Goal: Communication & Community: Participate in discussion

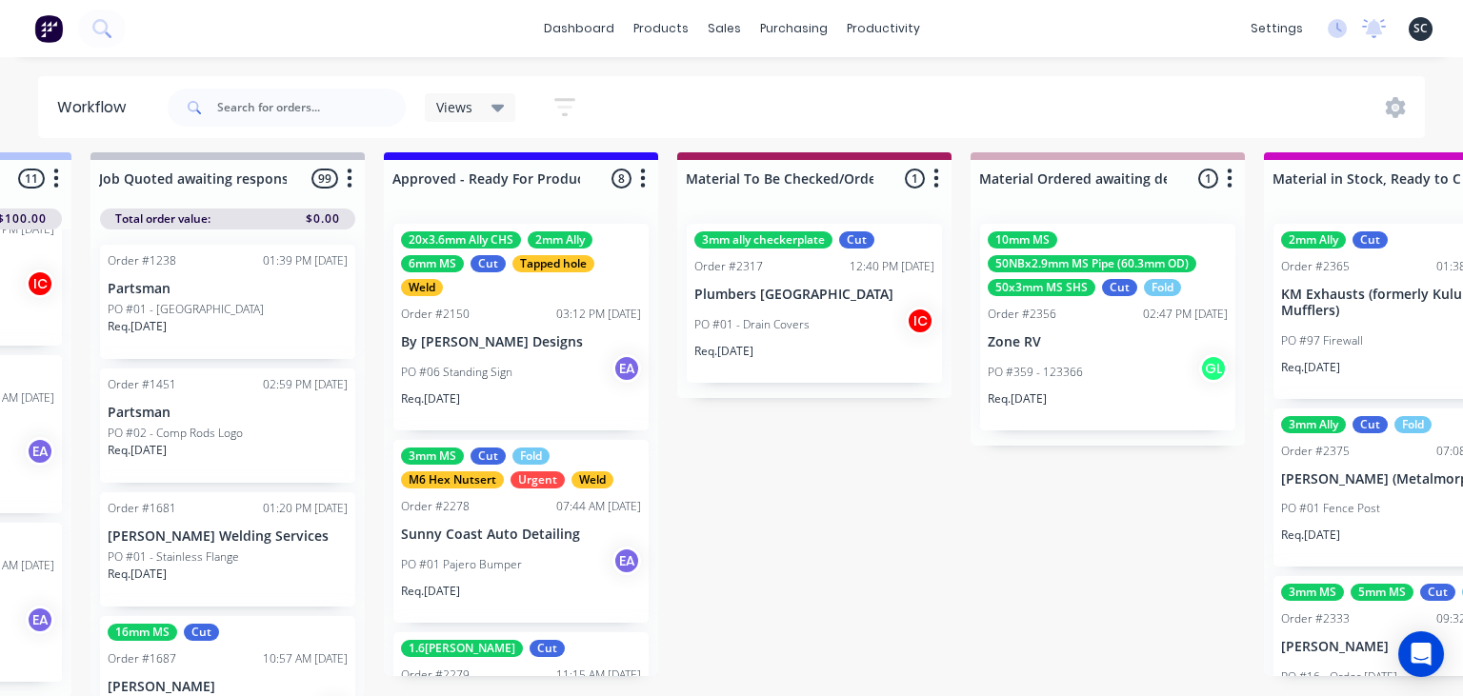
click at [536, 359] on div "PO #06 Standing Sign EA" at bounding box center [521, 372] width 240 height 36
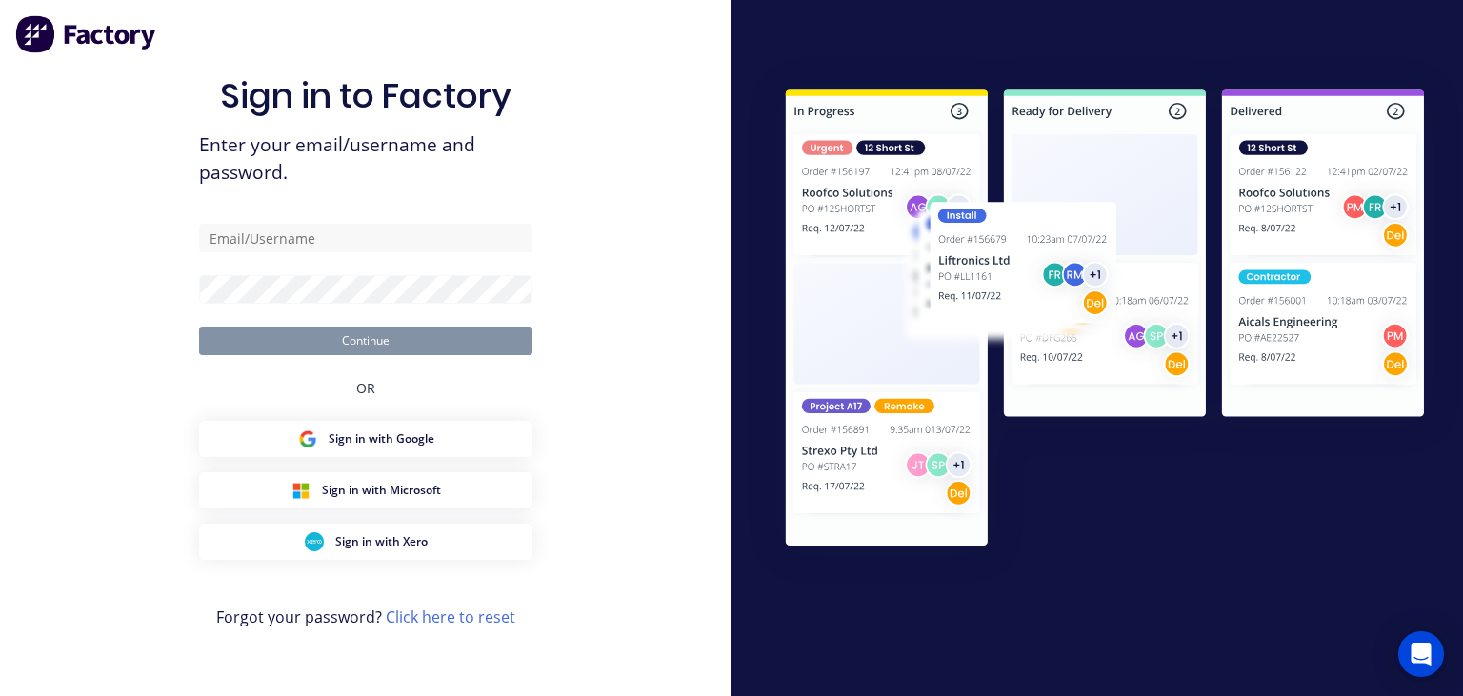
type input "marc@metalmorphiclaser.com.au"
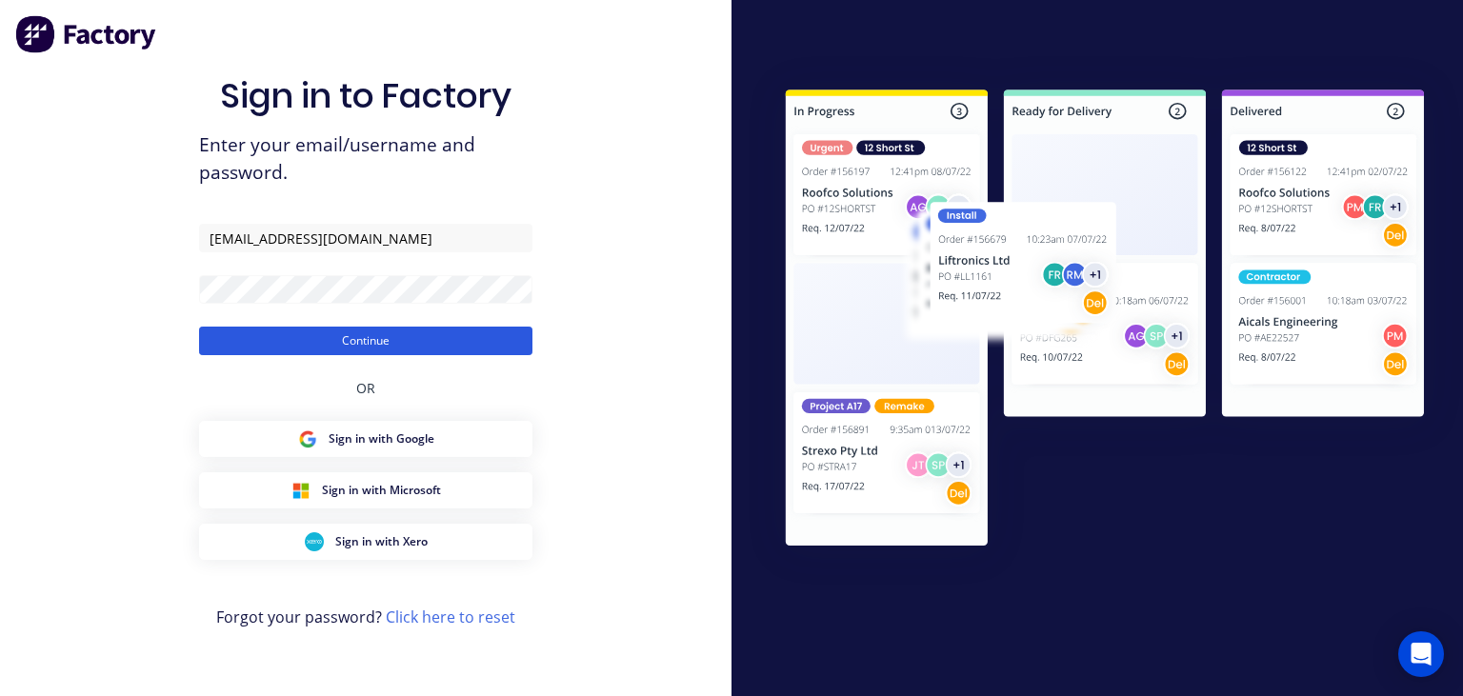
click at [379, 346] on button "Continue" at bounding box center [365, 341] width 333 height 29
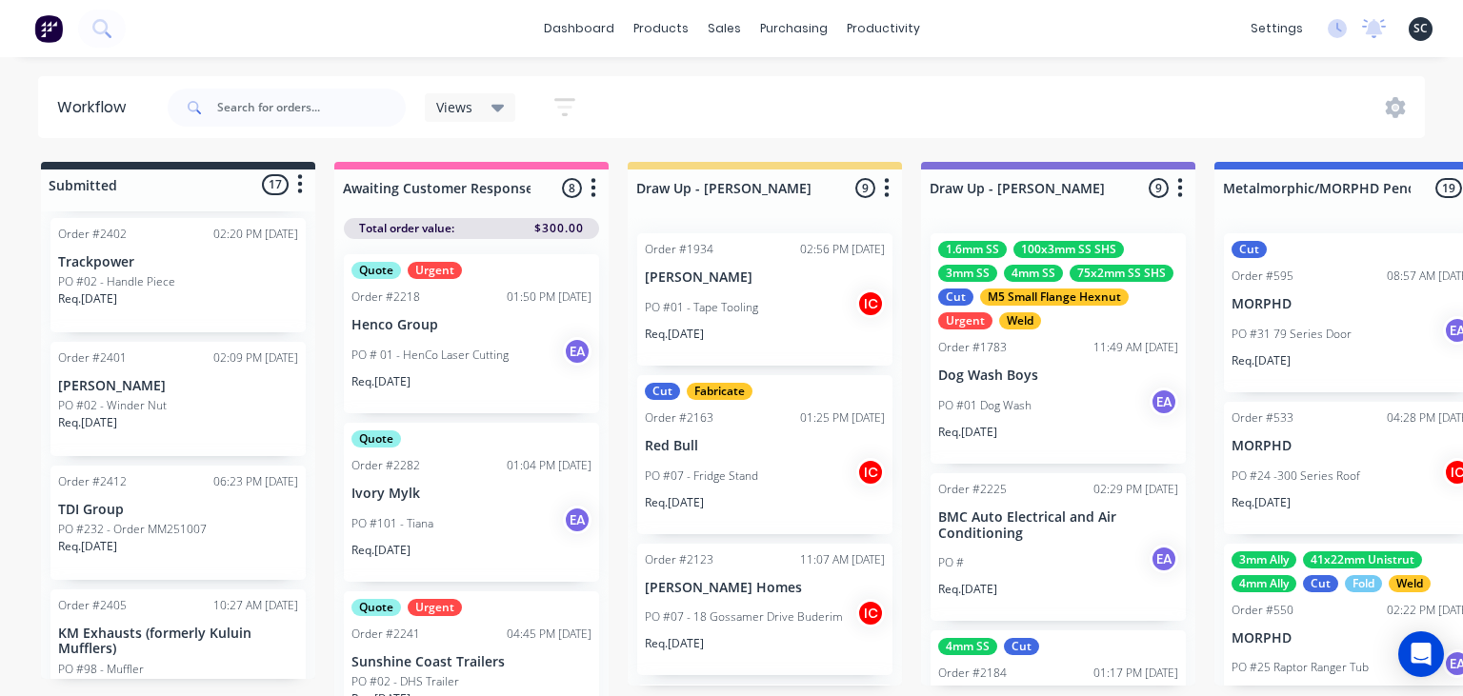
scroll to position [1958, 0]
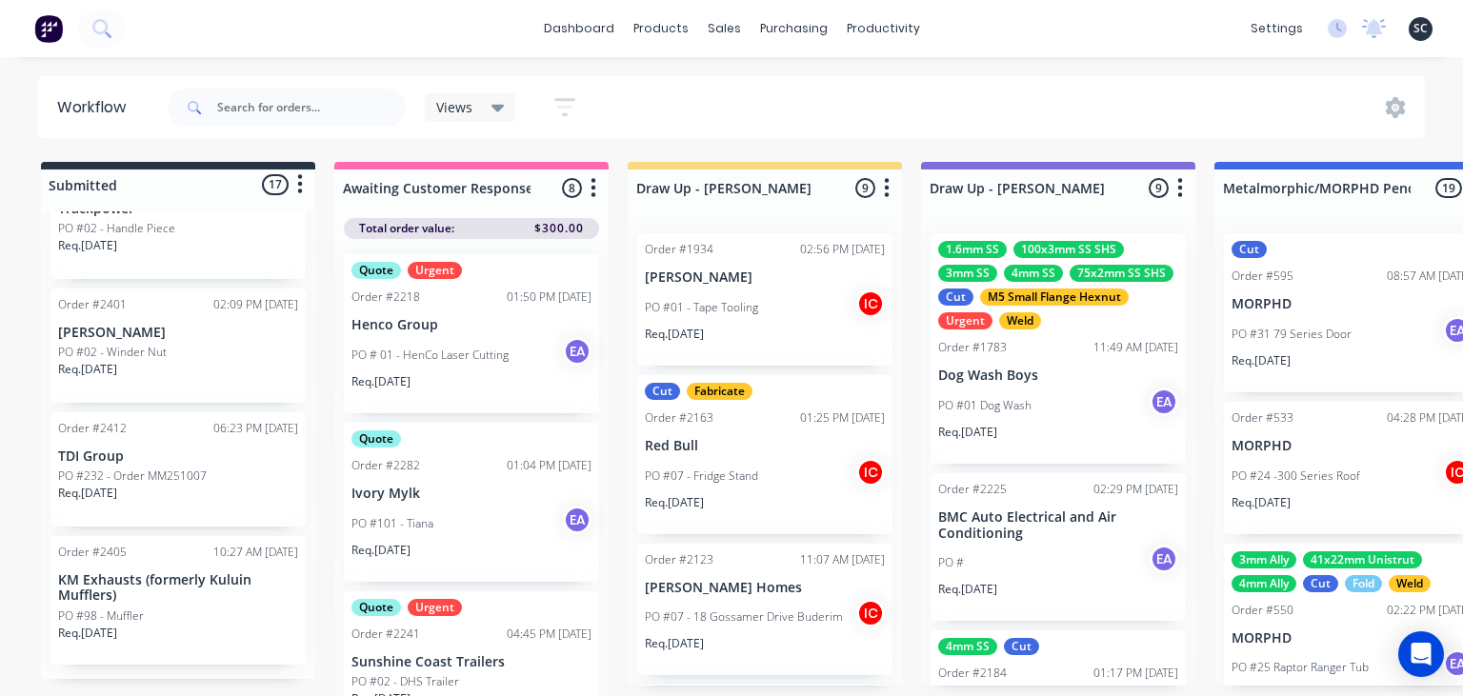
click at [196, 483] on p "PO #232 - Order MM251007" at bounding box center [132, 476] width 149 height 17
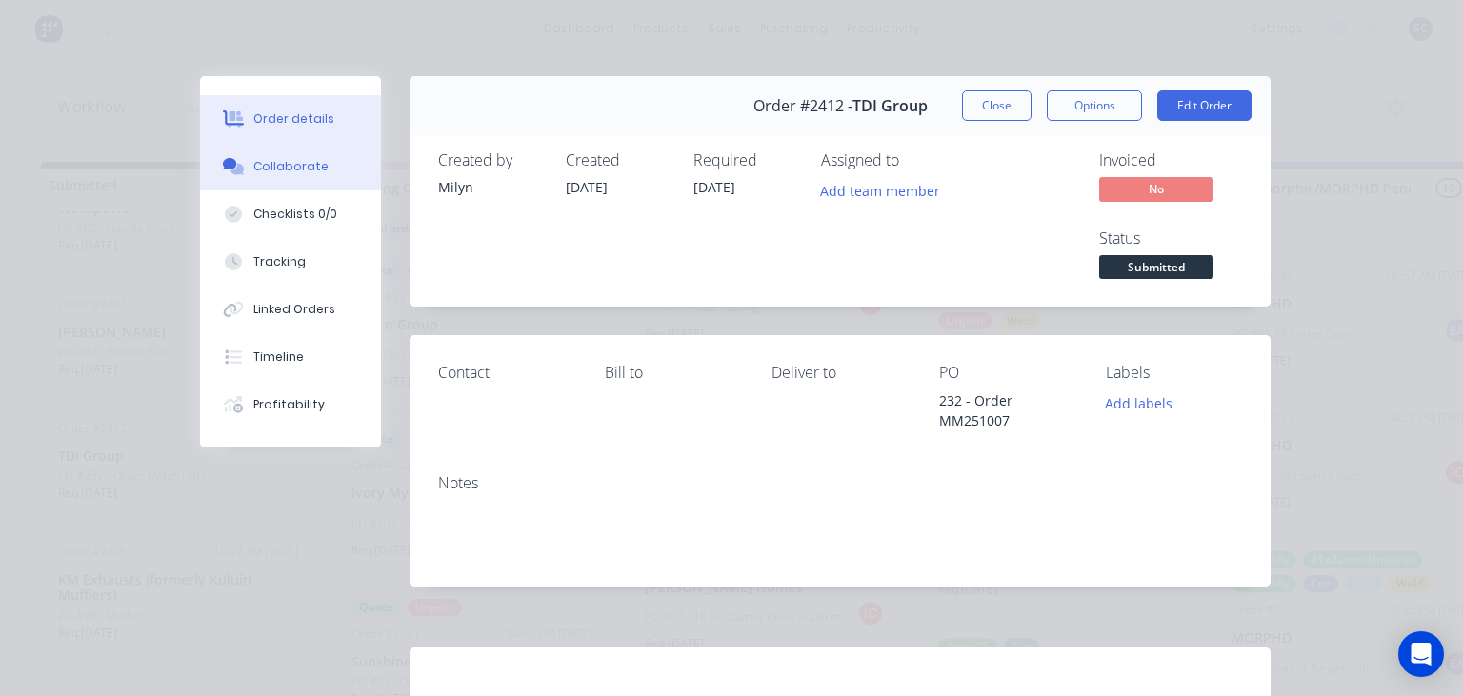
click at [314, 178] on button "Collaborate" at bounding box center [290, 167] width 181 height 48
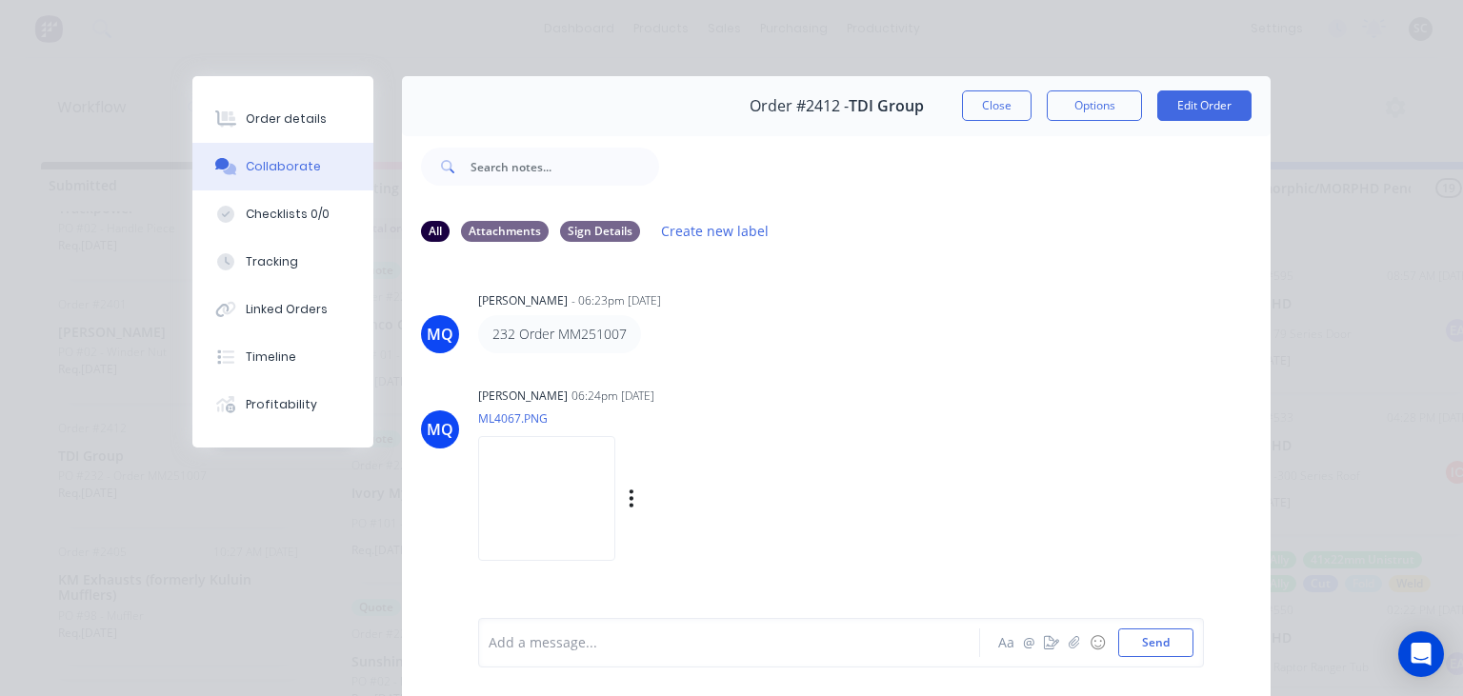
click at [596, 490] on img at bounding box center [546, 498] width 137 height 125
click at [1014, 112] on button "Close" at bounding box center [997, 105] width 70 height 30
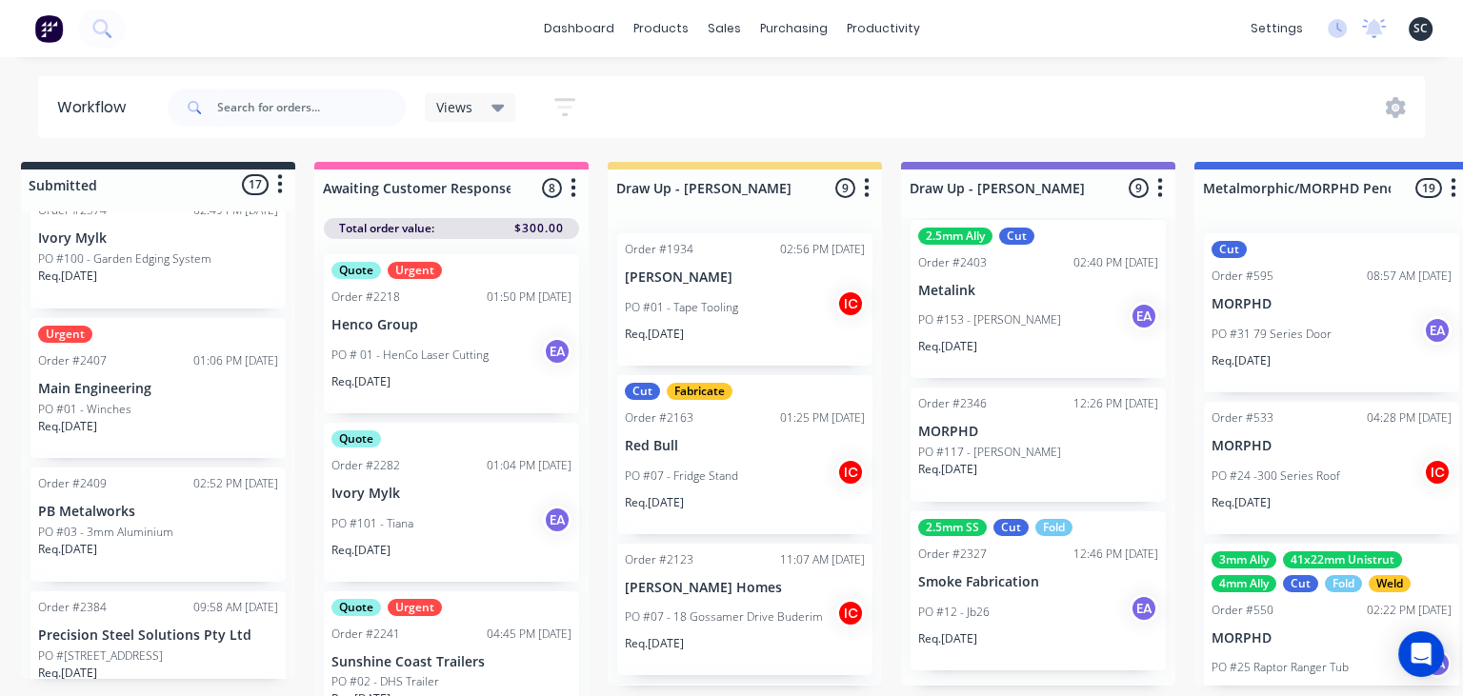
scroll to position [0, 0]
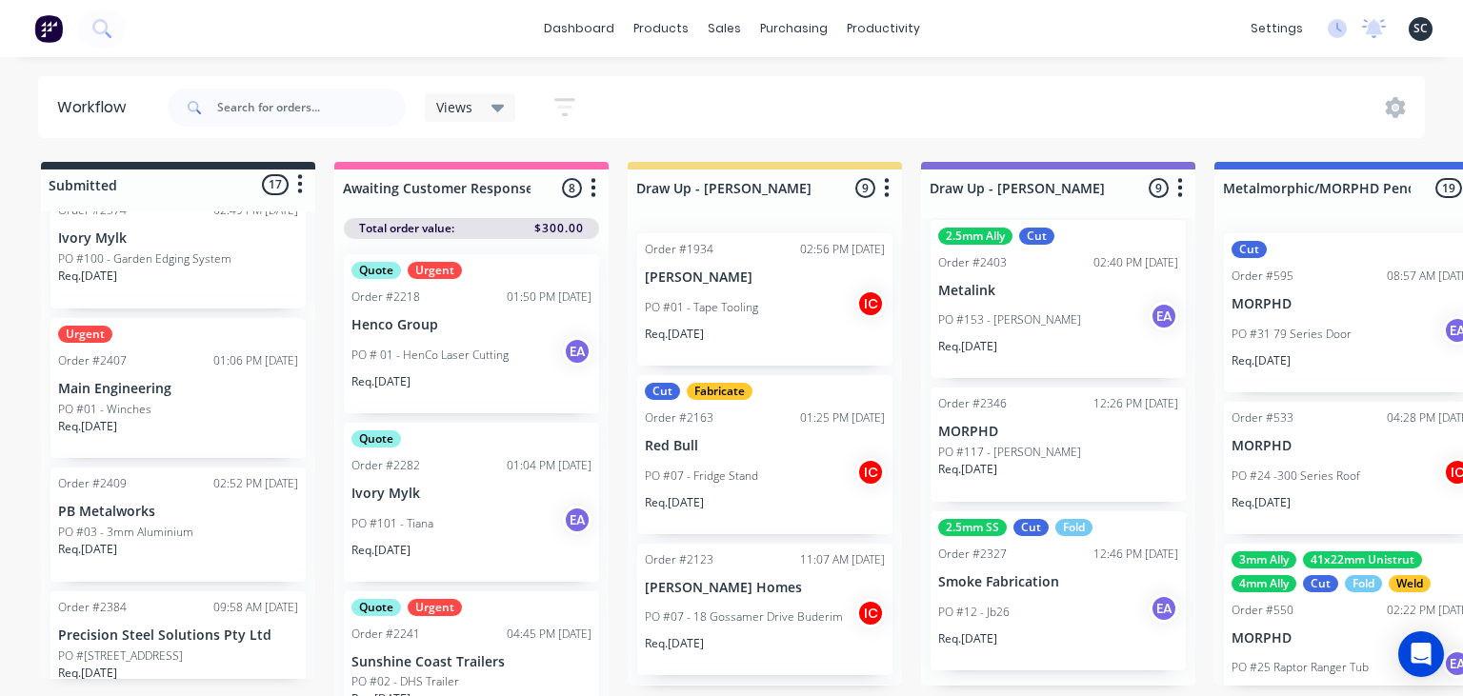
click at [158, 423] on div "Req. 14/10/25" at bounding box center [178, 434] width 240 height 32
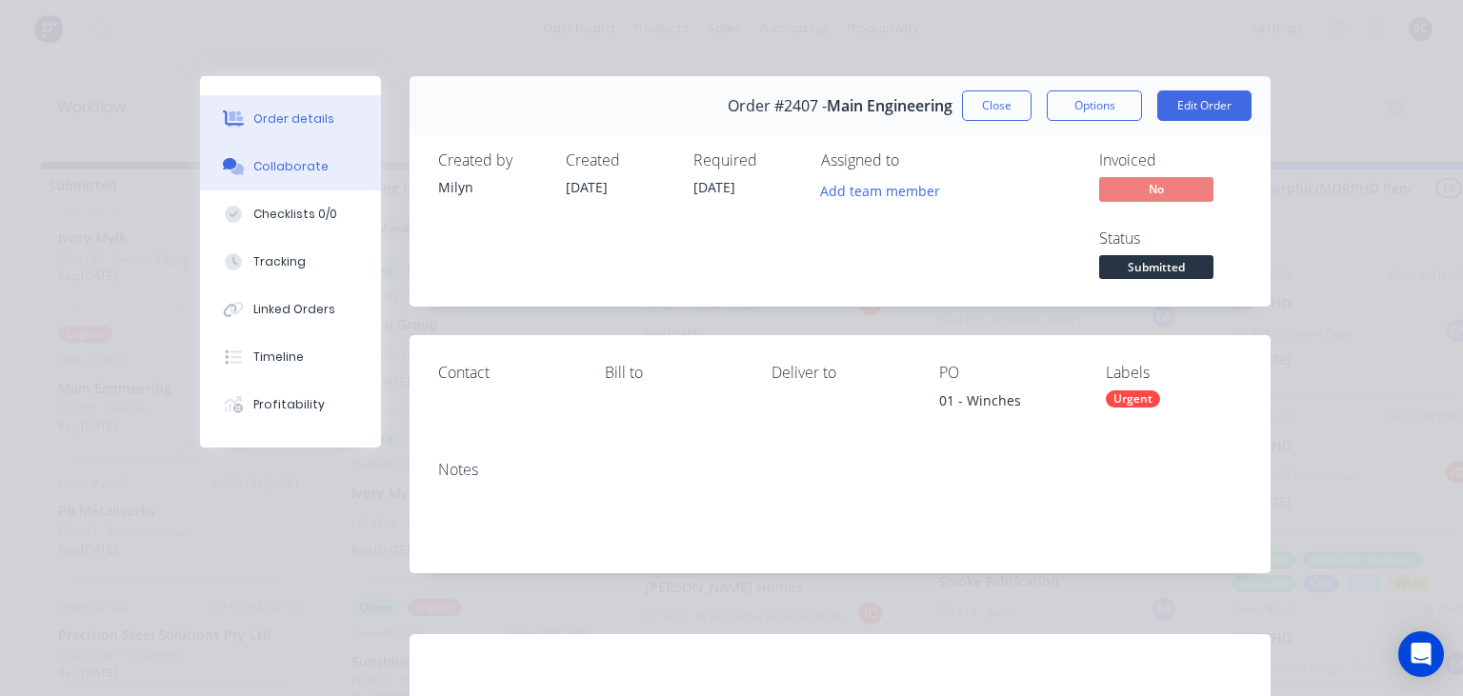
click at [303, 170] on div "Collaborate" at bounding box center [290, 166] width 75 height 17
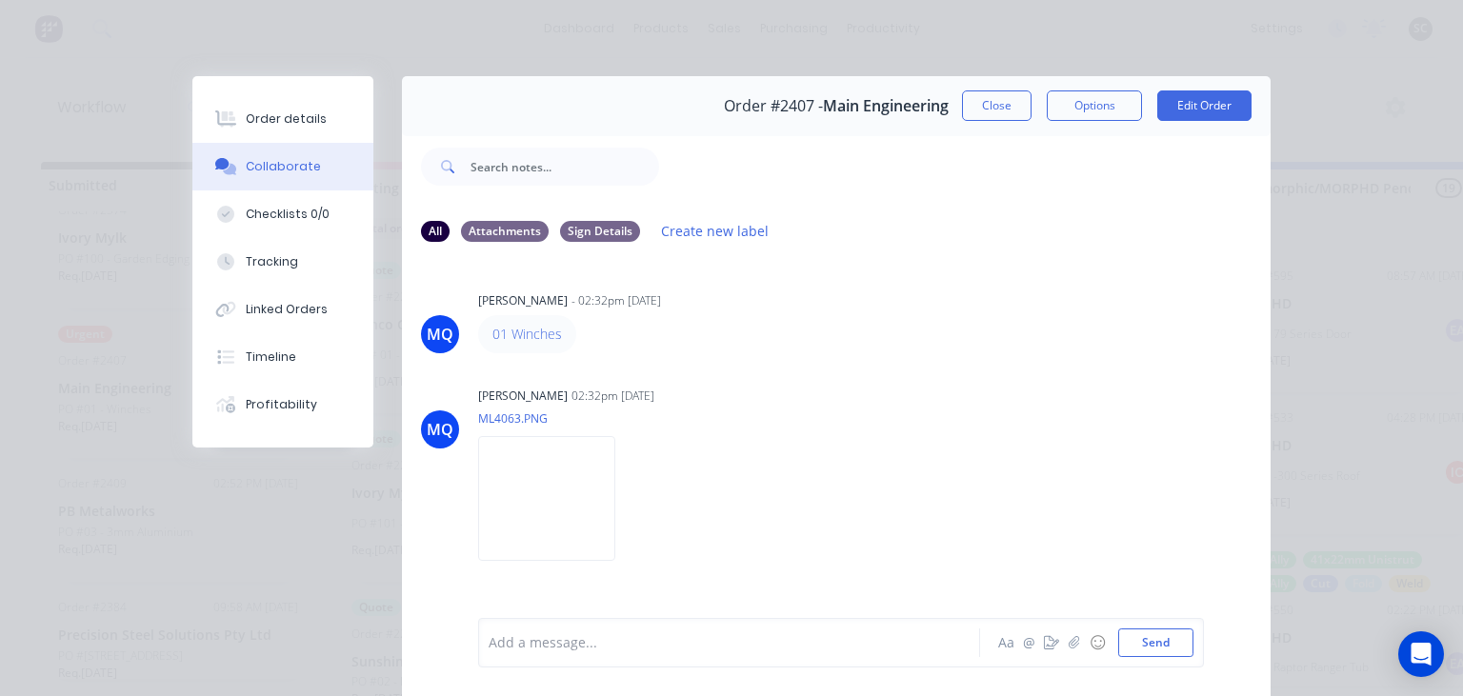
drag, startPoint x: 855, startPoint y: 400, endPoint x: 730, endPoint y: 52, distance: 369.3
click at [856, 399] on div "Milyn Quinones 02:32pm 07/10/25" at bounding box center [717, 396] width 478 height 17
click at [985, 116] on button "Close" at bounding box center [997, 105] width 70 height 30
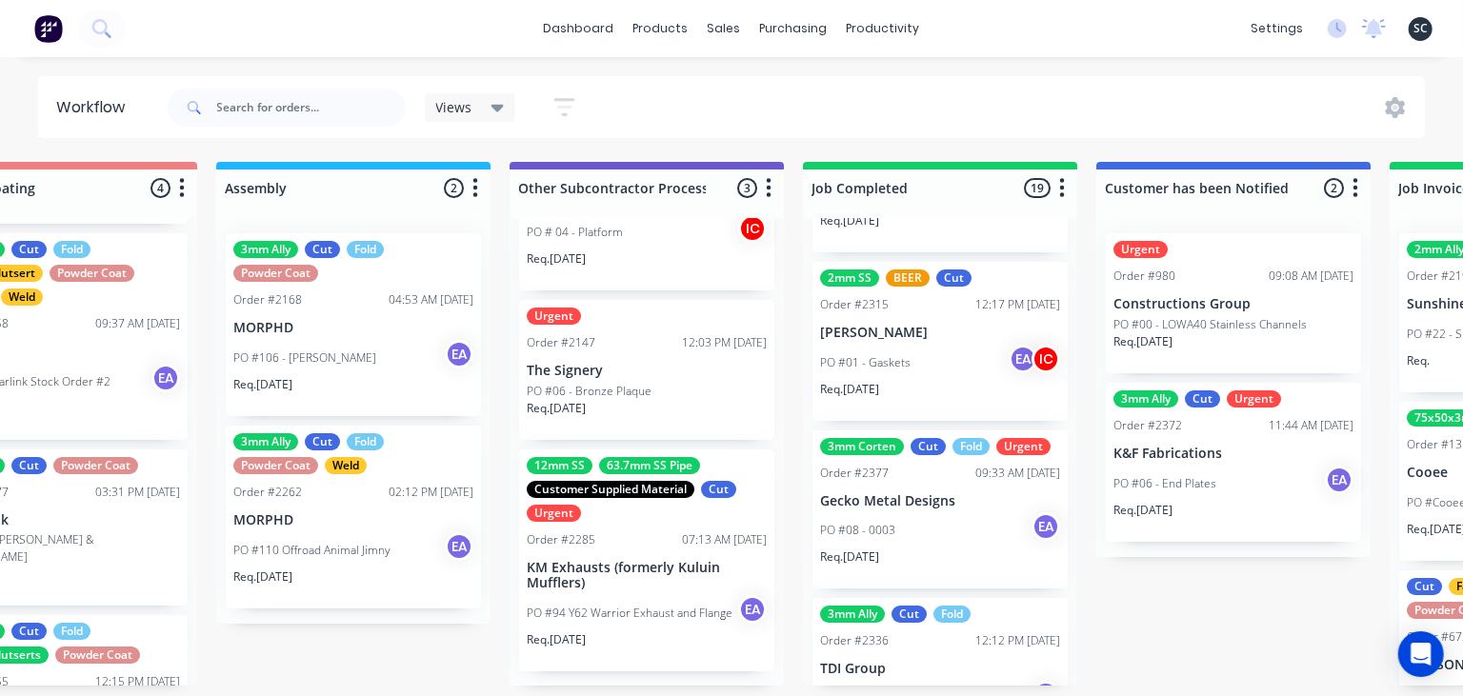
scroll to position [2826, 0]
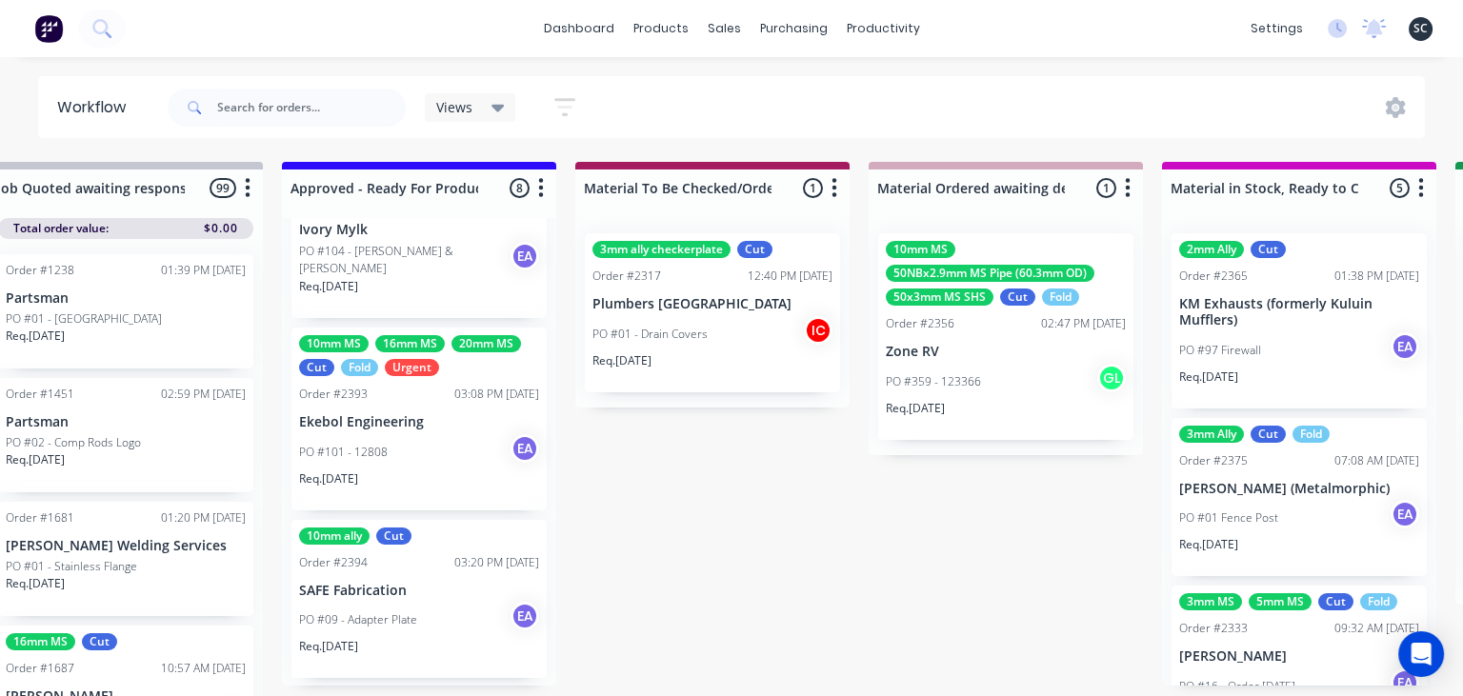
scroll to position [1067, 0]
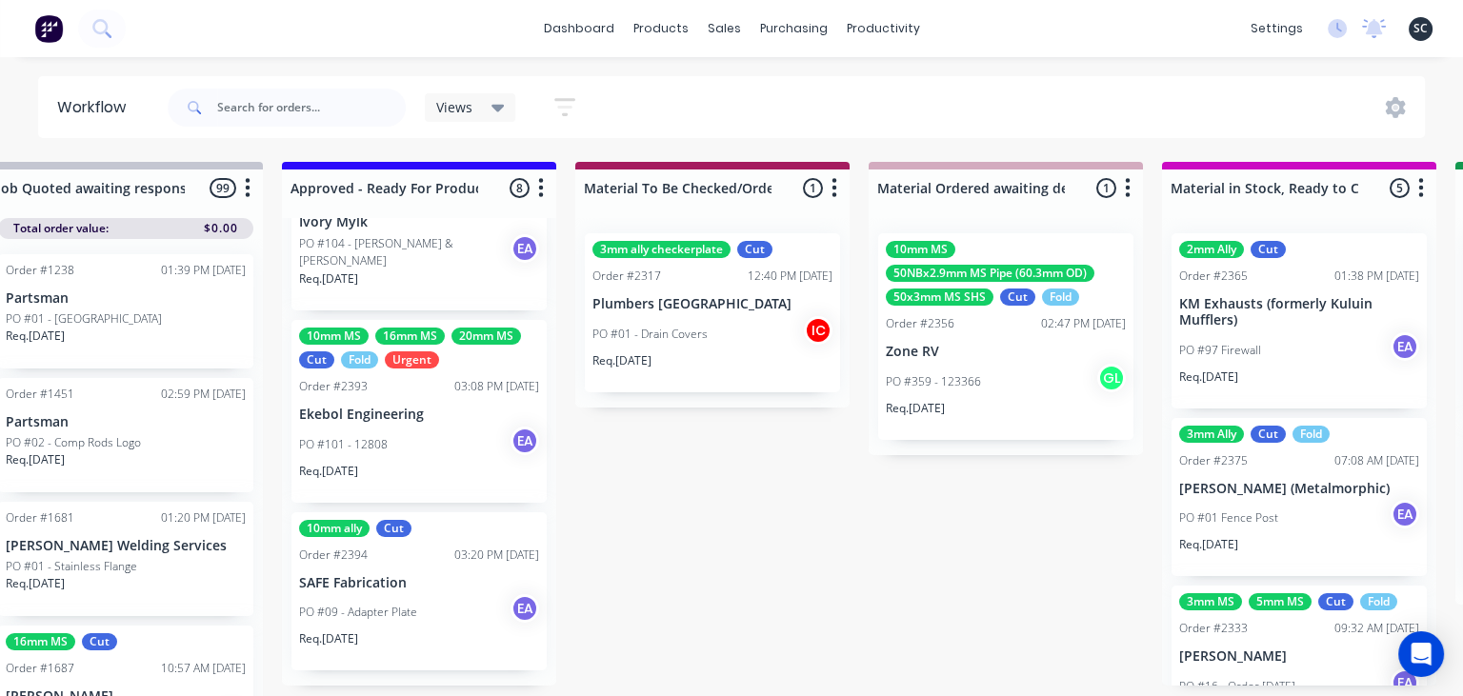
click at [415, 429] on div "PO #101 - 12808 EA" at bounding box center [419, 445] width 240 height 36
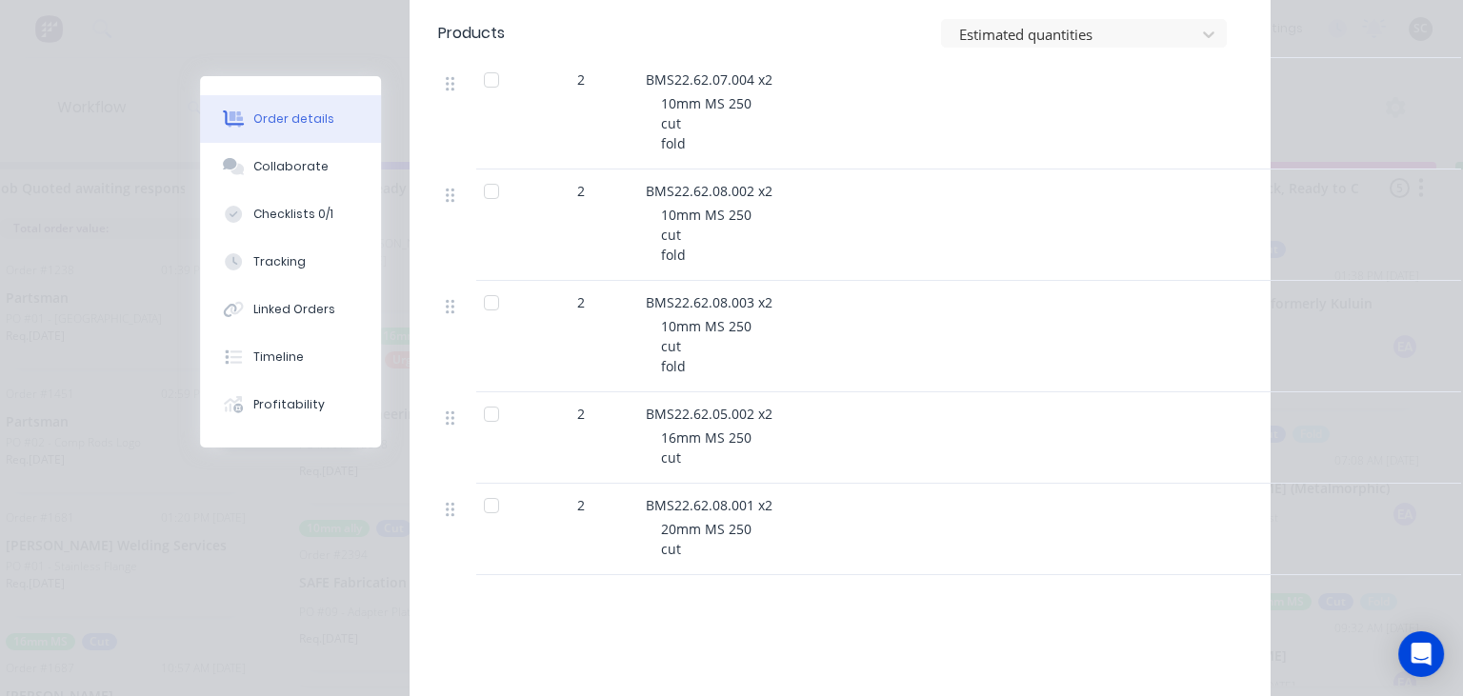
scroll to position [2413, 0]
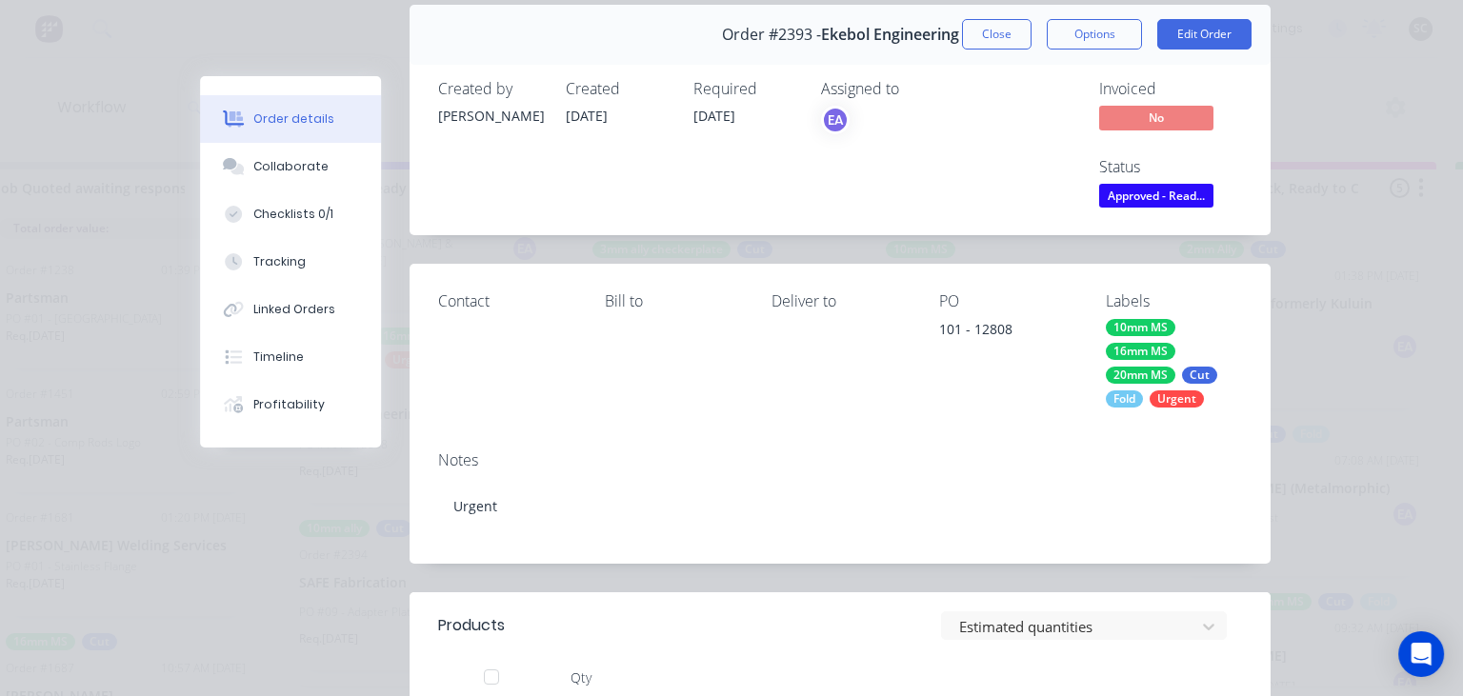
scroll to position [0, 0]
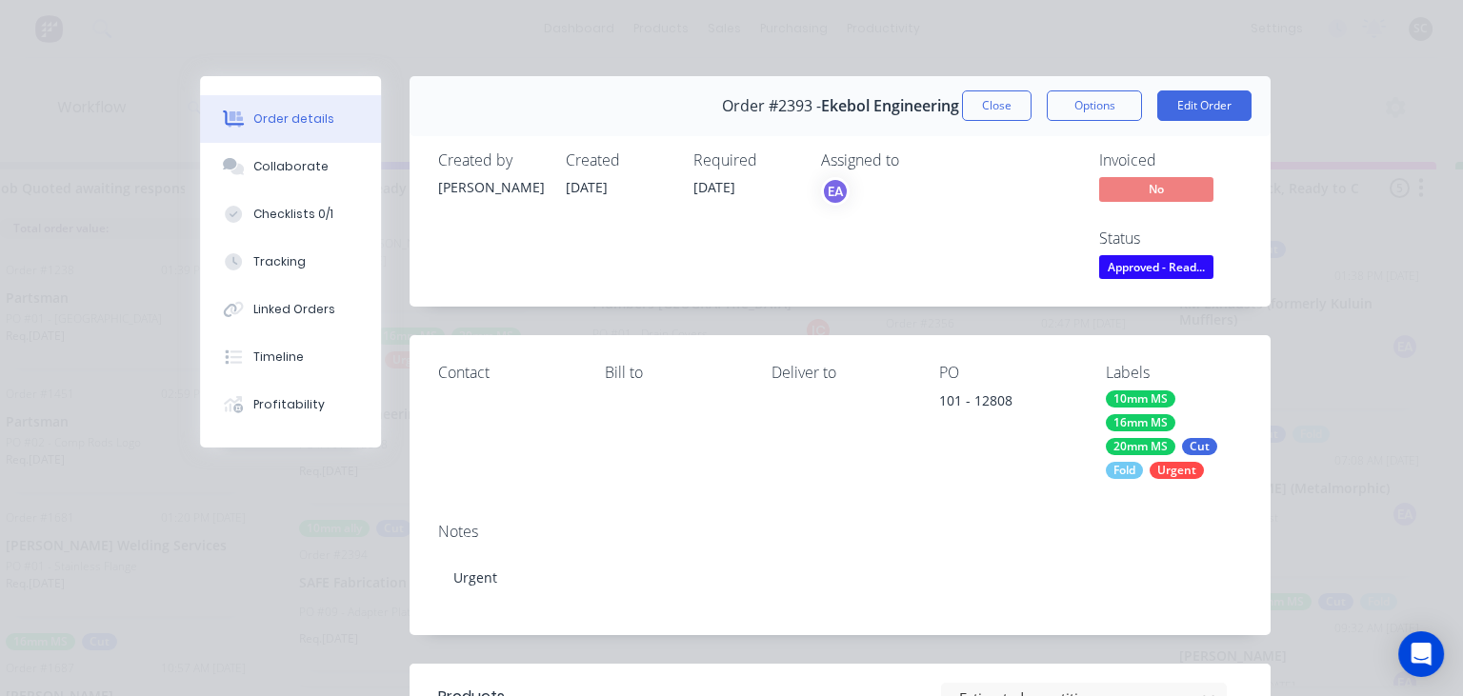
drag, startPoint x: 1004, startPoint y: 101, endPoint x: 767, endPoint y: 341, distance: 337.4
click at [1003, 101] on button "Close" at bounding box center [997, 105] width 70 height 30
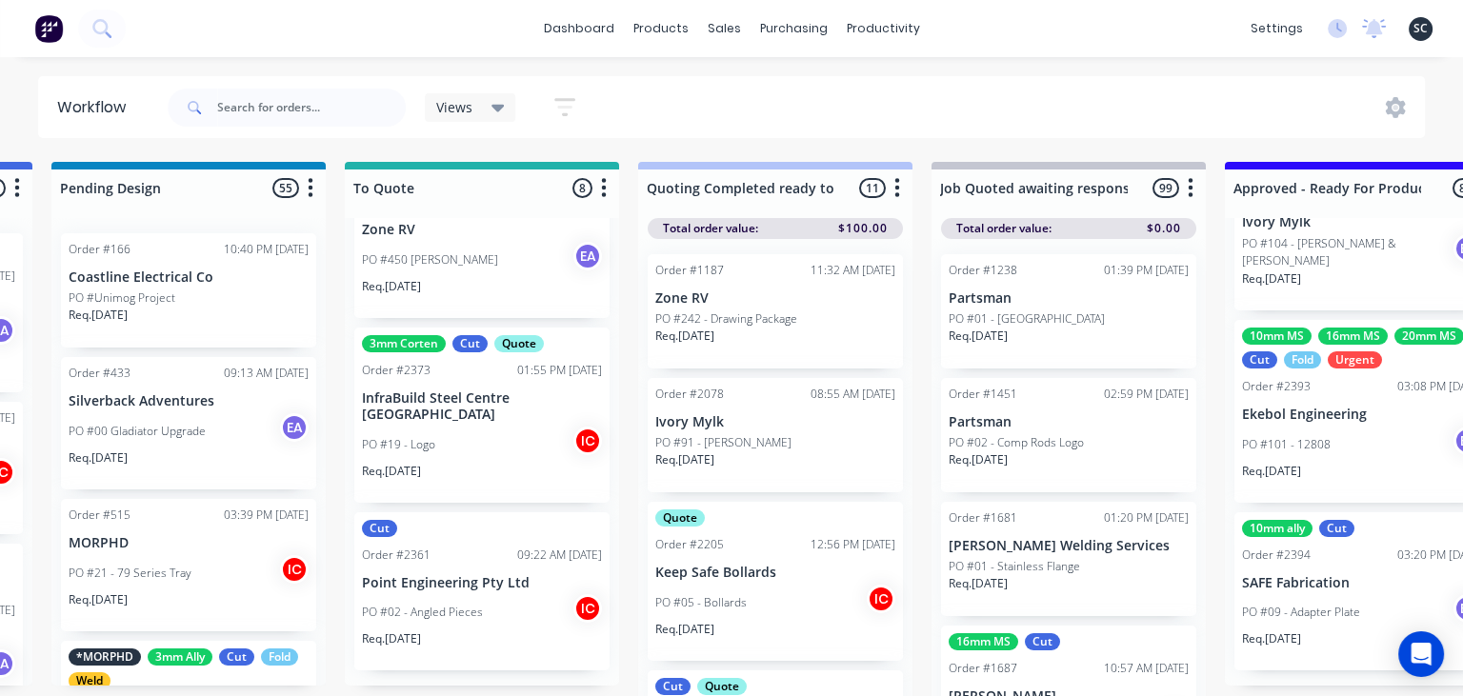
scroll to position [549, 0]
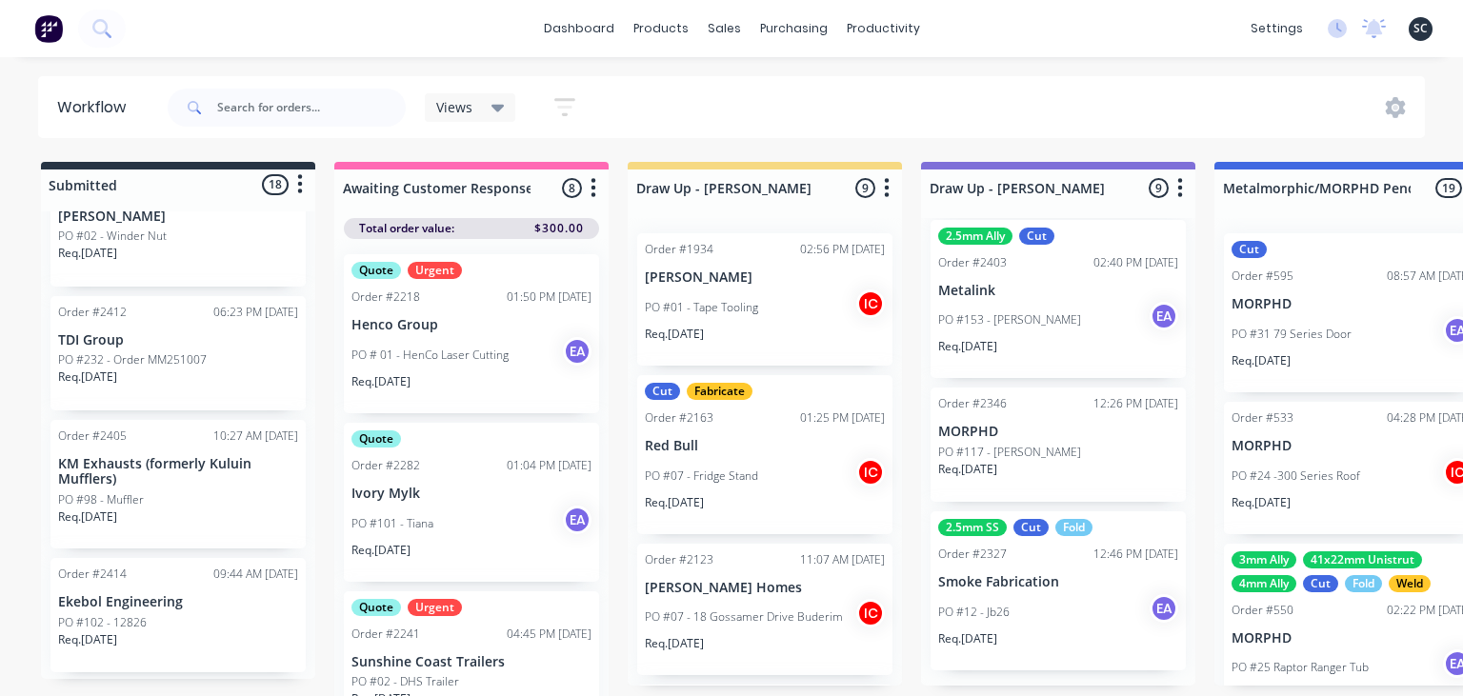
scroll to position [2082, 0]
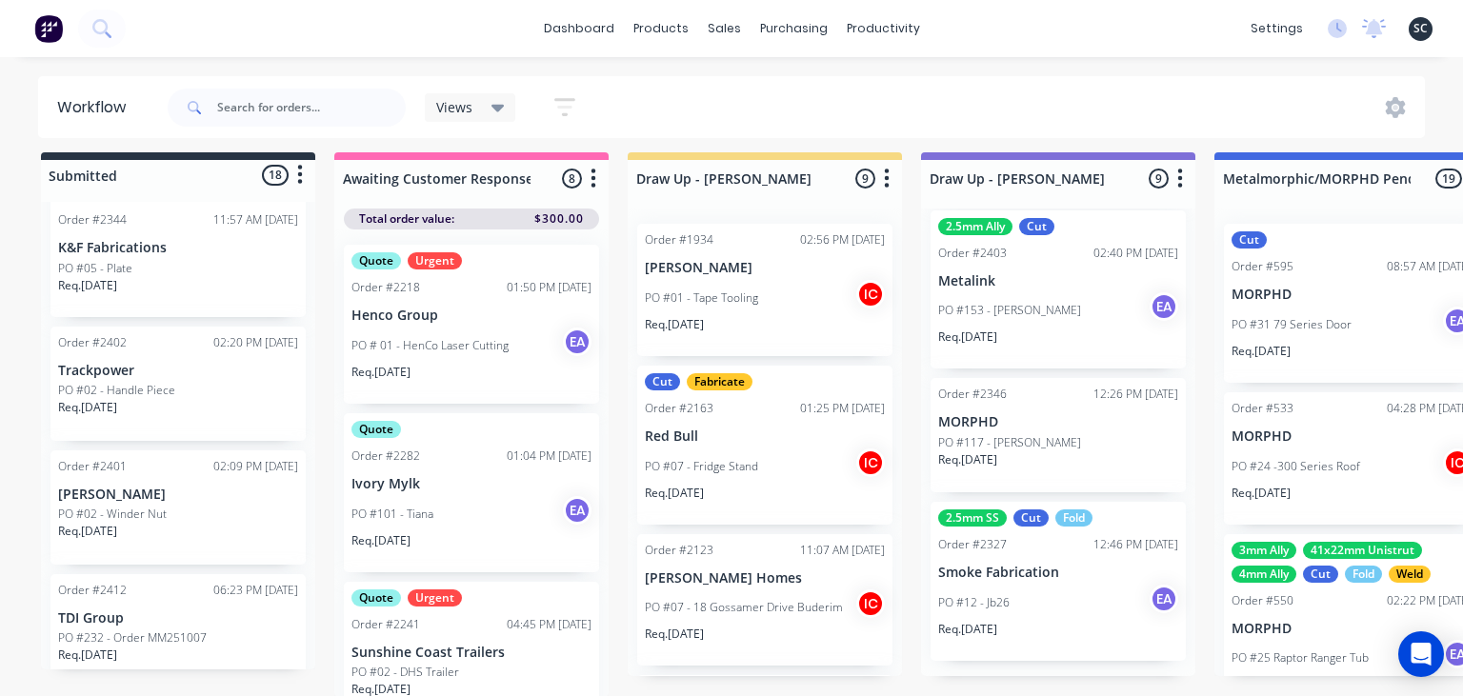
scroll to position [1752, 0]
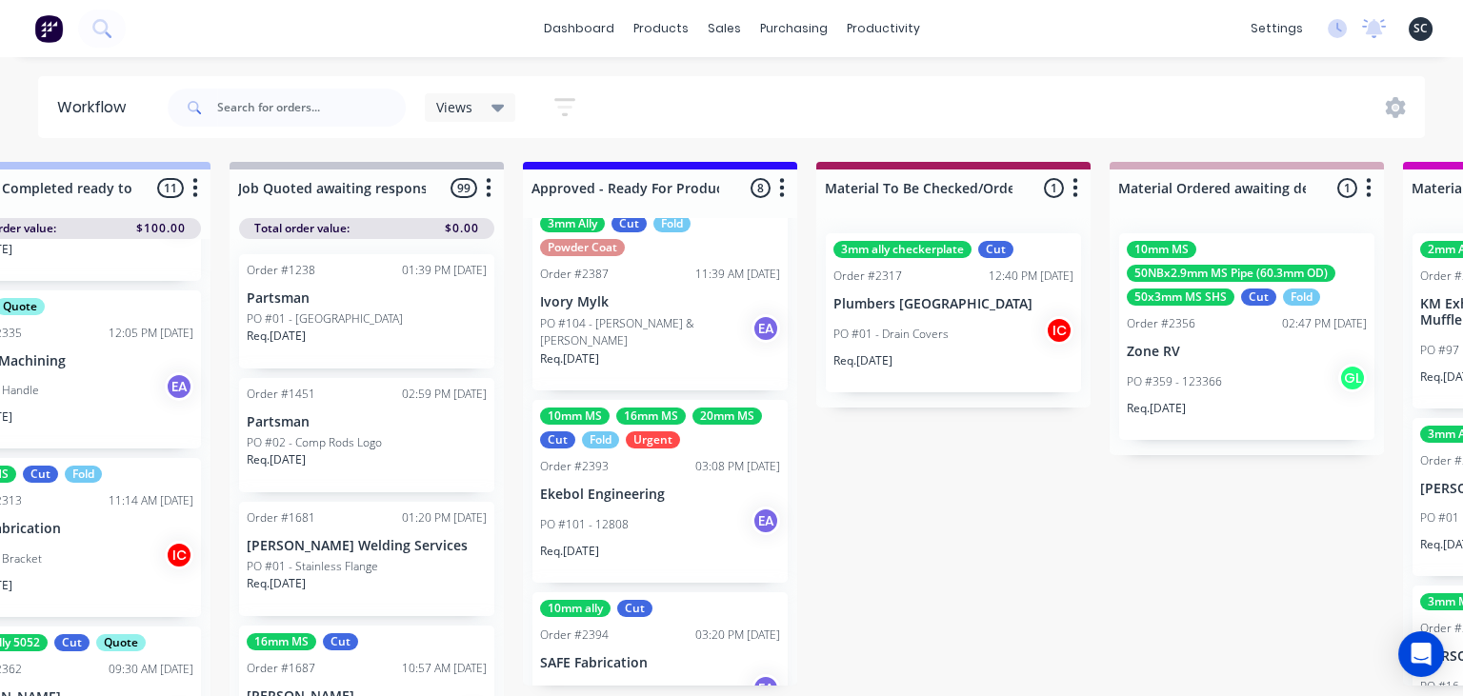
scroll to position [1067, 0]
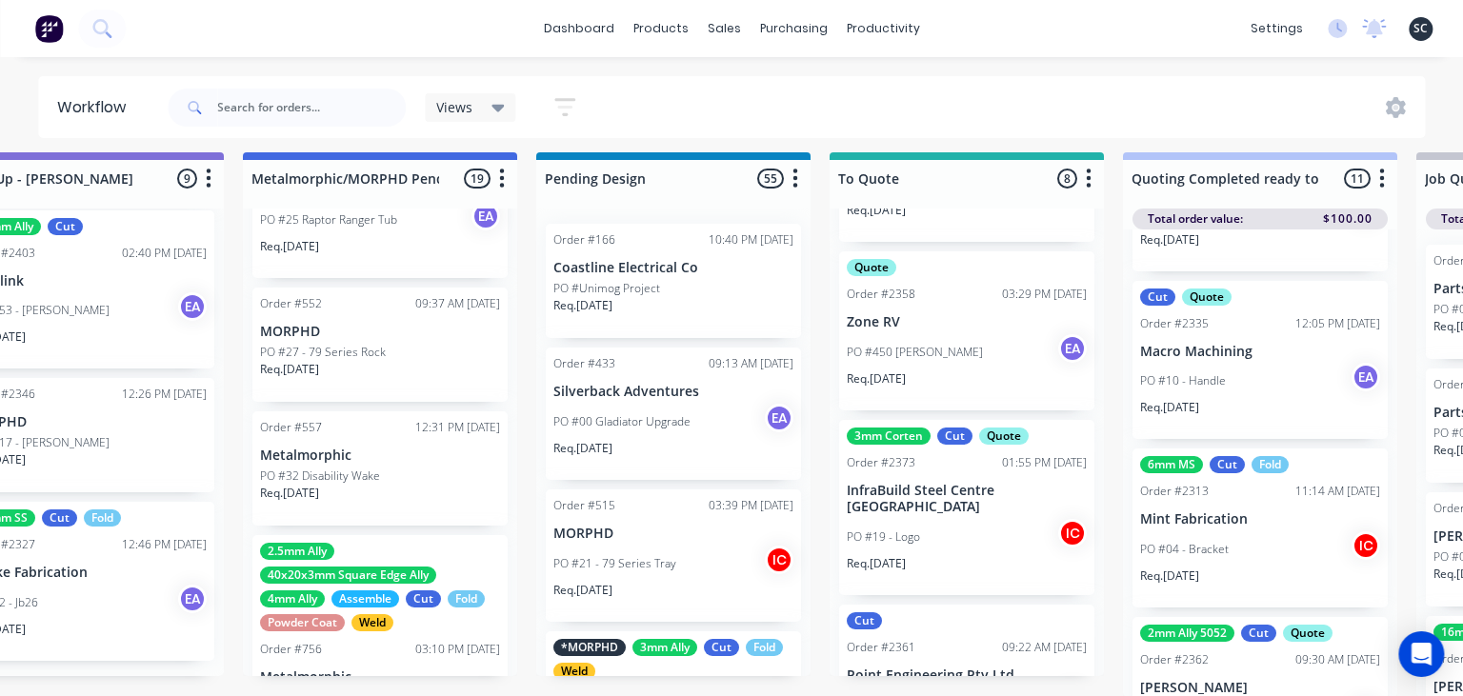
scroll to position [766, 0]
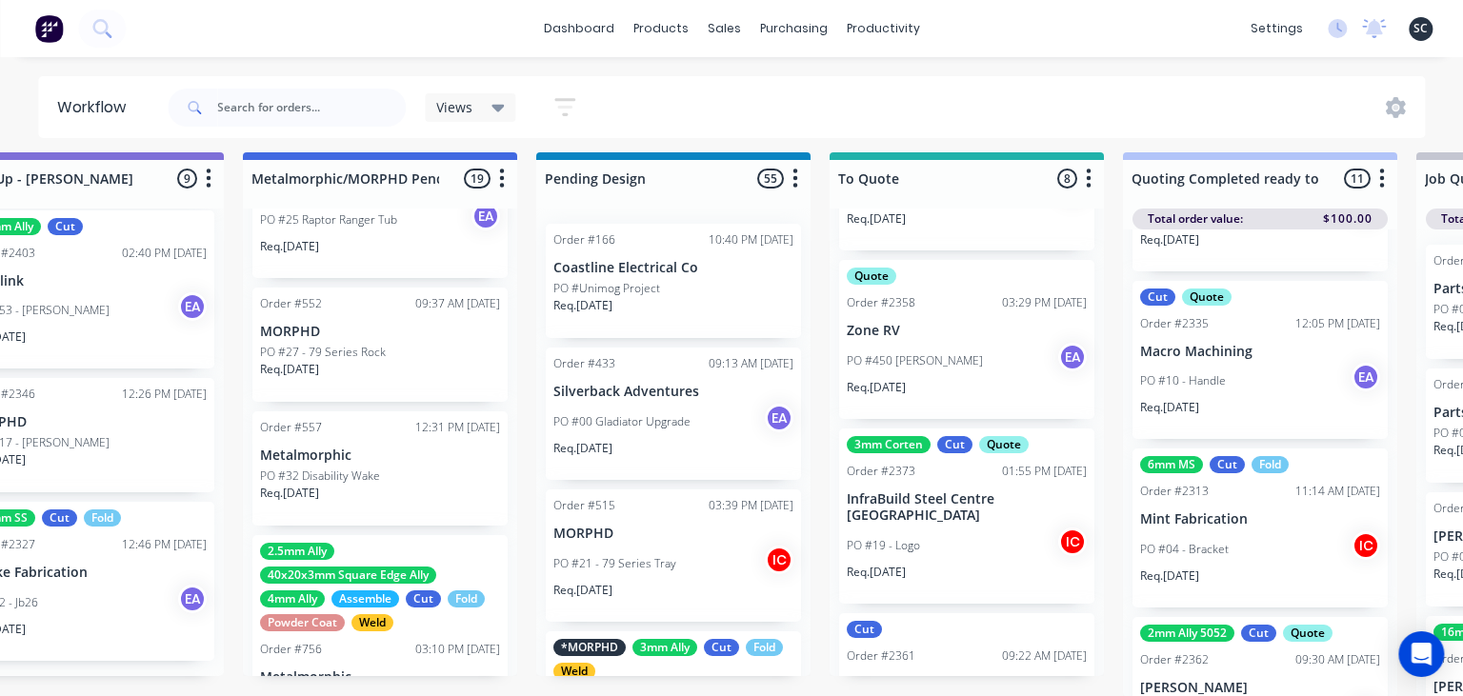
click at [953, 498] on p "InfraBuild Steel Centre [GEOGRAPHIC_DATA]" at bounding box center [967, 507] width 240 height 32
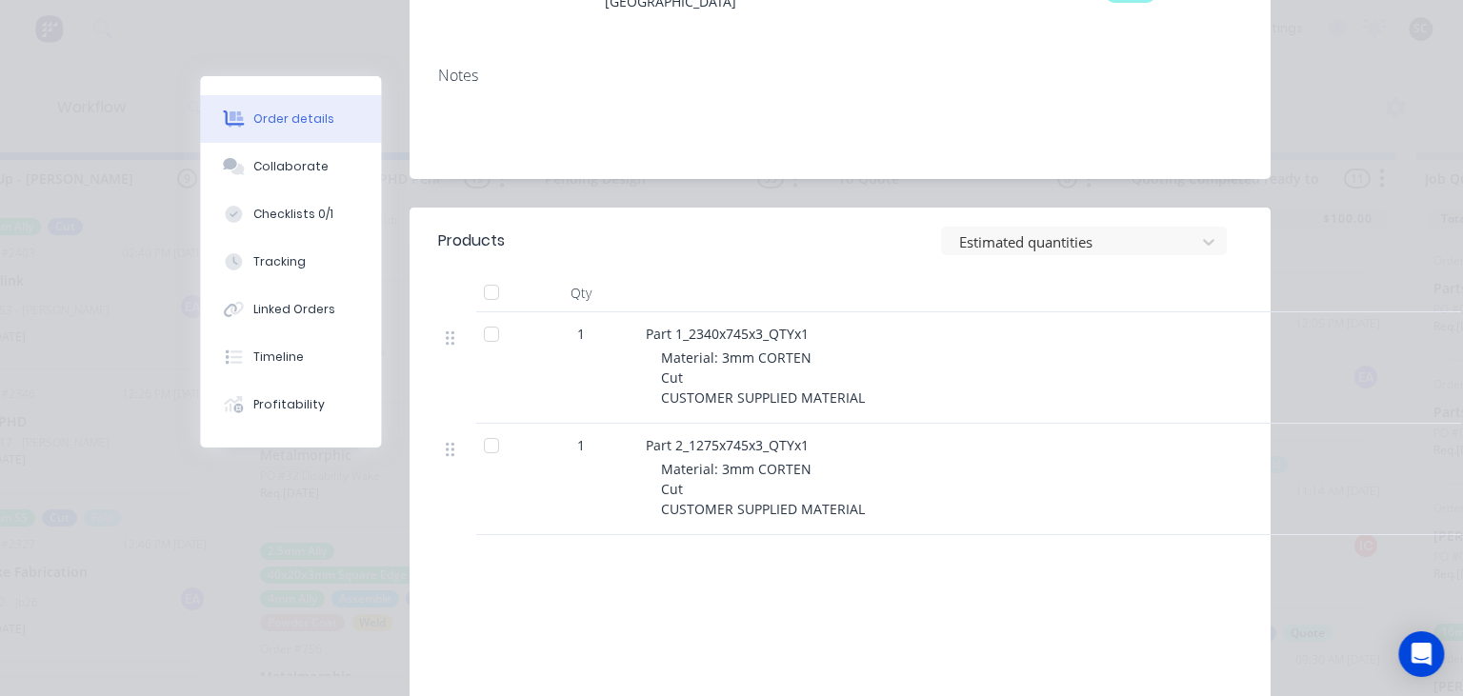
scroll to position [438, 0]
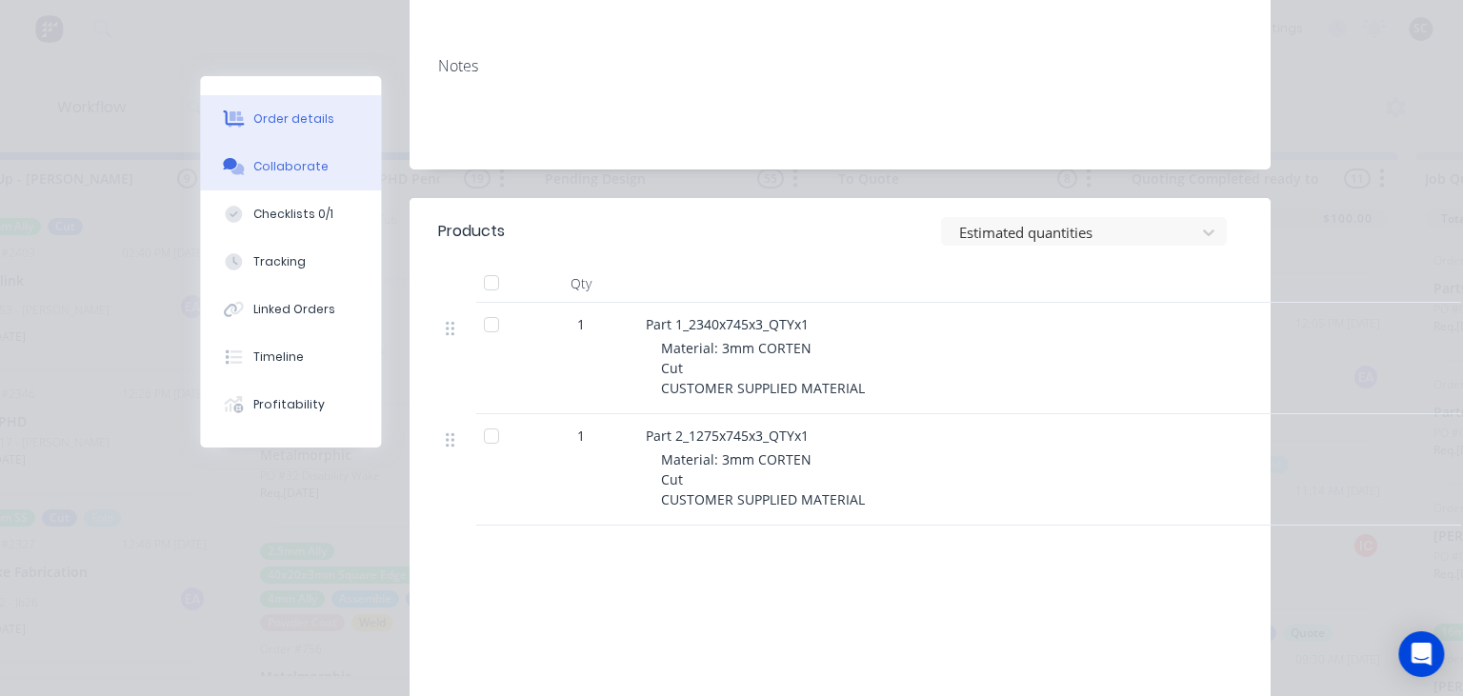
click at [305, 177] on button "Collaborate" at bounding box center [290, 167] width 181 height 48
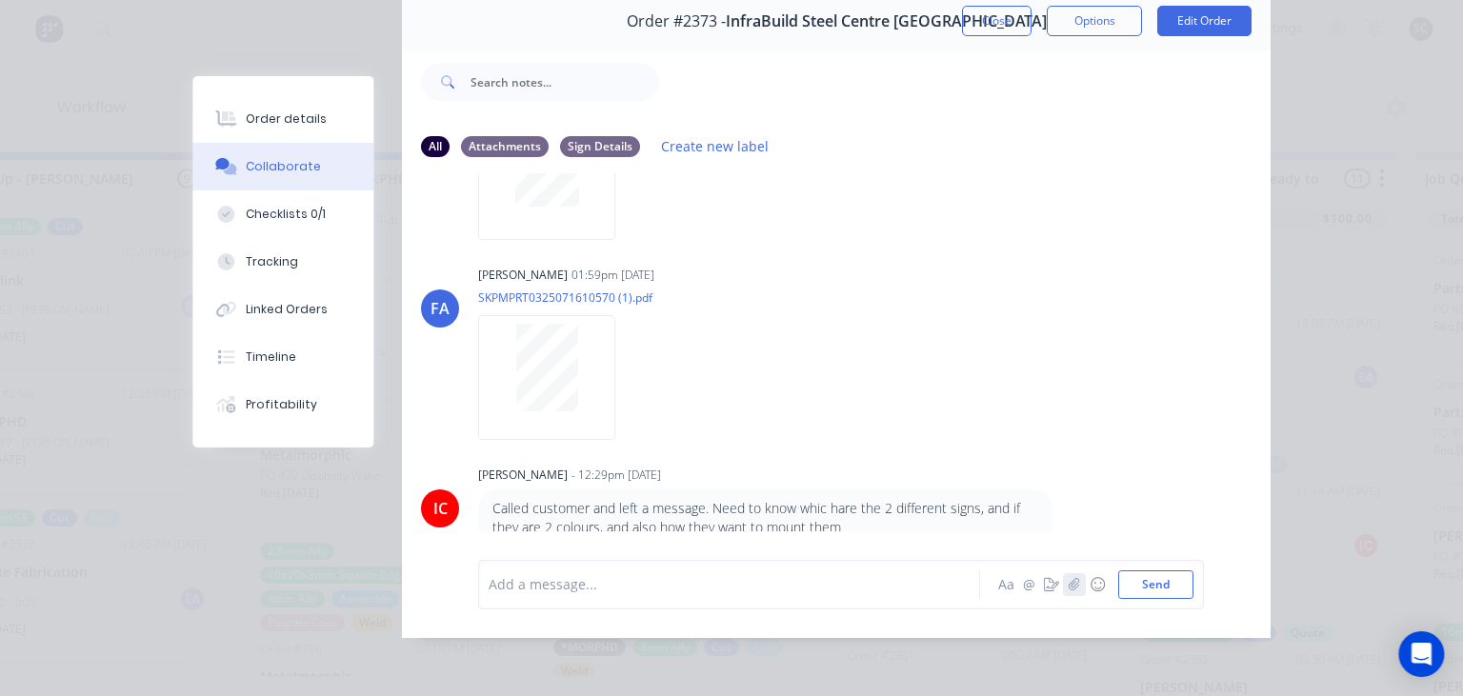
scroll to position [251, 0]
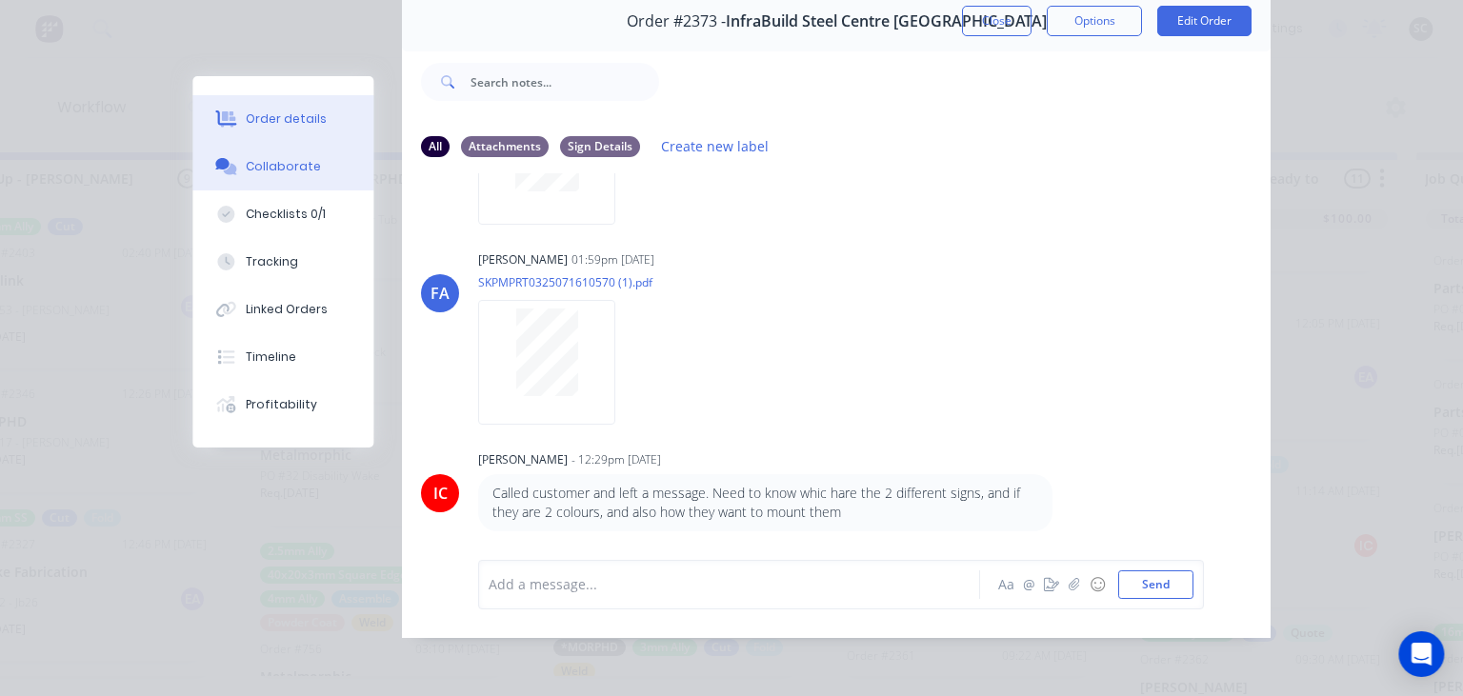
click at [282, 125] on div "Order details" at bounding box center [286, 118] width 81 height 17
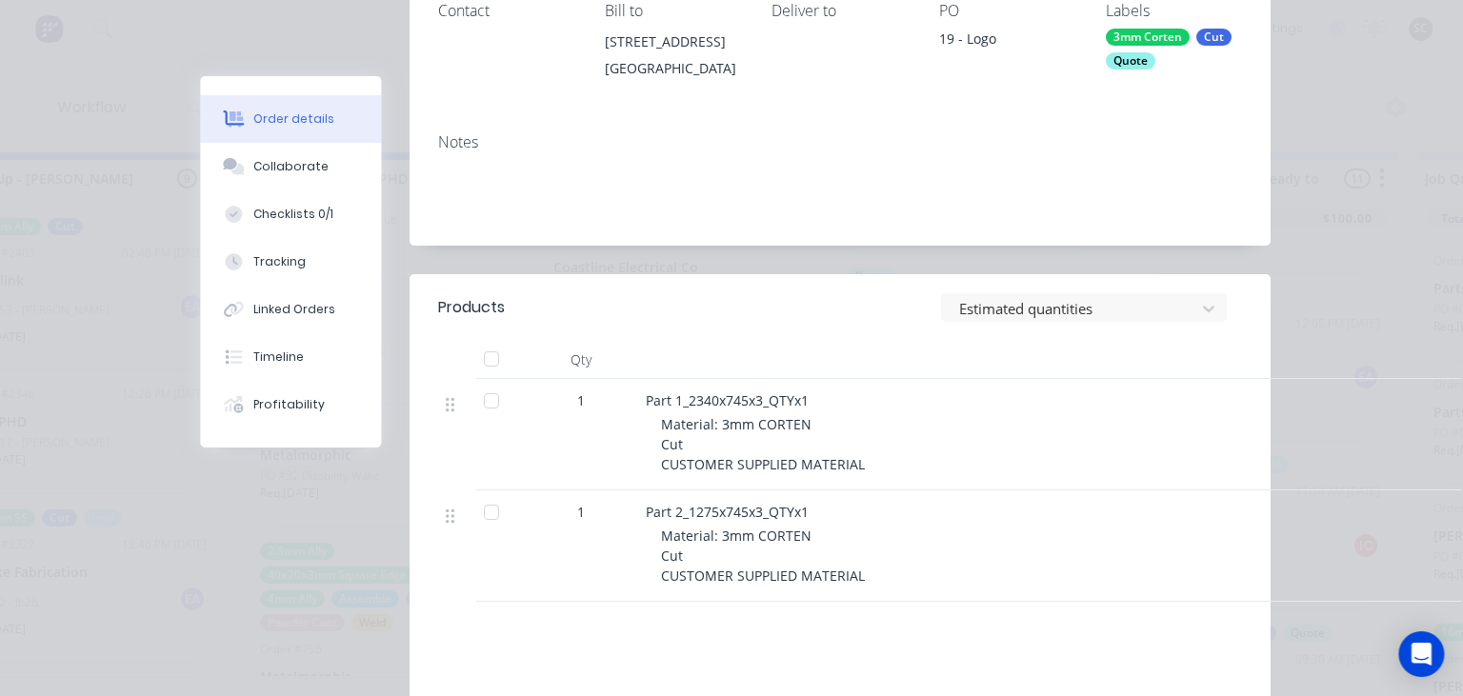
scroll to position [524, 0]
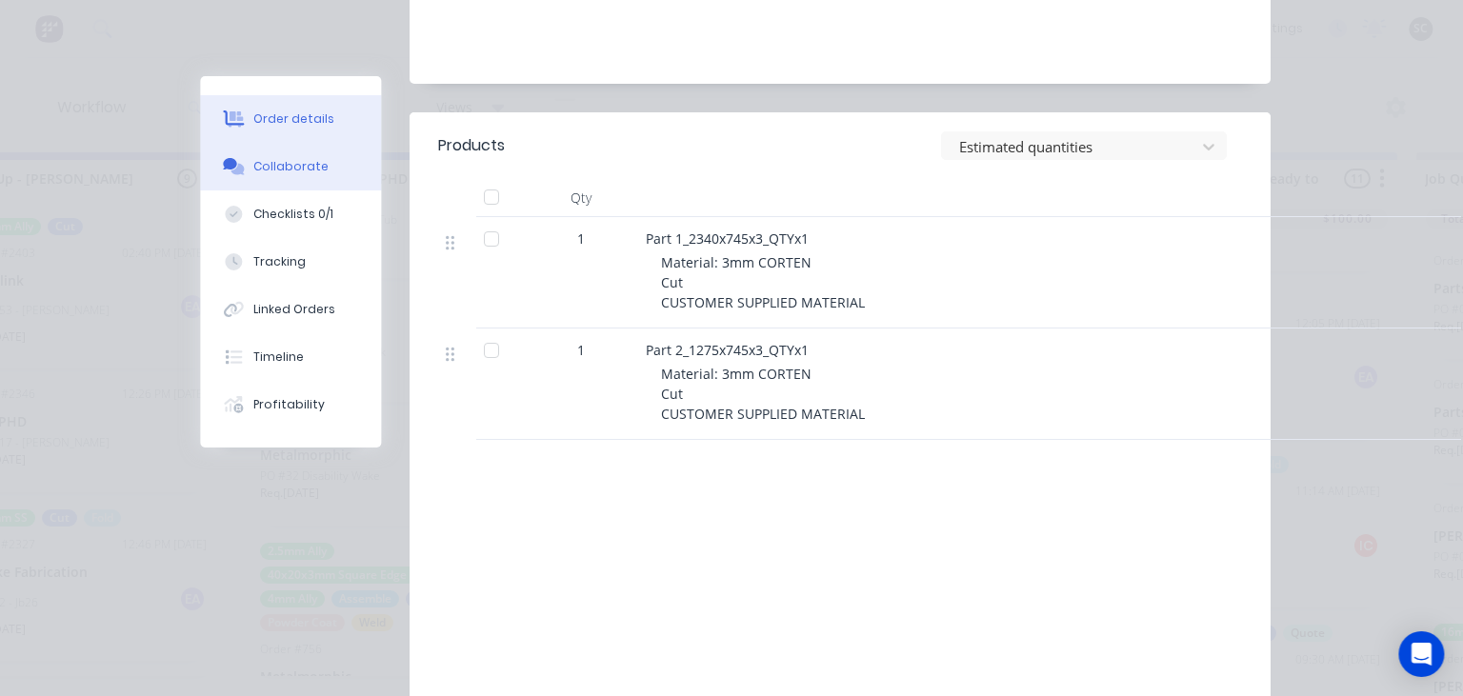
click at [290, 167] on div "Collaborate" at bounding box center [290, 166] width 75 height 17
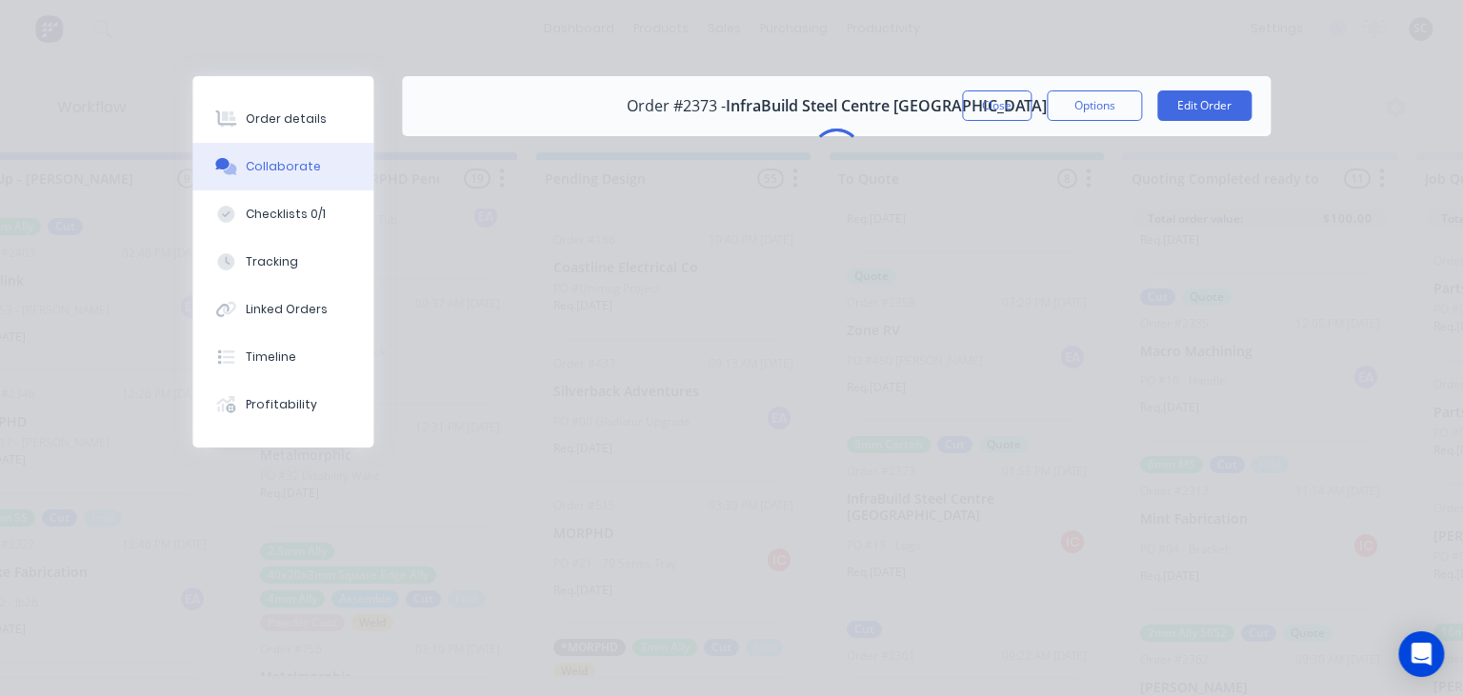
scroll to position [0, 0]
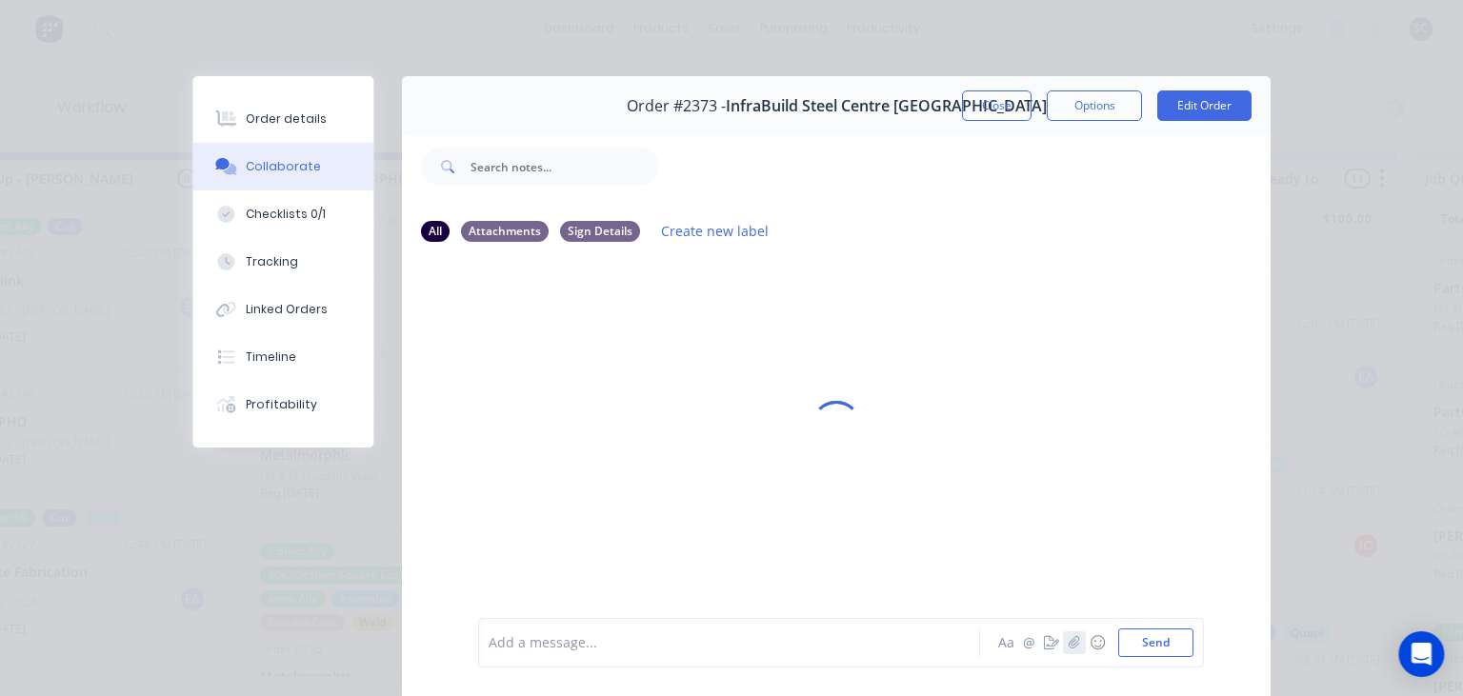
click at [1071, 650] on button "button" at bounding box center [1074, 642] width 23 height 23
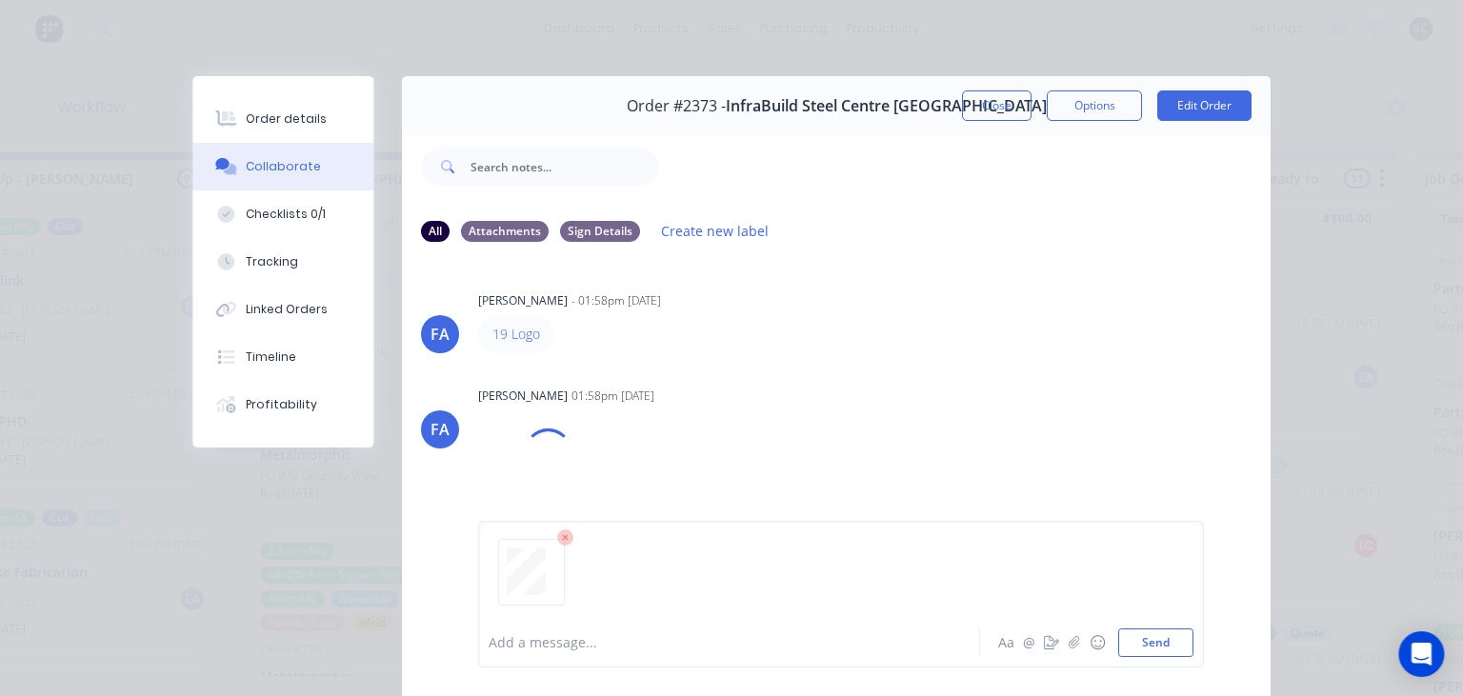
click at [552, 655] on div "Add a message..." at bounding box center [734, 643] width 490 height 29
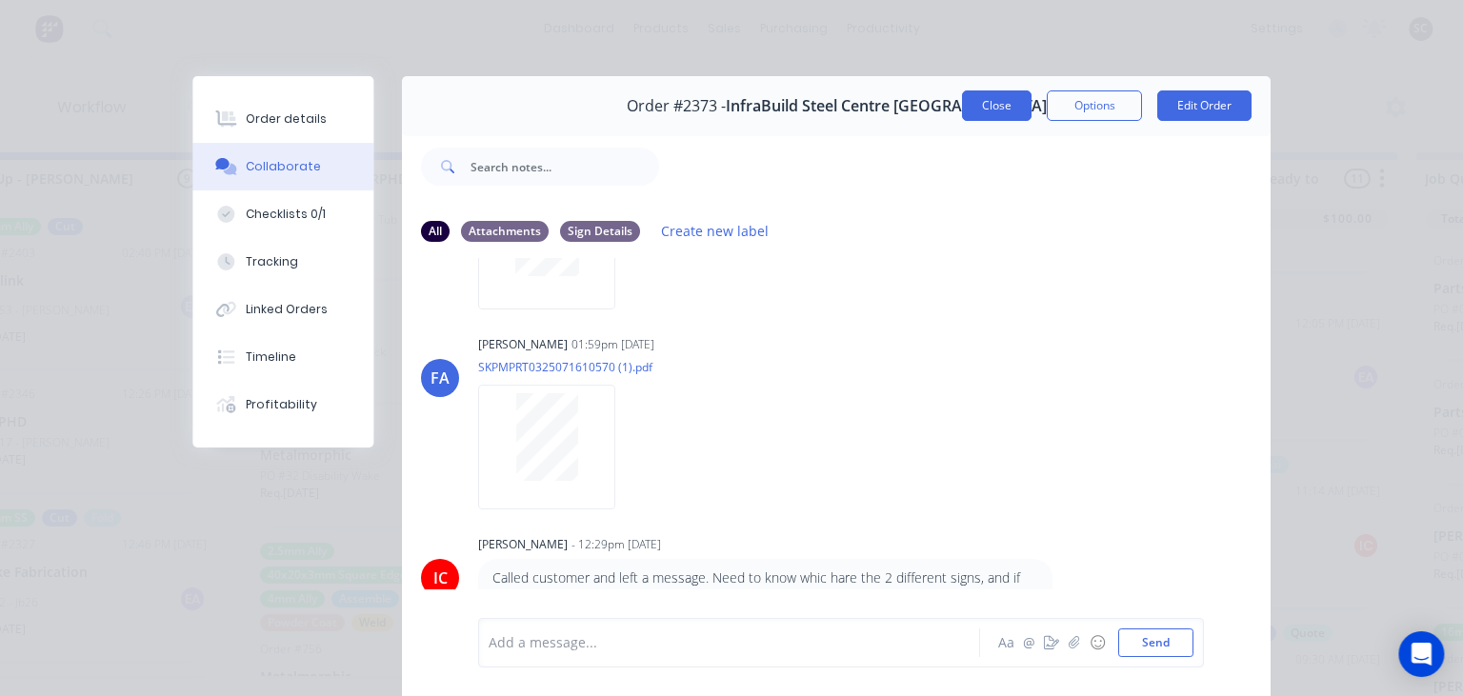
click at [1005, 110] on button "Close" at bounding box center [997, 105] width 70 height 30
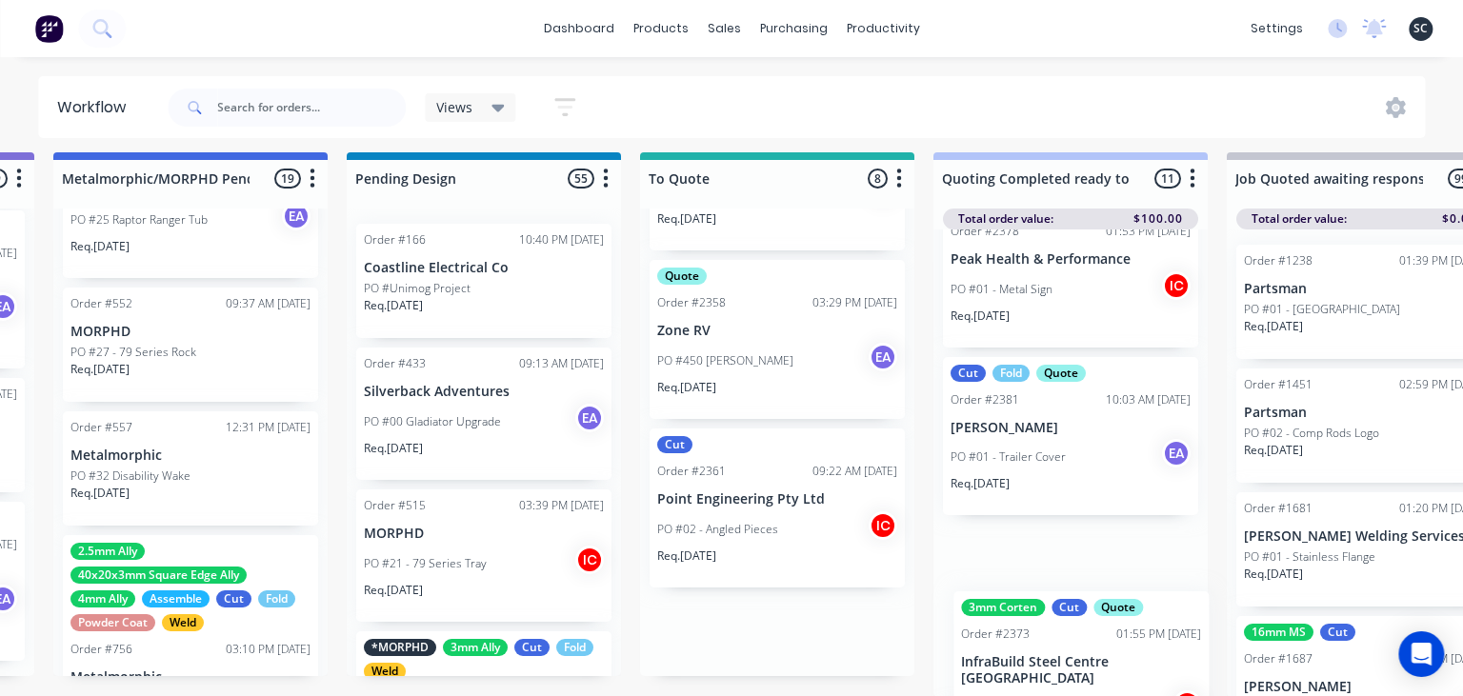
scroll to position [1482, 0]
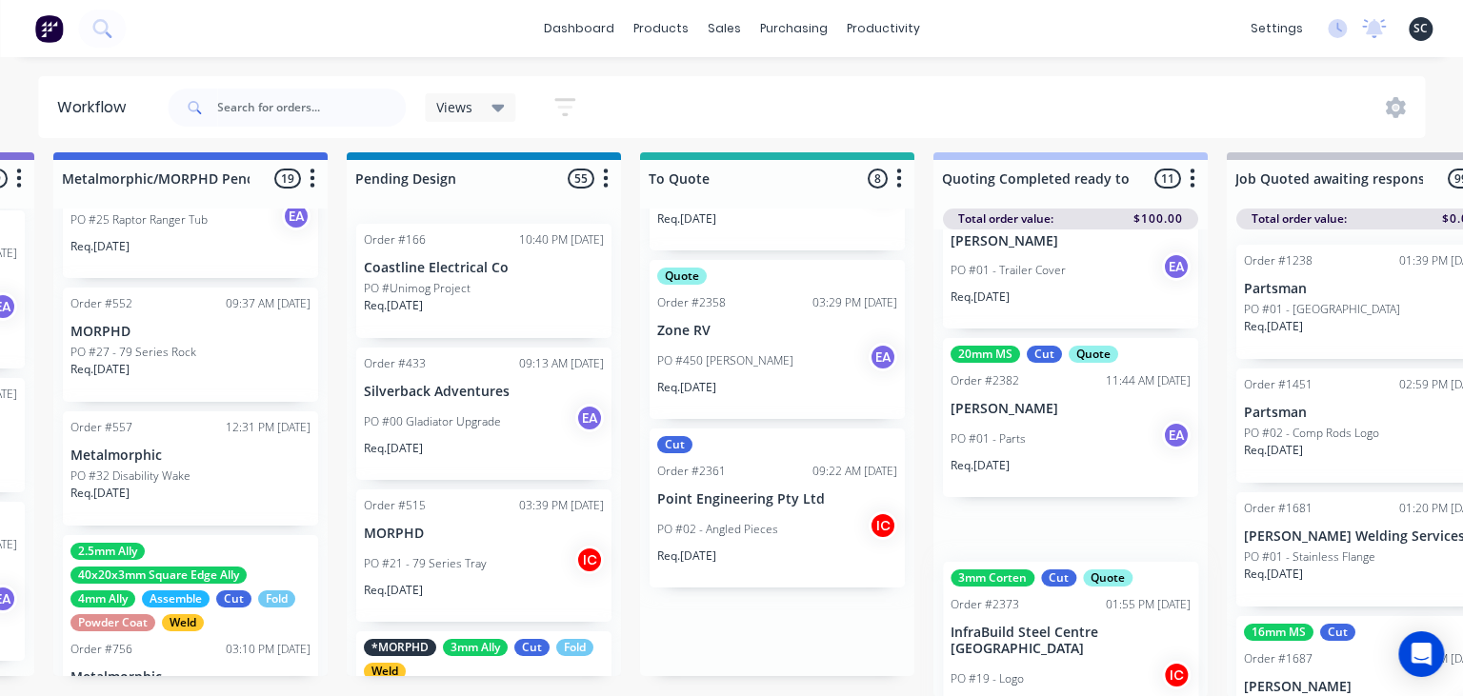
drag, startPoint x: 900, startPoint y: 516, endPoint x: 1012, endPoint y: 649, distance: 173.7
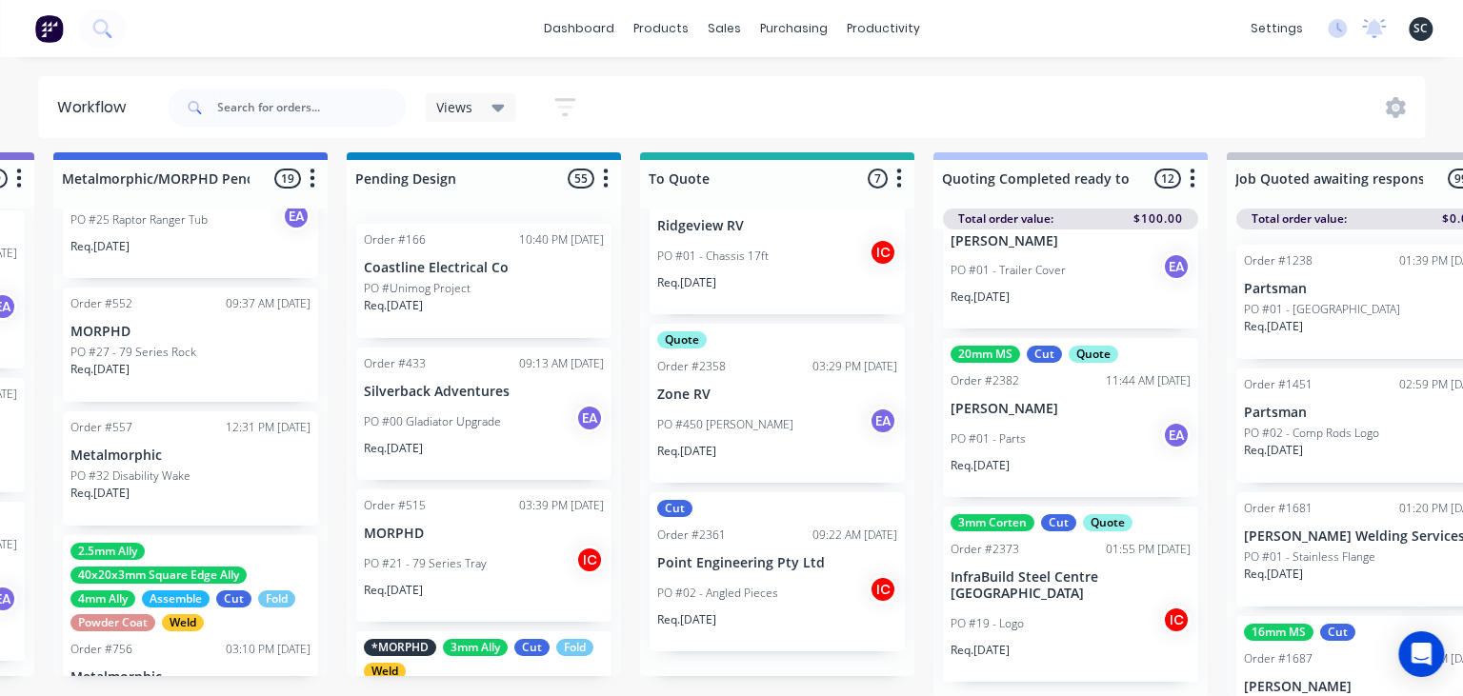
scroll to position [691, 0]
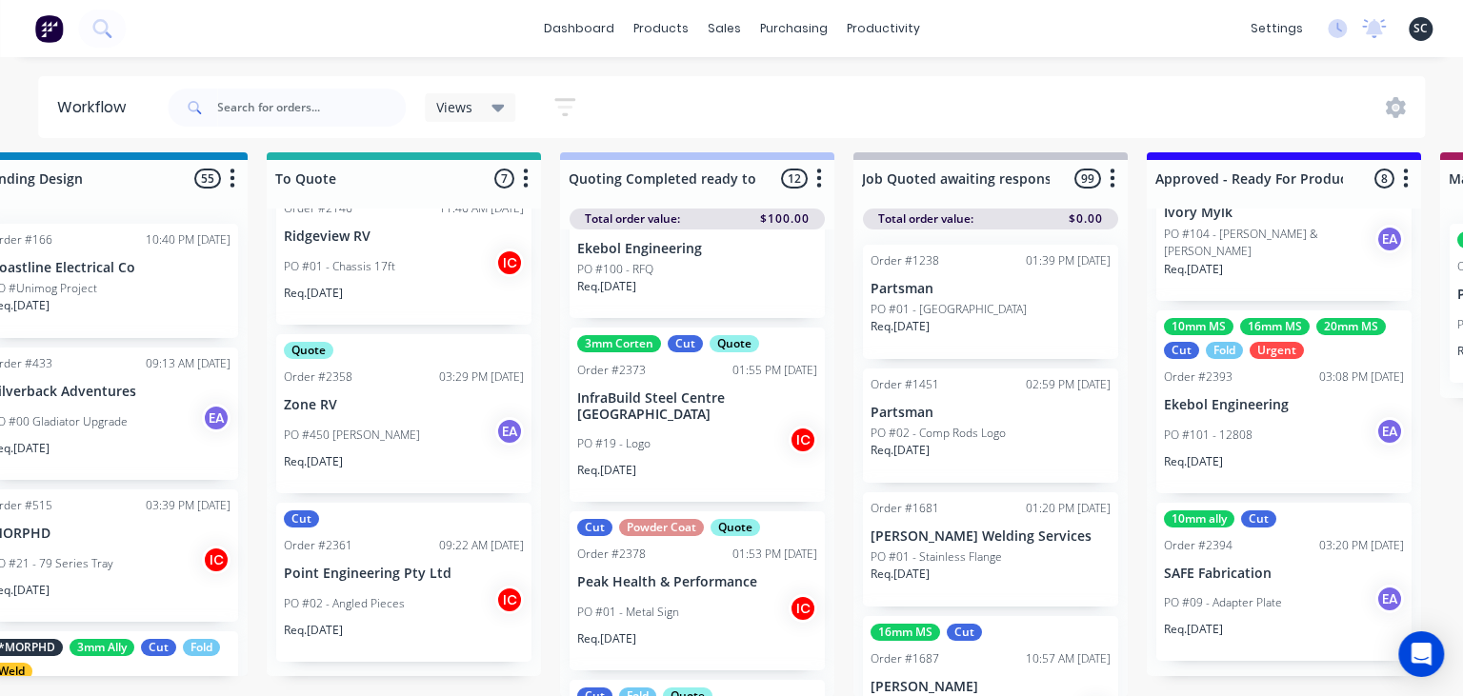
scroll to position [1152, 0]
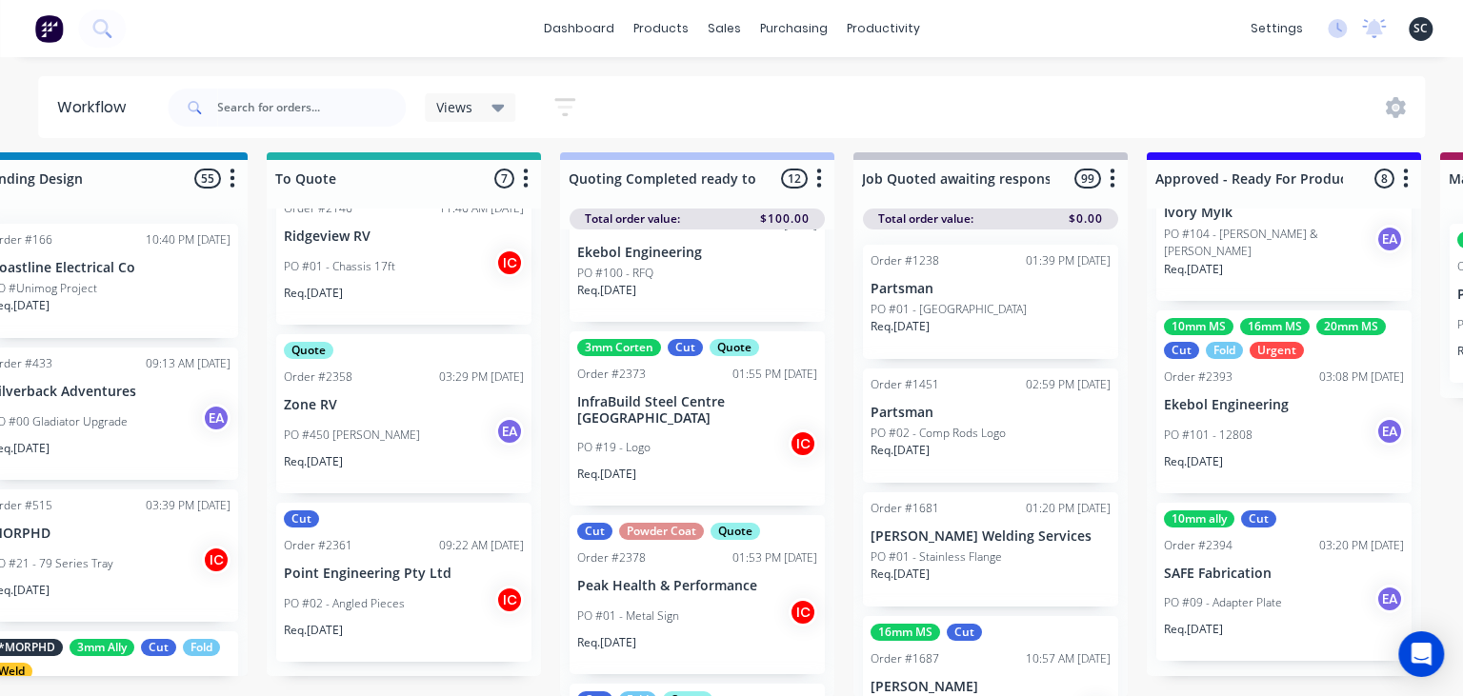
click at [676, 421] on p "InfraBuild Steel Centre [GEOGRAPHIC_DATA]" at bounding box center [697, 410] width 240 height 32
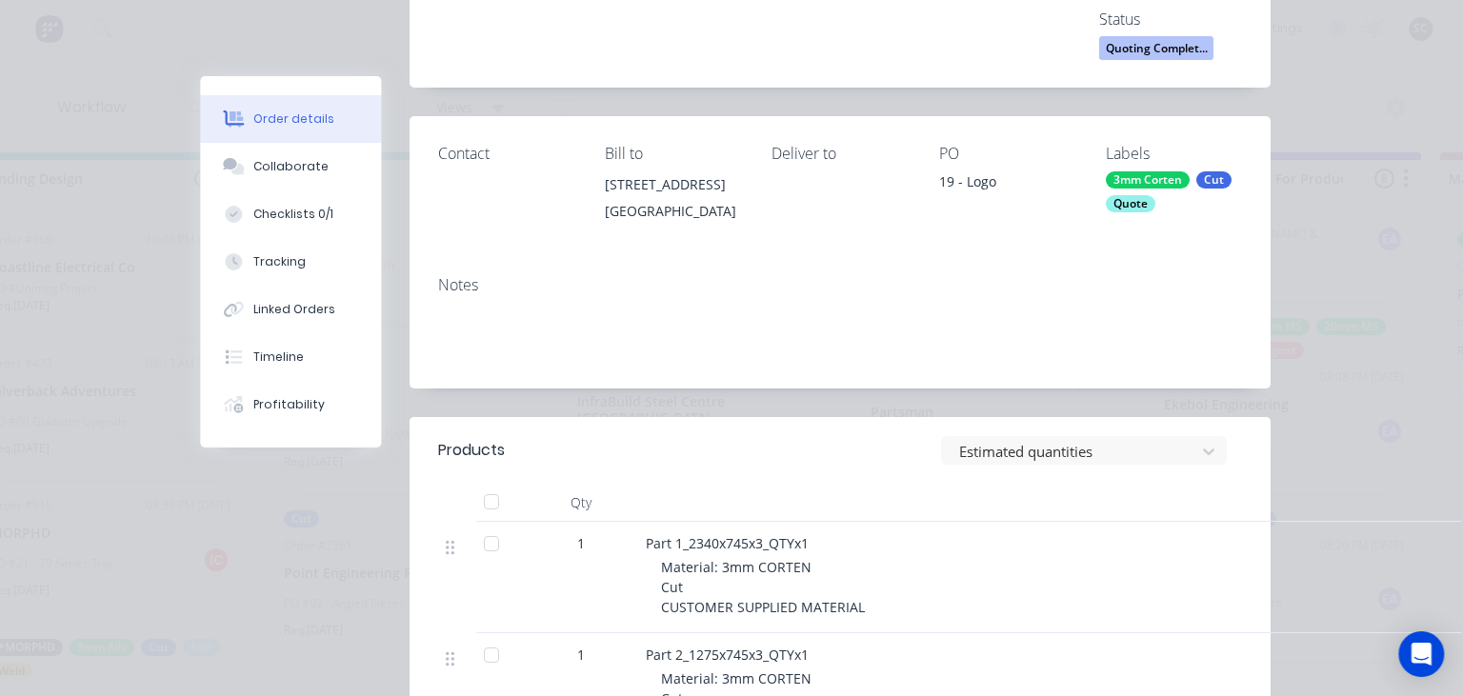
scroll to position [549, 0]
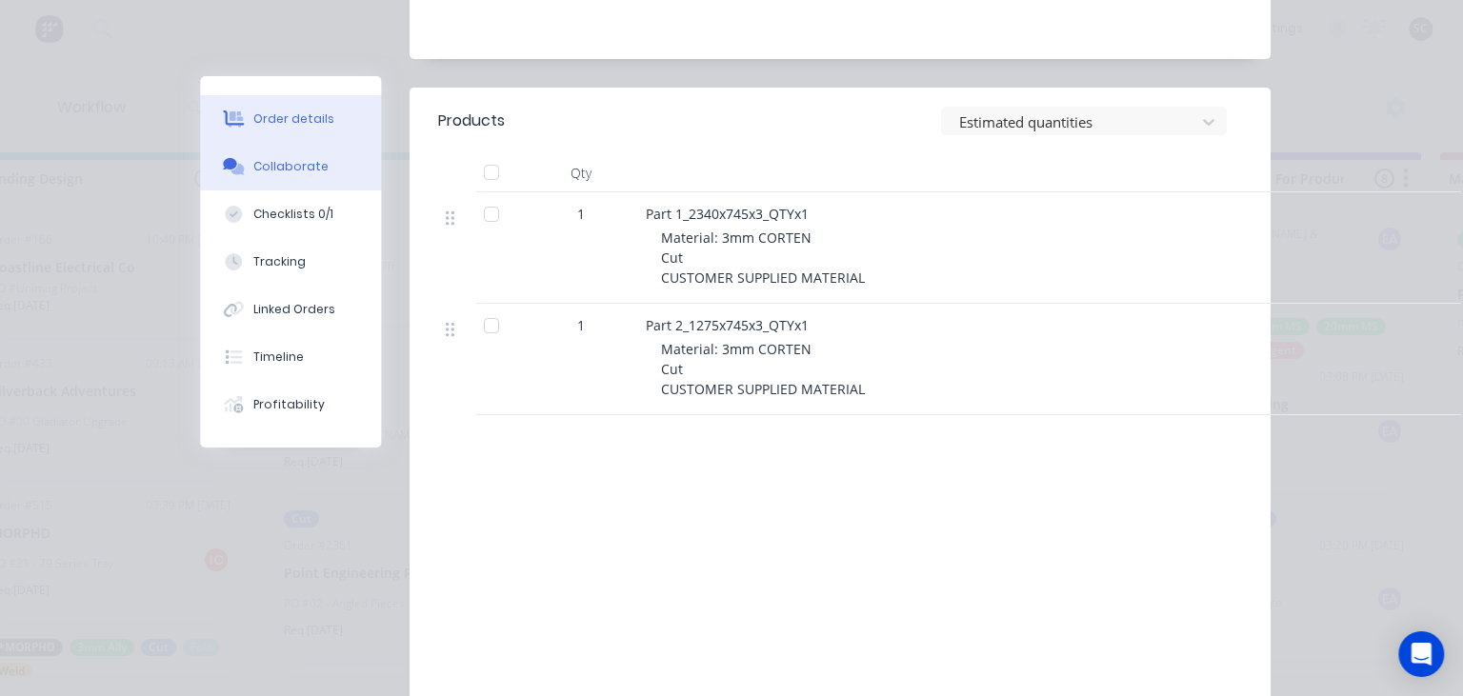
click at [325, 169] on button "Collaborate" at bounding box center [290, 167] width 181 height 48
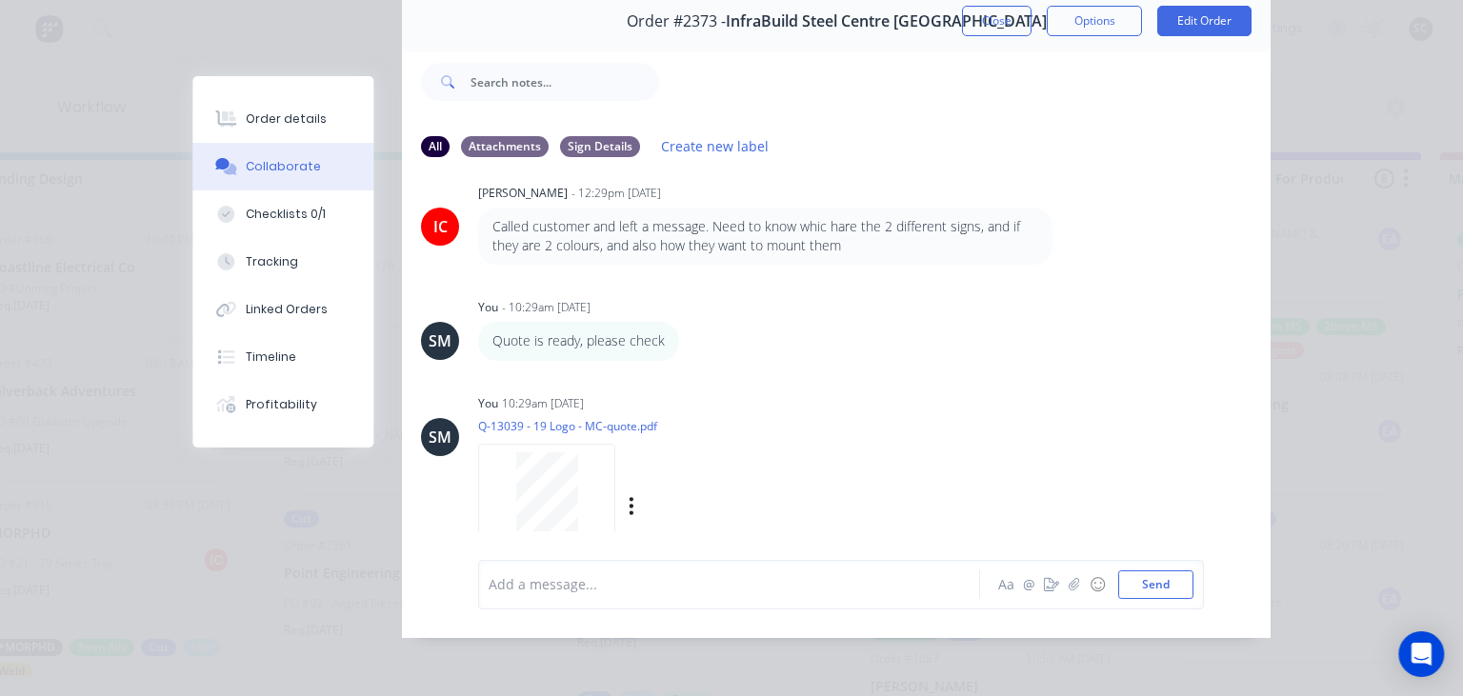
scroll to position [533, 0]
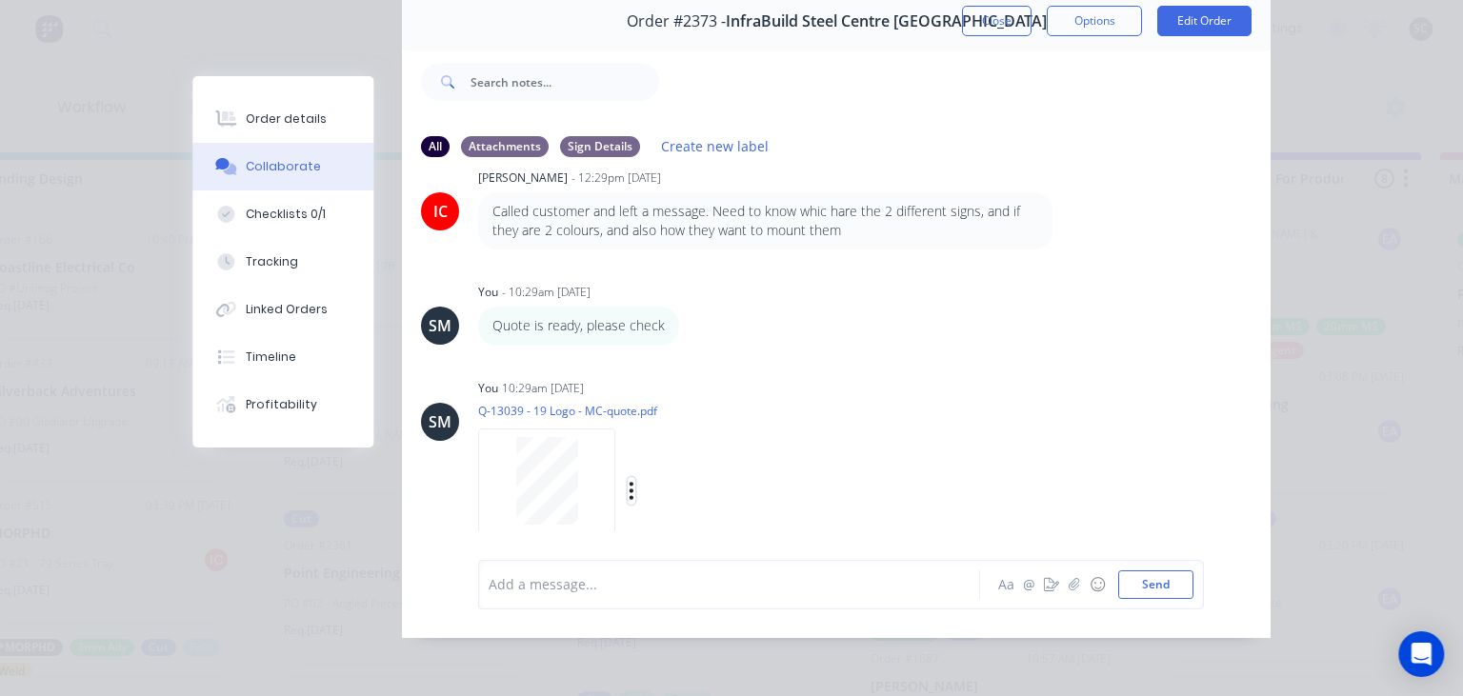
click at [633, 497] on icon "button" at bounding box center [632, 491] width 6 height 22
click at [706, 510] on button "Delete" at bounding box center [757, 505] width 214 height 43
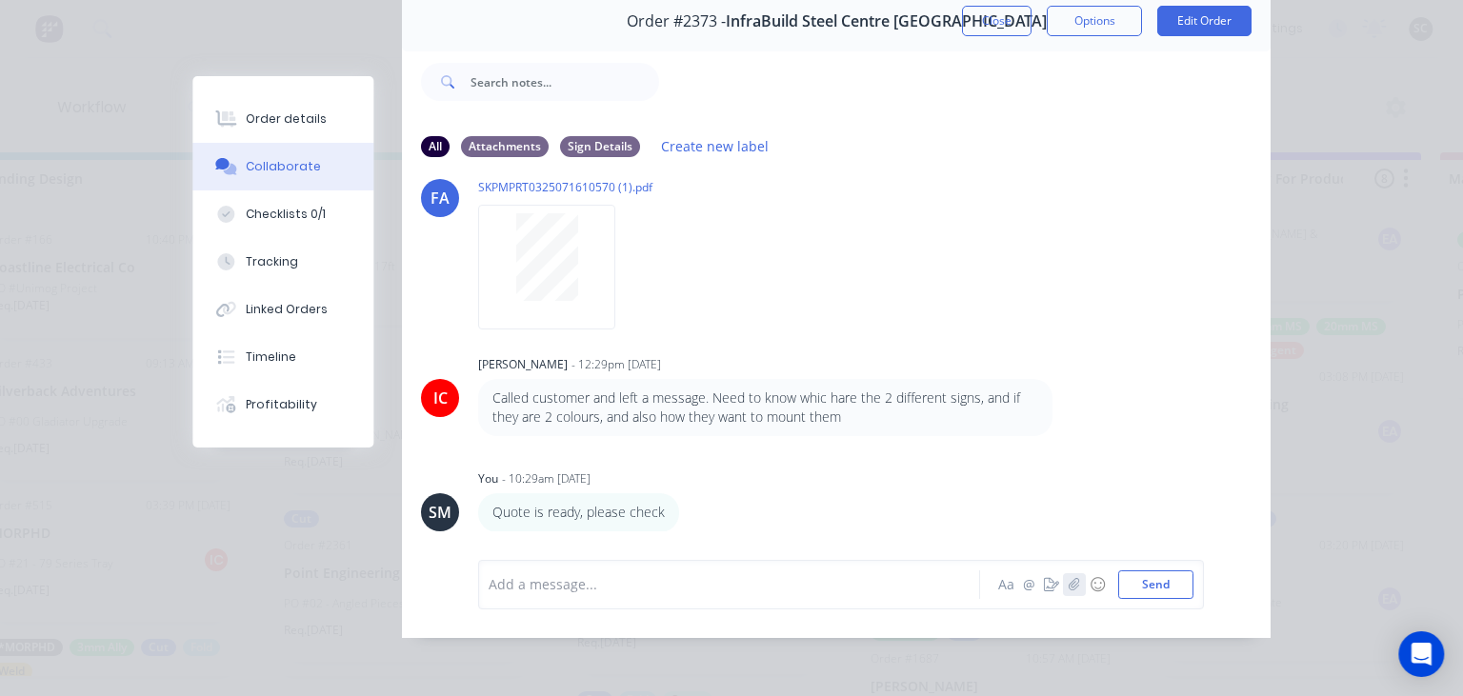
click at [1072, 588] on icon "button" at bounding box center [1074, 584] width 11 height 13
click at [1070, 585] on icon "button" at bounding box center [1074, 584] width 10 height 12
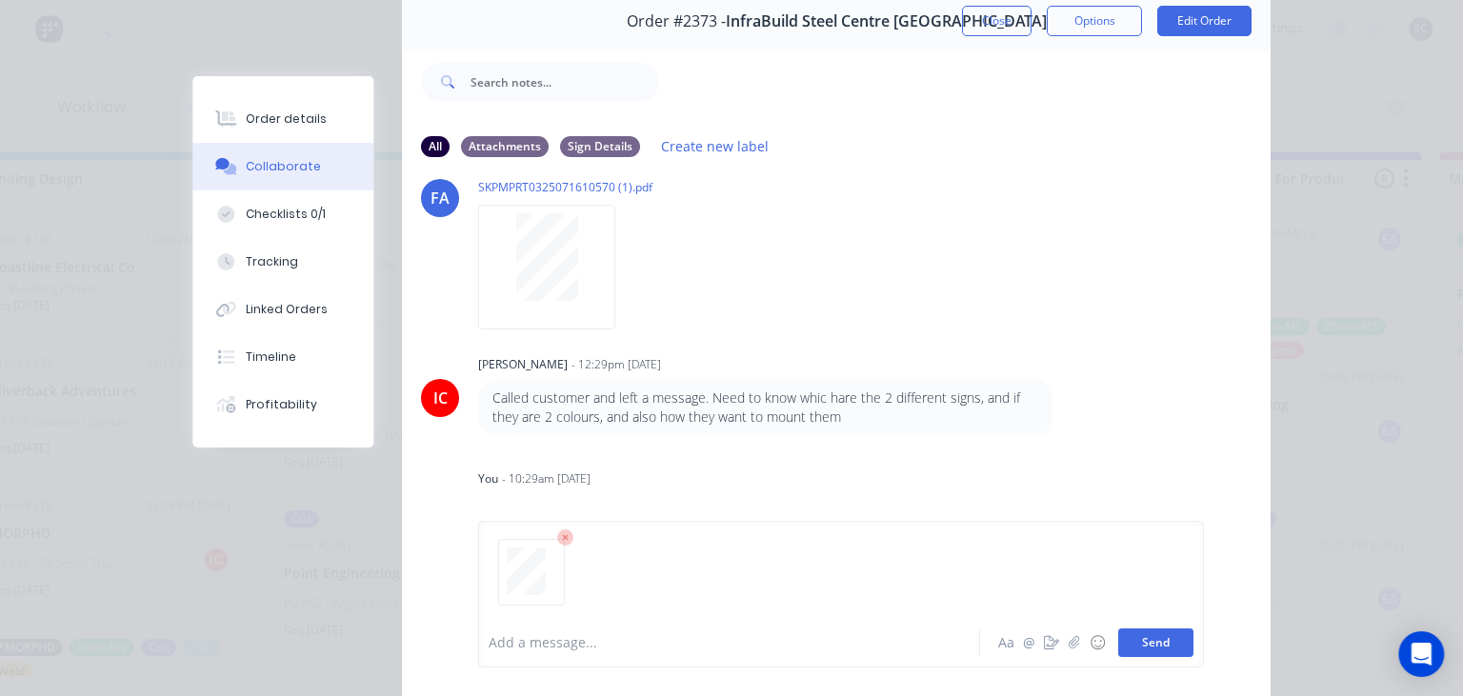
click at [1138, 650] on button "Send" at bounding box center [1155, 643] width 75 height 29
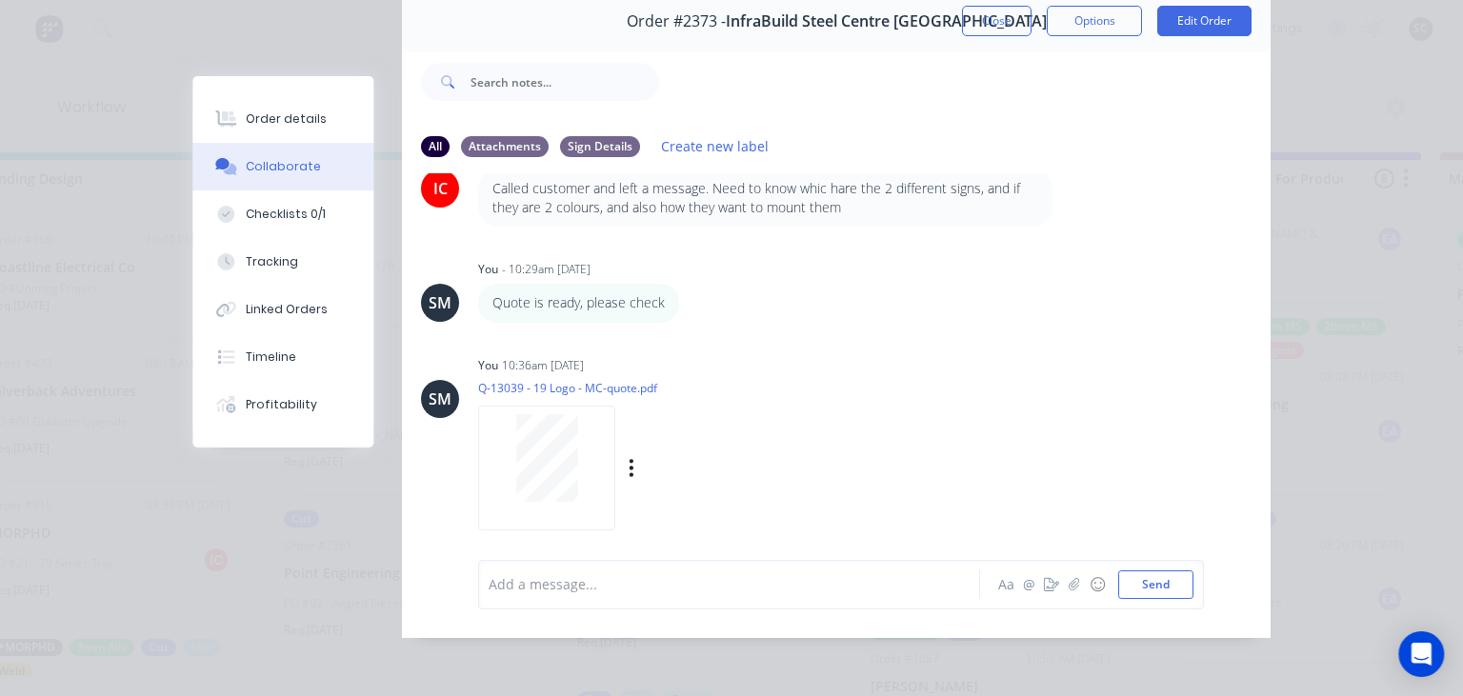
scroll to position [564, 0]
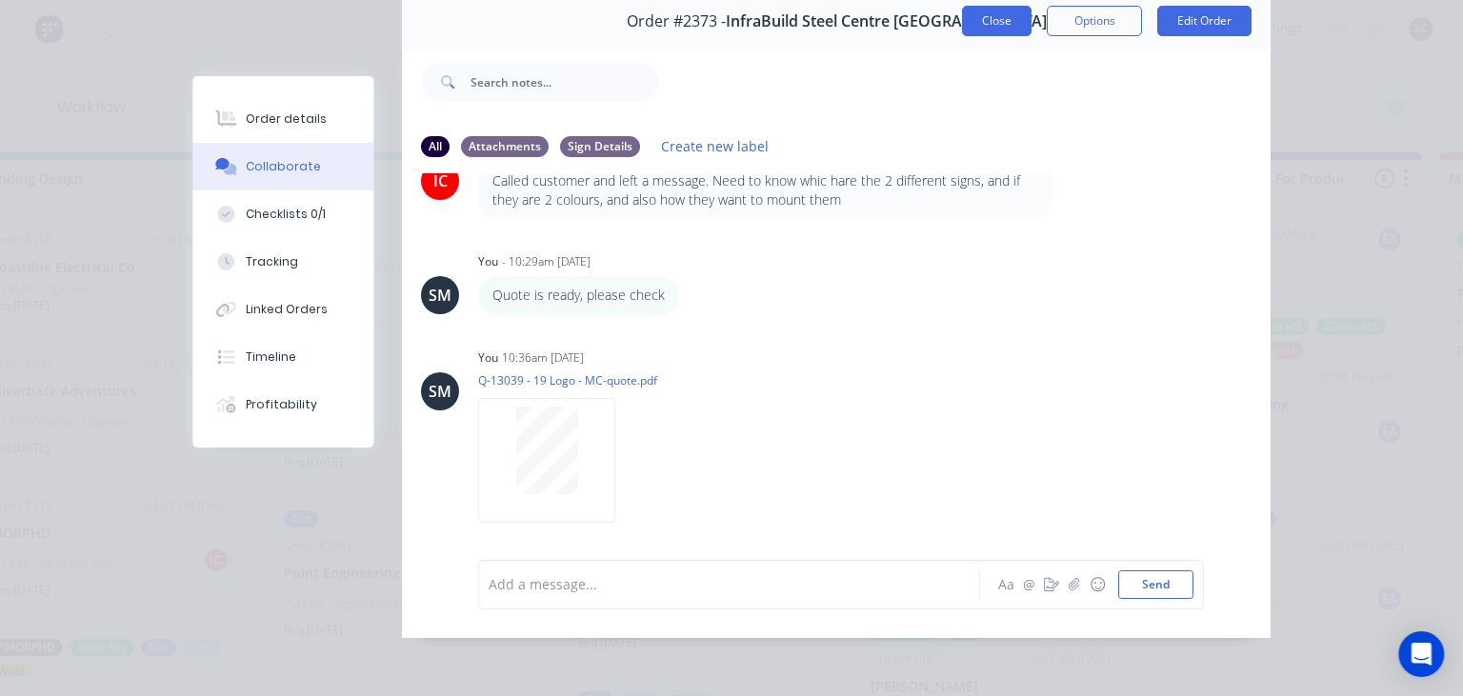
click at [999, 25] on button "Close" at bounding box center [997, 21] width 70 height 30
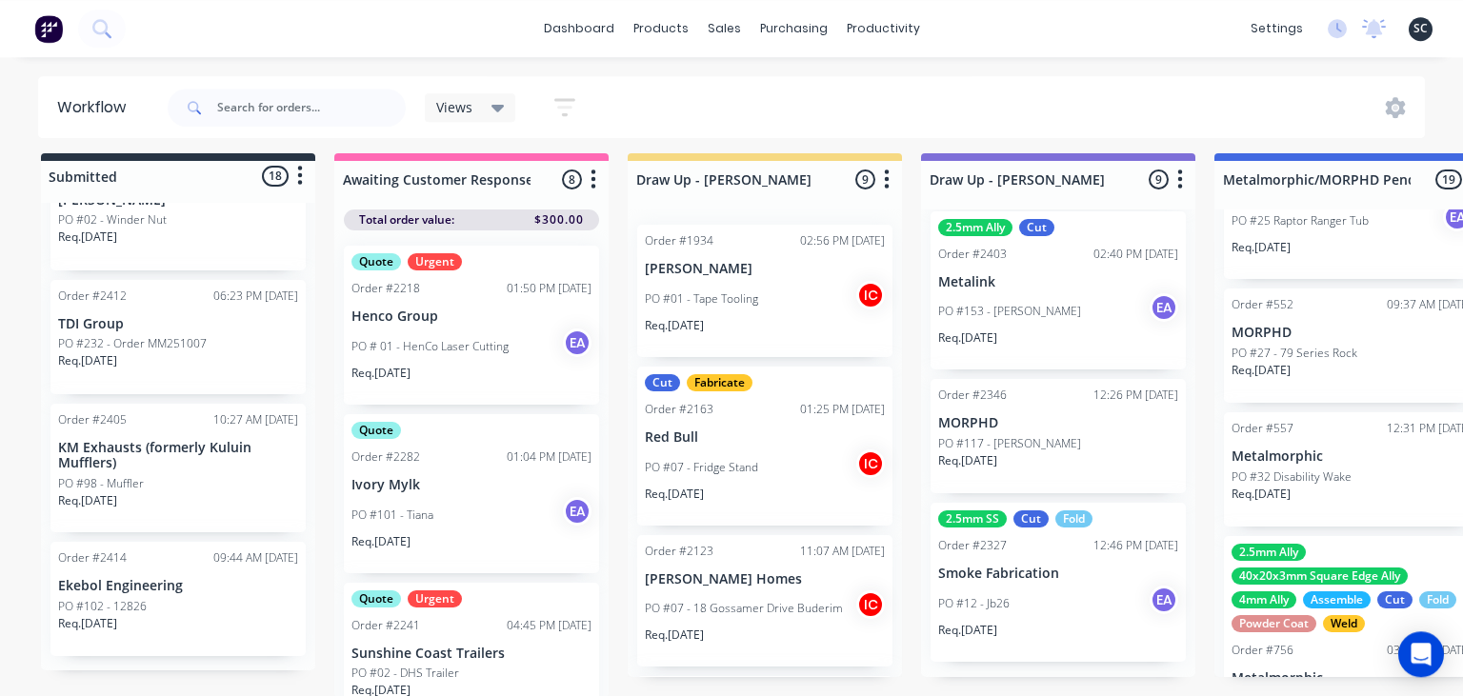
scroll to position [10, 0]
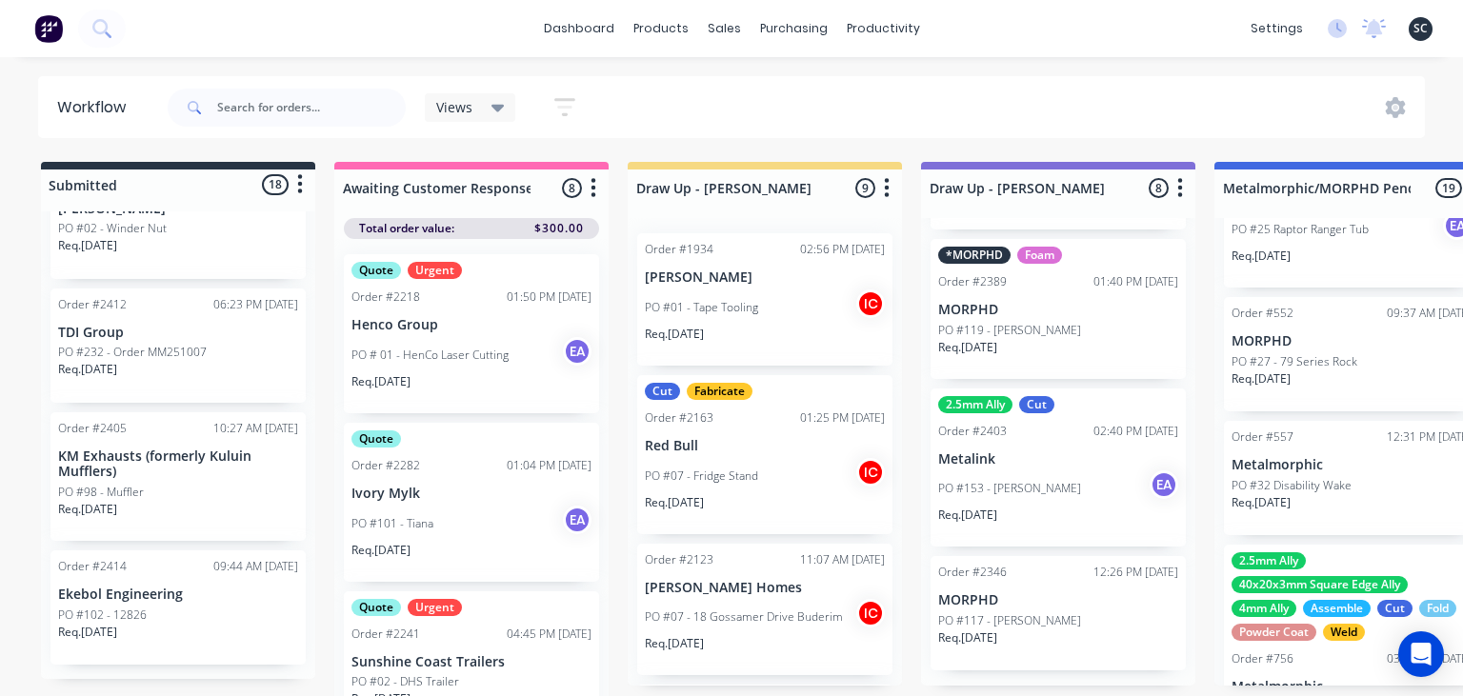
scroll to position [10, 0]
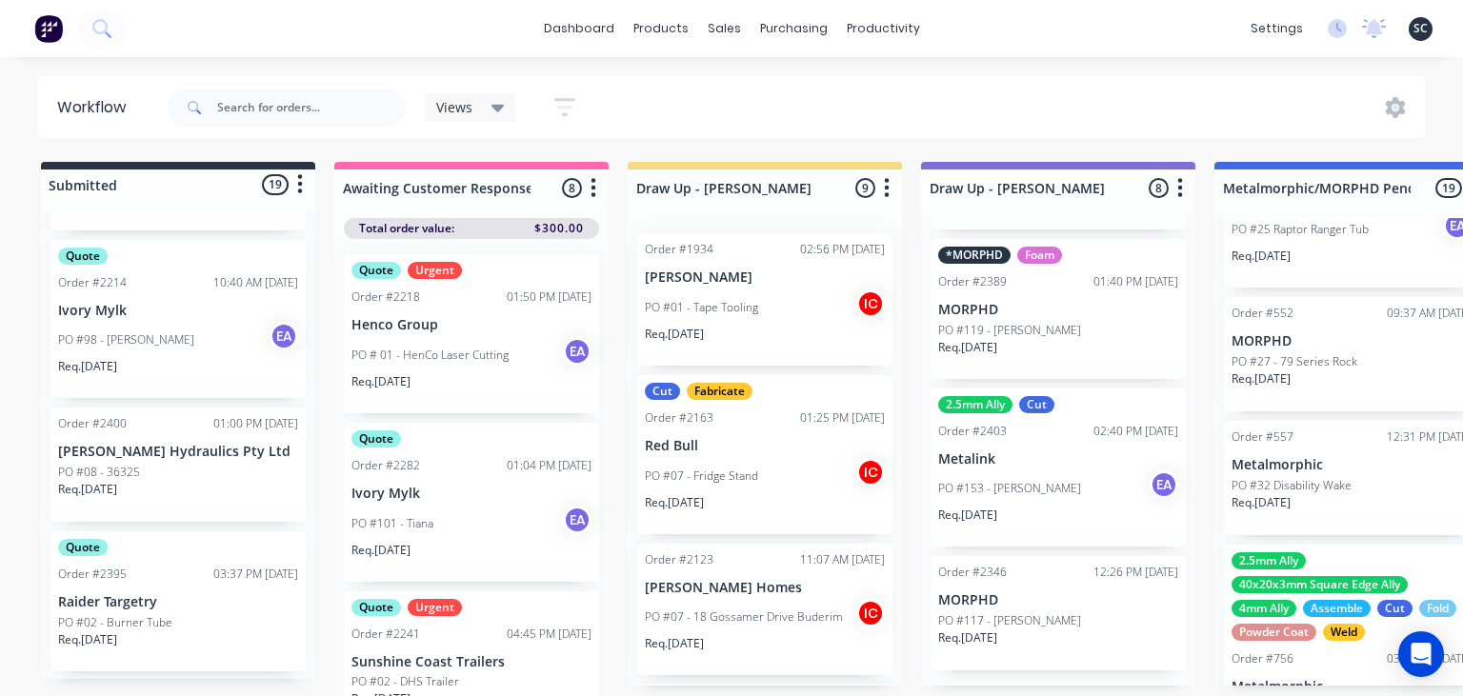
scroll to position [217, 0]
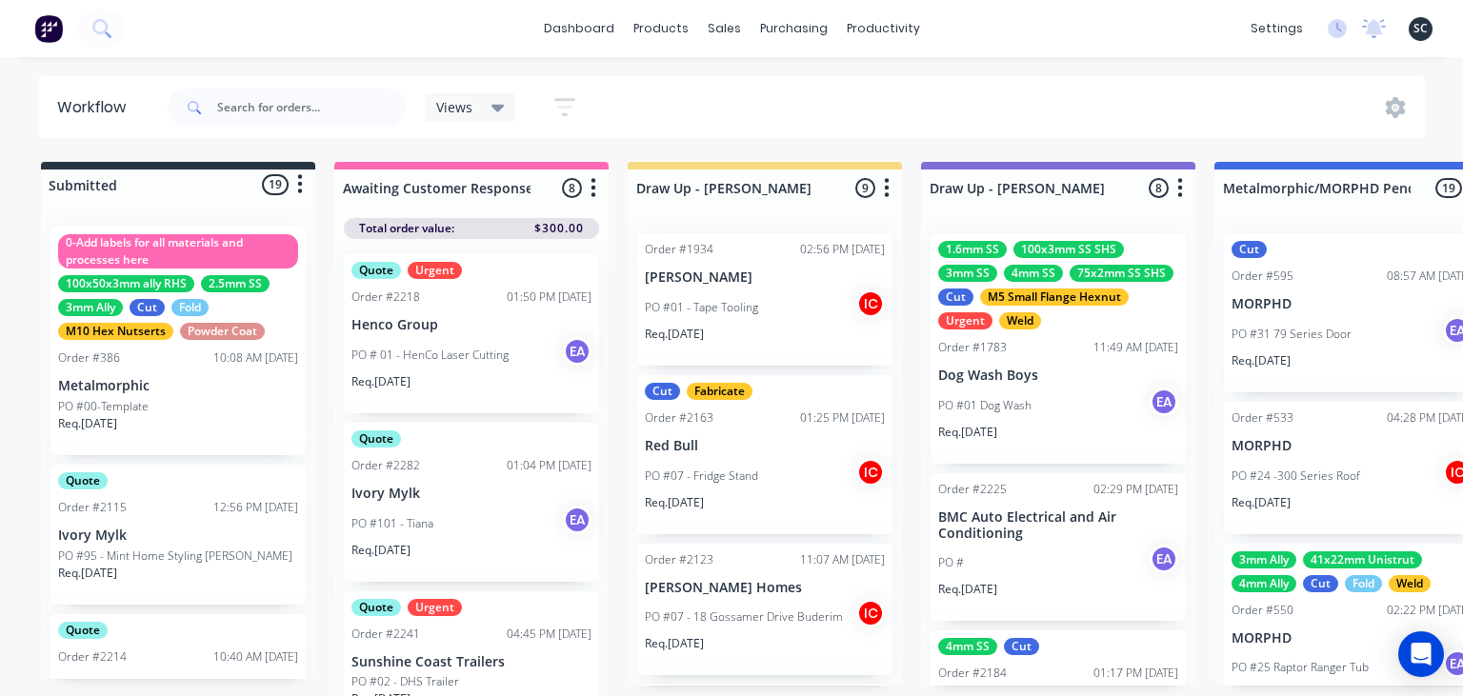
scroll to position [2606, 0]
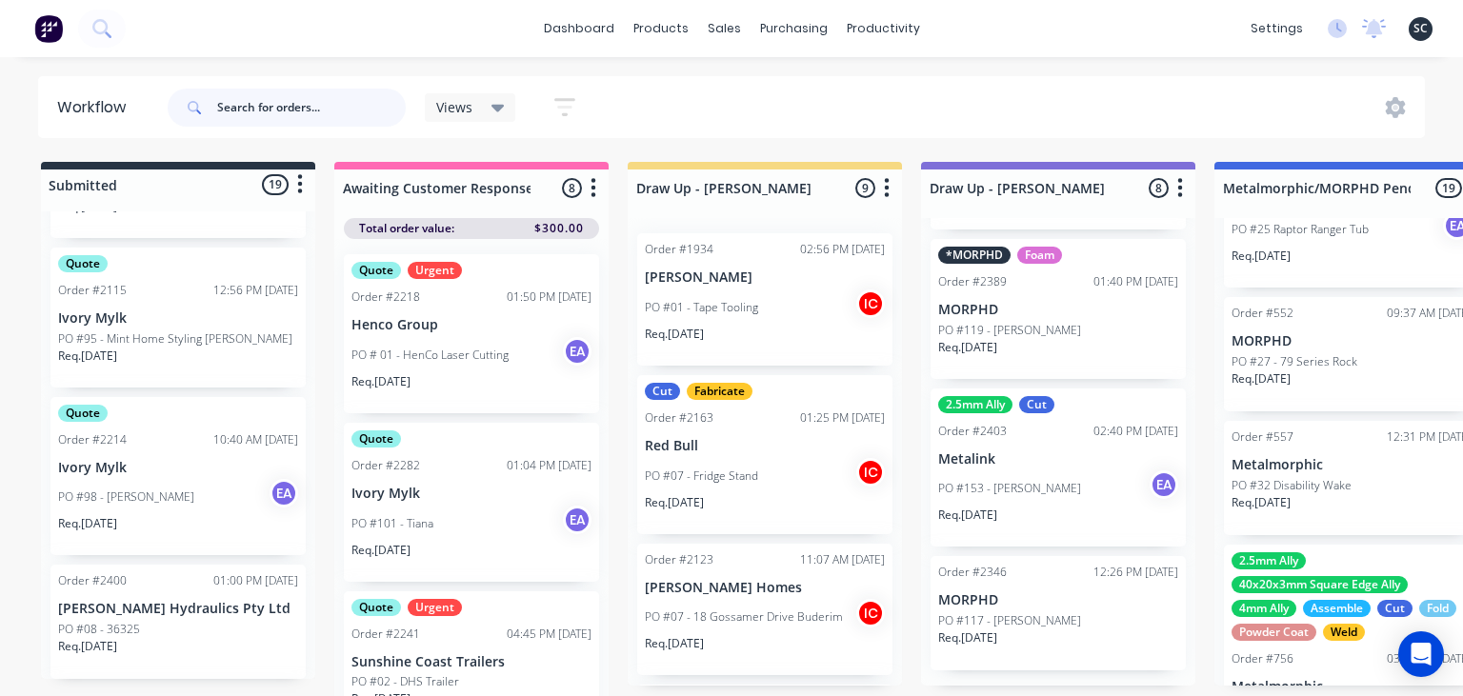
click at [233, 105] on input "text" at bounding box center [311, 108] width 189 height 38
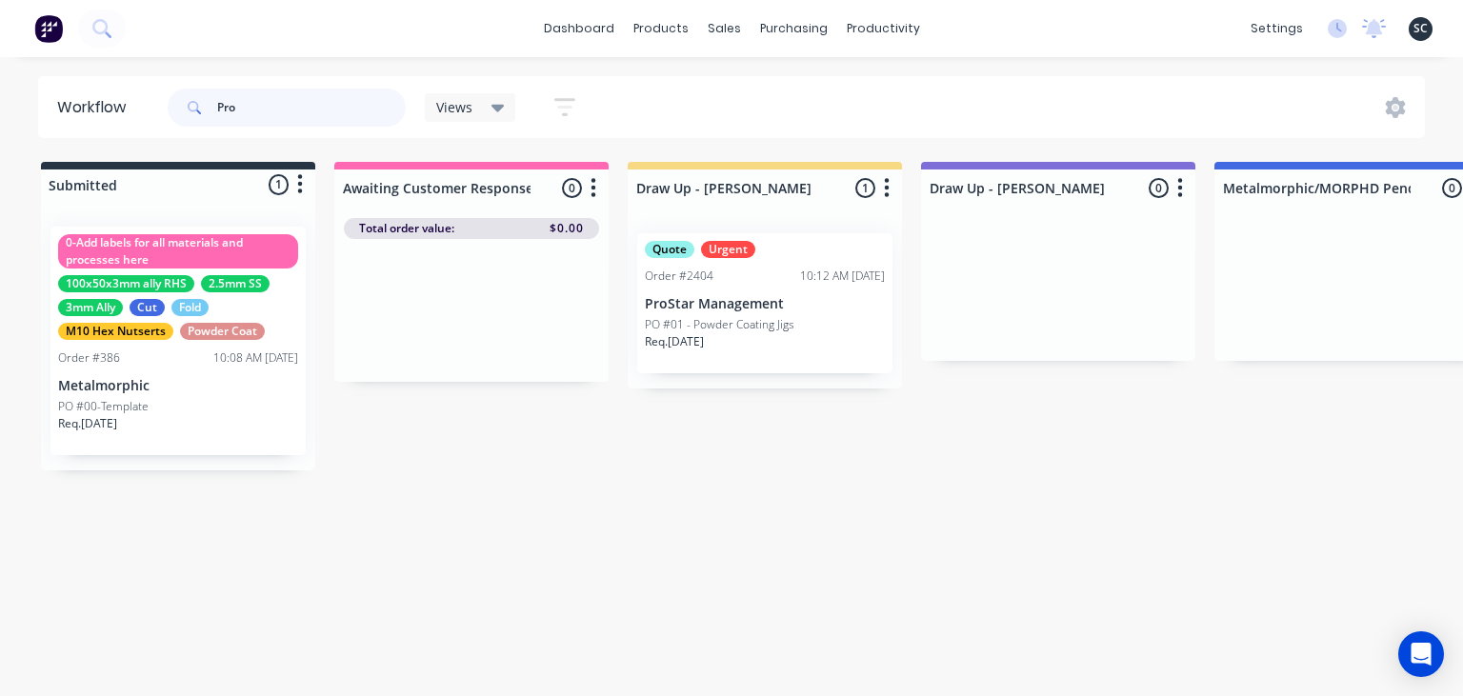
type input "Pro"
click at [763, 344] on div "Req. [DATE]" at bounding box center [765, 349] width 240 height 32
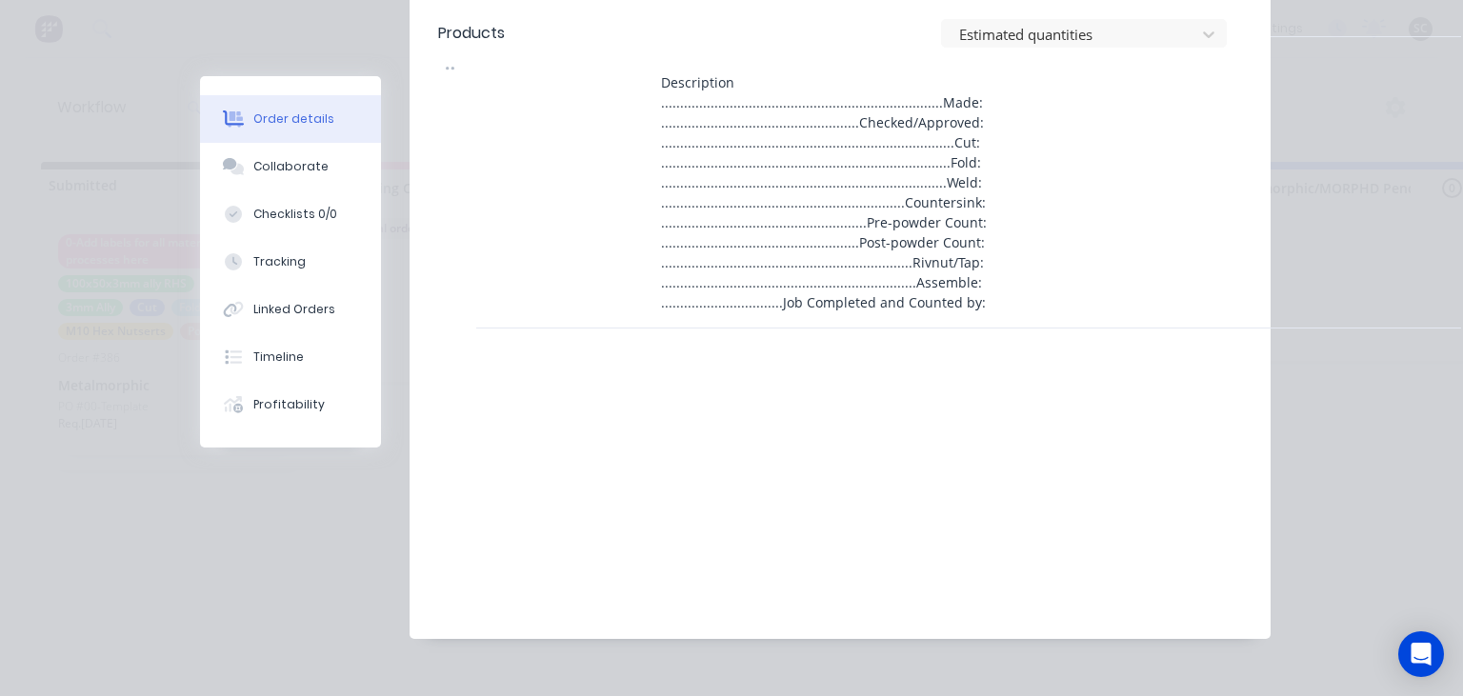
scroll to position [713, 0]
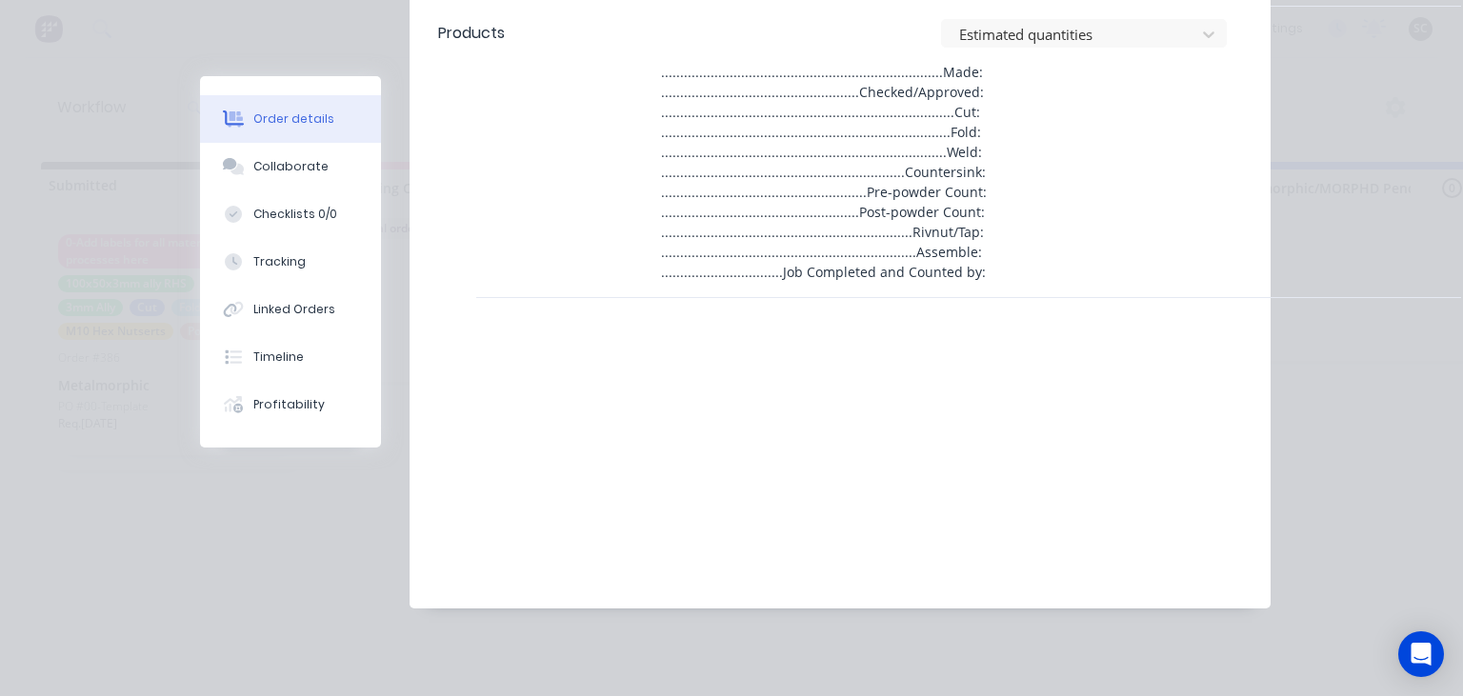
drag, startPoint x: 299, startPoint y: 162, endPoint x: 509, endPoint y: 247, distance: 226.0
click at [299, 162] on div "Collaborate" at bounding box center [290, 166] width 75 height 17
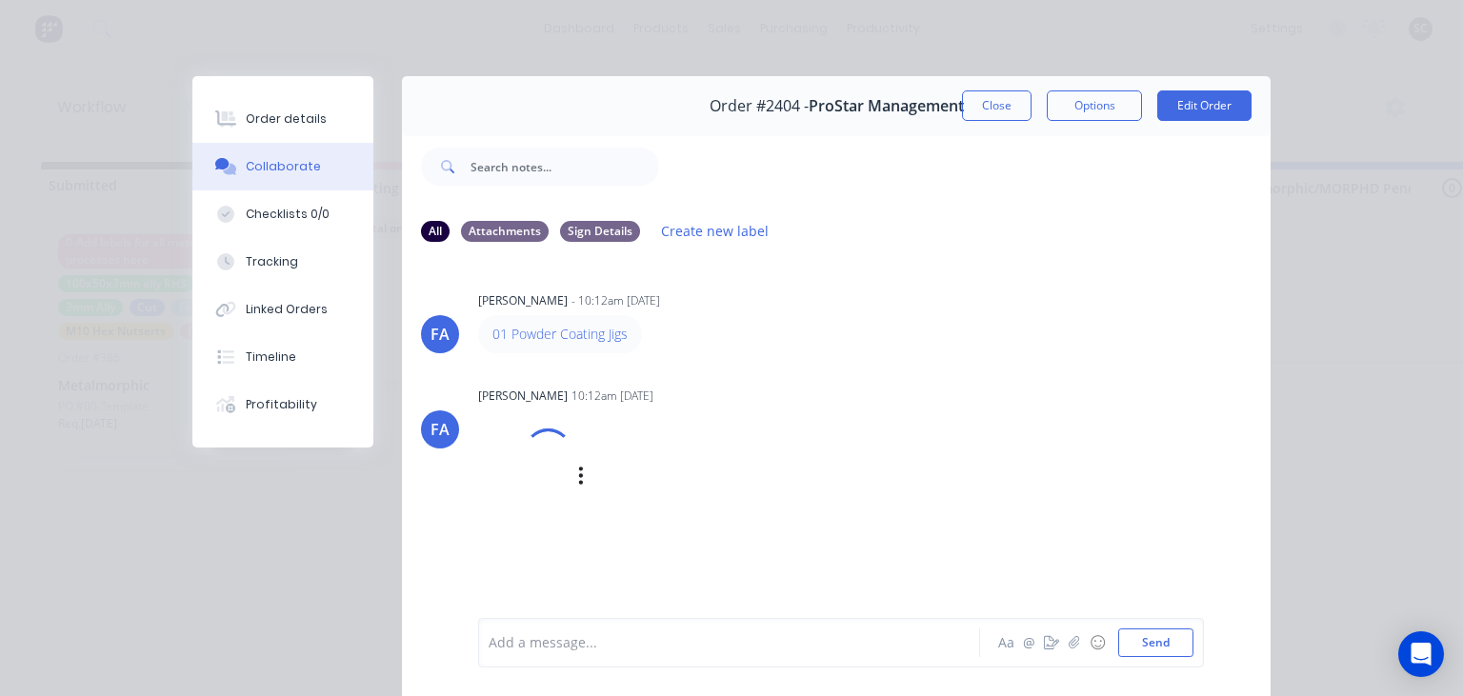
scroll to position [85, 0]
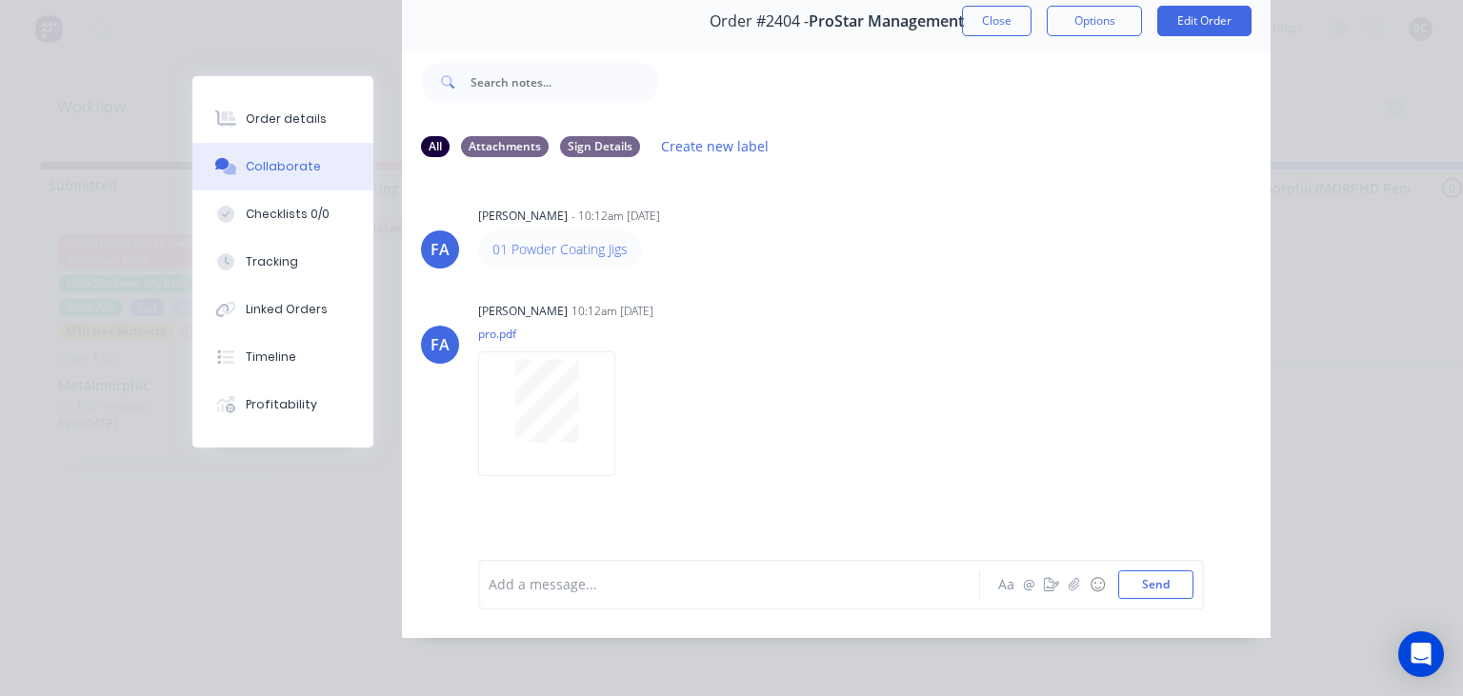
click at [930, 295] on div "FA Francis Adrian Candido - 10:12am 07/10/25 01 Powder Coating Jigs FA Francis …" at bounding box center [836, 352] width 869 height 358
click at [980, 28] on button "Close" at bounding box center [997, 21] width 70 height 30
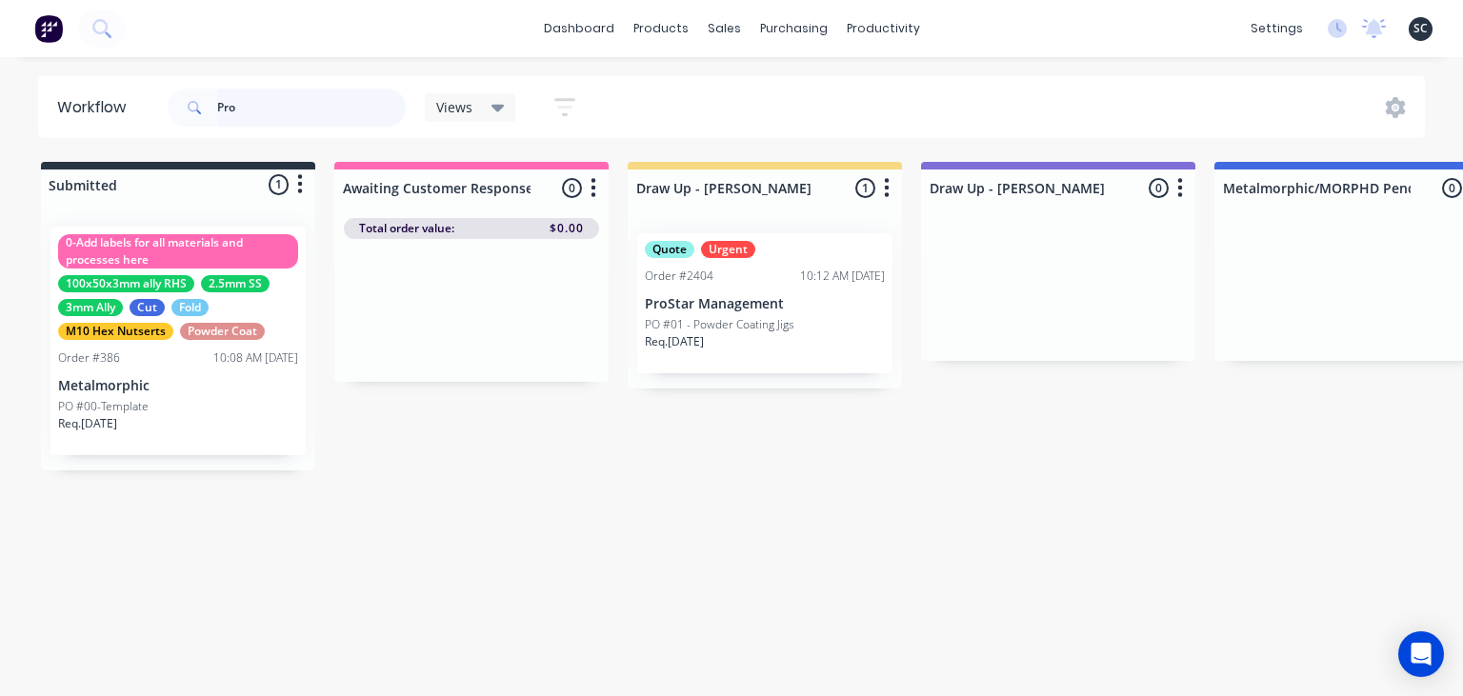
drag, startPoint x: 246, startPoint y: 109, endPoint x: 190, endPoint y: 109, distance: 55.2
click at [217, 109] on input "Pro" at bounding box center [311, 108] width 189 height 38
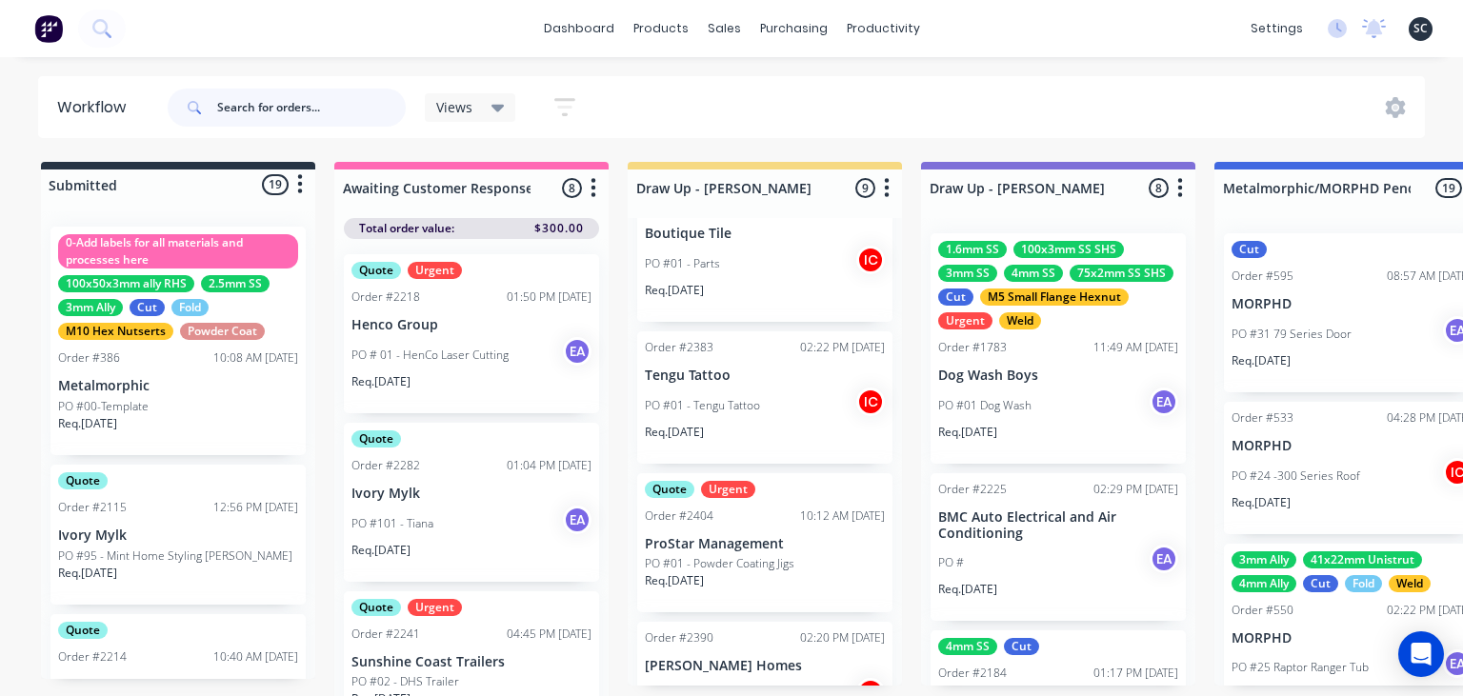
scroll to position [862, 0]
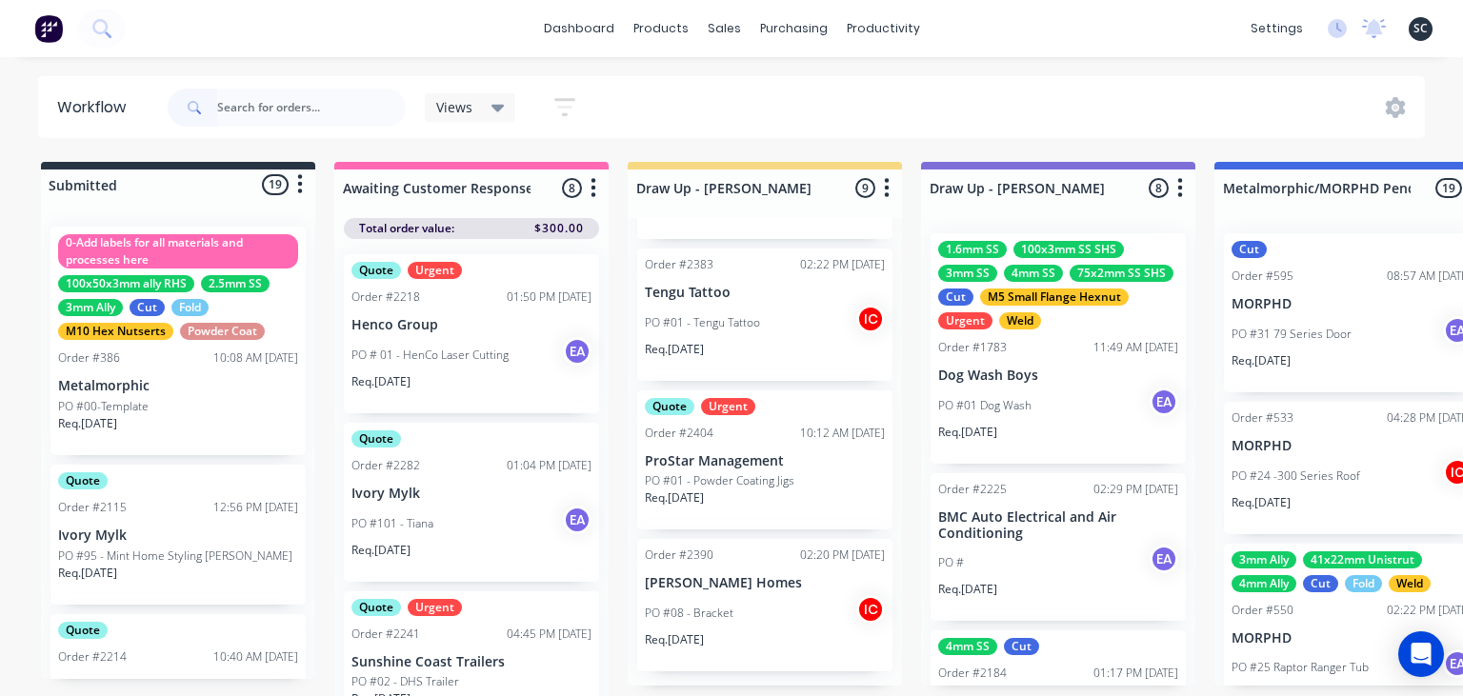
click at [777, 477] on p "PO #01 - Powder Coating Jigs" at bounding box center [720, 480] width 150 height 17
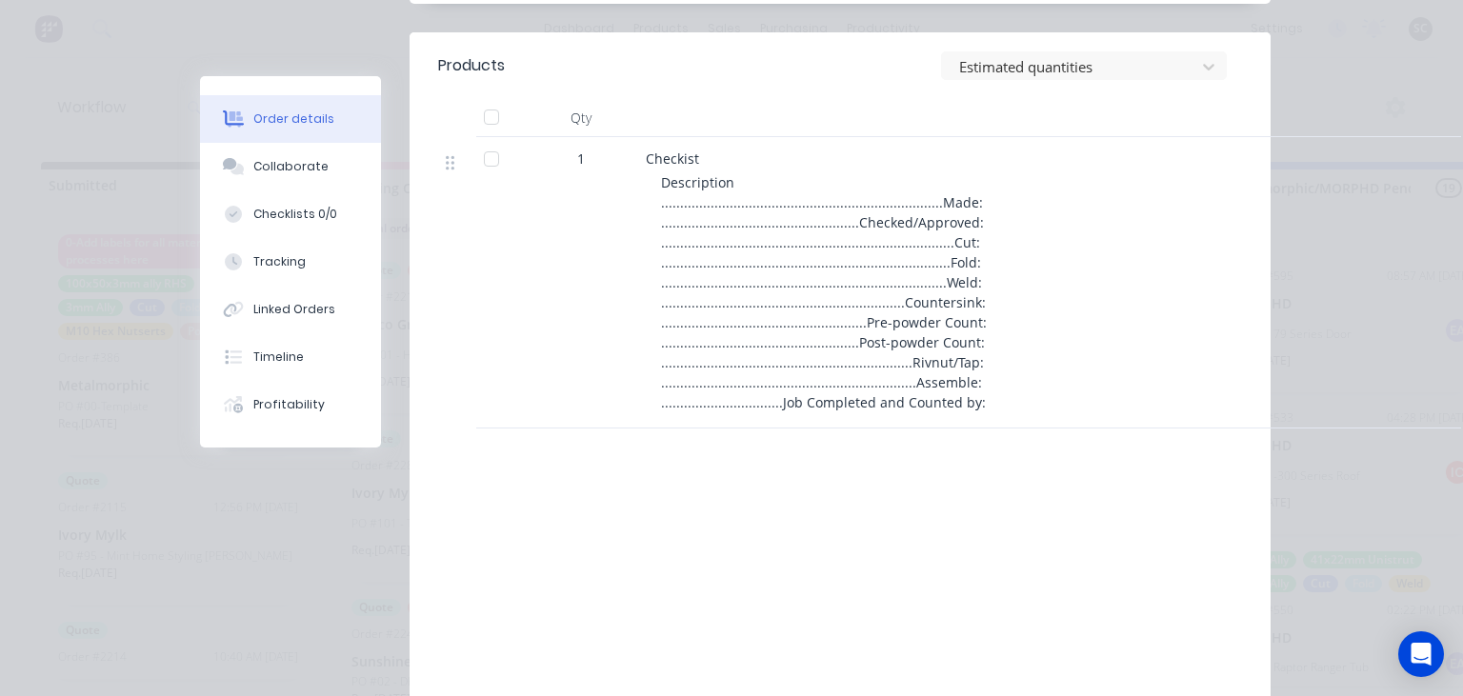
scroll to position [658, 0]
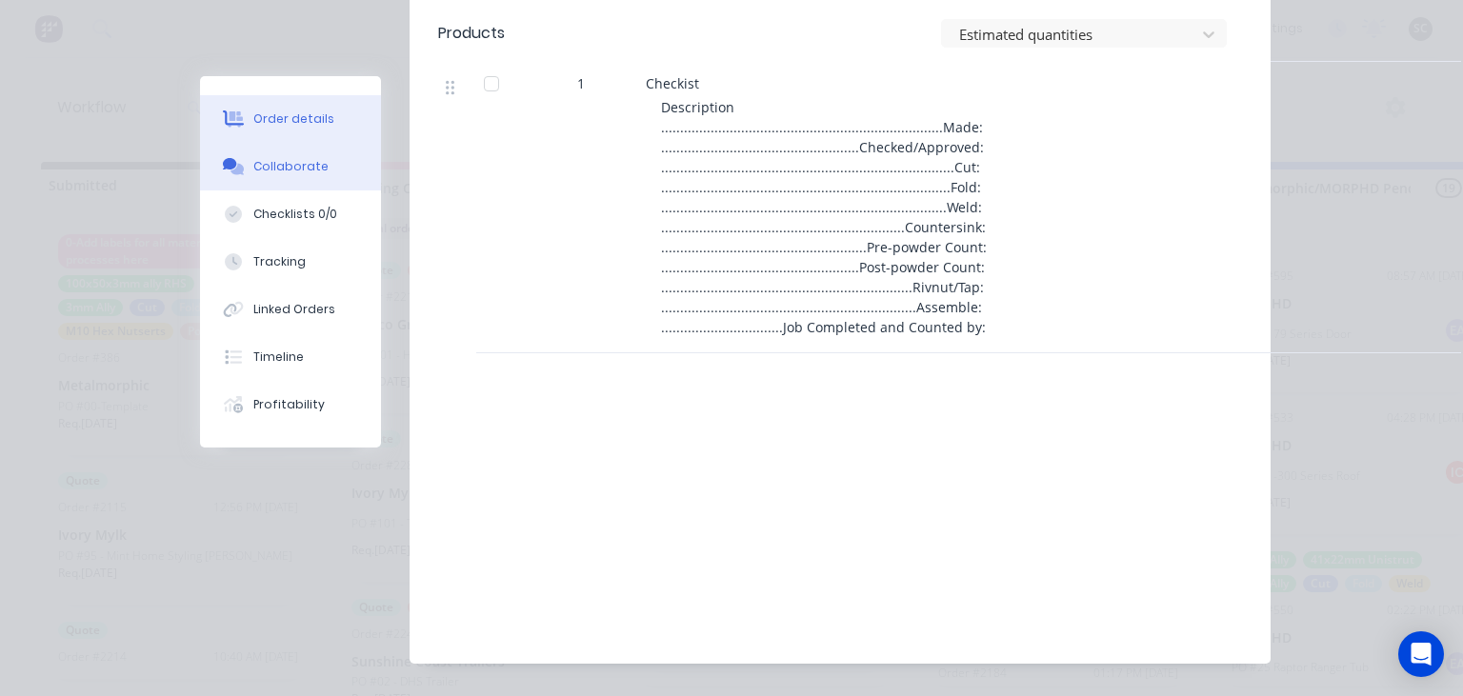
click at [310, 175] on button "Collaborate" at bounding box center [290, 167] width 181 height 48
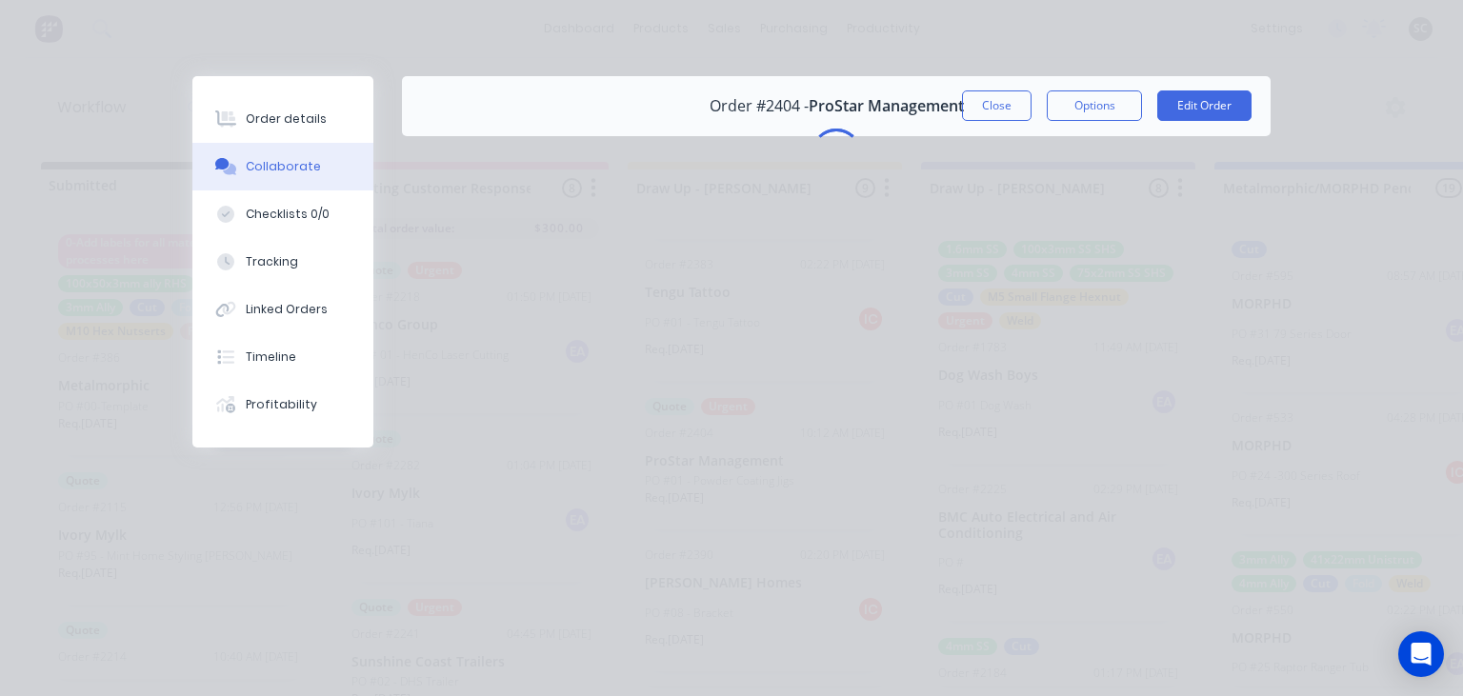
scroll to position [0, 0]
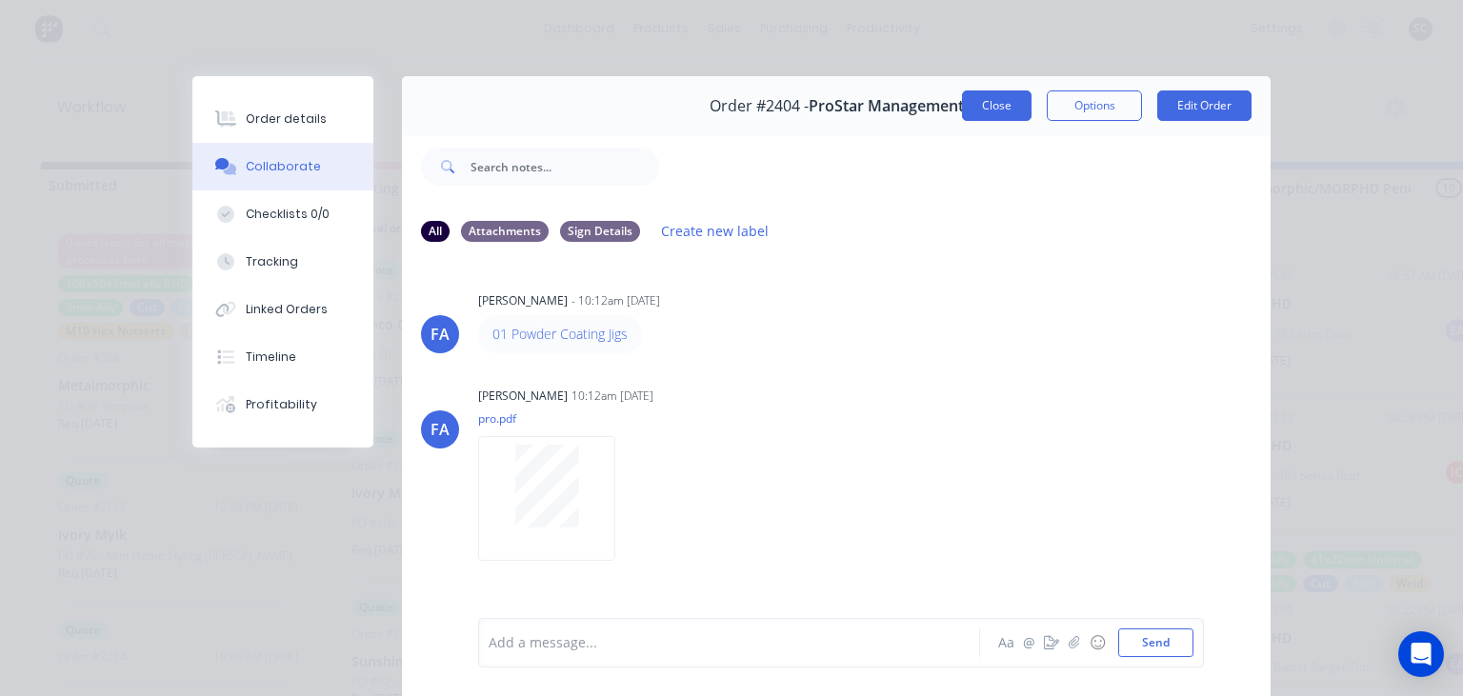
click at [977, 111] on button "Close" at bounding box center [997, 105] width 70 height 30
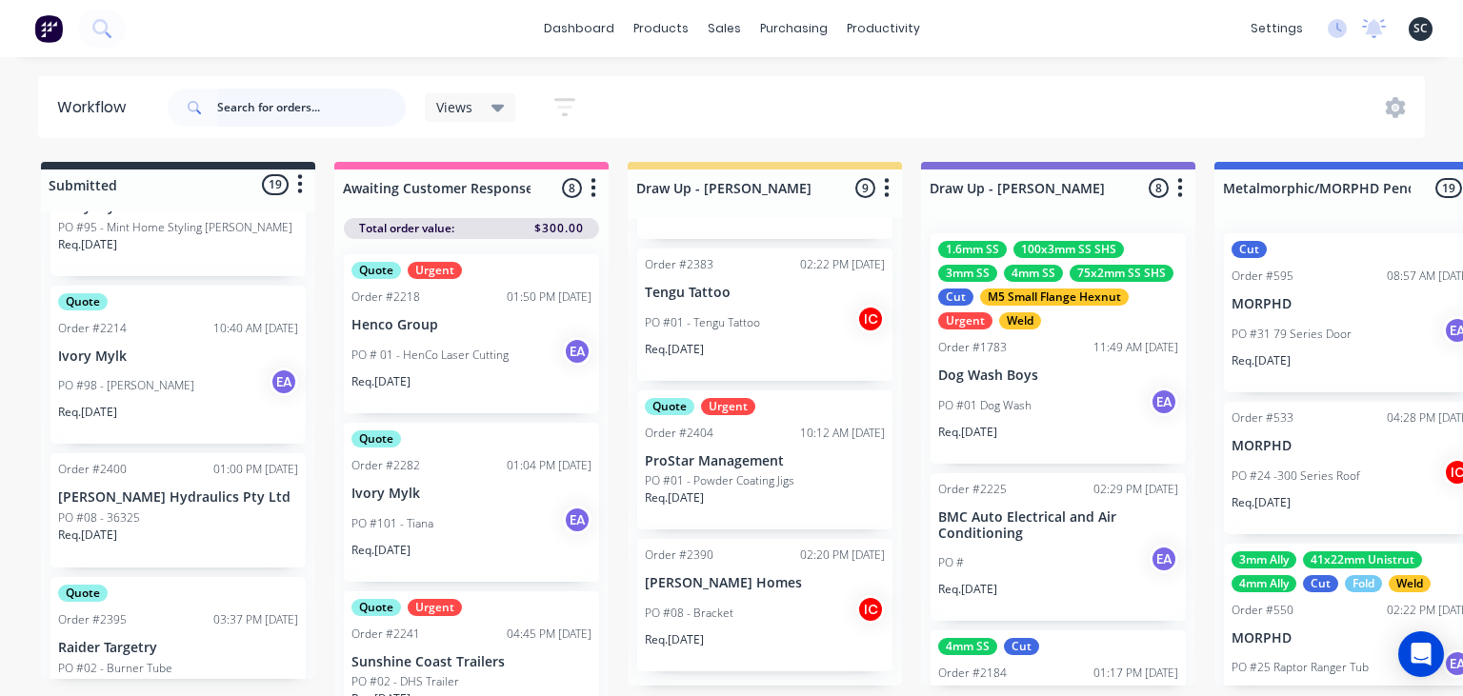
scroll to position [877, 0]
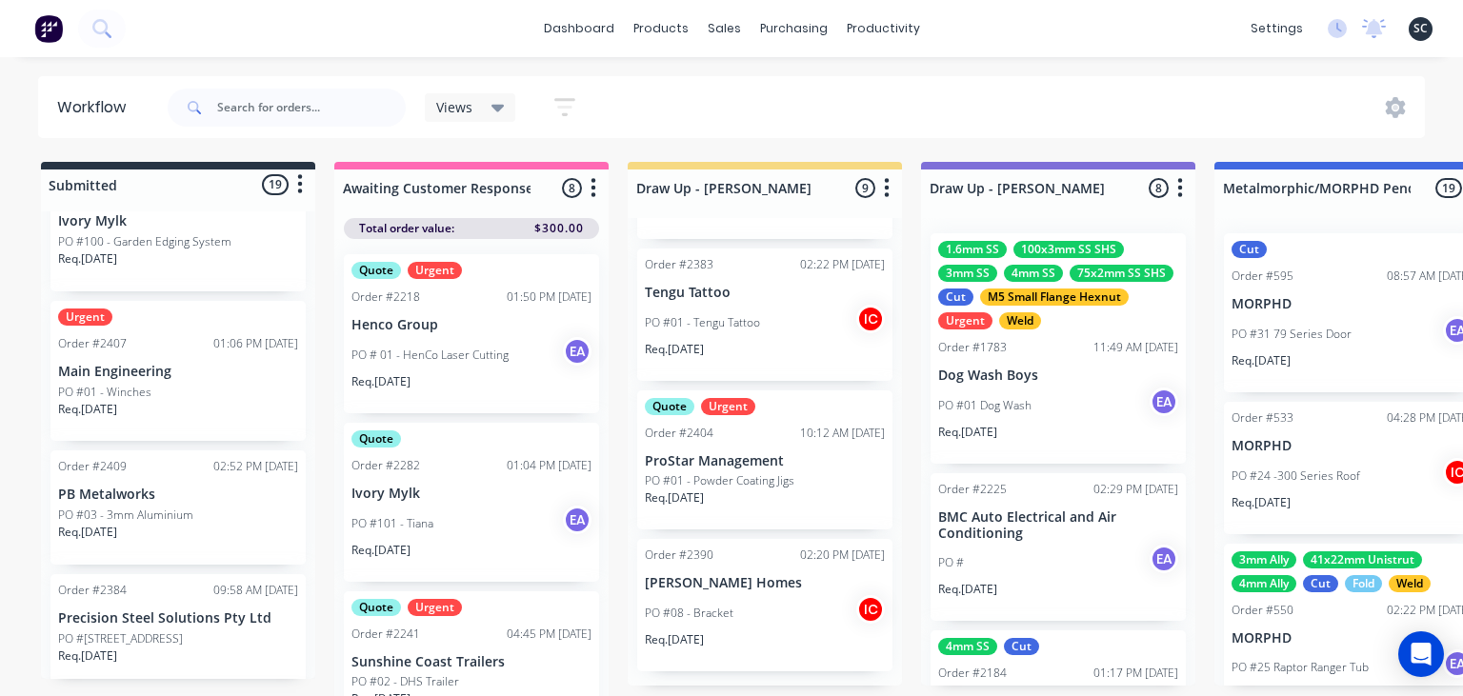
scroll to position [877, 0]
click at [121, 378] on p "Main Engineering" at bounding box center [178, 373] width 240 height 16
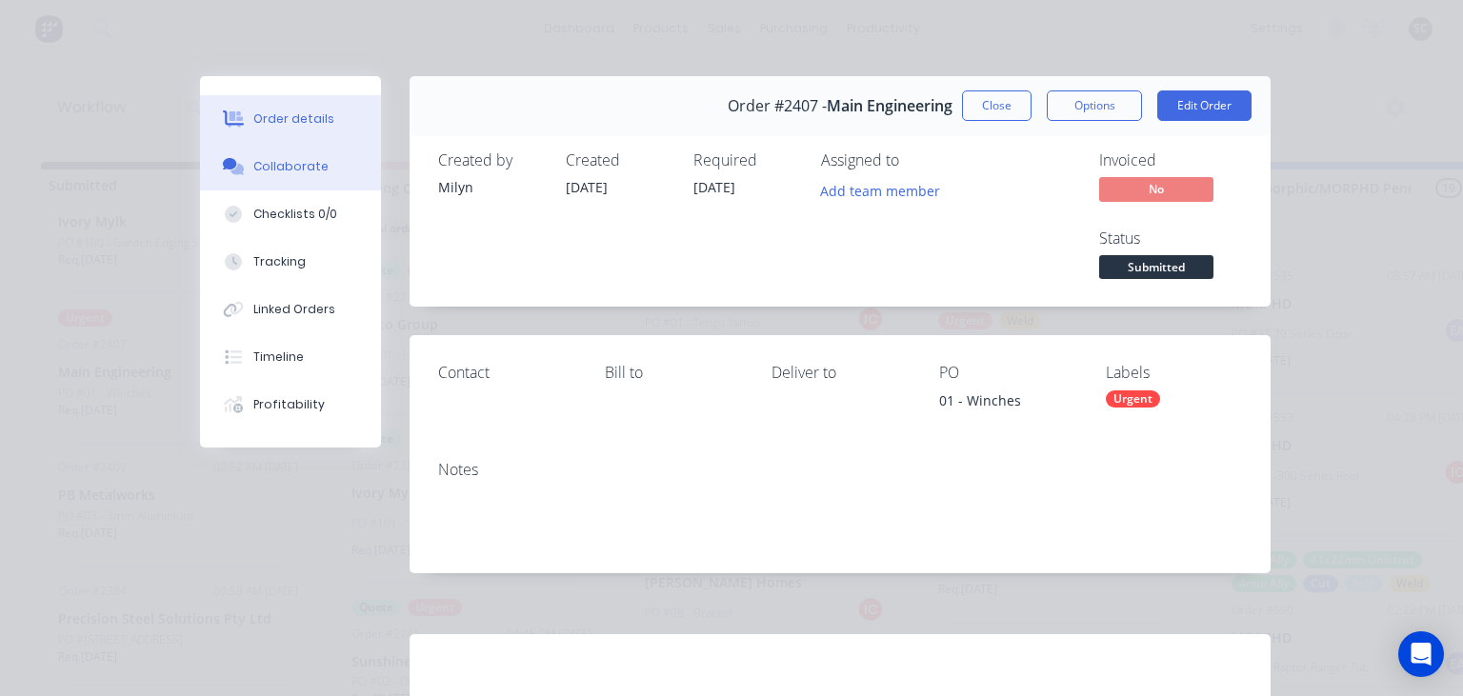
click at [282, 170] on div "Collaborate" at bounding box center [290, 166] width 75 height 17
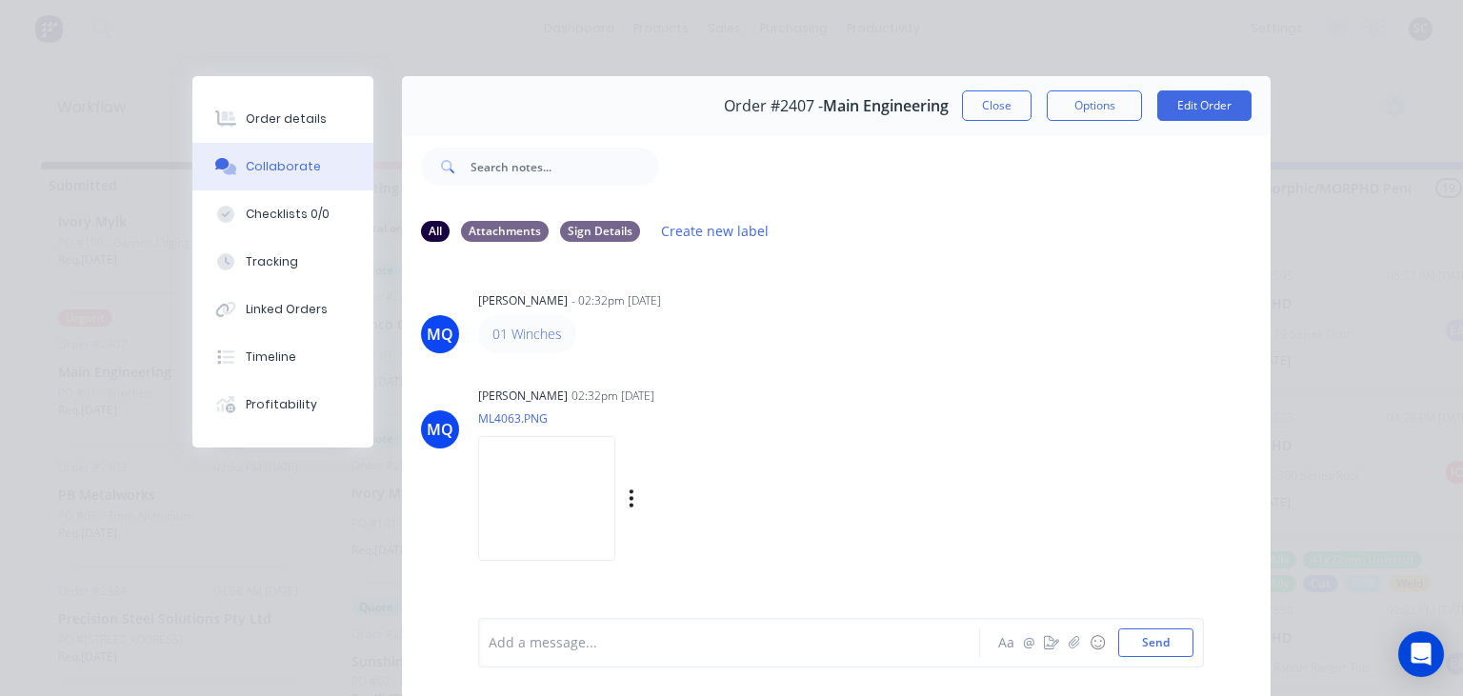
click at [564, 499] on img at bounding box center [546, 498] width 137 height 125
click at [981, 113] on button "Close" at bounding box center [997, 105] width 70 height 30
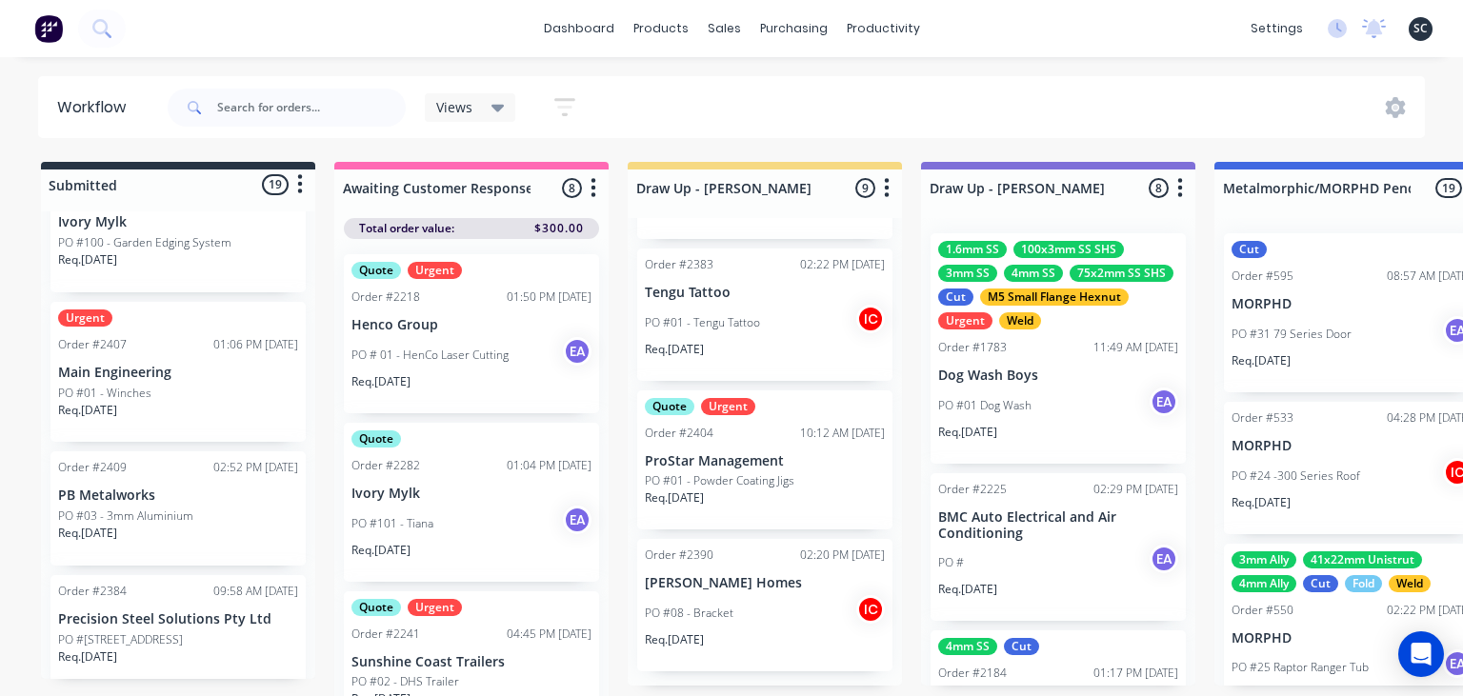
click at [733, 471] on div "Quote Urgent Order #2404 10:12 AM 07/10/25 ProStar Management PO #01 - Powder C…" at bounding box center [764, 460] width 255 height 140
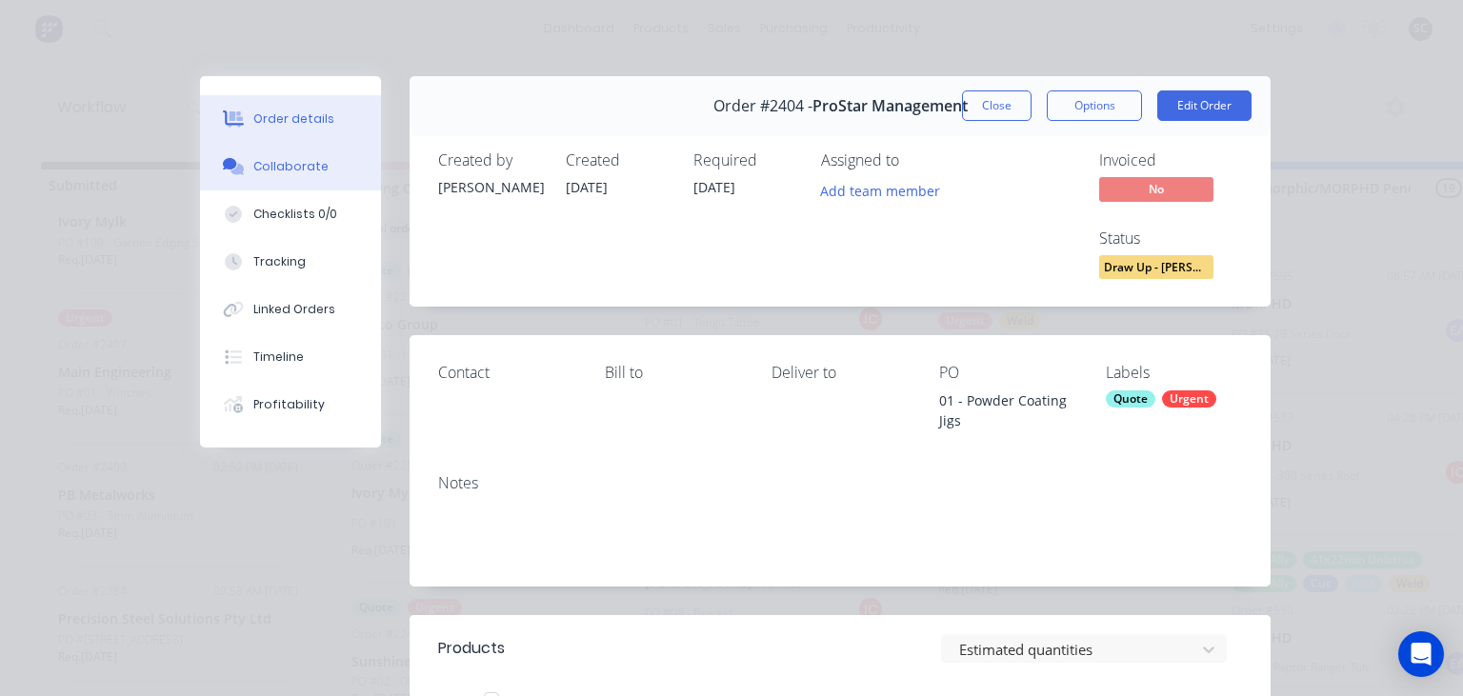
click at [301, 181] on button "Collaborate" at bounding box center [290, 167] width 181 height 48
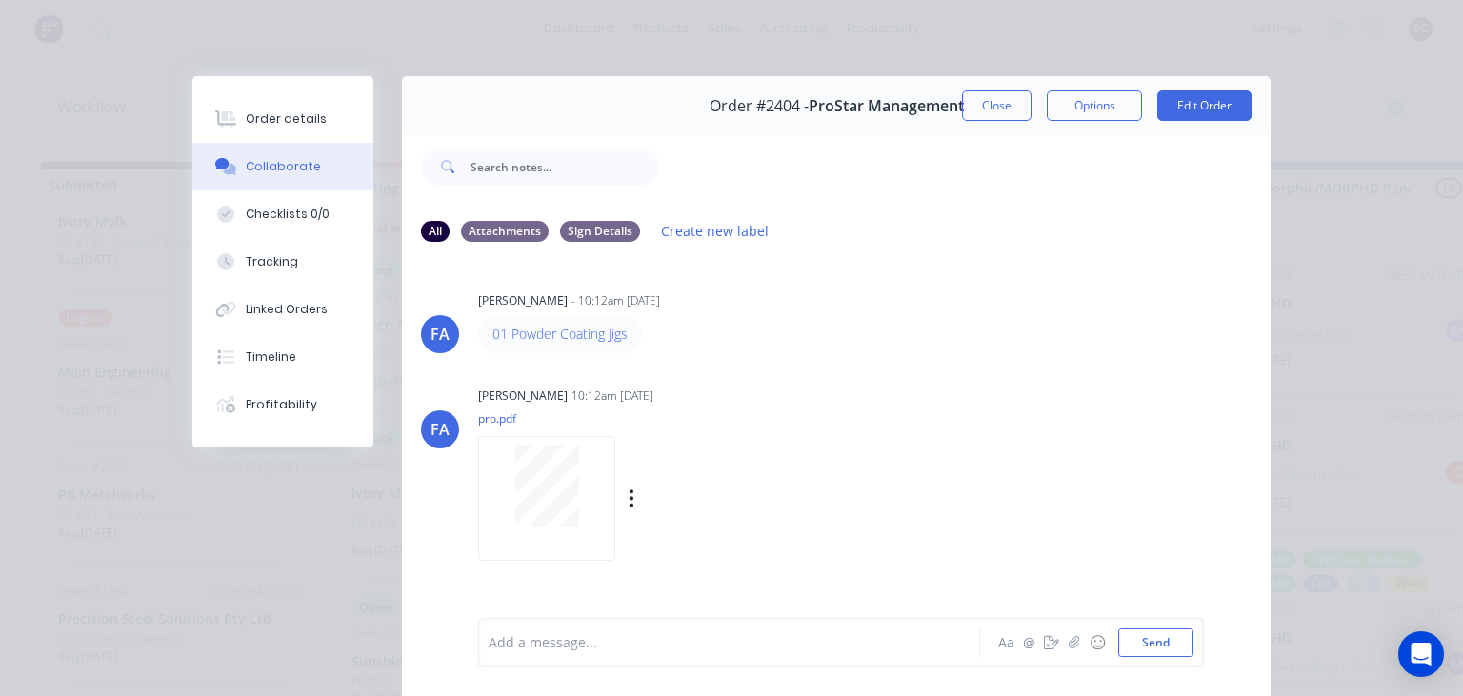
click at [958, 390] on div "FA Francis Adrian Candido 10:12am 07/10/25 pro.pdf Labels Download" at bounding box center [836, 467] width 869 height 171
click at [990, 112] on button "Close" at bounding box center [997, 105] width 70 height 30
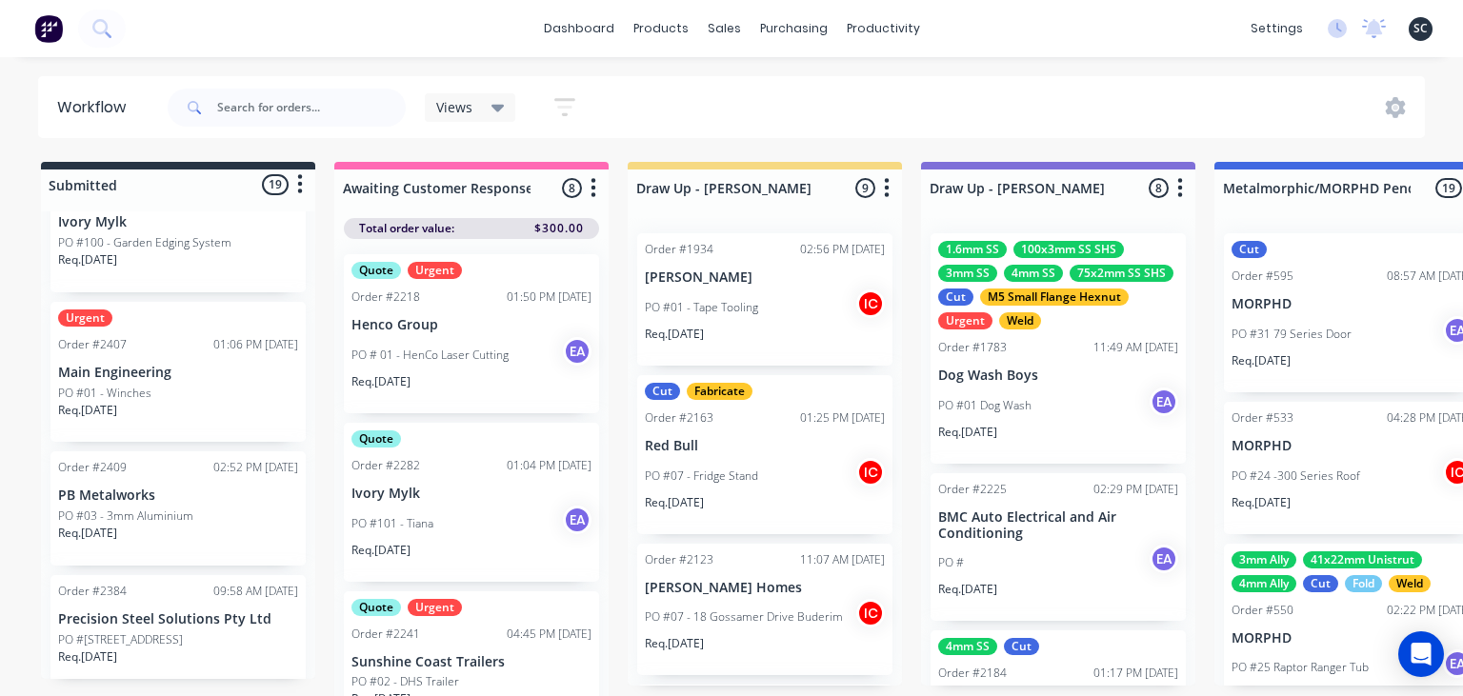
scroll to position [862, 0]
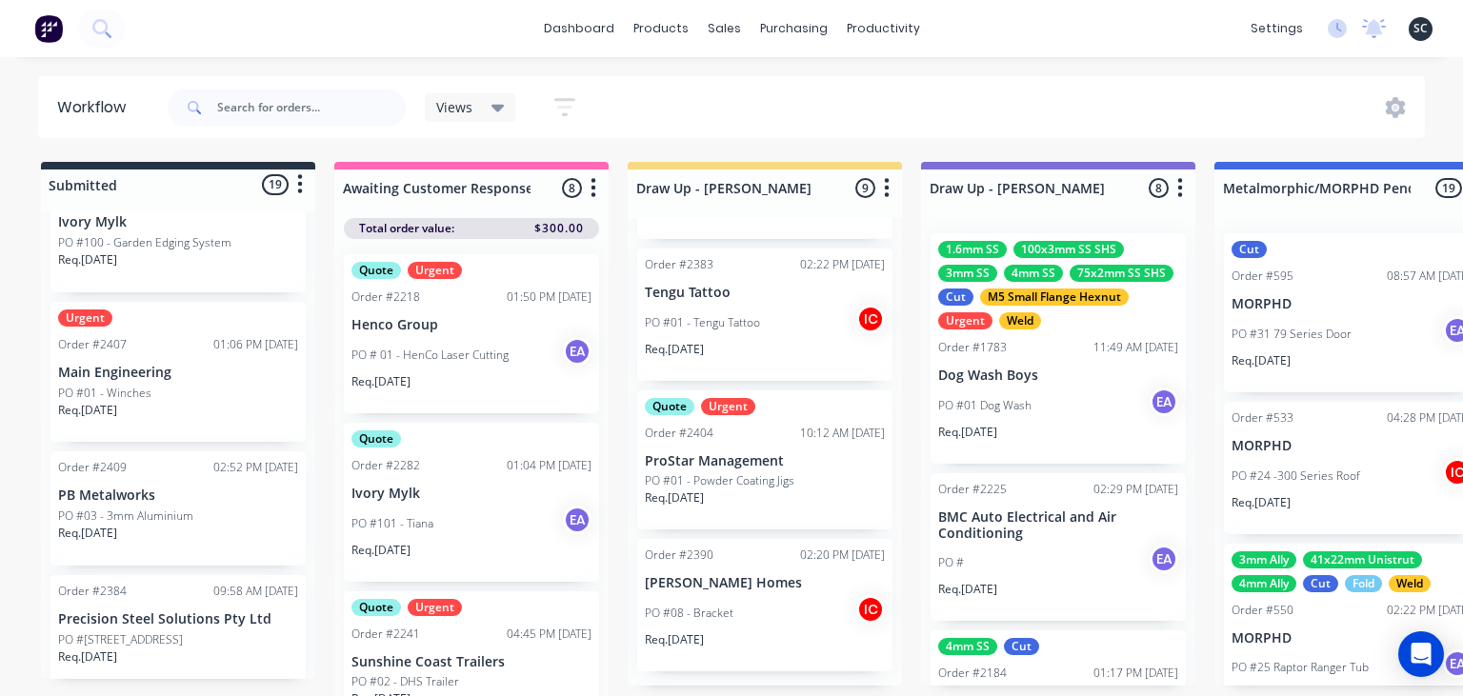
click at [196, 410] on div "Req. [DATE]" at bounding box center [178, 418] width 240 height 32
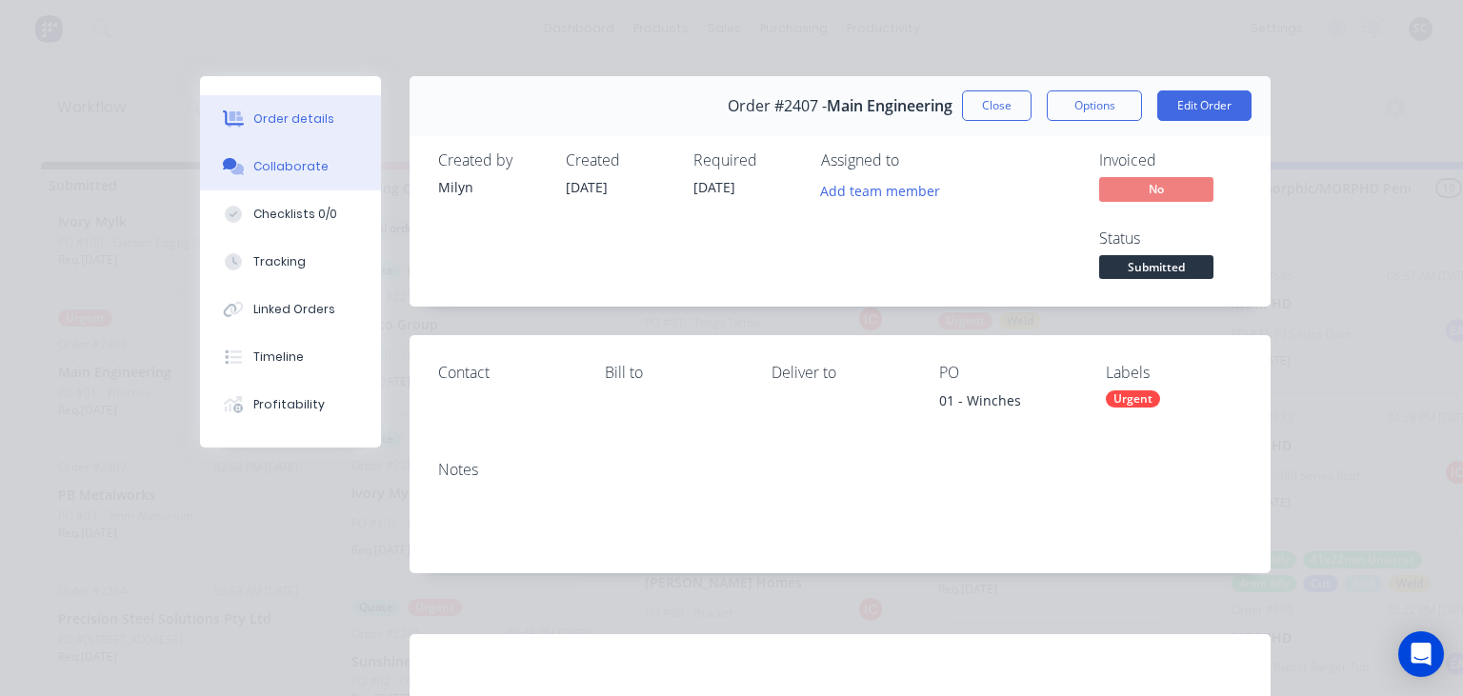
click at [254, 167] on div "Collaborate" at bounding box center [290, 166] width 75 height 17
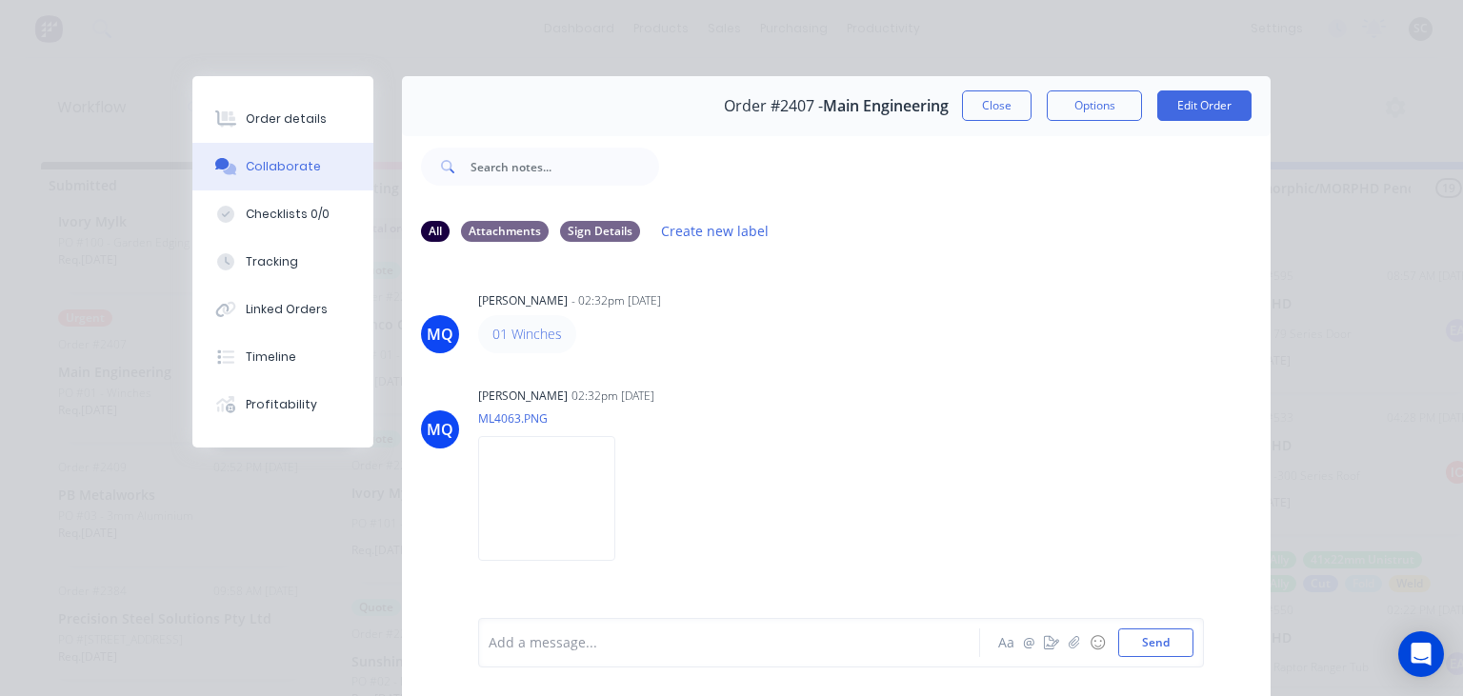
click at [817, 345] on div "01 Winches" at bounding box center [775, 334] width 595 height 38
click at [855, 375] on div "MQ [PERSON_NAME] - 02:32pm [DATE] 01 Winches MQ [PERSON_NAME] 02:32pm [DATE] ML…" at bounding box center [836, 437] width 869 height 358
click at [989, 100] on button "Close" at bounding box center [997, 105] width 70 height 30
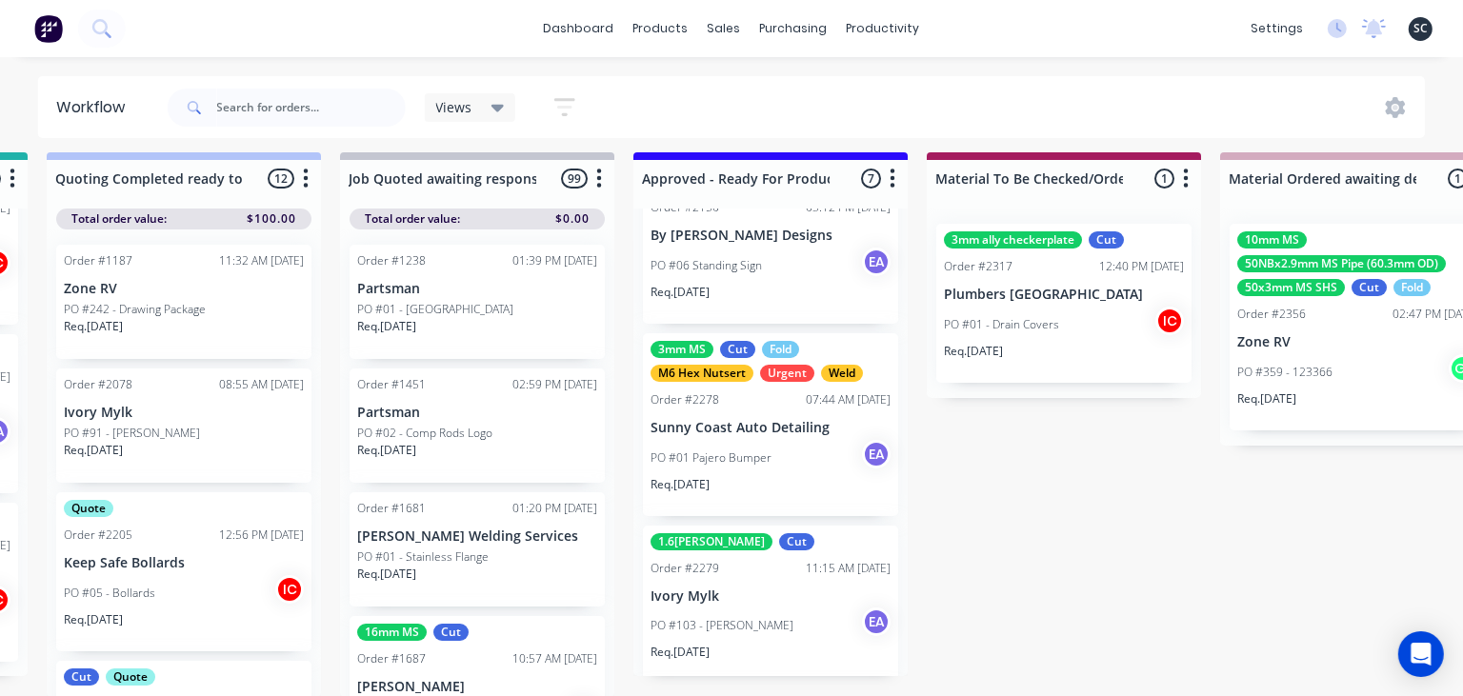
scroll to position [0, 0]
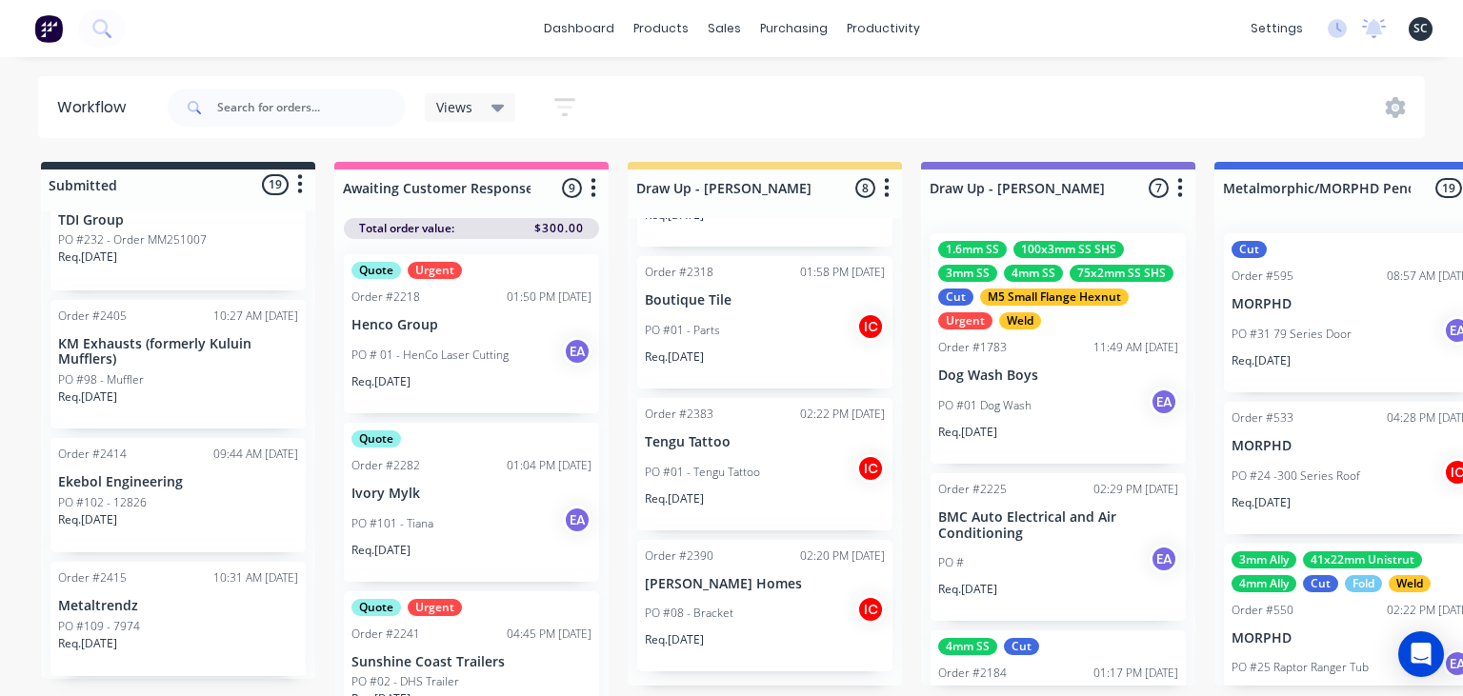
scroll to position [2206, 0]
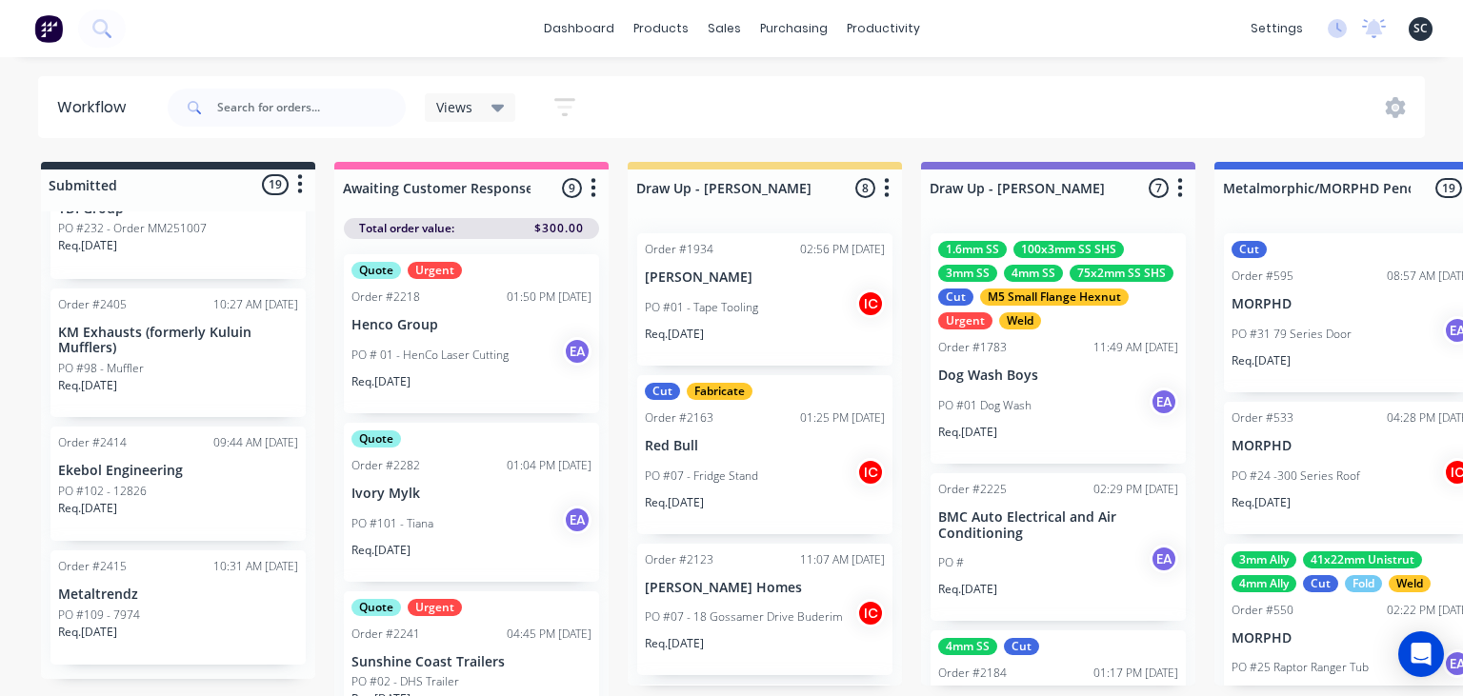
scroll to position [691, 0]
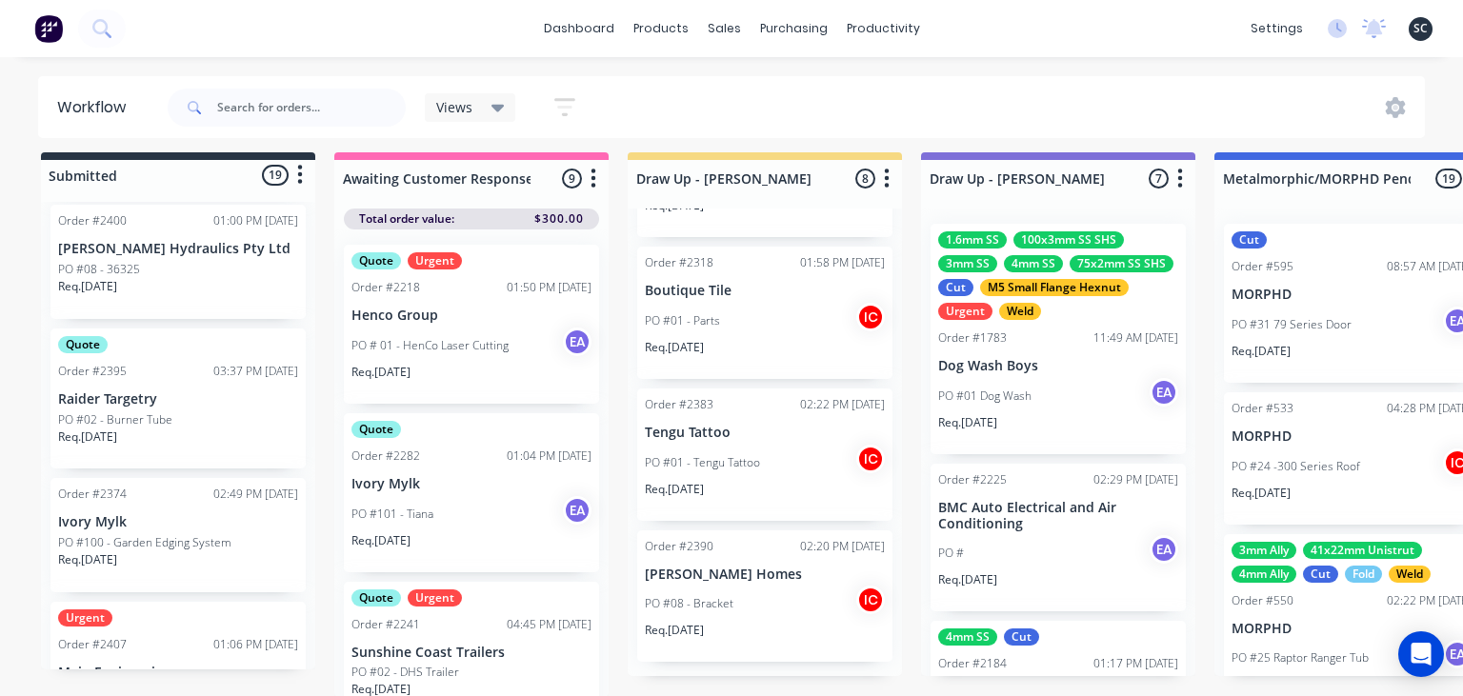
scroll to position [780, 0]
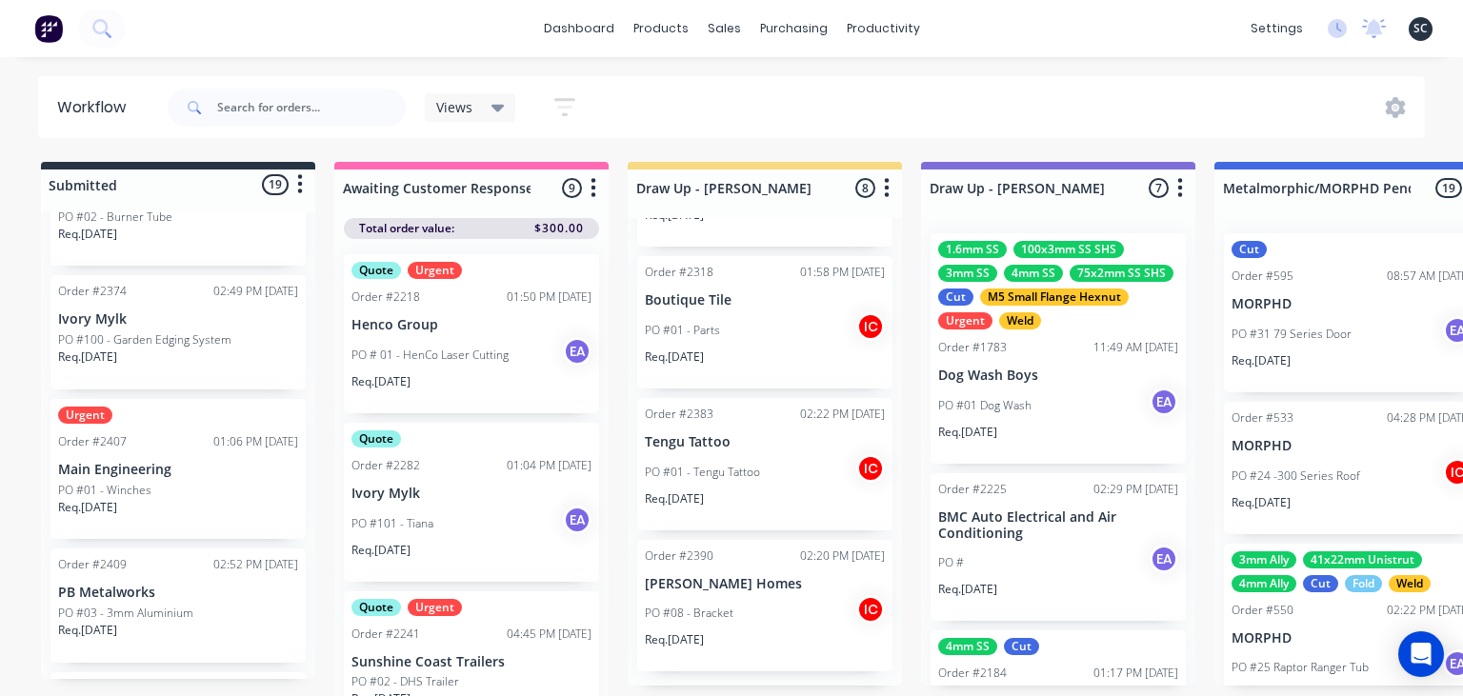
scroll to position [523, 0]
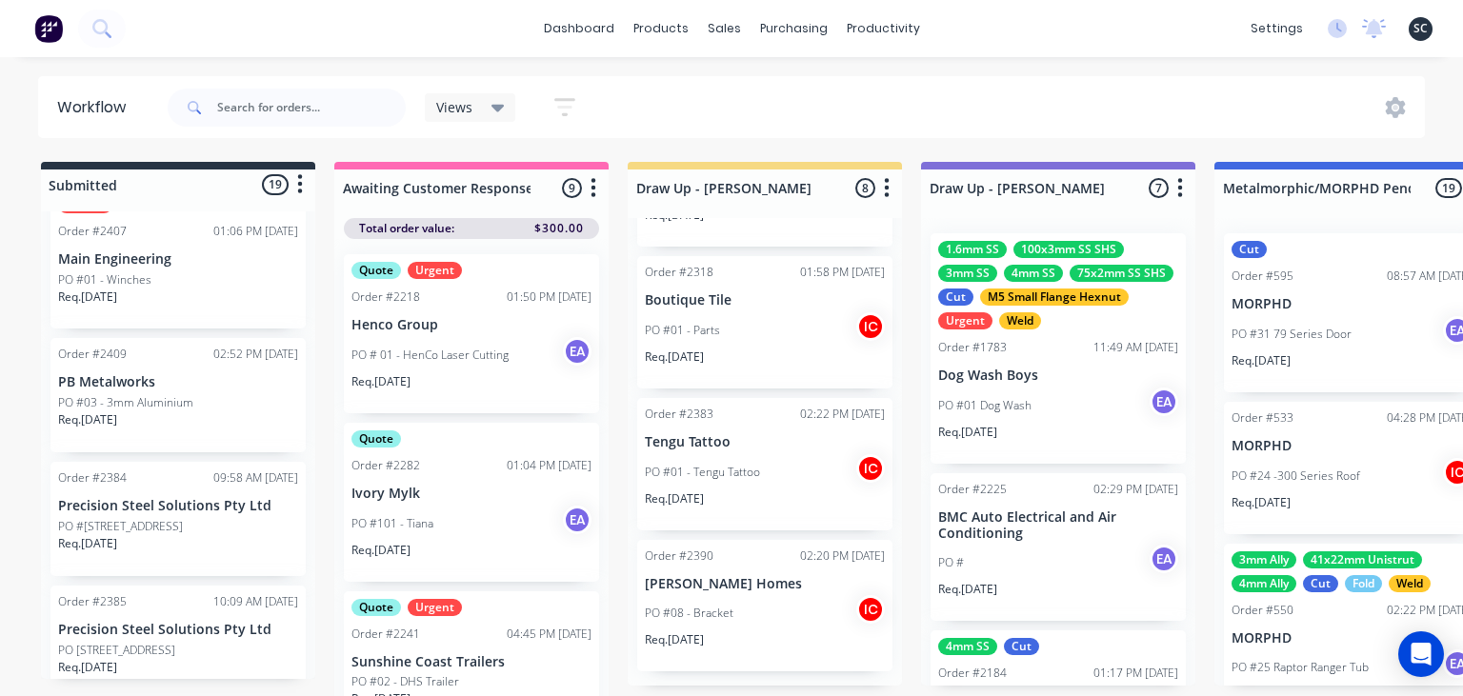
scroll to position [999, 0]
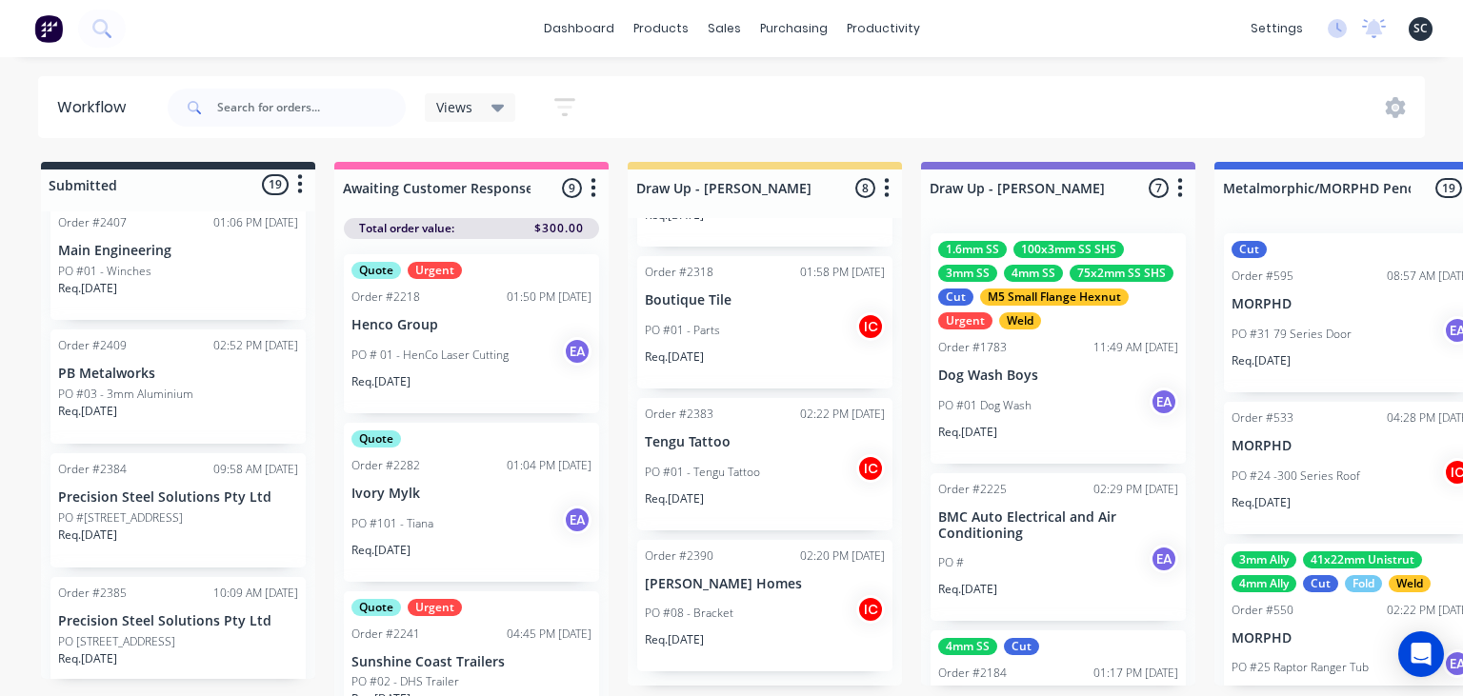
click at [191, 405] on div "Req. 14/10/25" at bounding box center [178, 419] width 240 height 32
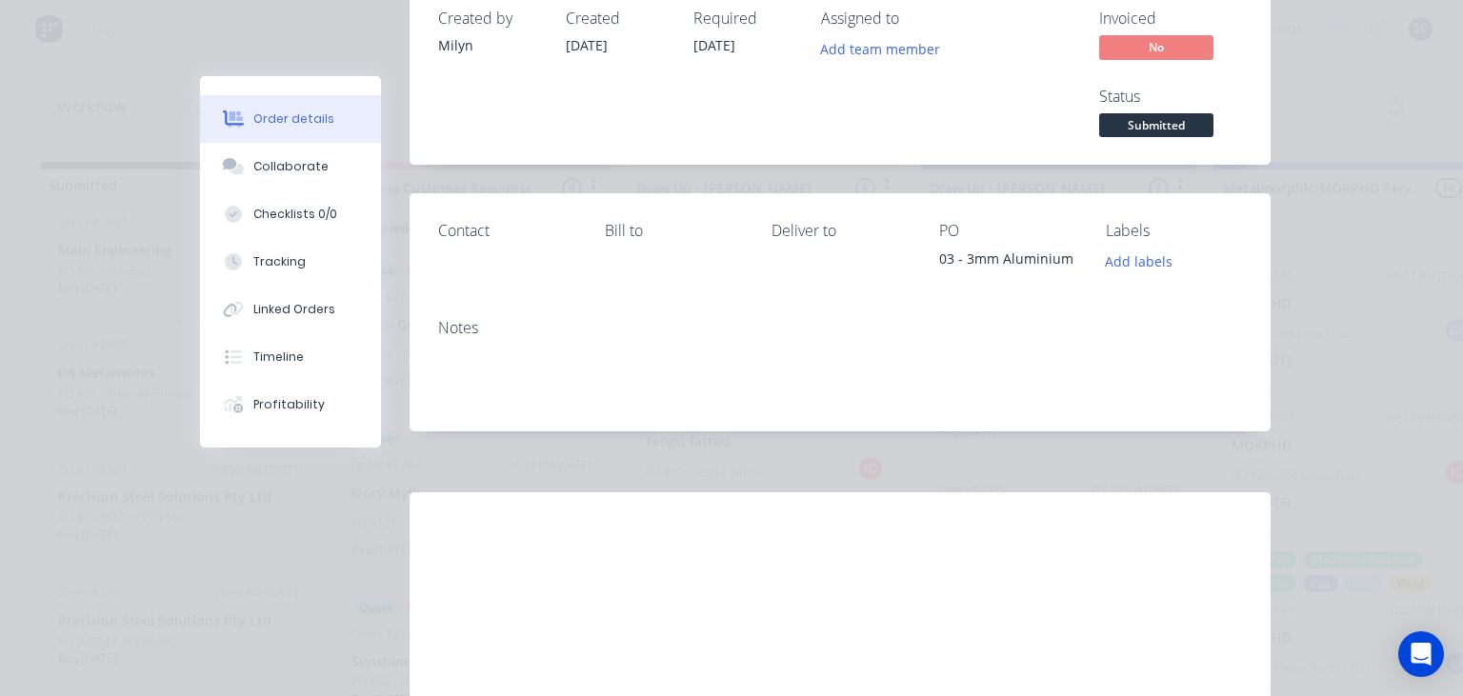
scroll to position [275, 0]
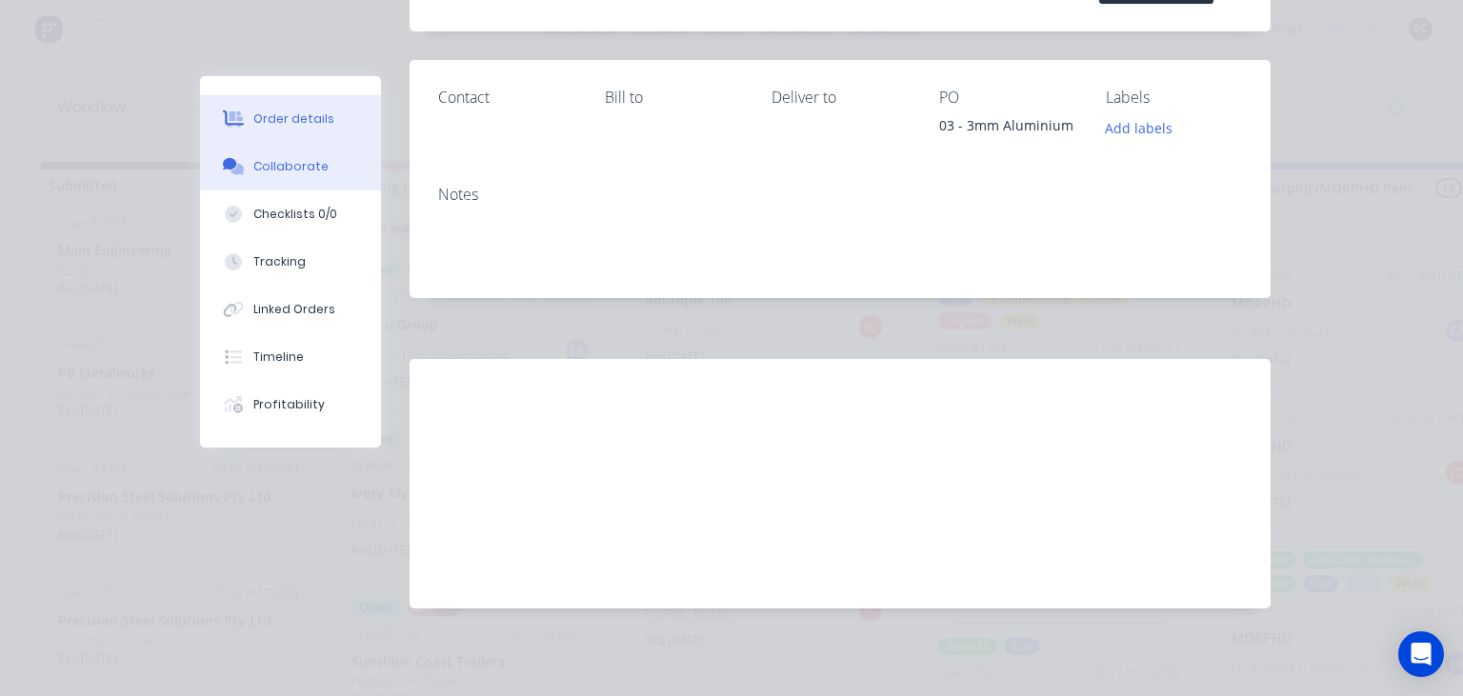
click at [301, 173] on div "Collaborate" at bounding box center [290, 166] width 75 height 17
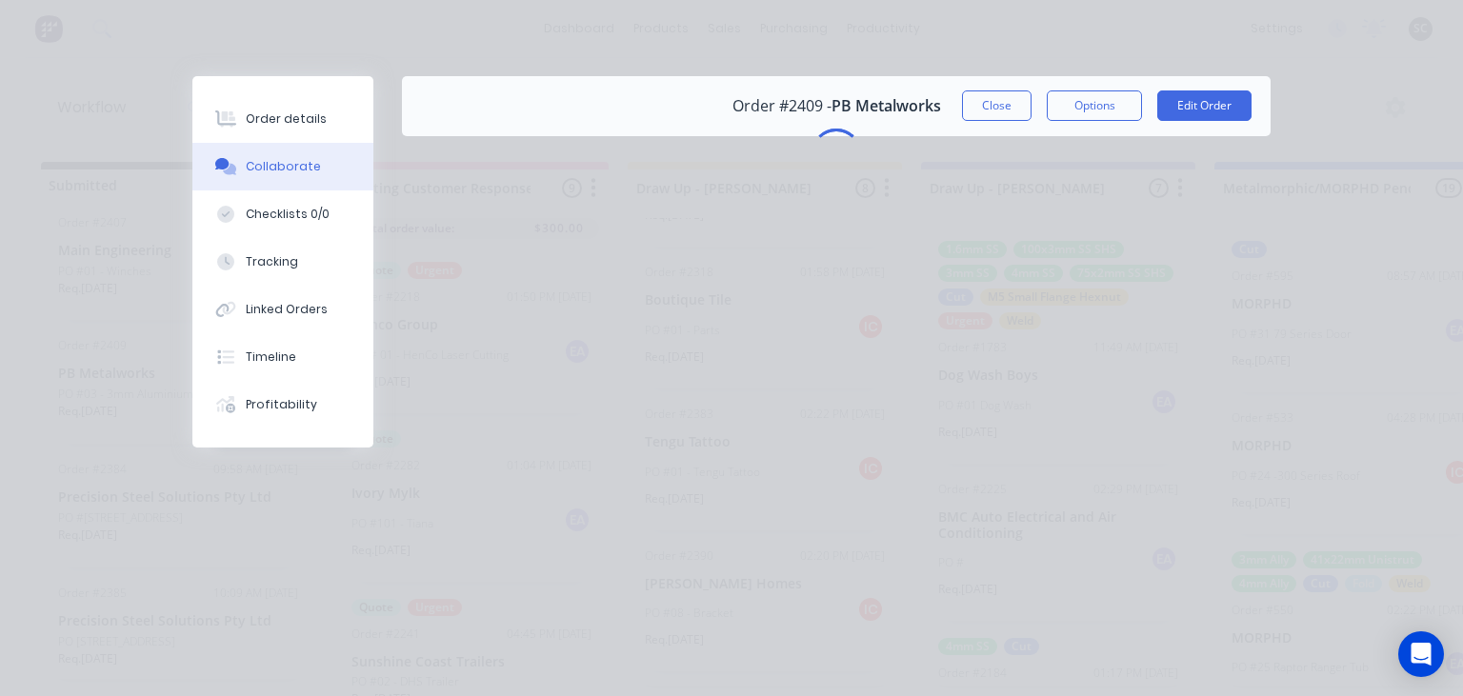
scroll to position [0, 0]
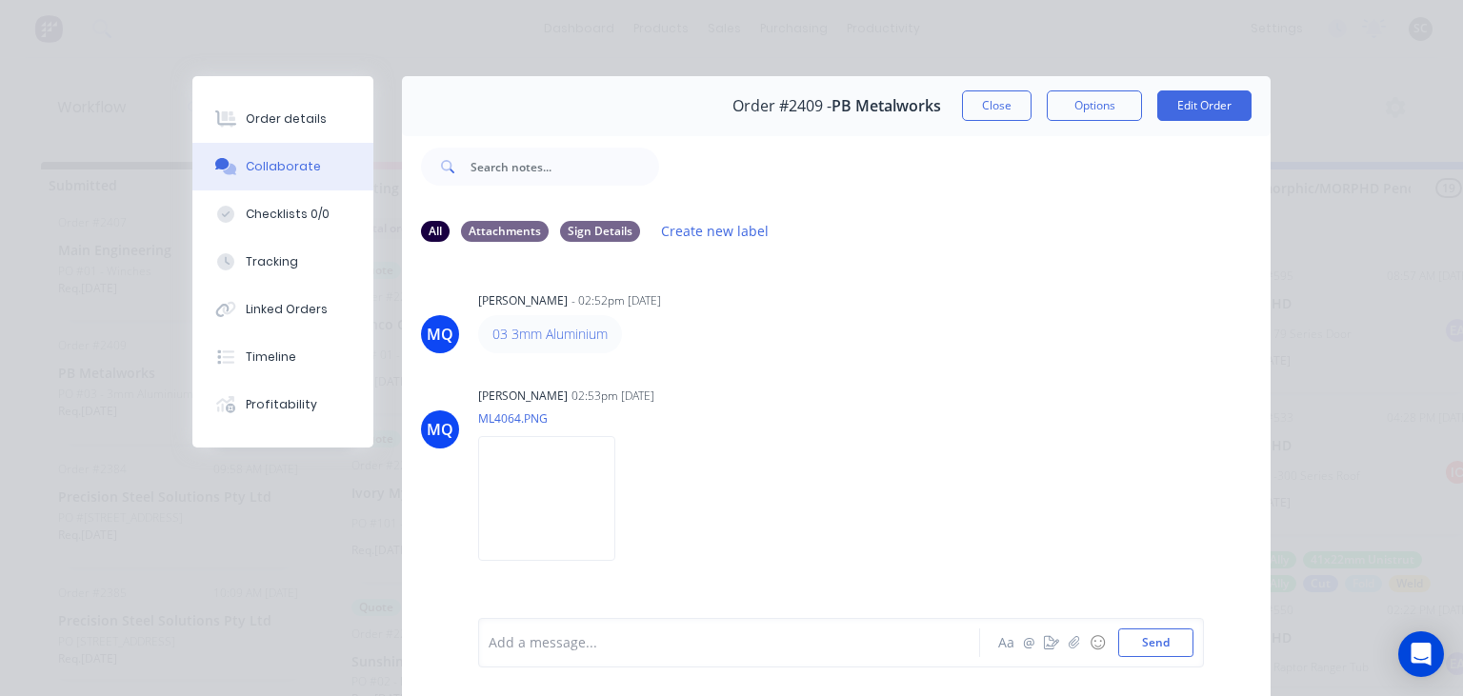
drag, startPoint x: 889, startPoint y: 360, endPoint x: 946, endPoint y: 17, distance: 347.6
click at [890, 352] on div "MQ Milyn Quinones - 02:52pm 07/10/25 03 3mm Aluminium MQ Milyn Quinones 02:53pm…" at bounding box center [836, 437] width 869 height 358
click at [596, 504] on img at bounding box center [546, 498] width 137 height 125
click at [1003, 90] on div "Order #2409 - PB Metalworks Close Options Edit Order" at bounding box center [836, 106] width 869 height 60
drag, startPoint x: 999, startPoint y: 110, endPoint x: 1003, endPoint y: 230, distance: 119.1
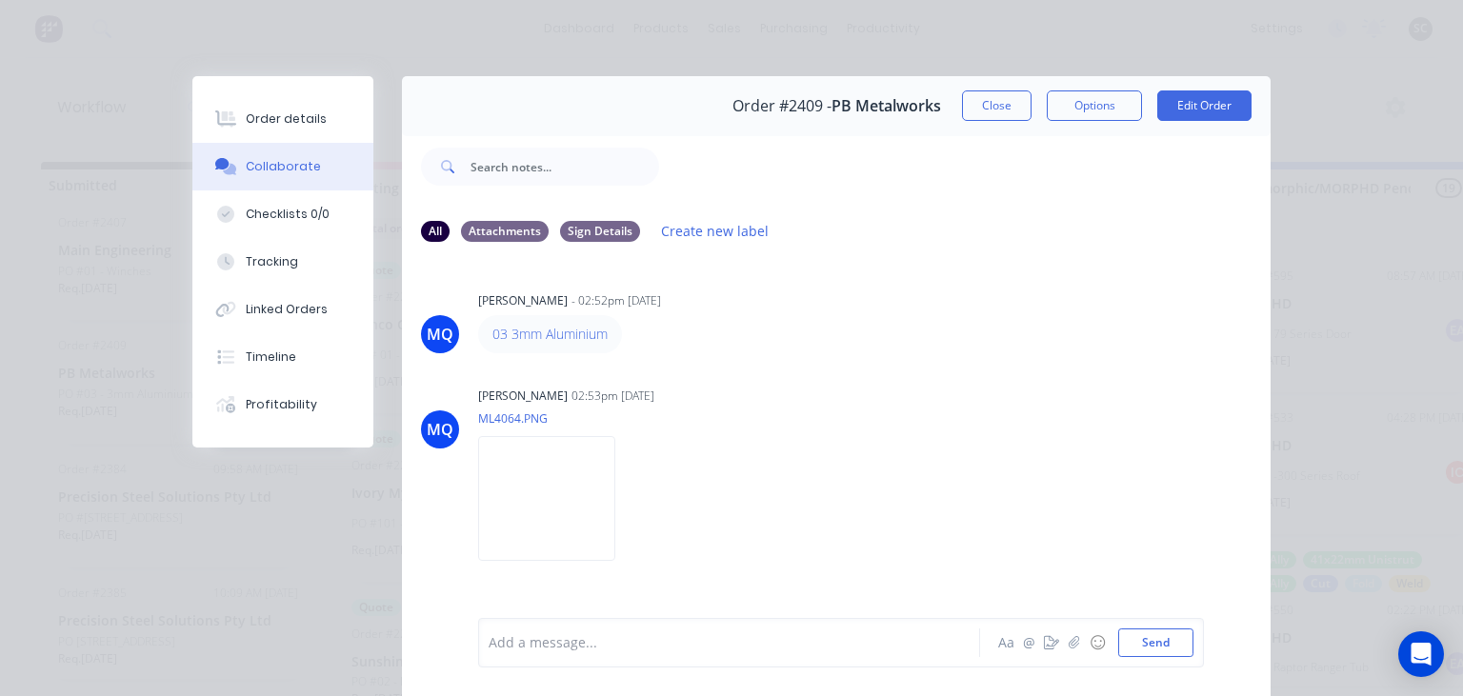
click at [998, 110] on button "Close" at bounding box center [997, 105] width 70 height 30
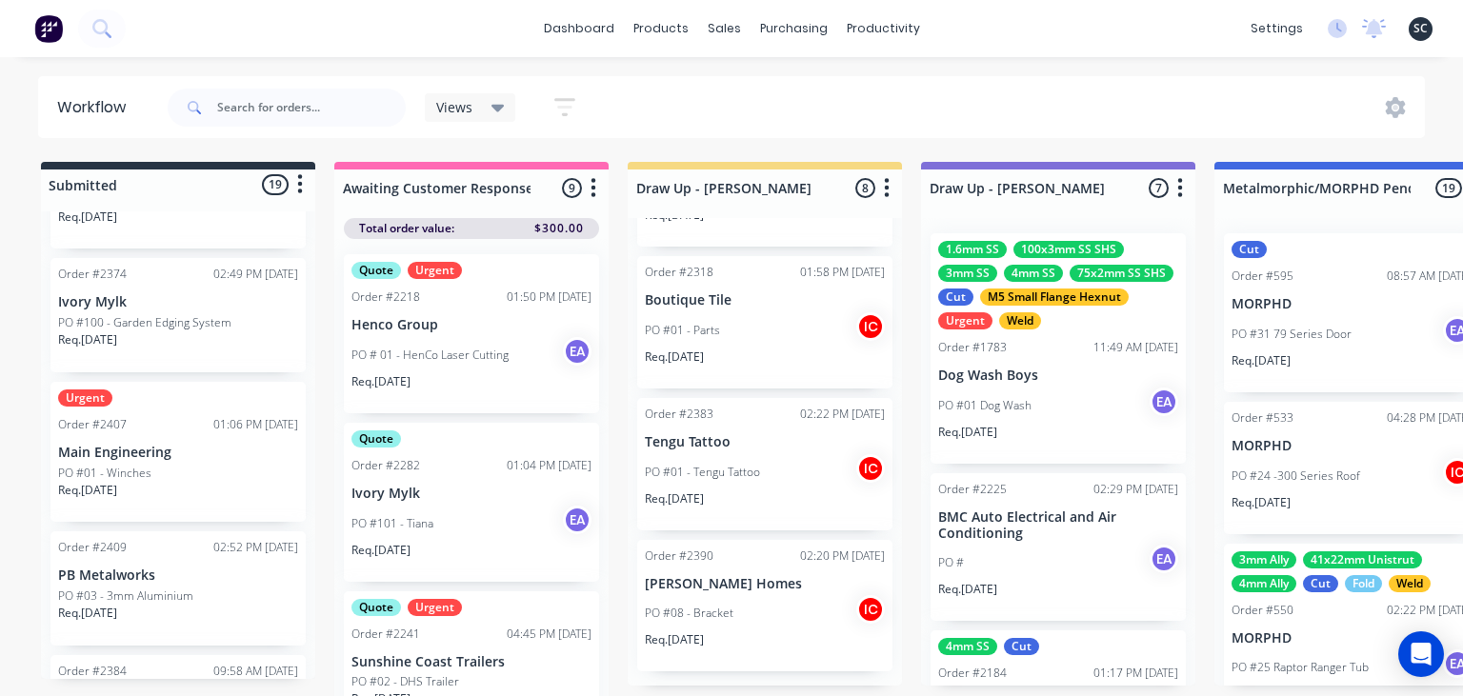
scroll to position [560, 0]
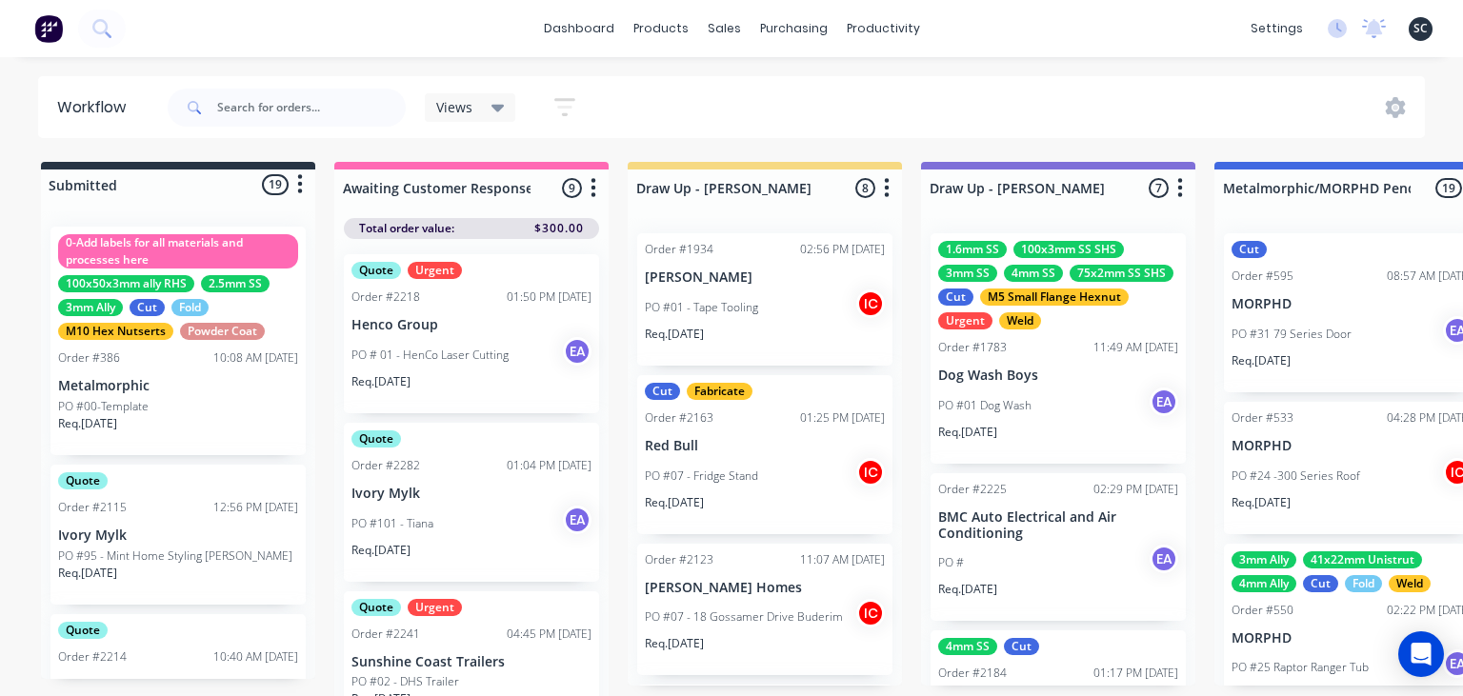
scroll to position [523, 0]
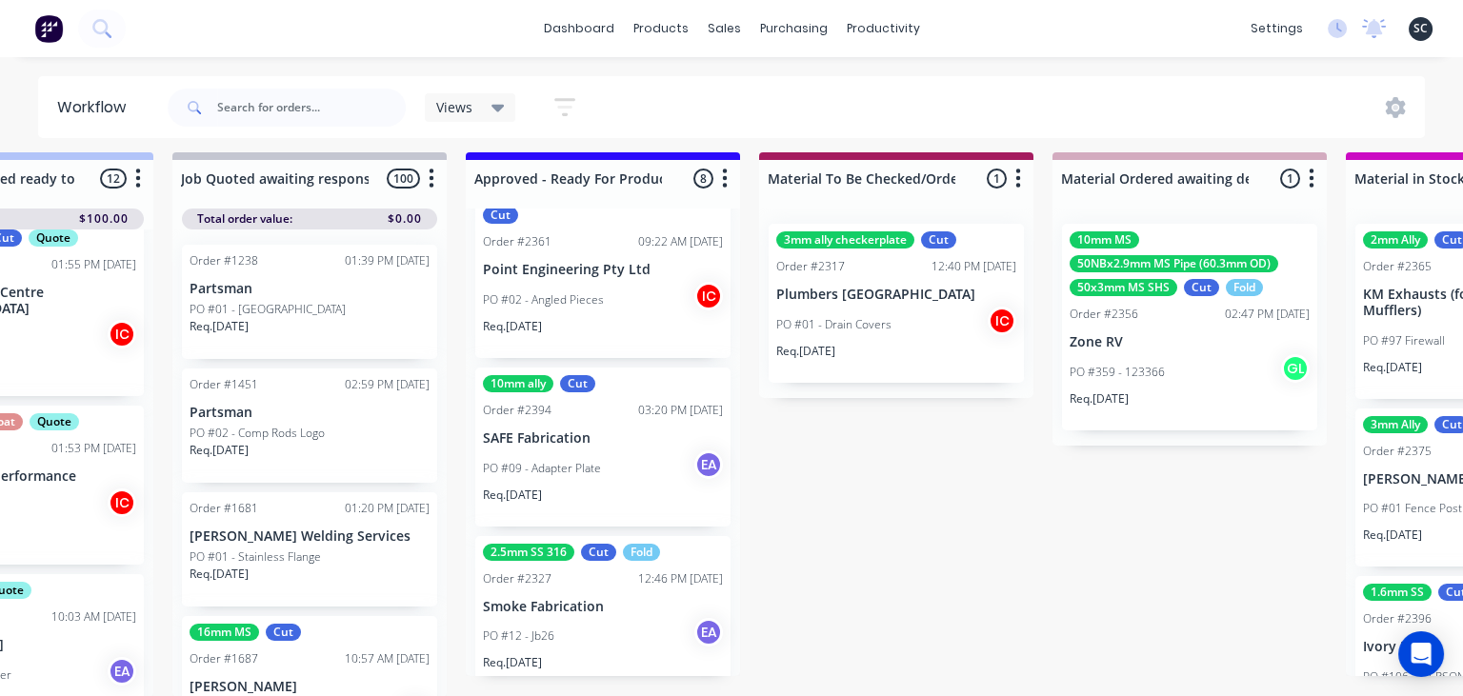
scroll to position [1043, 0]
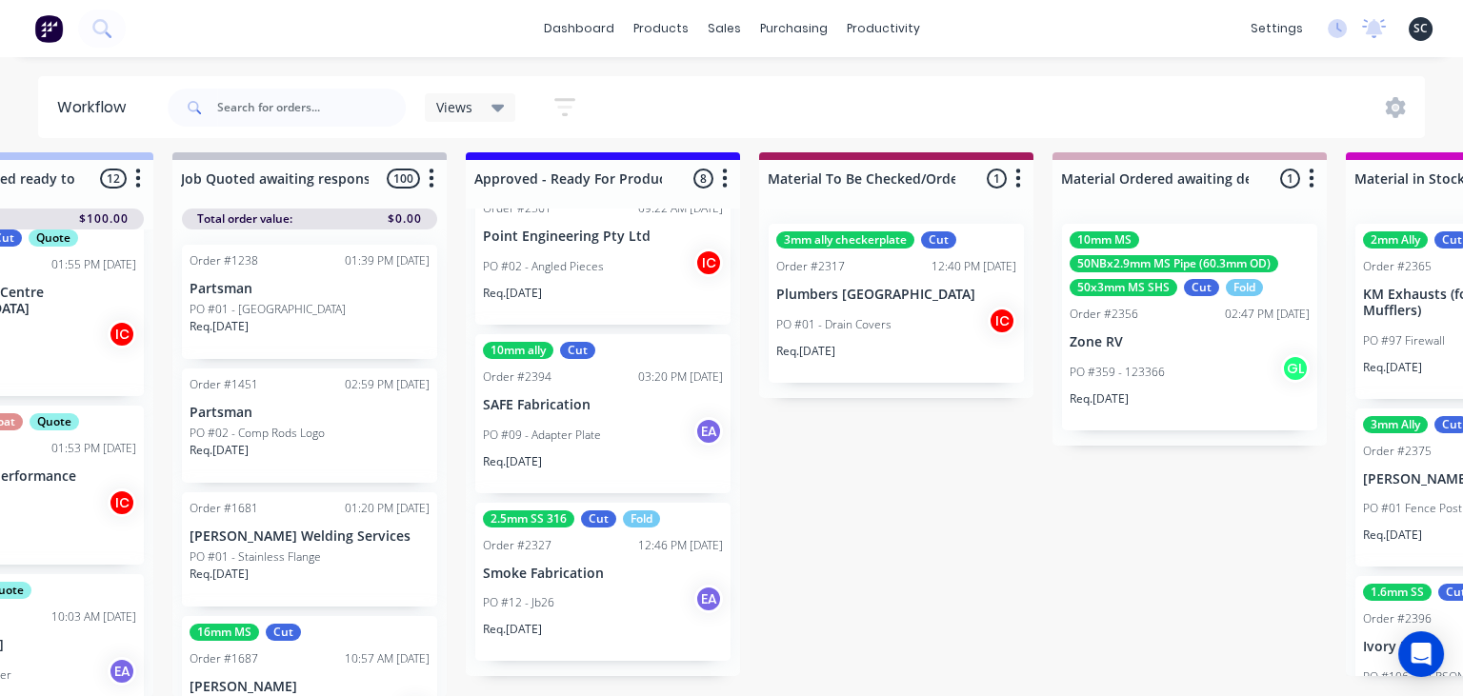
click at [596, 615] on div "PO #12 - Jb26 EA" at bounding box center [603, 603] width 240 height 36
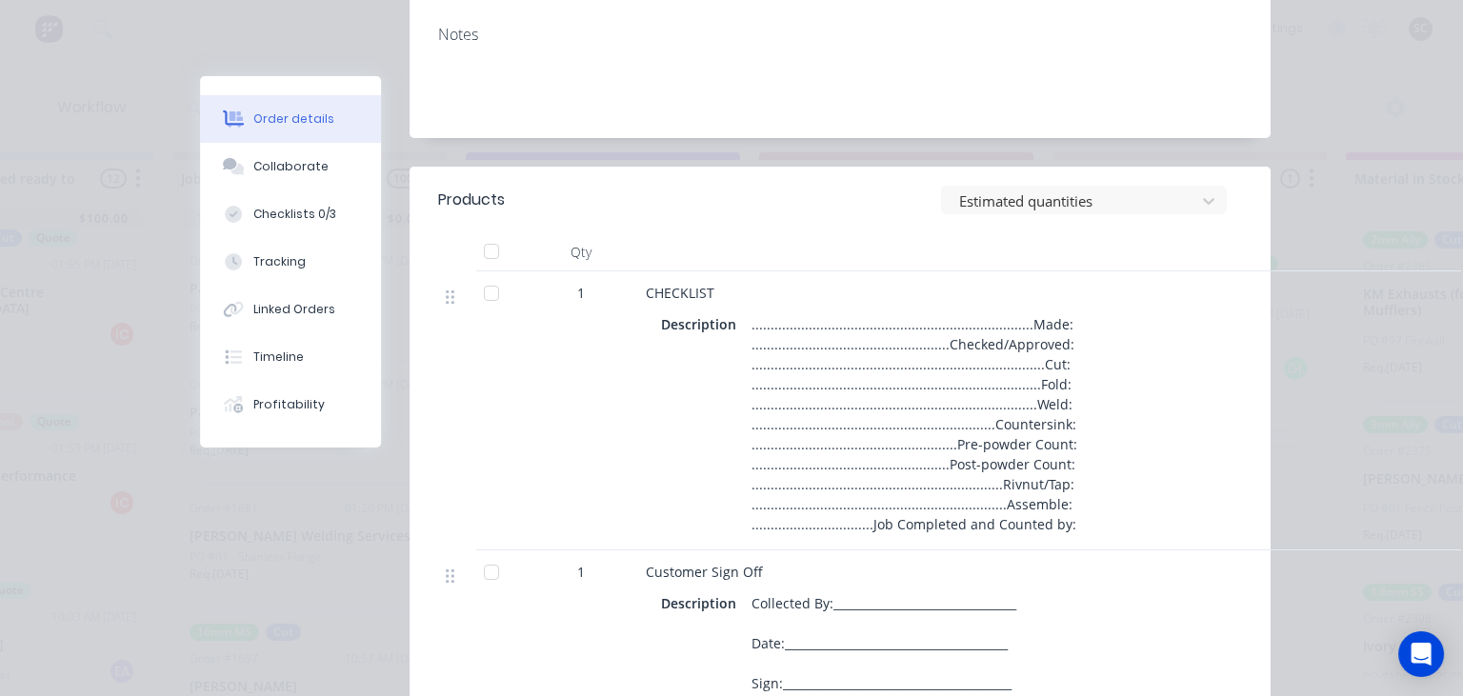
scroll to position [438, 0]
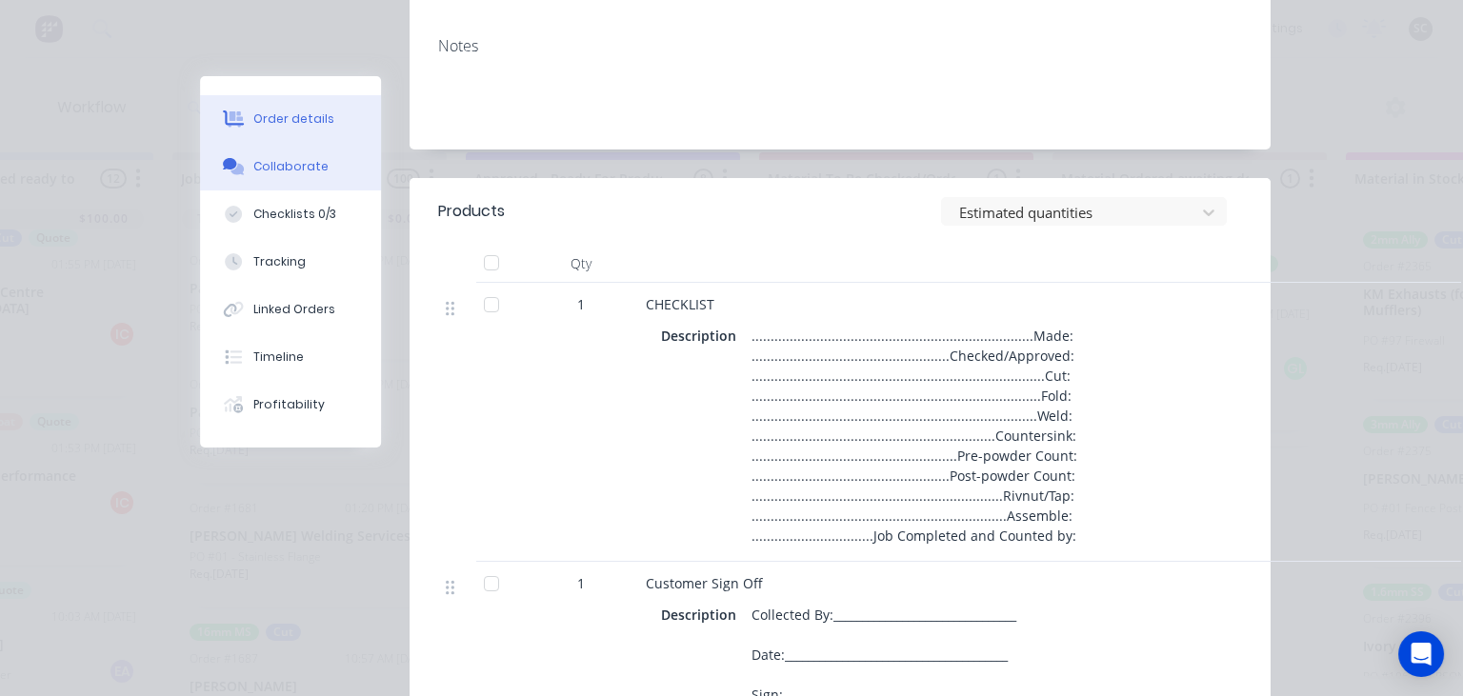
click at [313, 178] on button "Collaborate" at bounding box center [290, 167] width 181 height 48
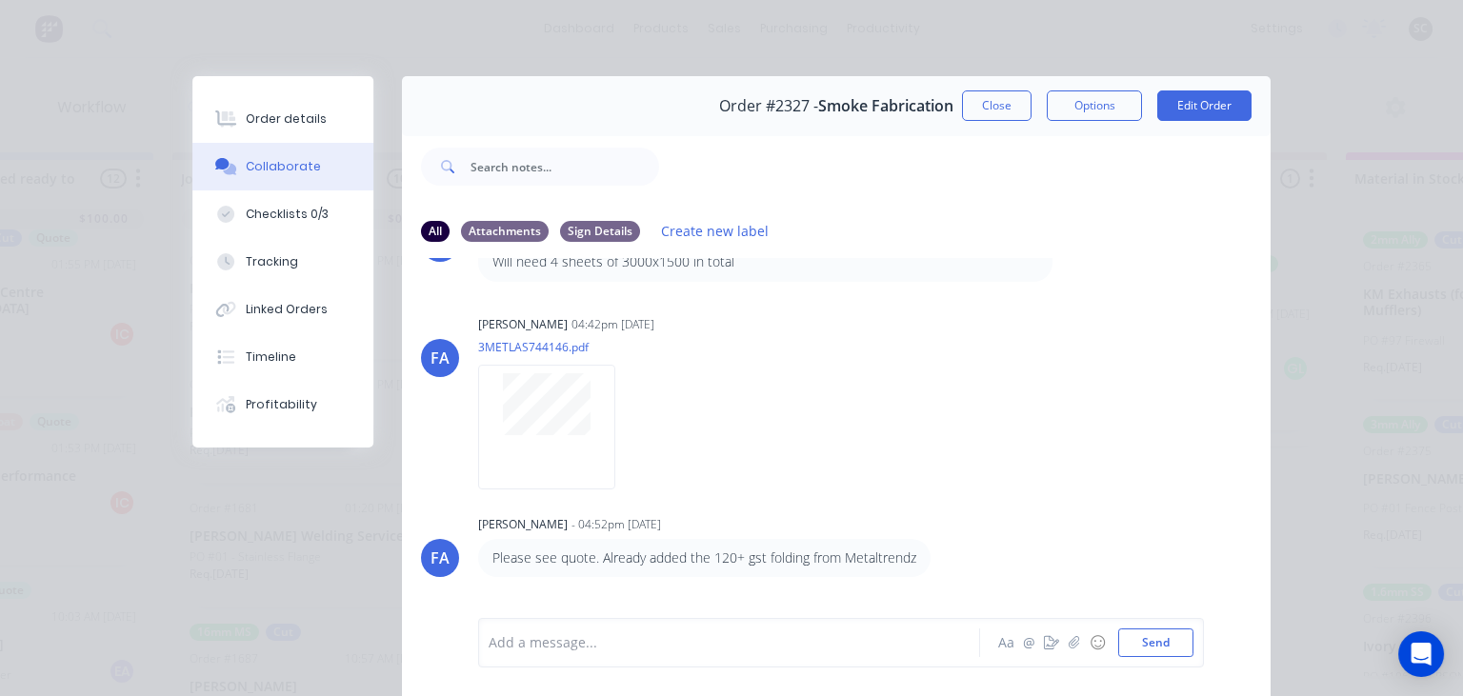
scroll to position [1316, 0]
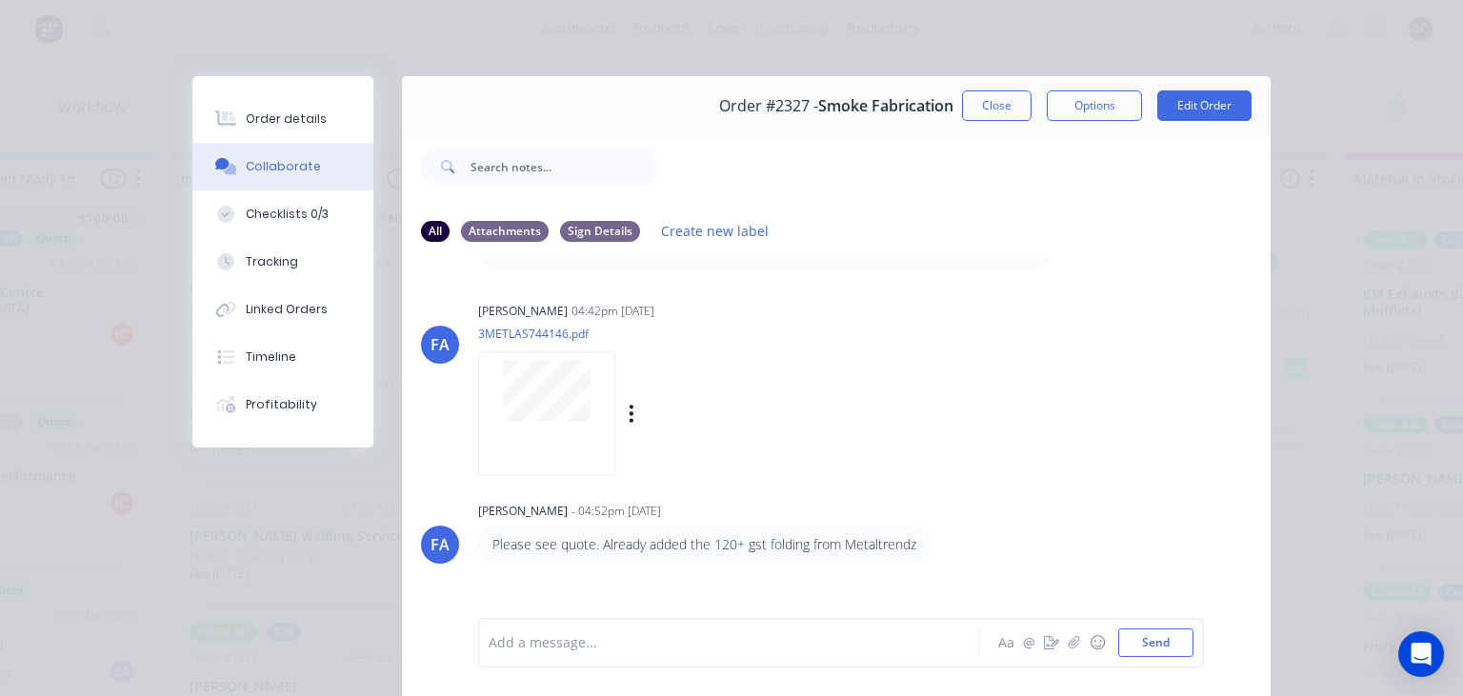
click at [572, 403] on div at bounding box center [546, 413] width 137 height 125
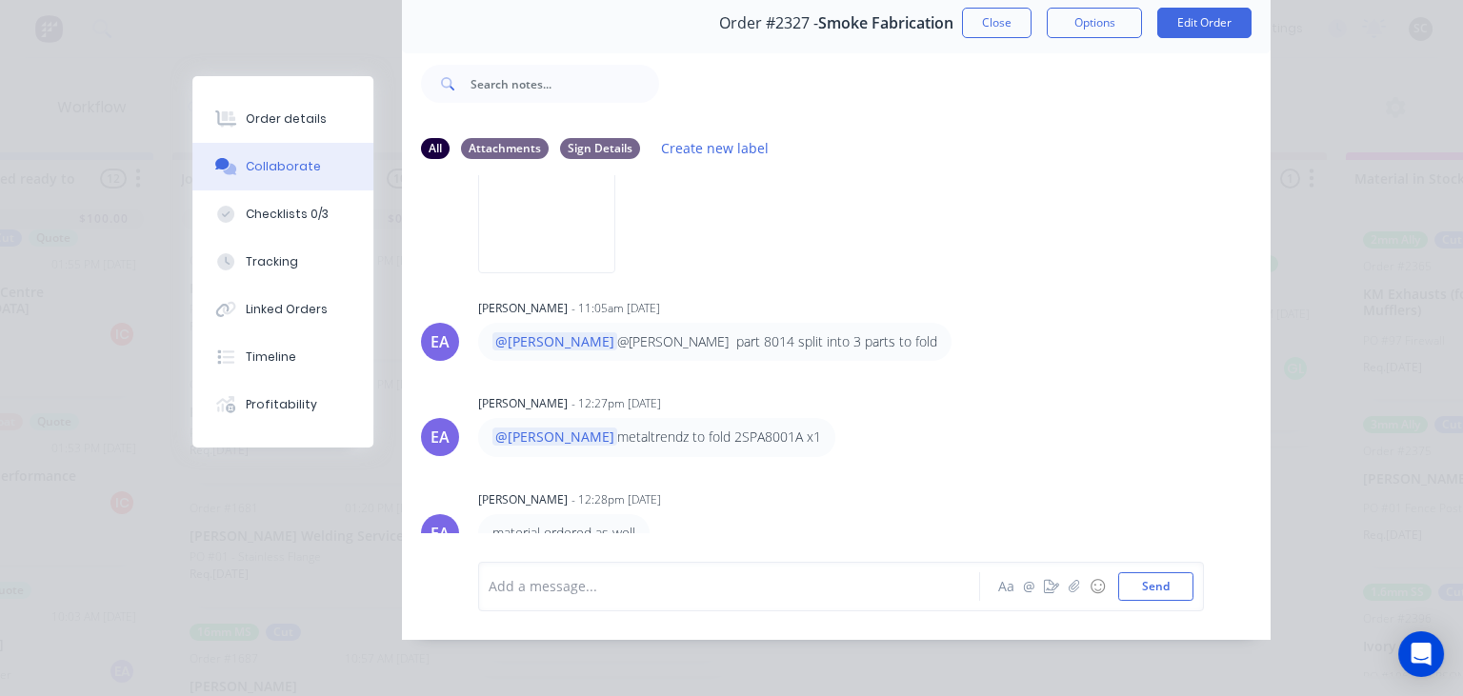
scroll to position [85, 0]
click at [986, 25] on button "Close" at bounding box center [997, 21] width 70 height 30
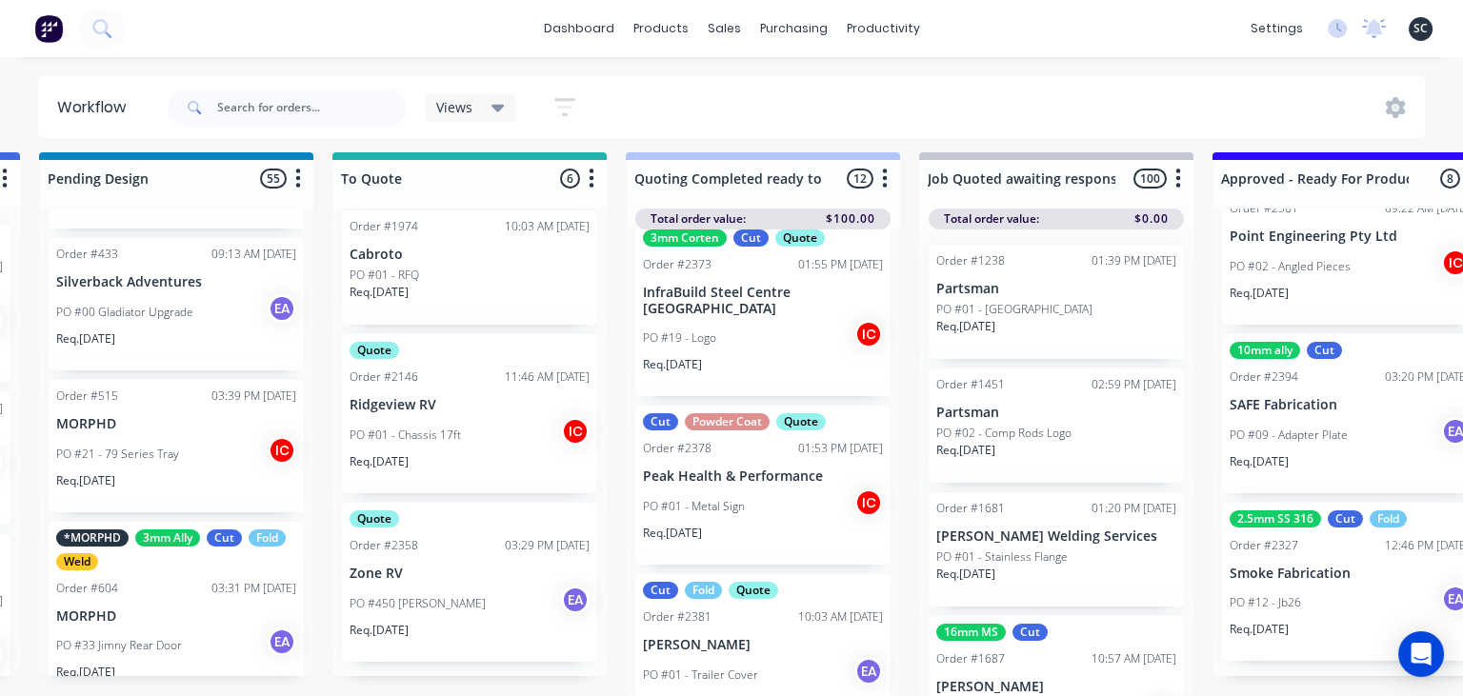
scroll to position [10, 1460]
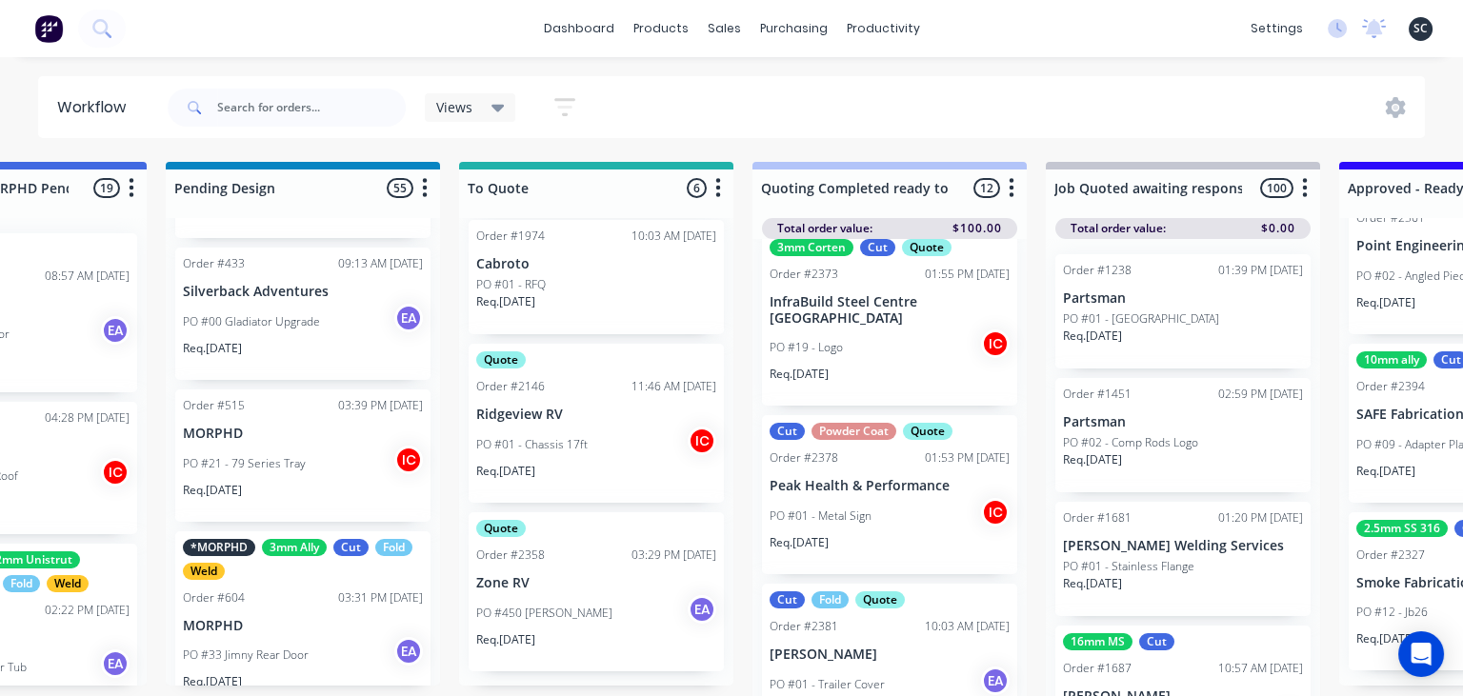
scroll to position [10, 1342]
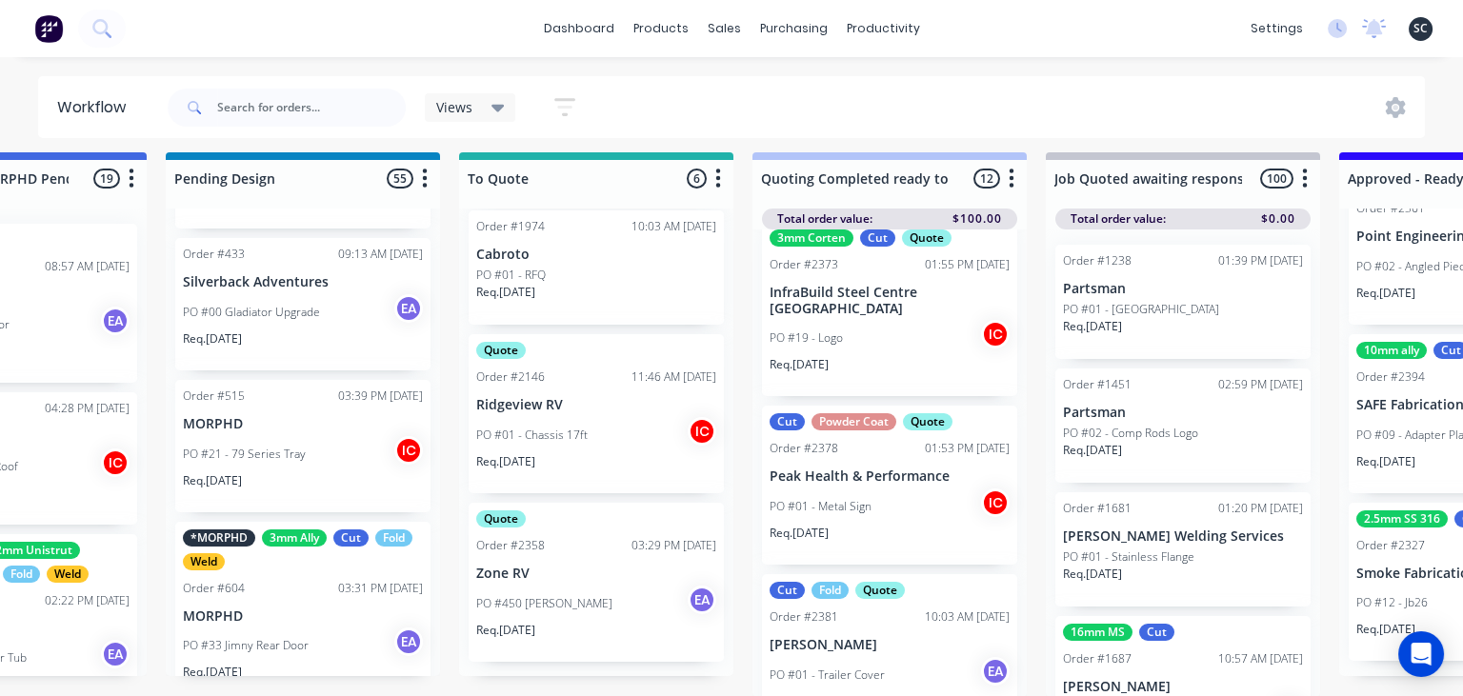
click at [552, 568] on p "Zone RV" at bounding box center [596, 574] width 240 height 16
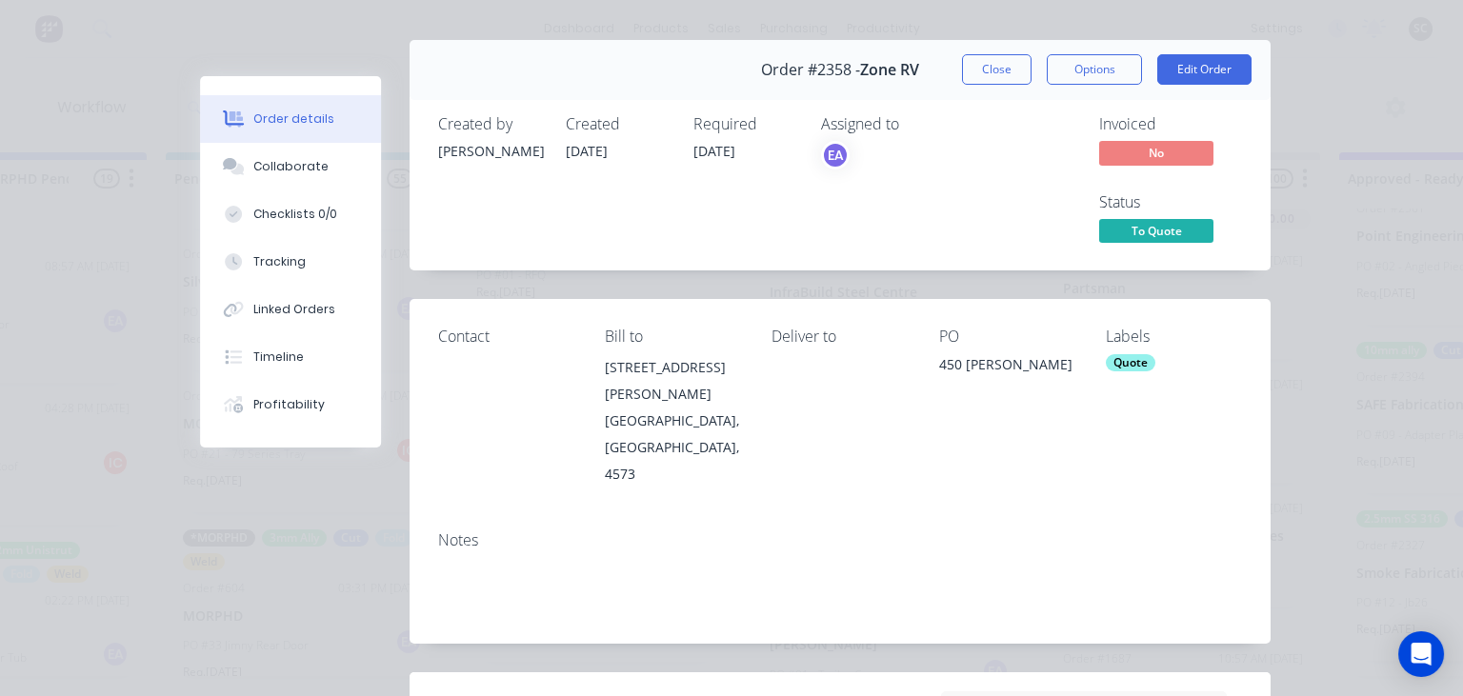
scroll to position [0, 0]
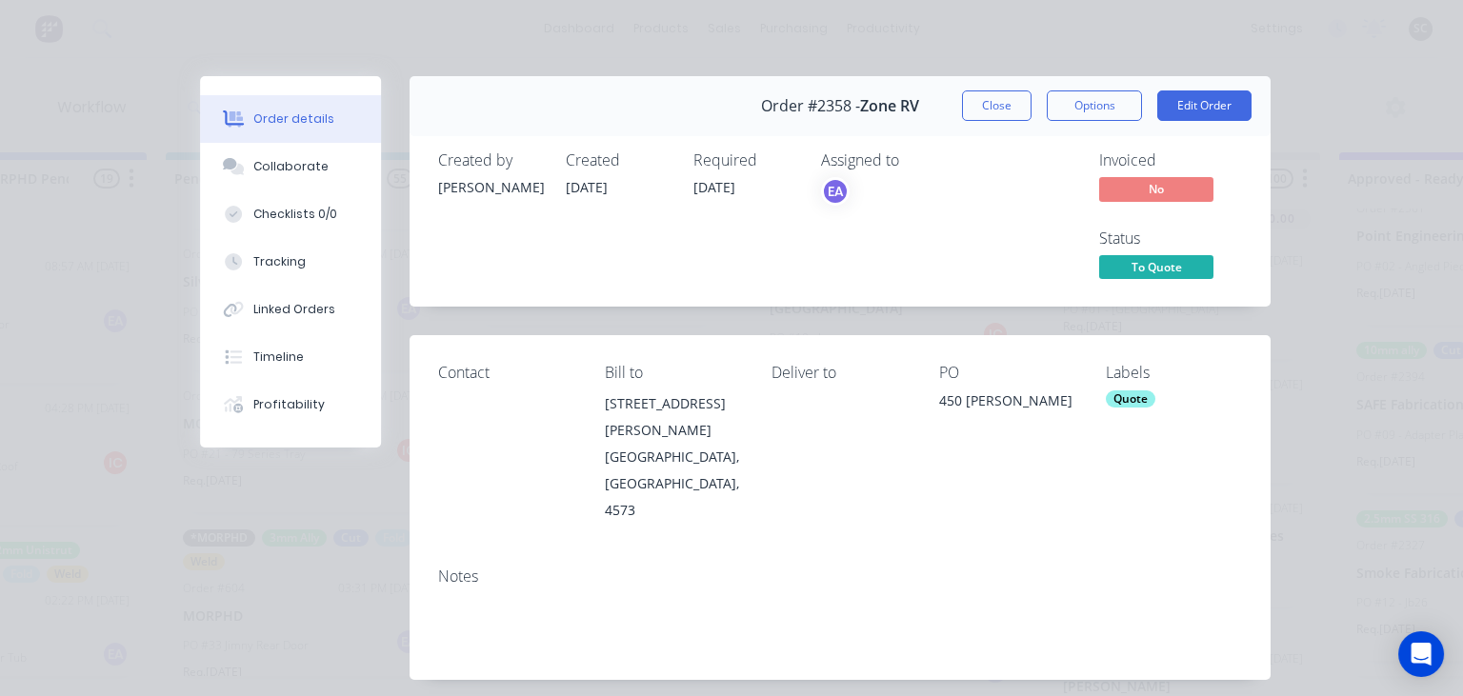
drag, startPoint x: 1003, startPoint y: 111, endPoint x: 434, endPoint y: 511, distance: 695.2
click at [995, 112] on button "Close" at bounding box center [997, 105] width 70 height 30
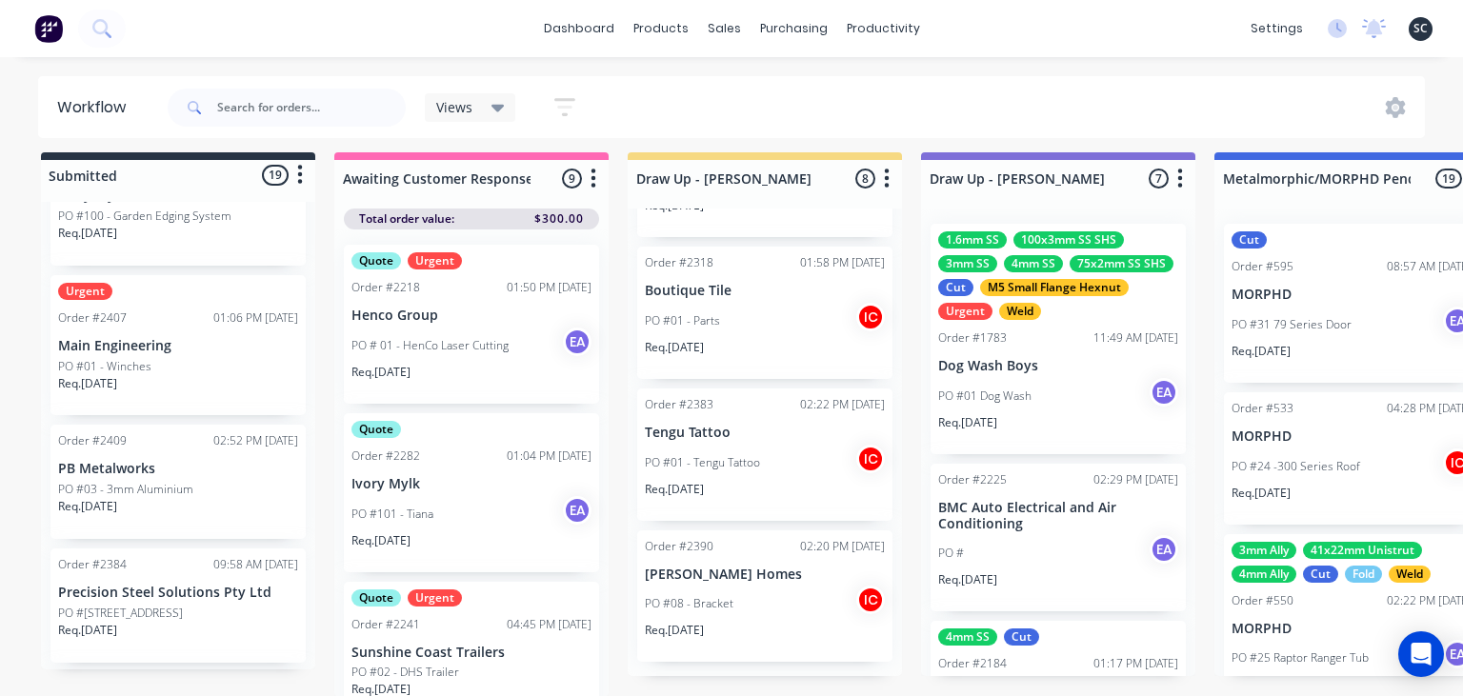
scroll to position [890, 0]
click at [91, 364] on p "PO #01 - Winches" at bounding box center [104, 371] width 93 height 17
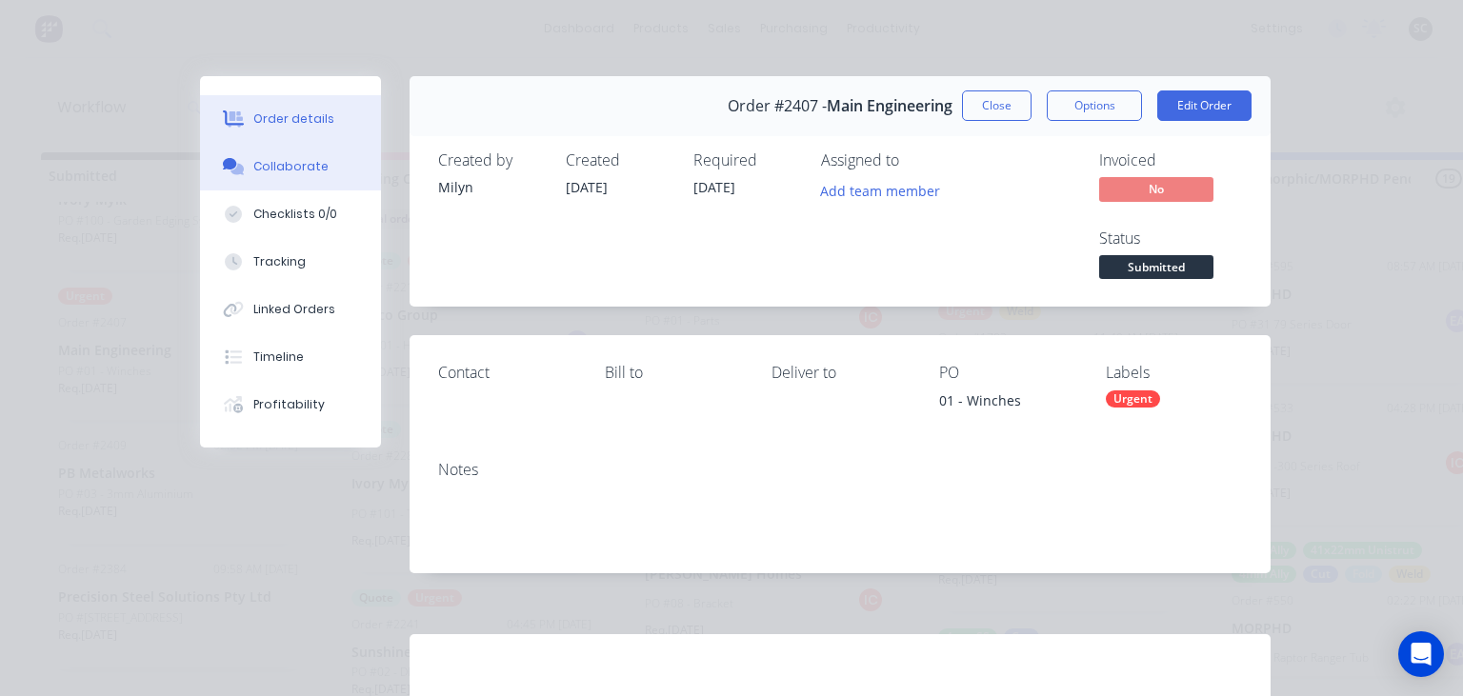
click at [292, 164] on div "Collaborate" at bounding box center [290, 166] width 75 height 17
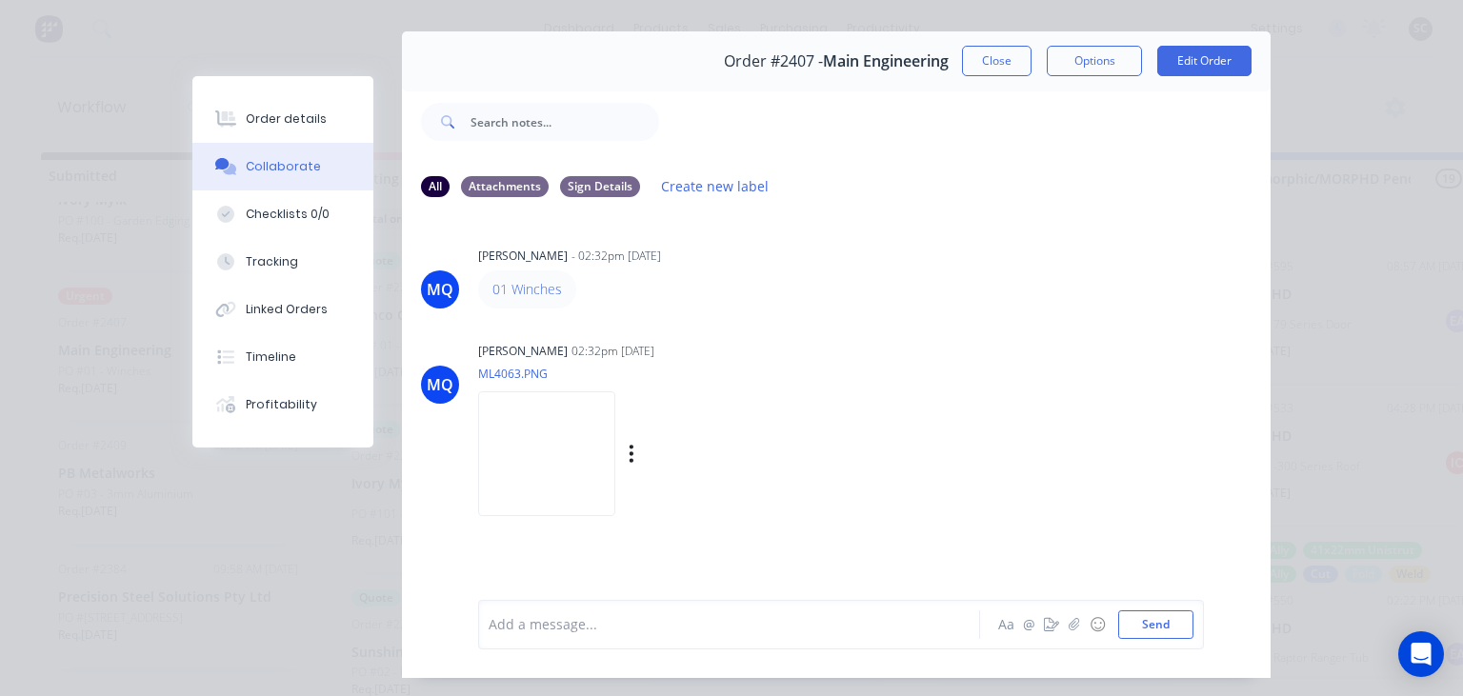
scroll to position [85, 0]
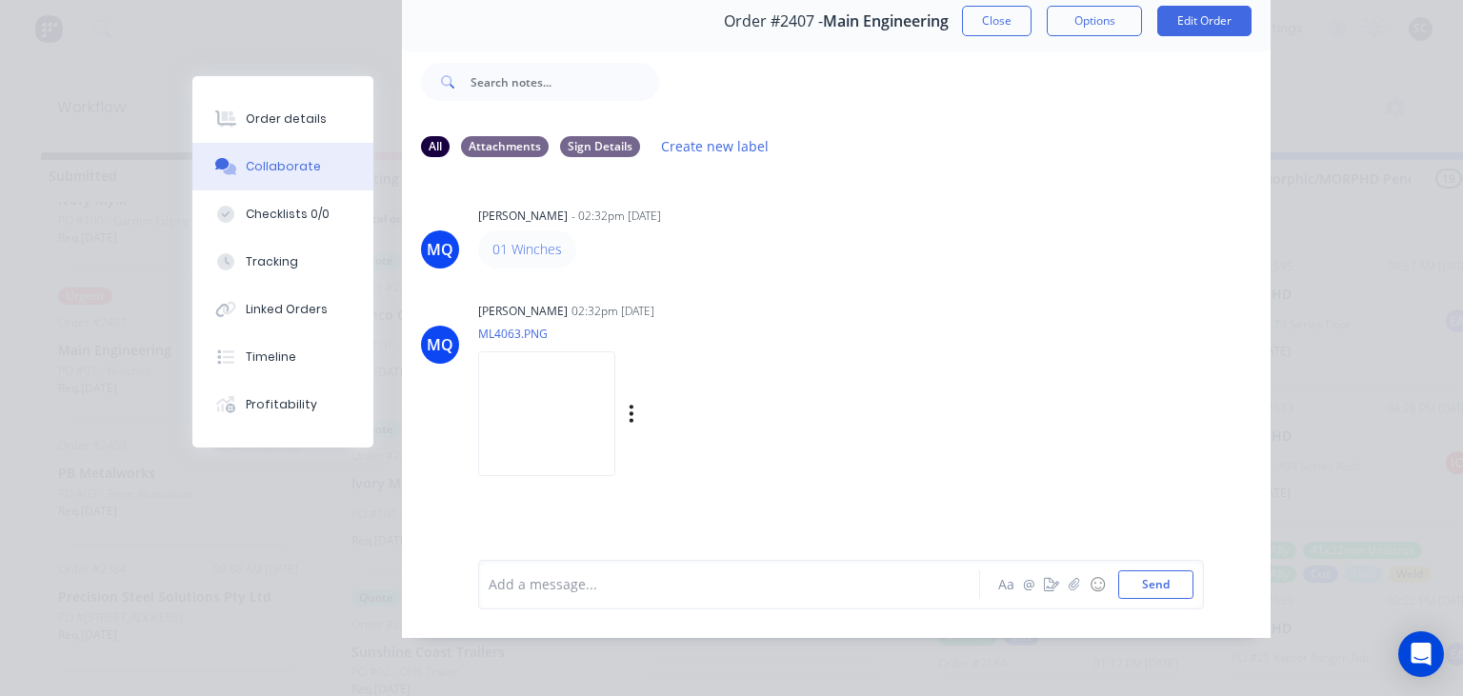
click at [570, 405] on img at bounding box center [546, 413] width 137 height 125
click at [567, 412] on img at bounding box center [546, 413] width 137 height 125
drag, startPoint x: 481, startPoint y: 253, endPoint x: 712, endPoint y: 252, distance: 231.4
click at [712, 252] on div "01 Winches" at bounding box center [775, 249] width 595 height 38
copy link "01 Winches"
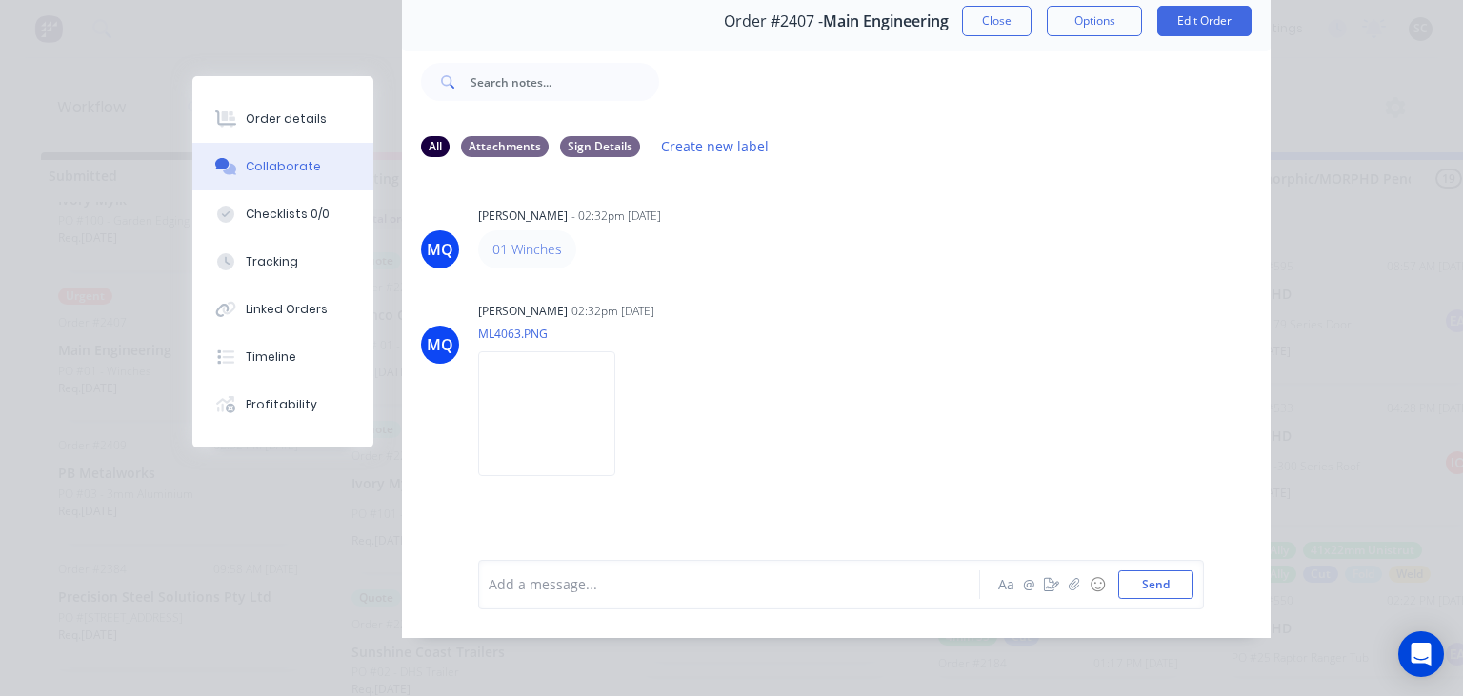
drag, startPoint x: 825, startPoint y: 459, endPoint x: 591, endPoint y: 46, distance: 474.7
click at [634, 457] on div "Labels Download" at bounding box center [556, 414] width 156 height 143
drag, startPoint x: 994, startPoint y: 31, endPoint x: 726, endPoint y: 453, distance: 500.1
click at [993, 31] on button "Close" at bounding box center [997, 21] width 70 height 30
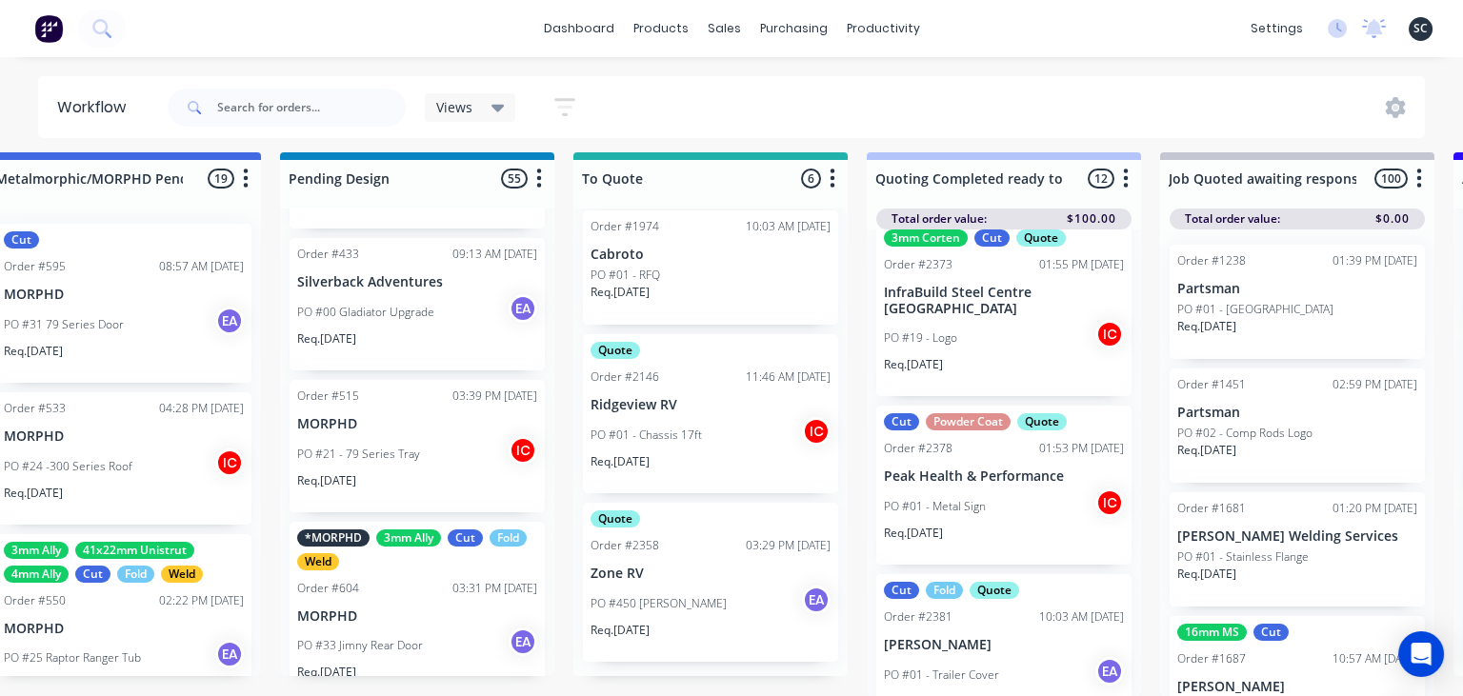
scroll to position [10, 1224]
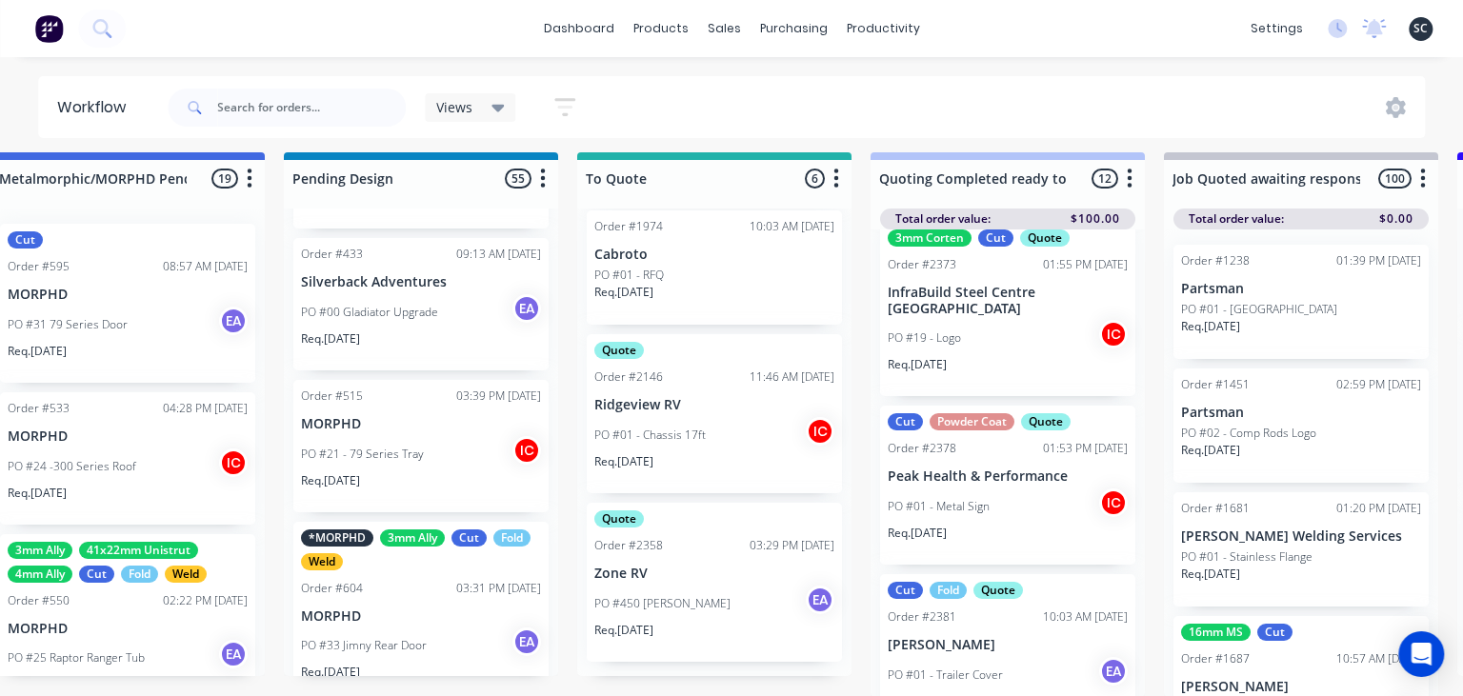
click at [679, 580] on p "Zone RV" at bounding box center [714, 574] width 240 height 16
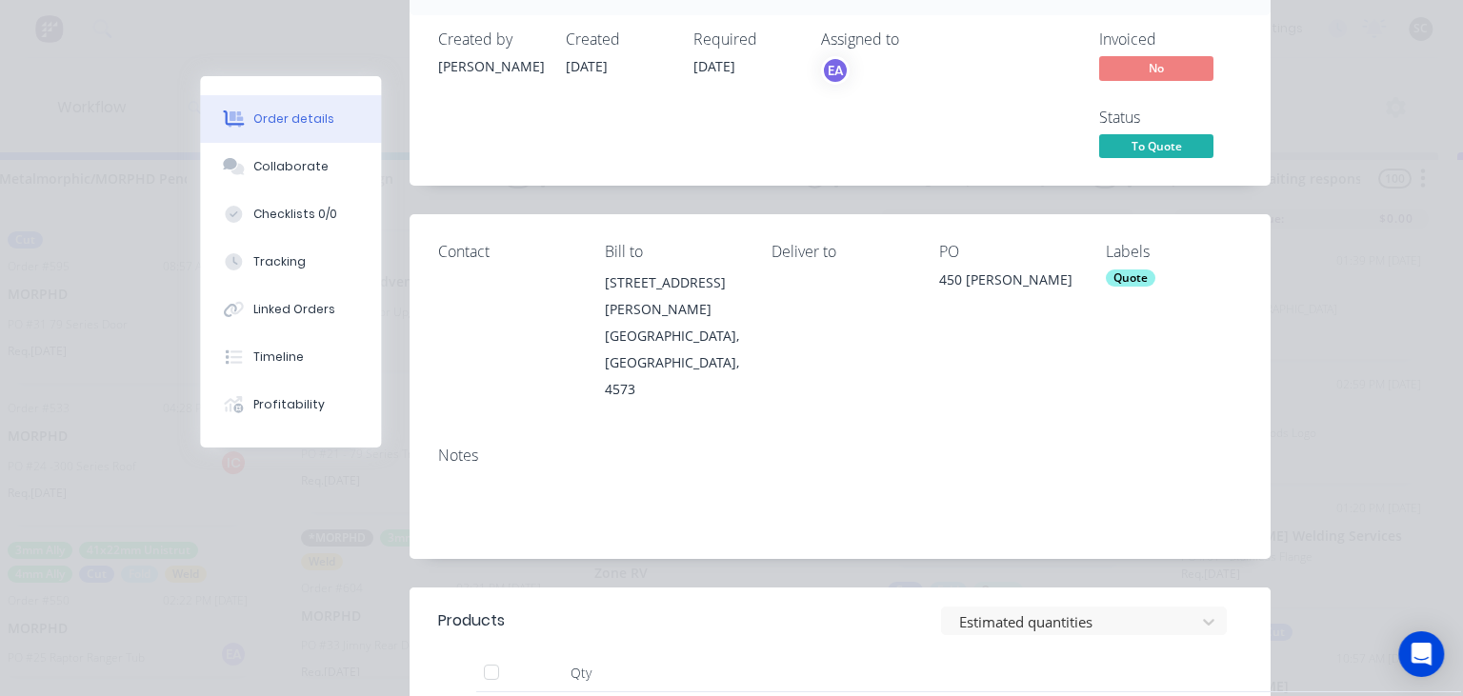
scroll to position [0, 0]
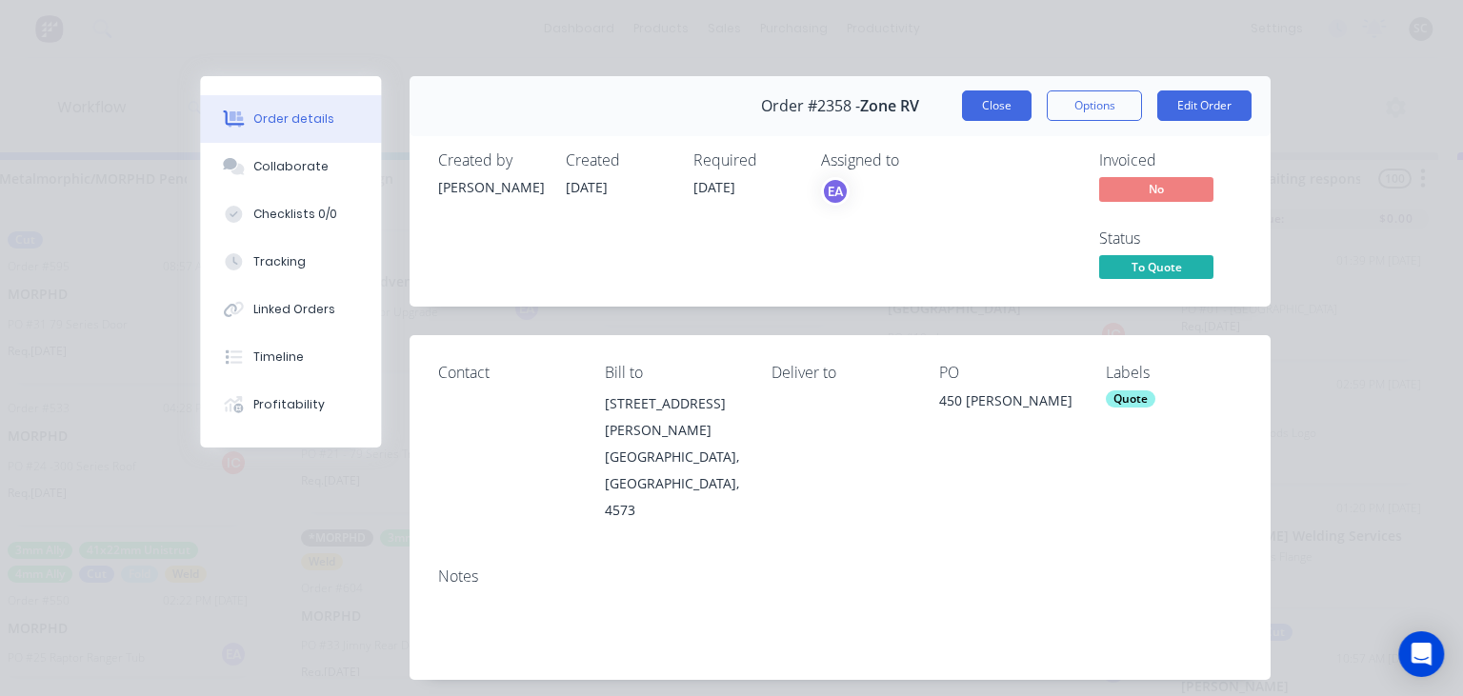
click at [986, 114] on button "Close" at bounding box center [997, 105] width 70 height 30
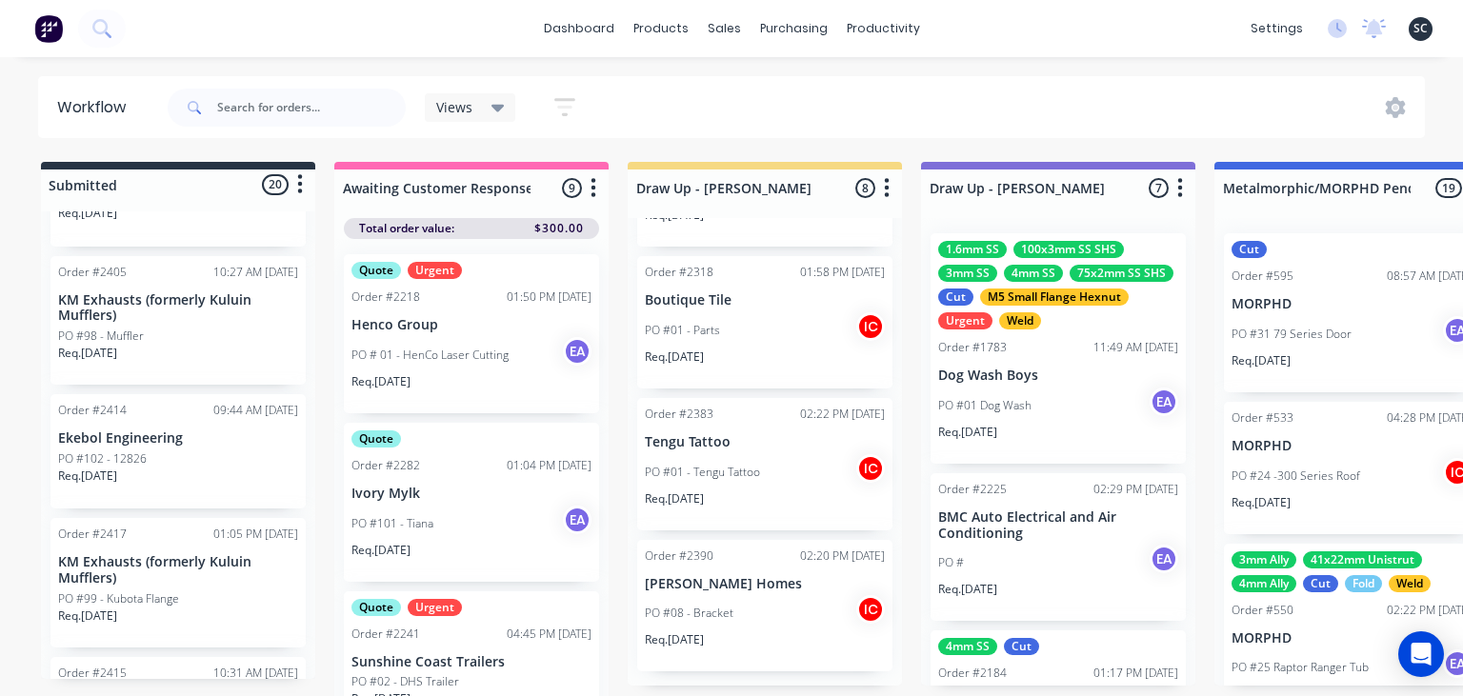
scroll to position [2345, 0]
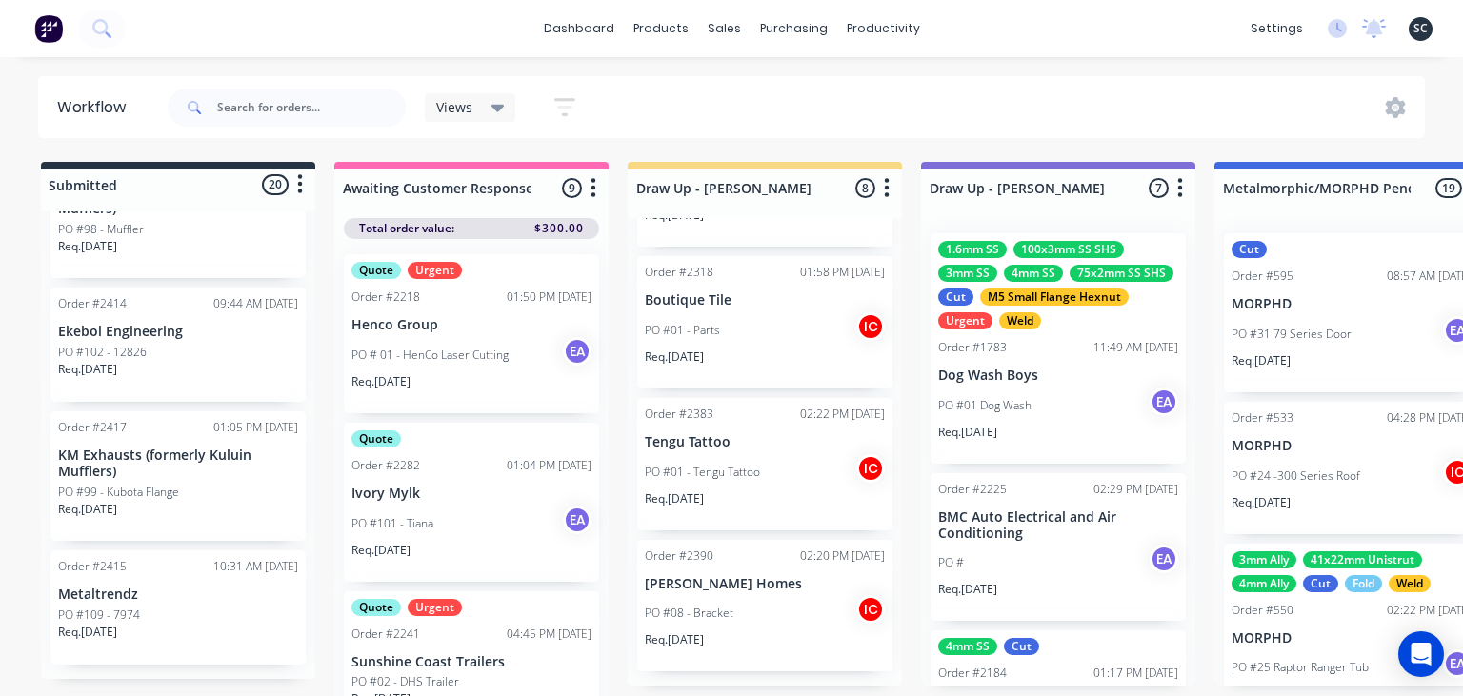
click at [145, 640] on div "Req. [DATE]" at bounding box center [178, 640] width 240 height 32
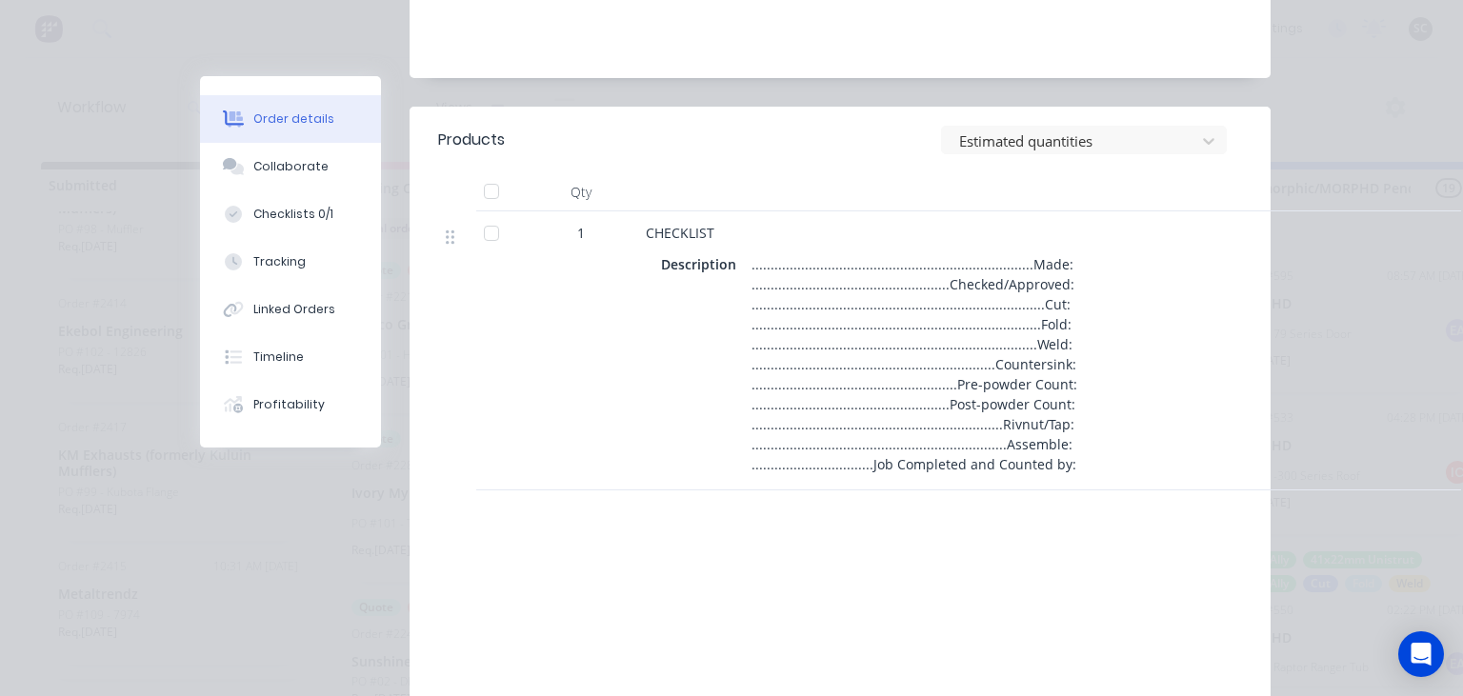
scroll to position [741, 0]
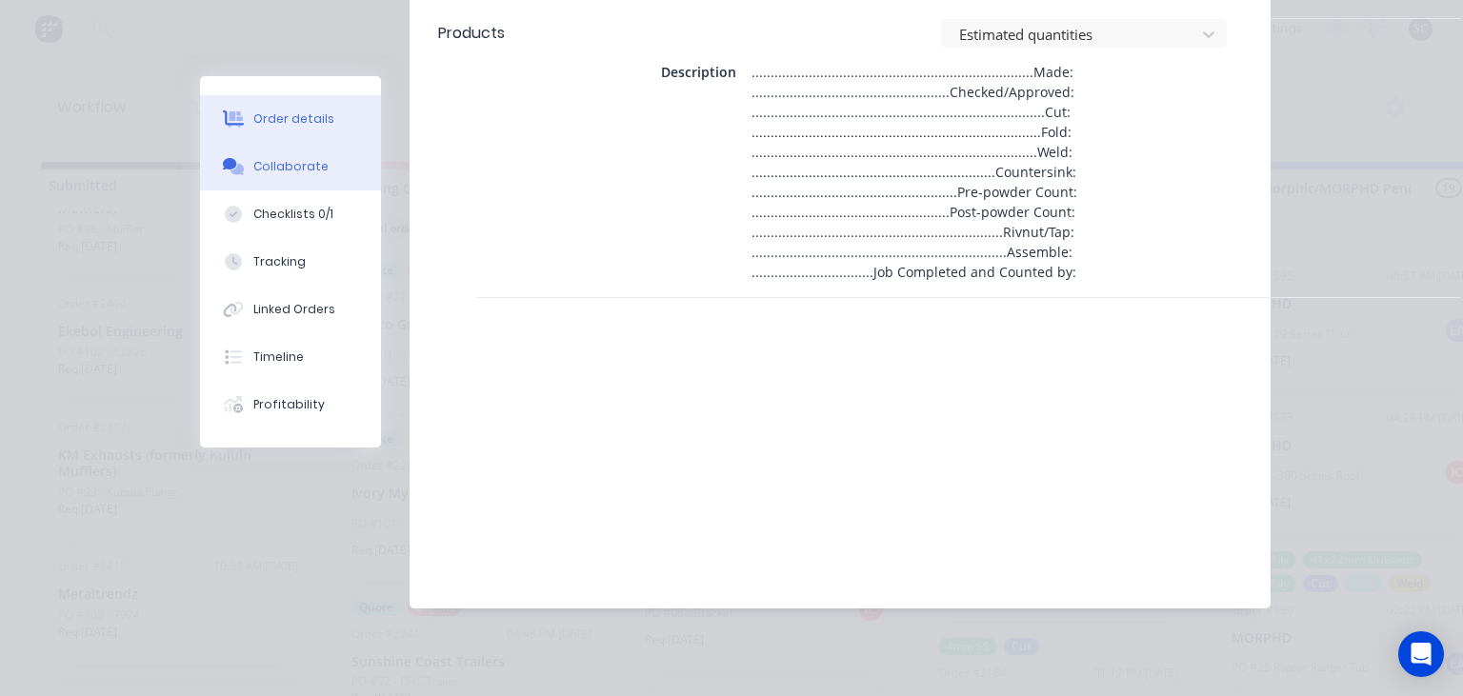
click at [307, 177] on button "Collaborate" at bounding box center [290, 167] width 181 height 48
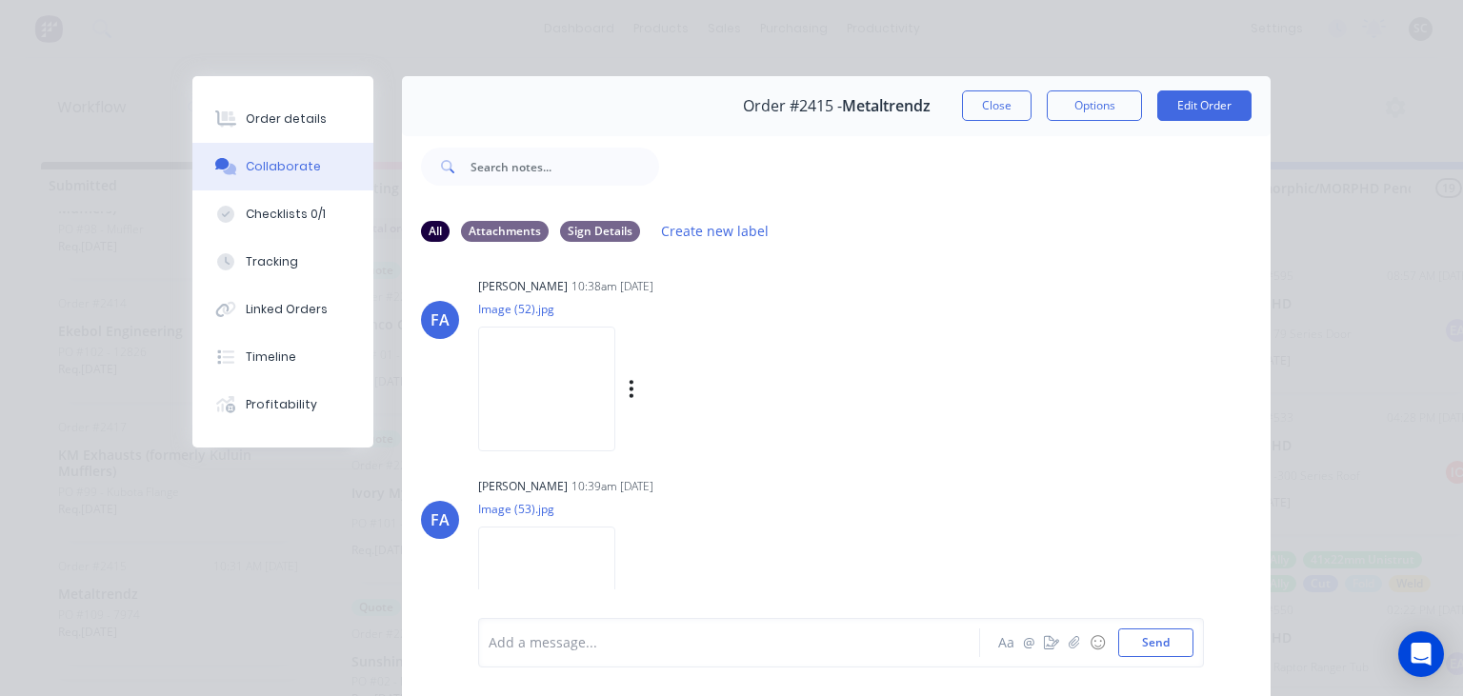
scroll to position [0, 0]
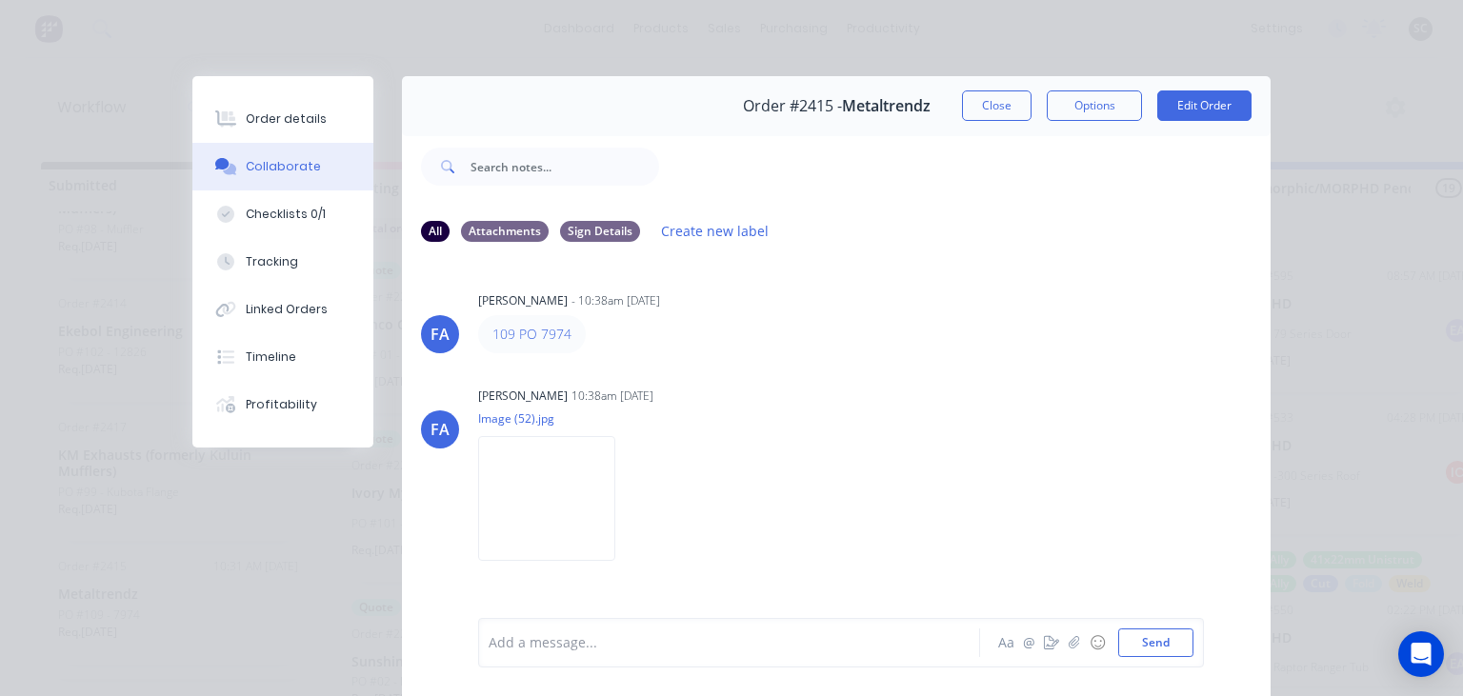
click at [828, 364] on div "[PERSON_NAME] [PERSON_NAME] - 10:38am [DATE] 109 PO 7974 [PERSON_NAME] [PERSON_…" at bounding box center [836, 437] width 869 height 358
drag, startPoint x: 1018, startPoint y: 107, endPoint x: 496, endPoint y: 410, distance: 603.4
click at [1012, 118] on button "Close" at bounding box center [997, 105] width 70 height 30
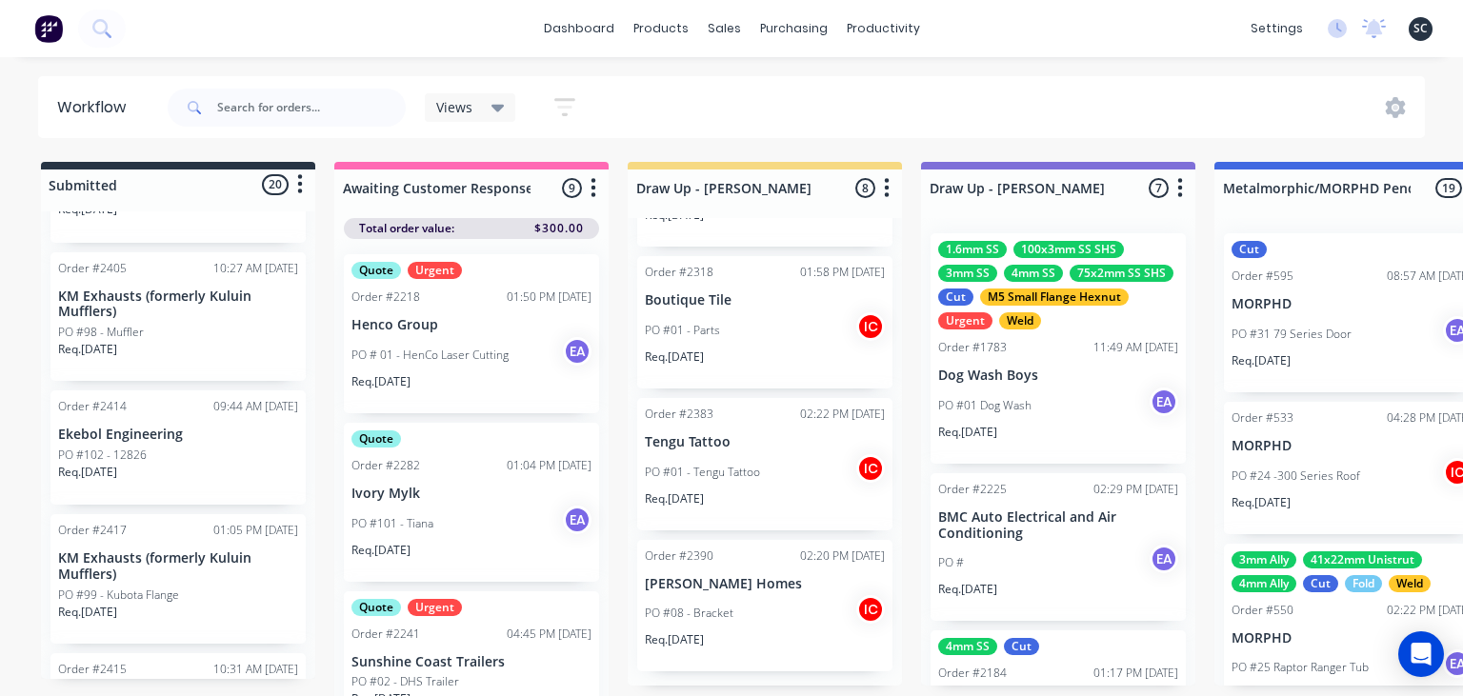
scroll to position [2235, 0]
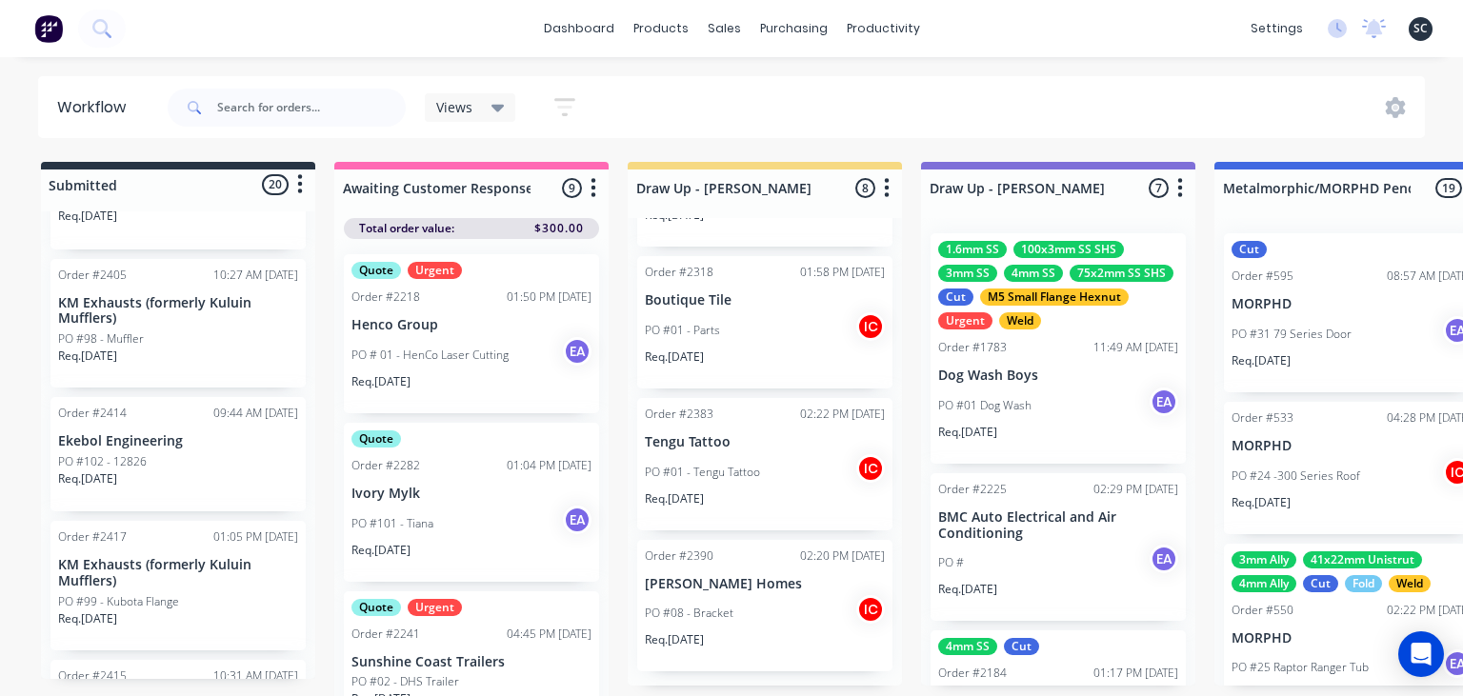
click at [213, 599] on div "PO #99 - Kubota Flange" at bounding box center [178, 601] width 240 height 17
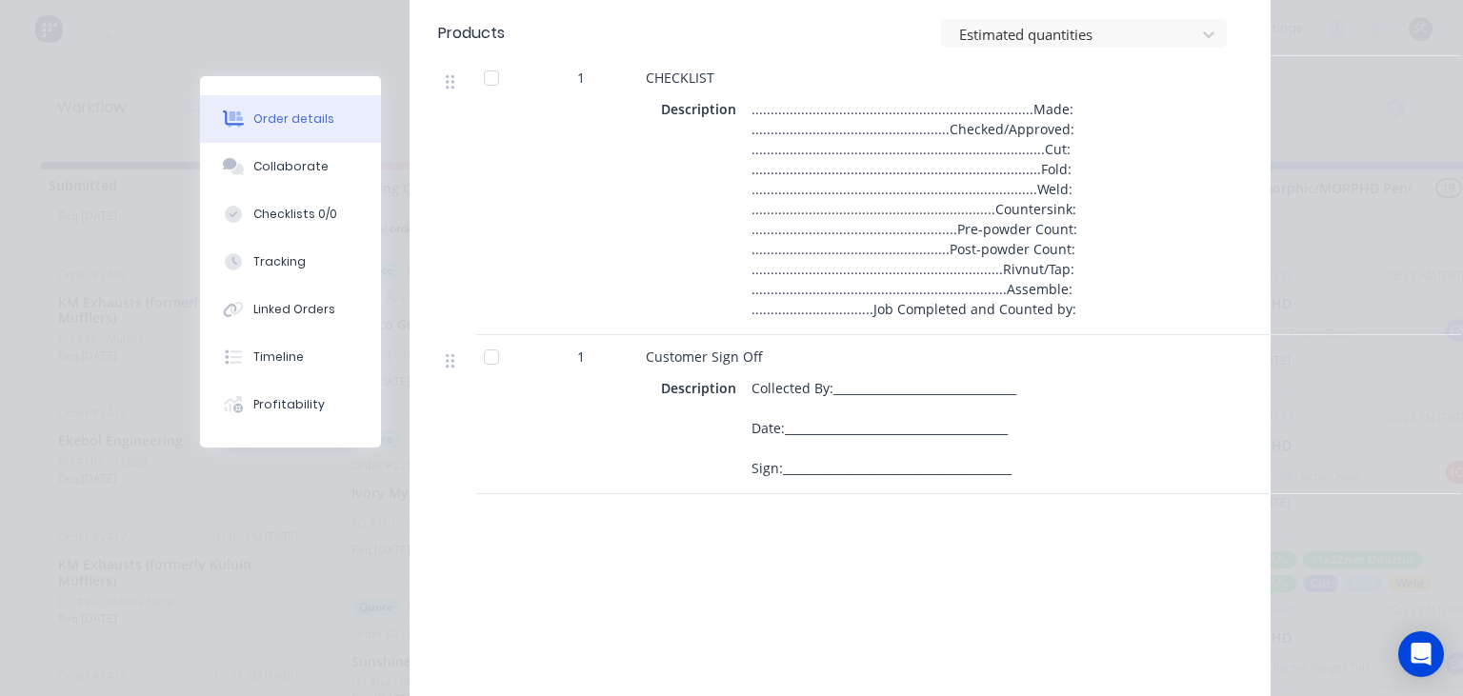
scroll to position [658, 0]
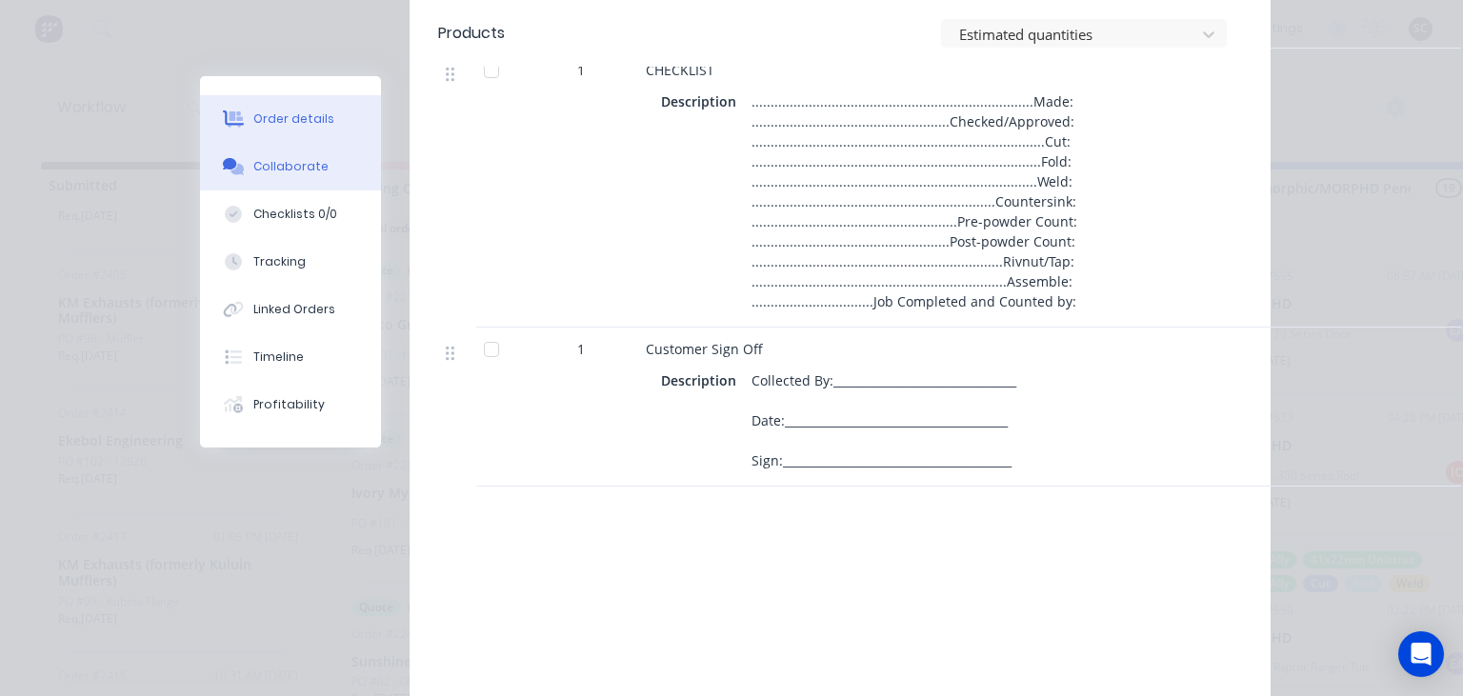
click at [282, 180] on button "Collaborate" at bounding box center [290, 167] width 181 height 48
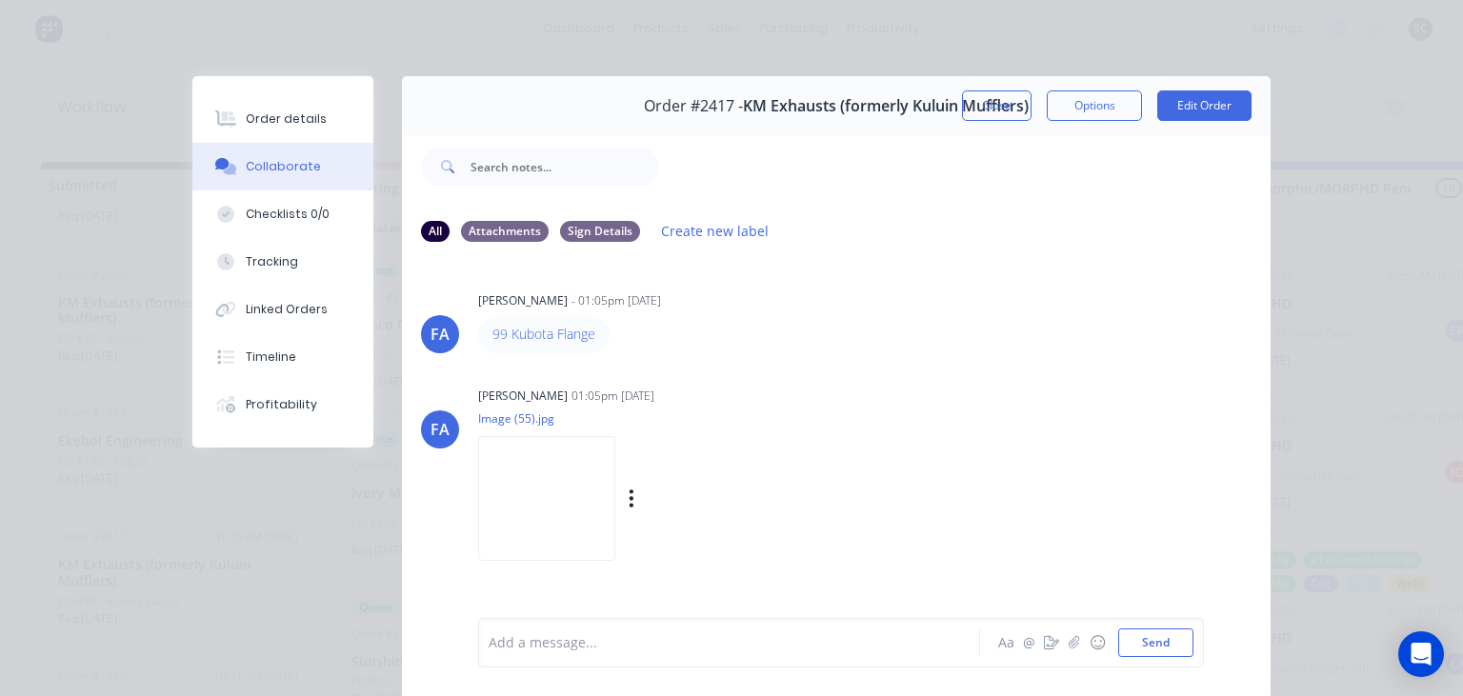
click at [565, 496] on img at bounding box center [546, 498] width 137 height 125
click at [973, 106] on button "Close" at bounding box center [997, 105] width 70 height 30
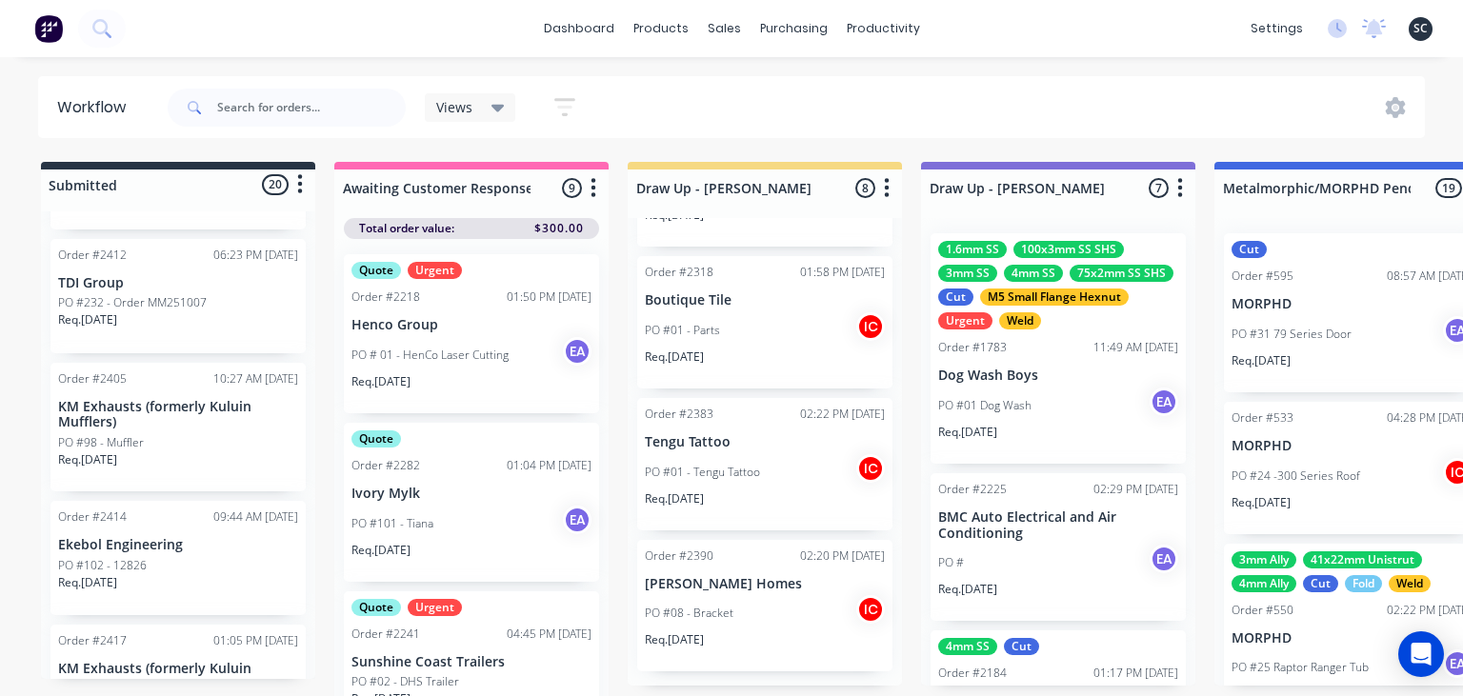
scroll to position [2126, 0]
click at [190, 538] on div "Order #2414 09:44 AM [DATE] Ekebol Engineering PO #102 - 12826 Req. [DATE]" at bounding box center [177, 564] width 255 height 114
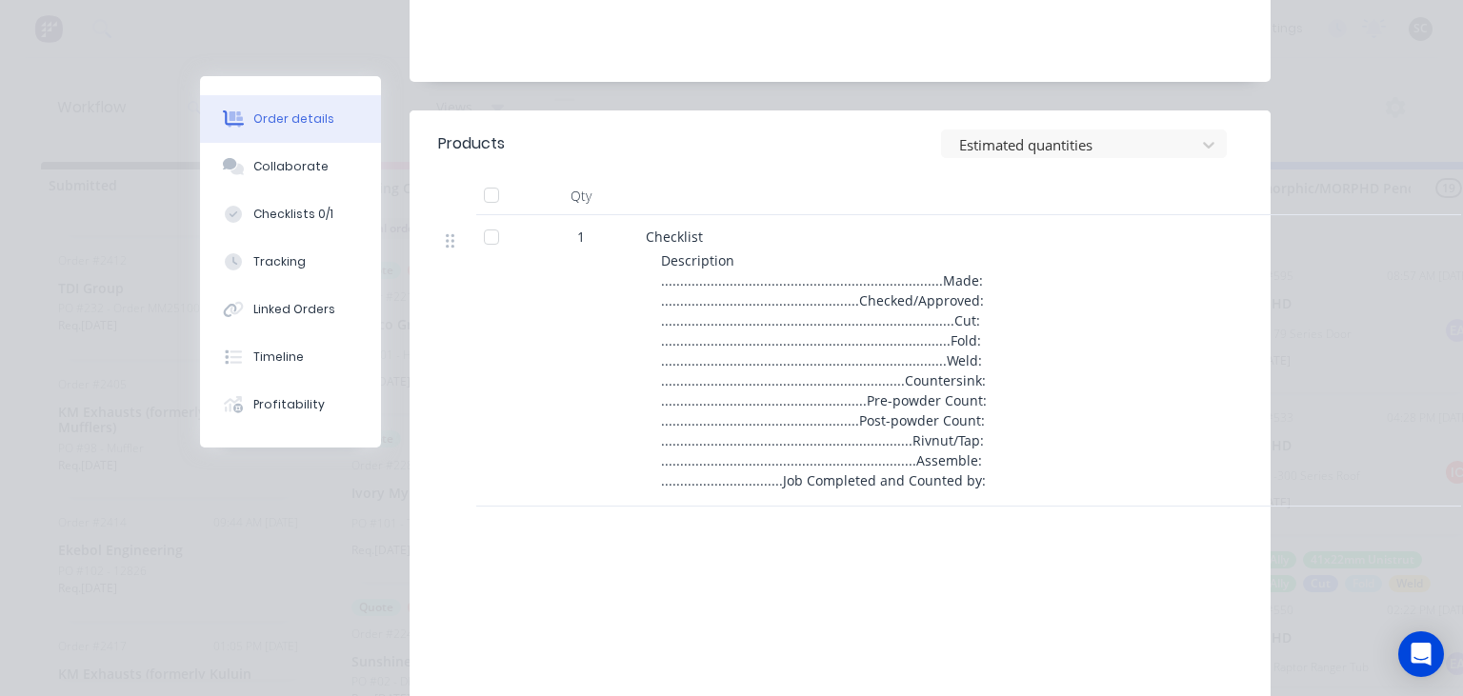
scroll to position [658, 0]
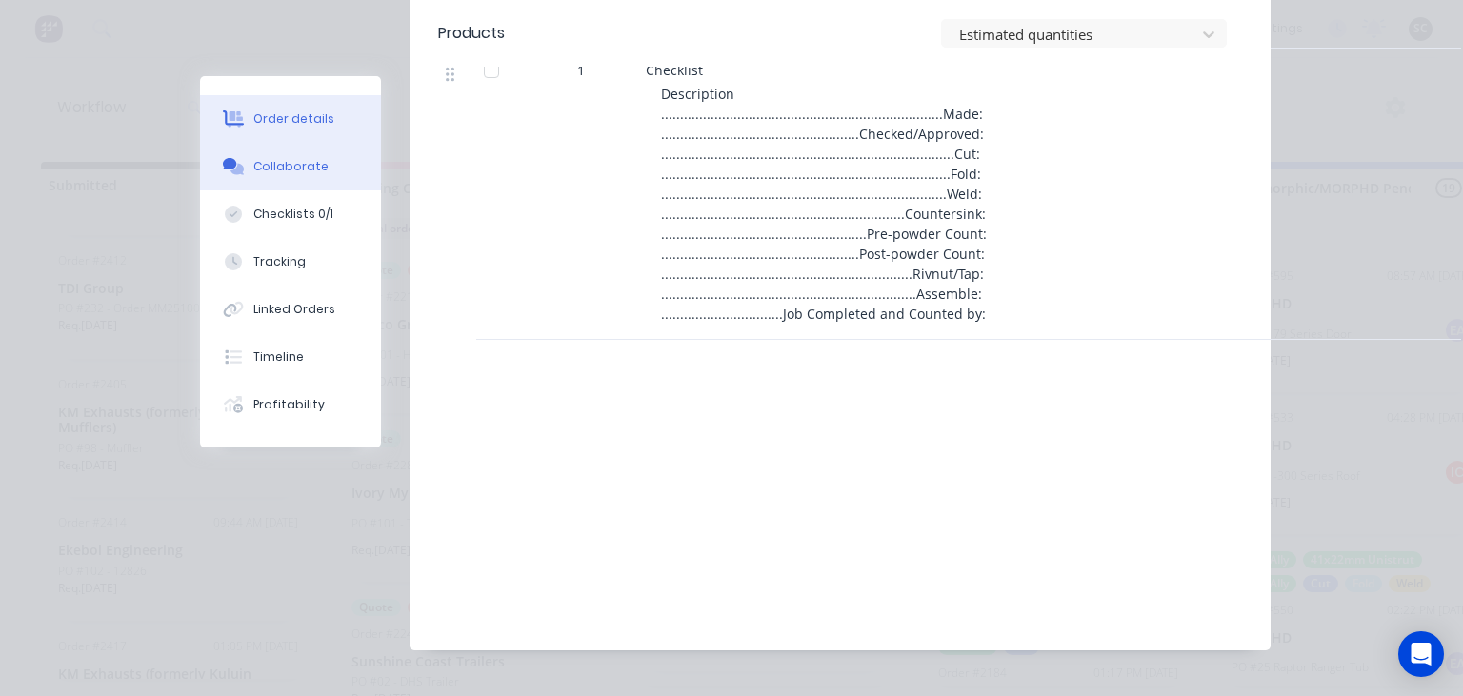
click at [276, 181] on button "Collaborate" at bounding box center [290, 167] width 181 height 48
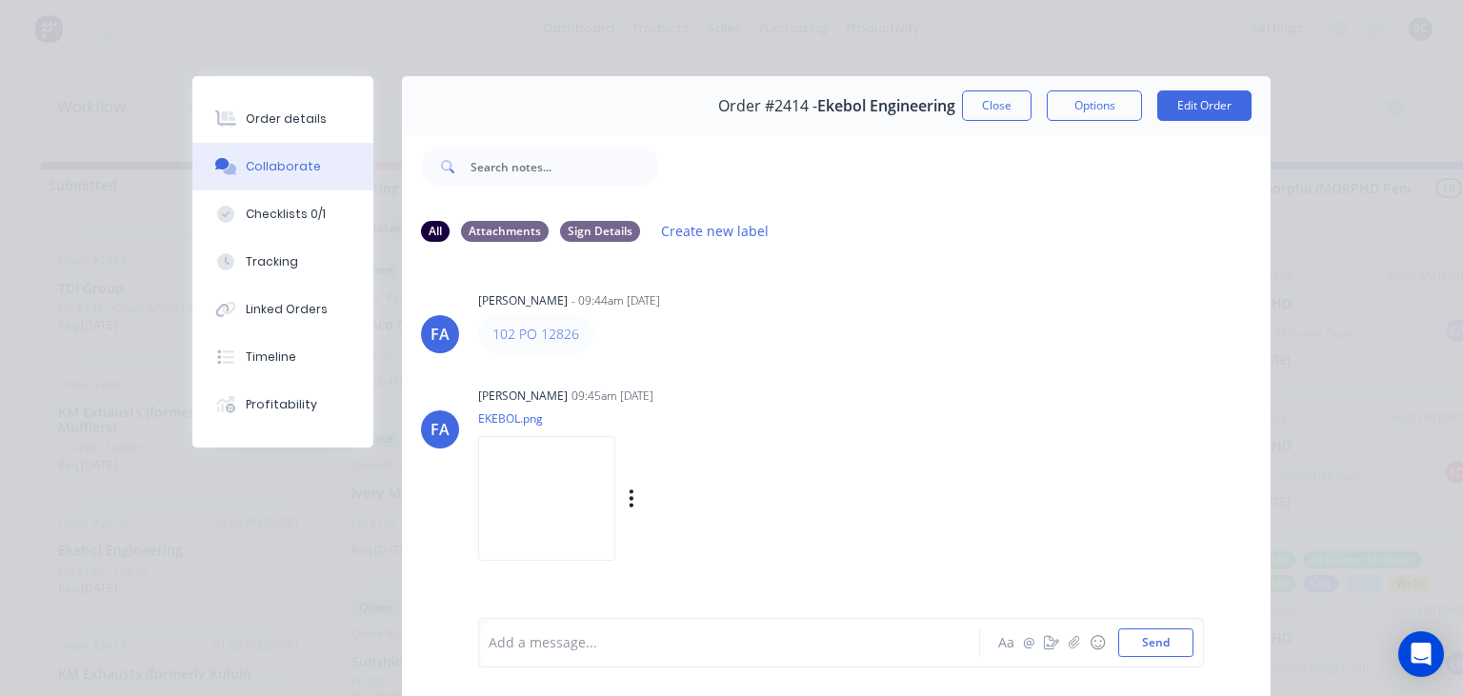
click at [580, 510] on img at bounding box center [546, 498] width 137 height 125
click at [978, 110] on button "Close" at bounding box center [997, 105] width 70 height 30
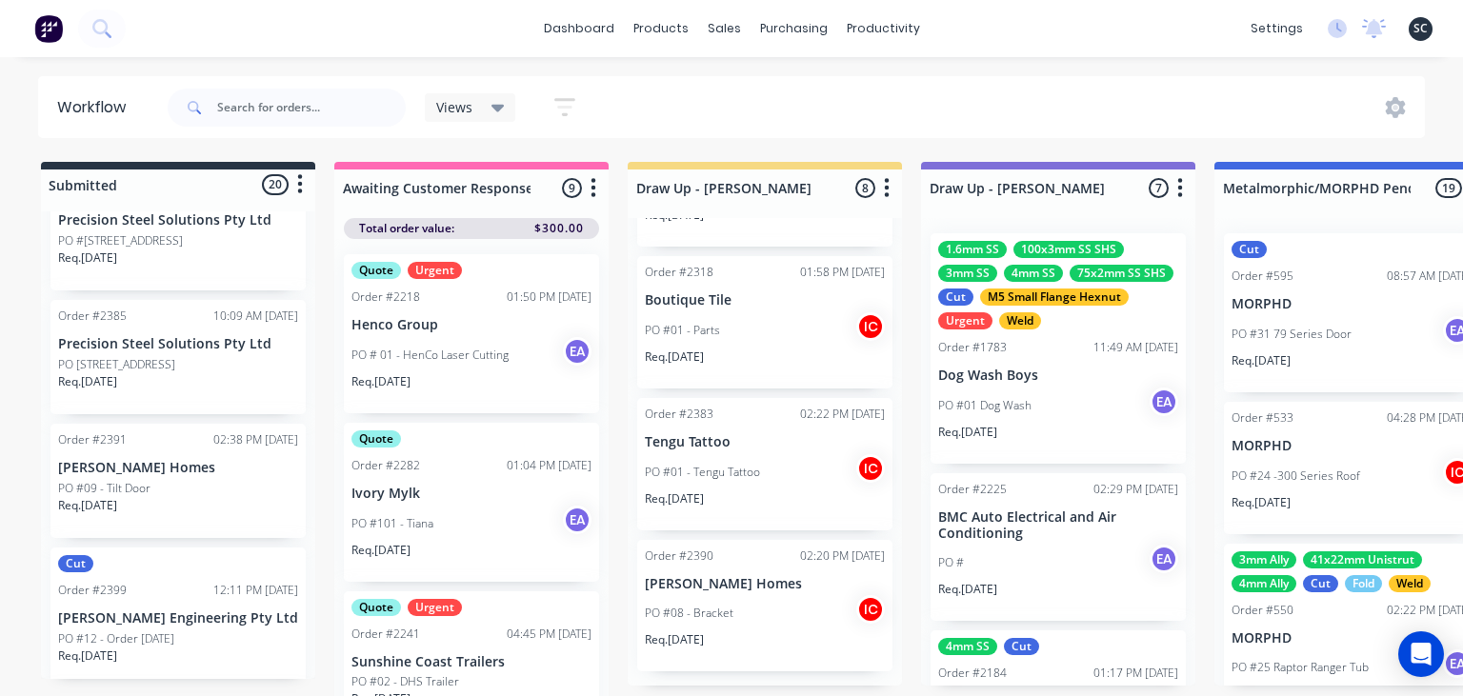
scroll to position [1138, 0]
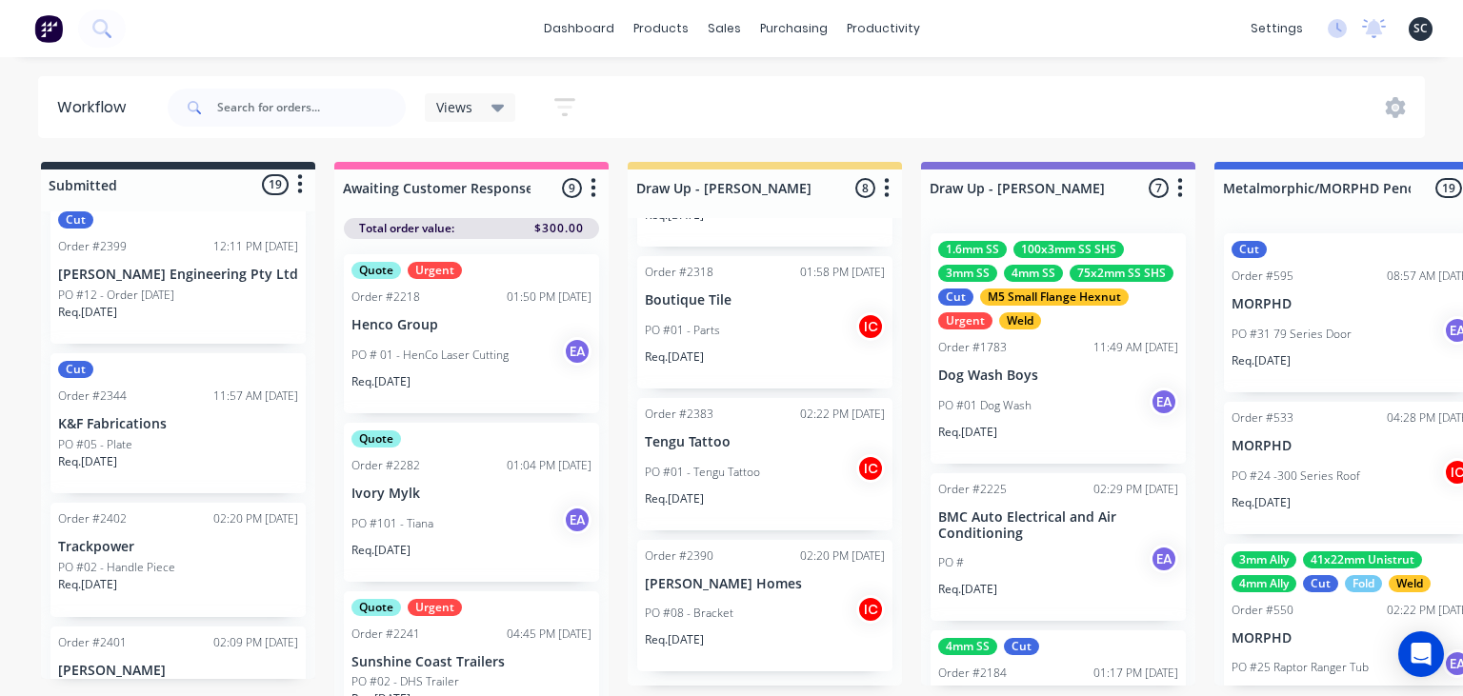
scroll to position [1577, 0]
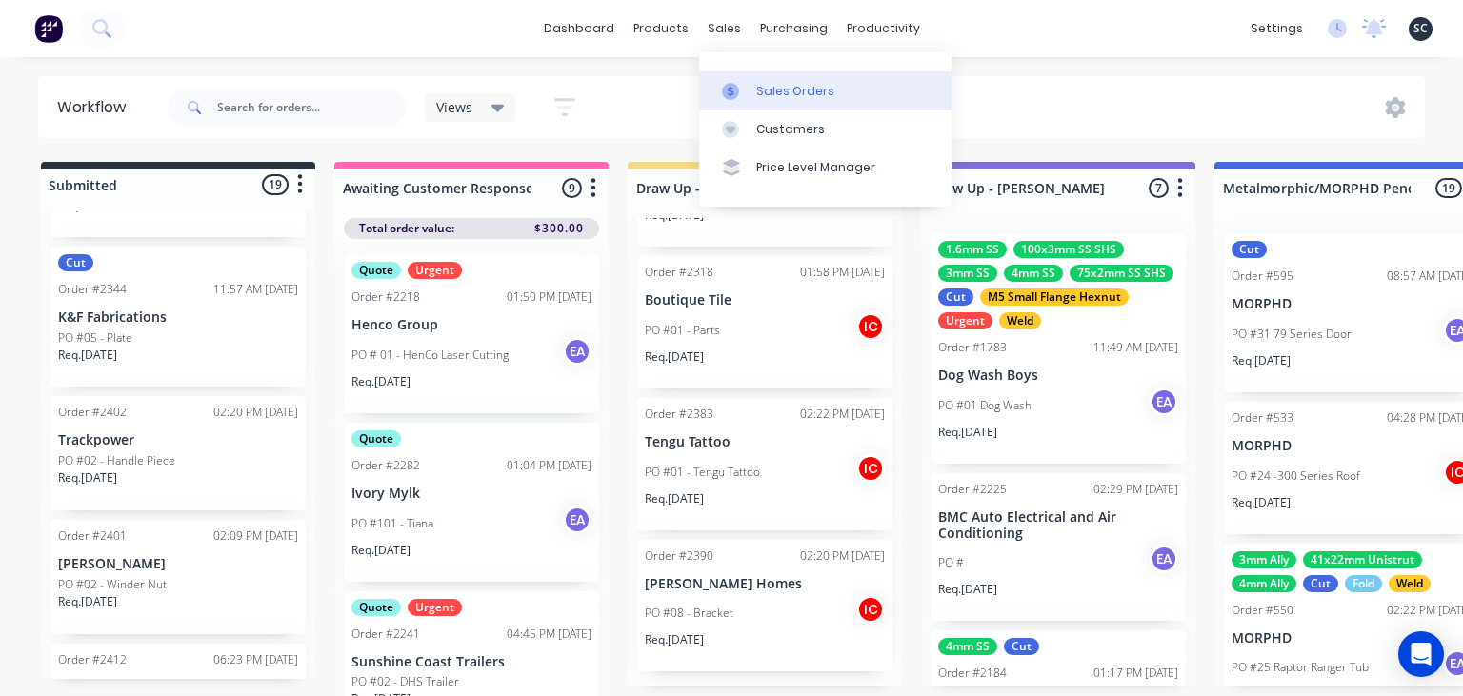
click at [784, 82] on link "Sales Orders" at bounding box center [825, 90] width 252 height 38
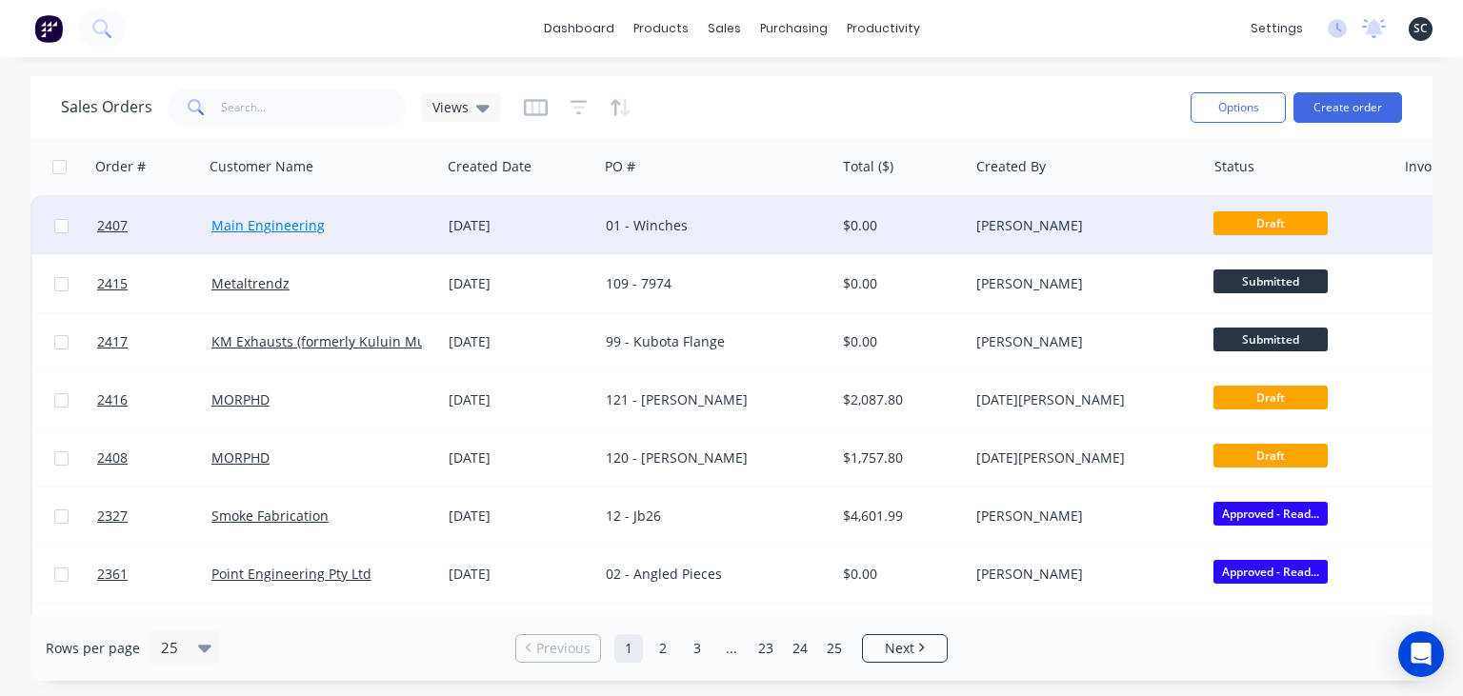
click at [285, 223] on link "Main Engineering" at bounding box center [267, 225] width 113 height 18
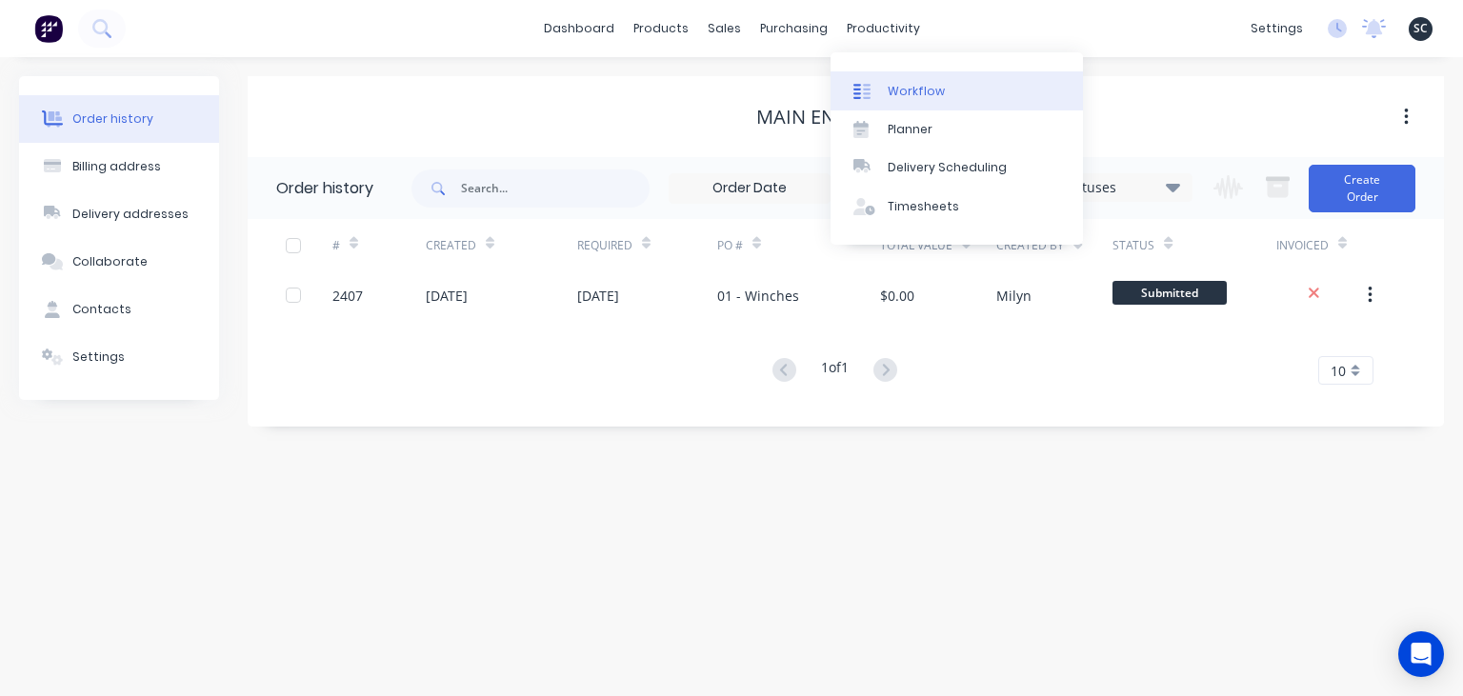
click at [919, 89] on div "Workflow" at bounding box center [916, 91] width 57 height 17
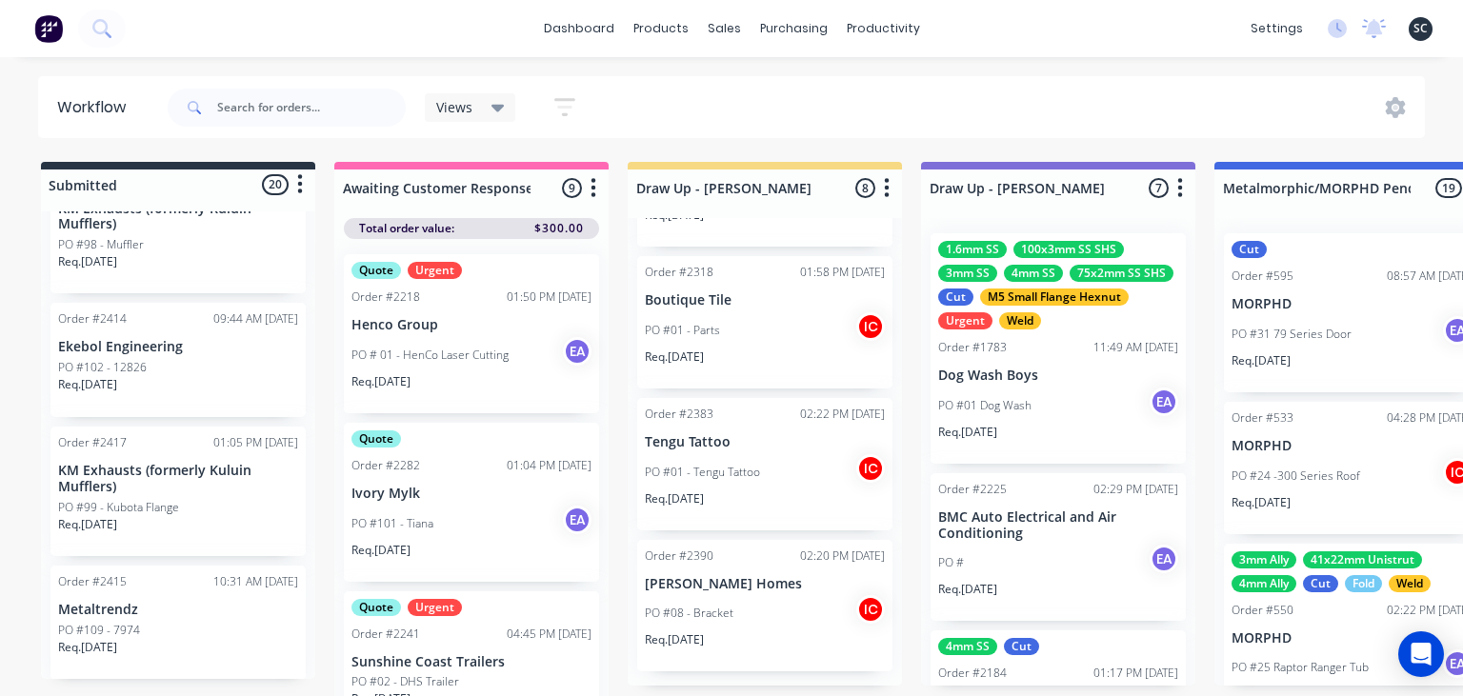
scroll to position [2388, 0]
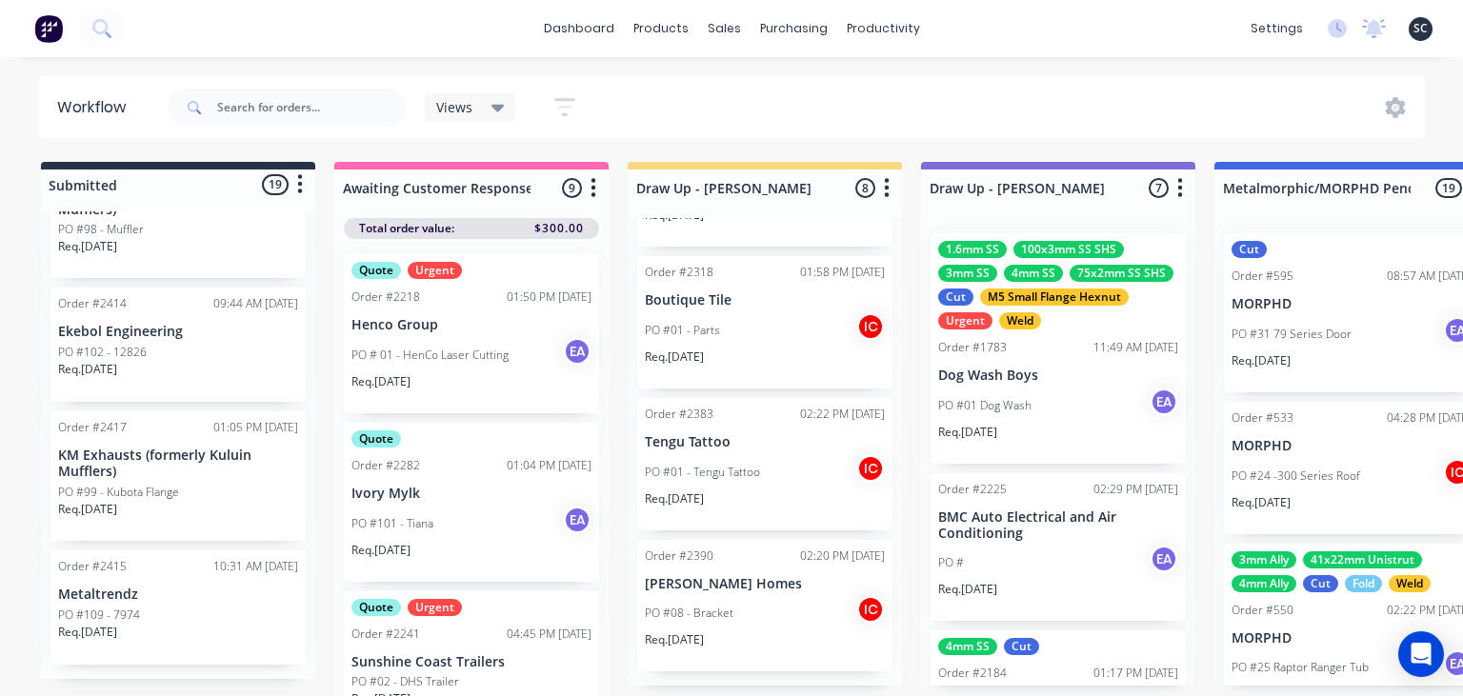
scroll to position [1043, 0]
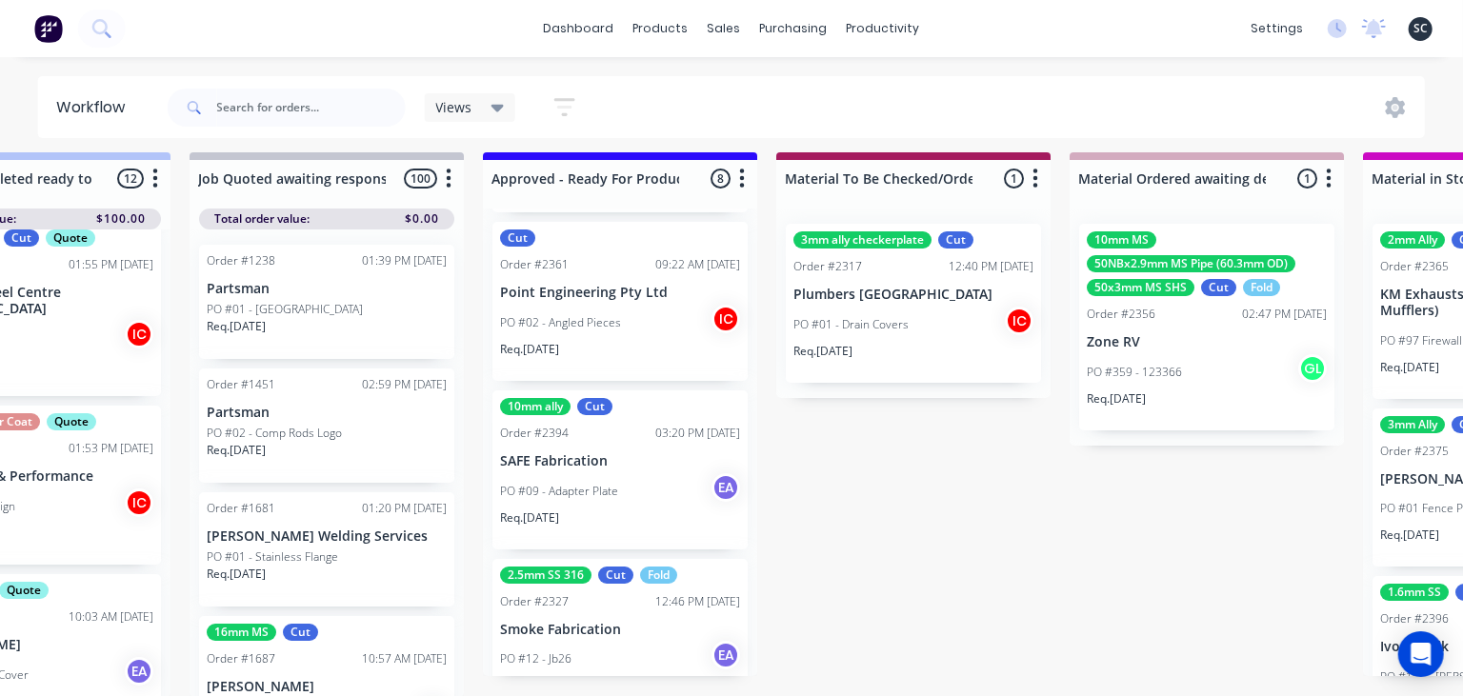
scroll to position [1043, 0]
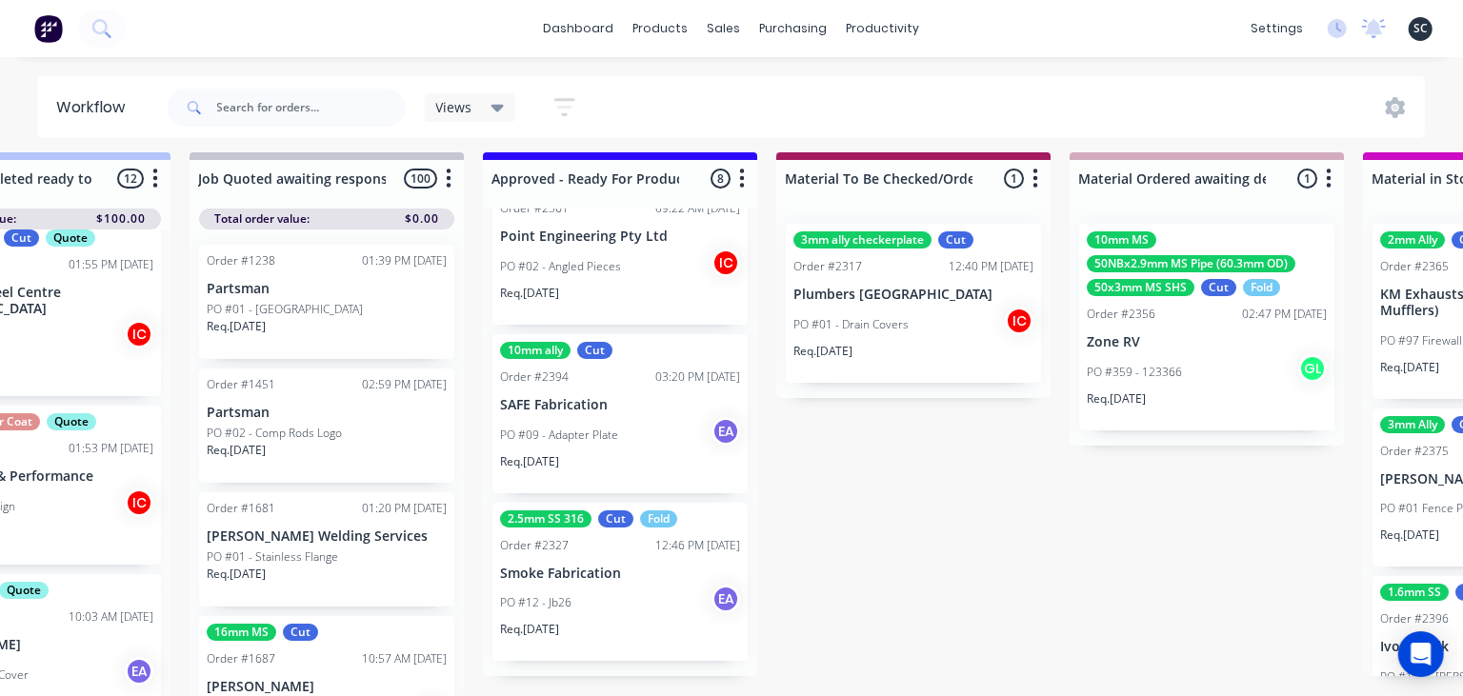
drag, startPoint x: 1120, startPoint y: 581, endPoint x: 1091, endPoint y: 586, distance: 29.0
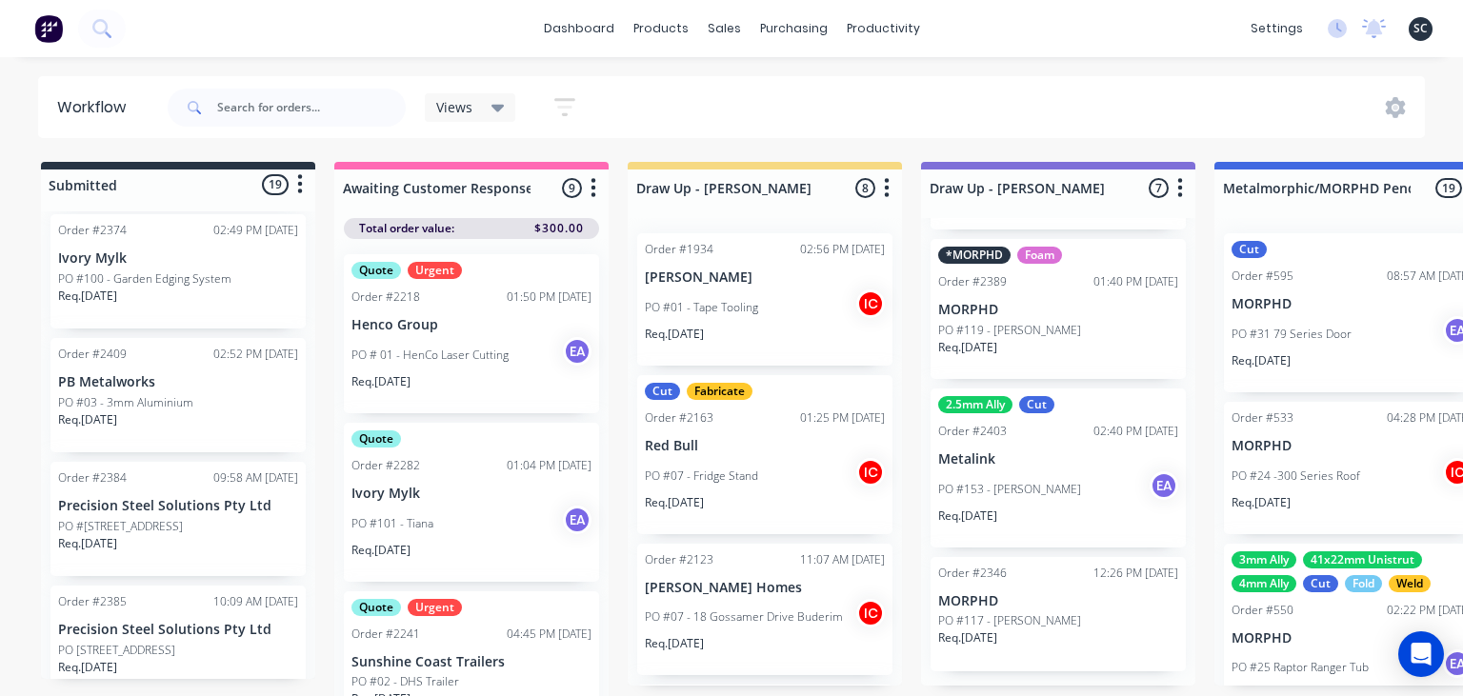
scroll to position [879, 0]
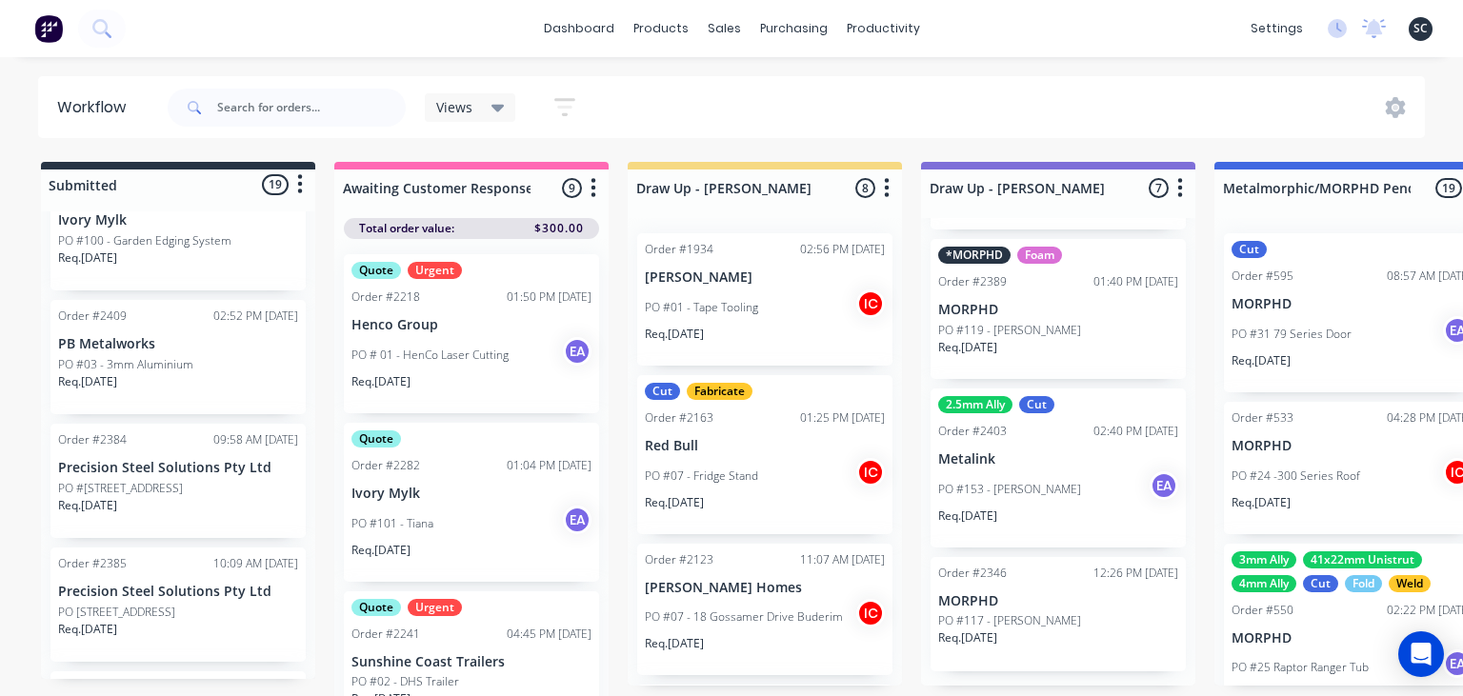
click at [194, 373] on div "Req. 14/10/25" at bounding box center [178, 389] width 240 height 32
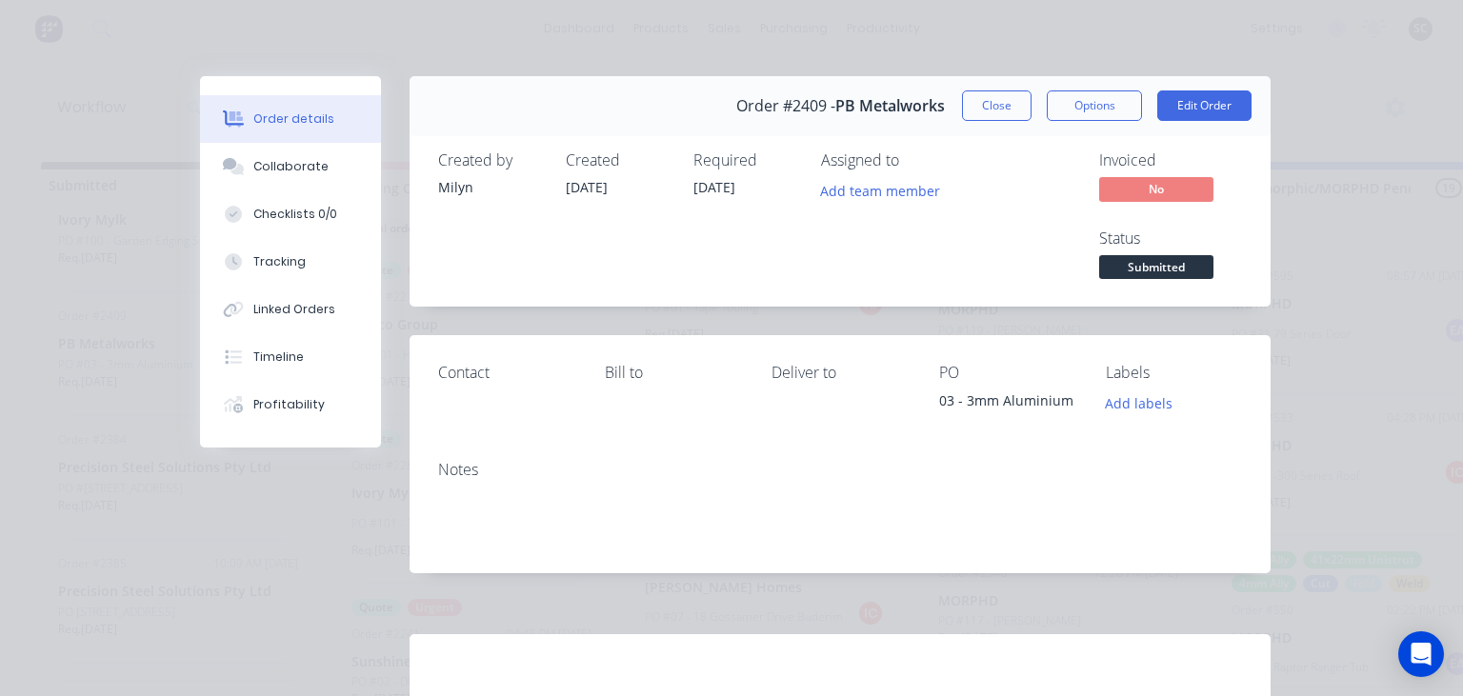
scroll to position [275, 0]
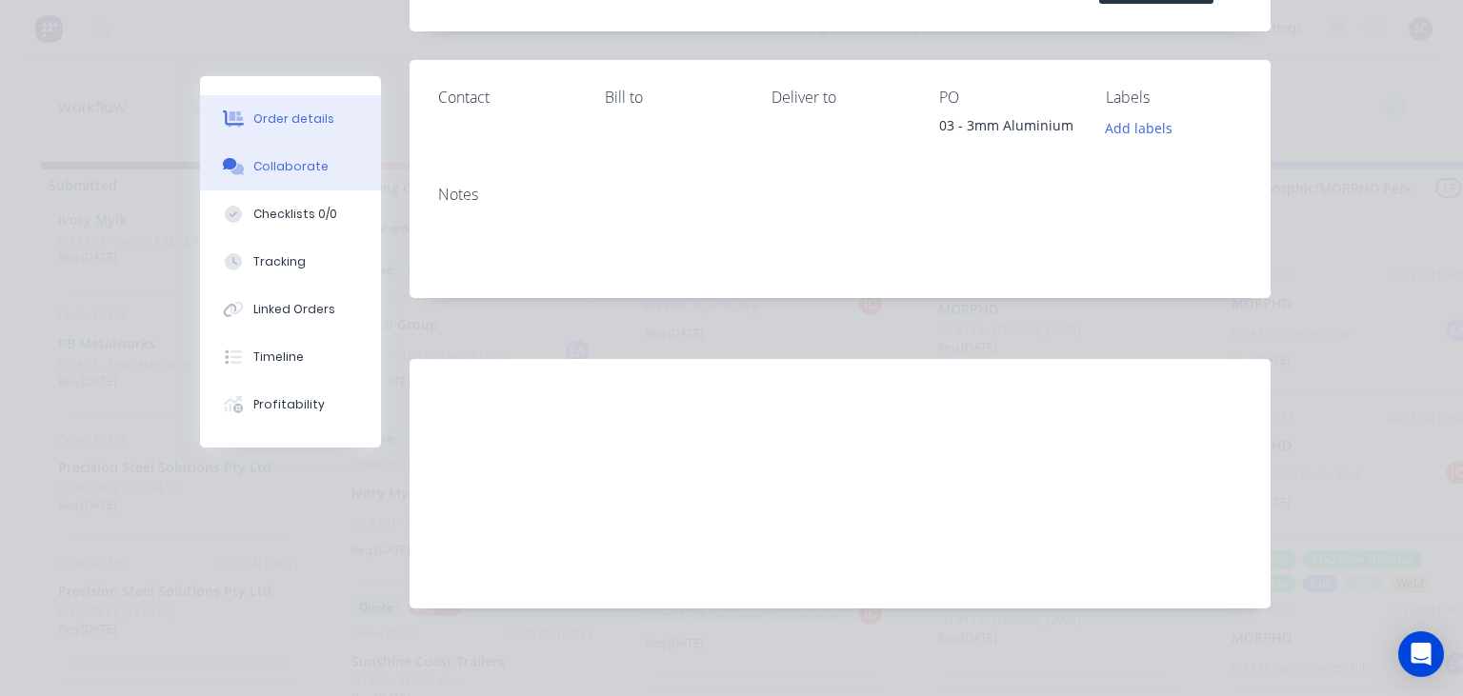
click at [307, 161] on div "Collaborate" at bounding box center [290, 166] width 75 height 17
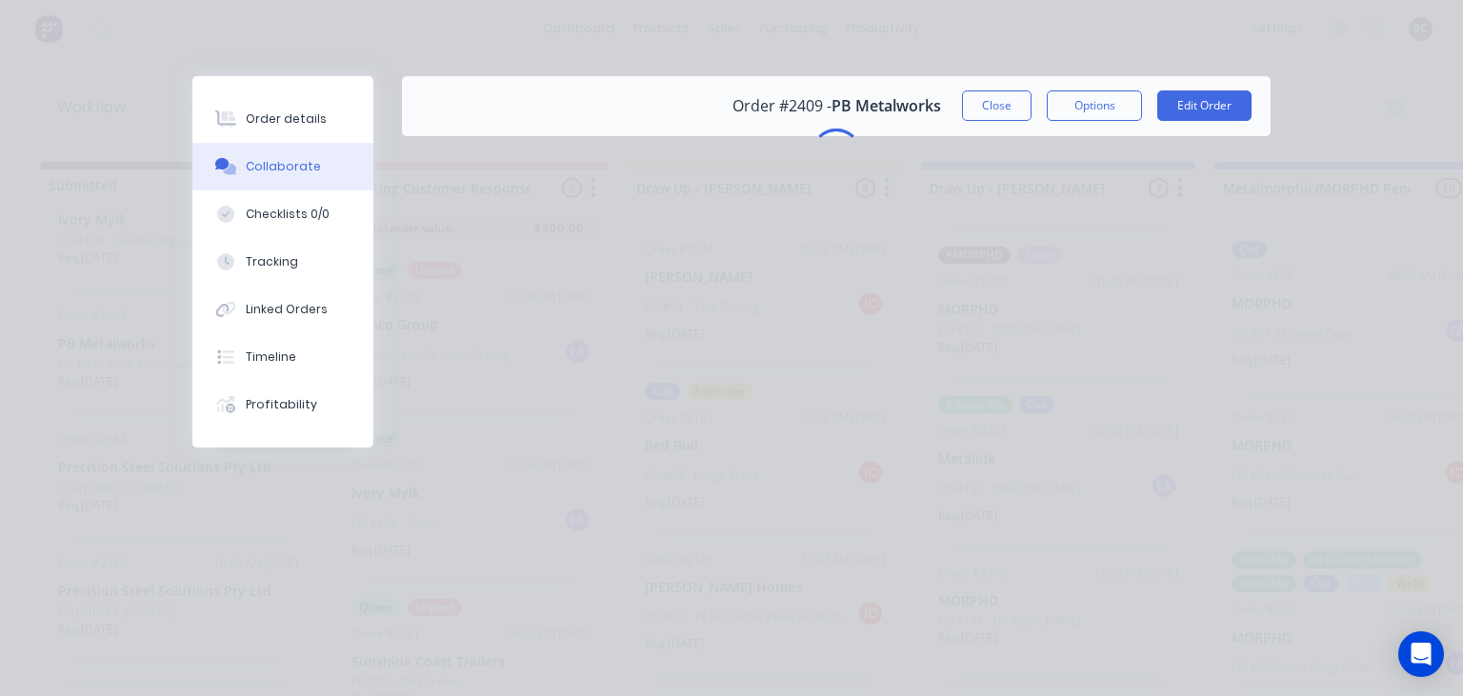
scroll to position [0, 0]
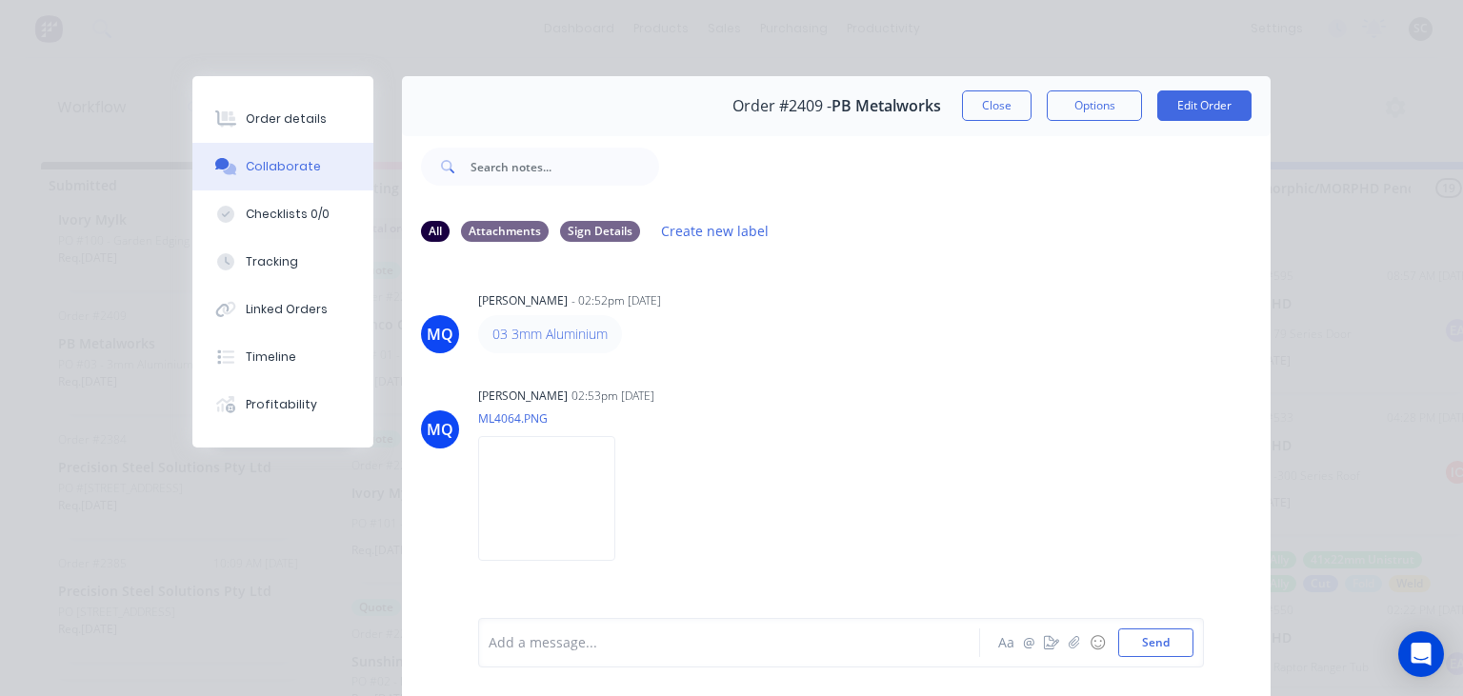
click at [995, 349] on div "03 3mm Aluminium" at bounding box center [775, 334] width 595 height 38
click at [995, 116] on button "Close" at bounding box center [997, 105] width 70 height 30
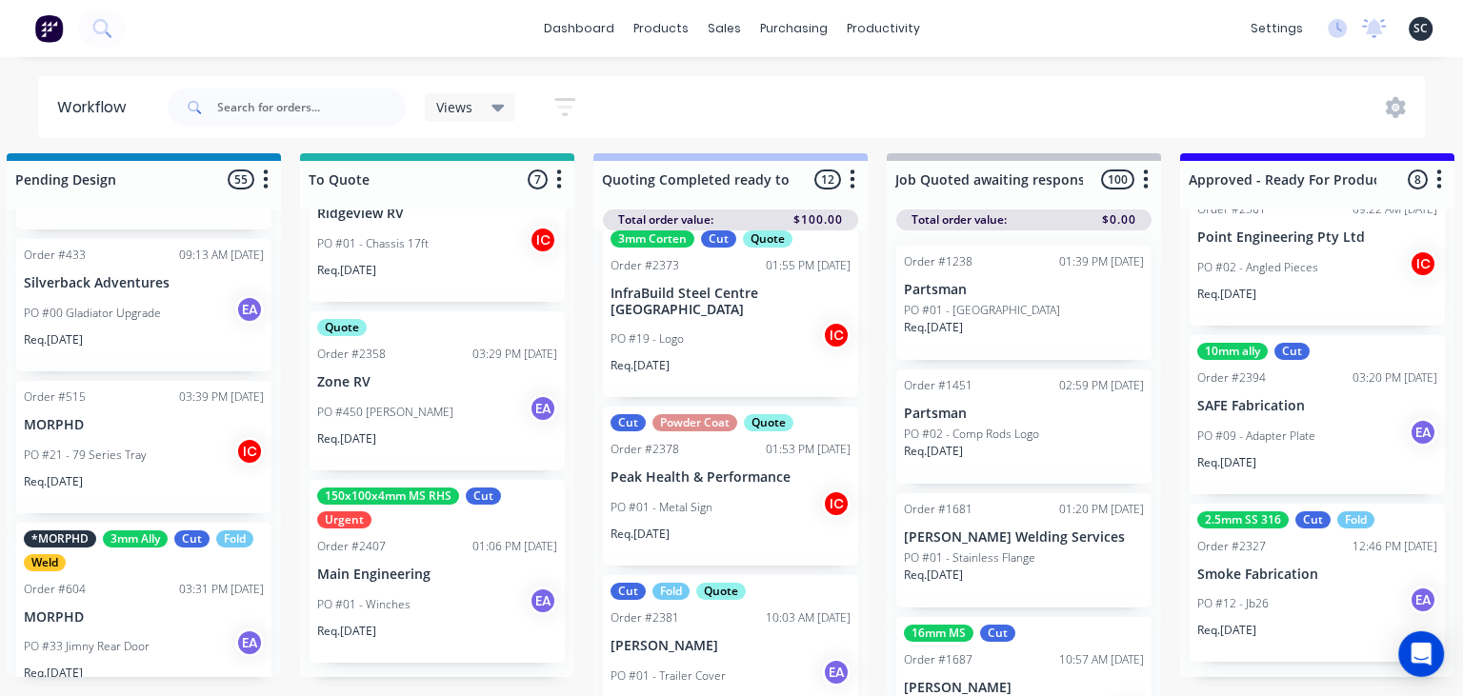
scroll to position [10, 1501]
click at [451, 572] on p "Main Engineering" at bounding box center [437, 574] width 240 height 16
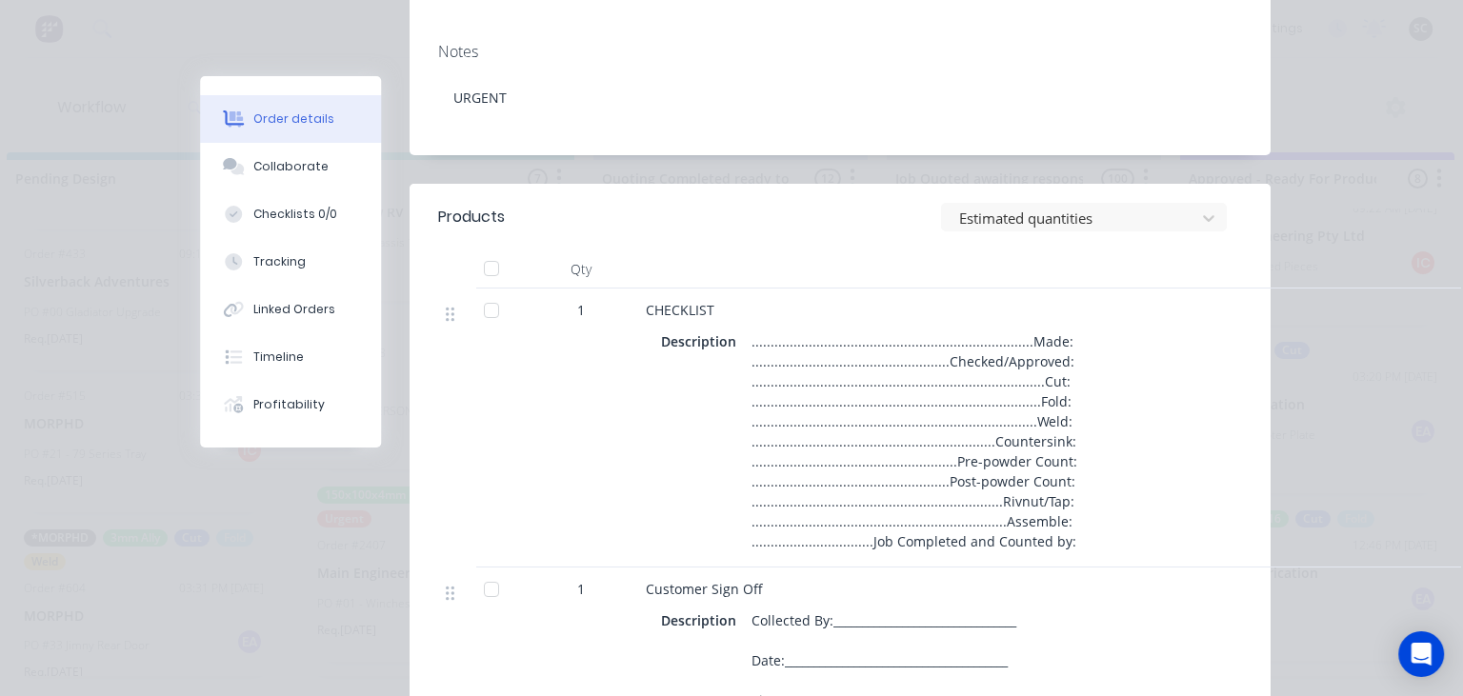
scroll to position [438, 0]
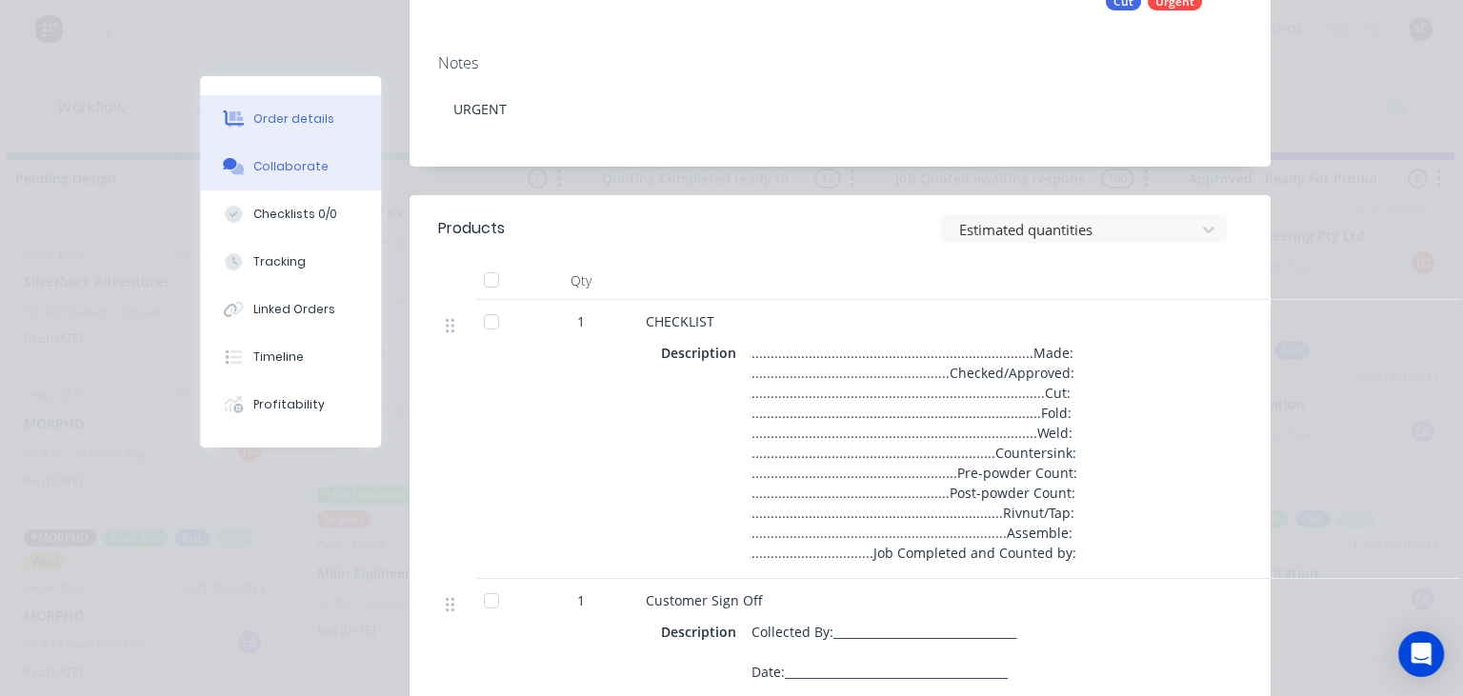
click at [268, 181] on button "Collaborate" at bounding box center [290, 167] width 181 height 48
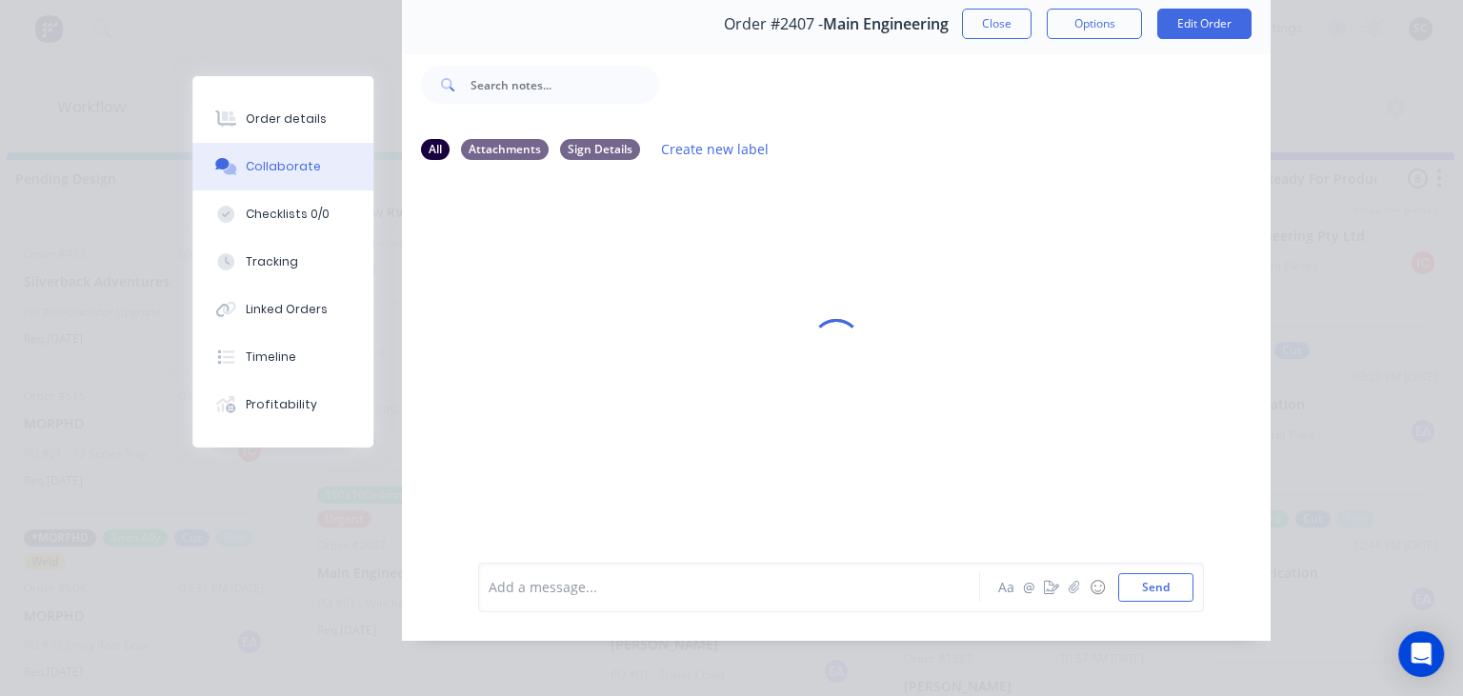
scroll to position [85, 0]
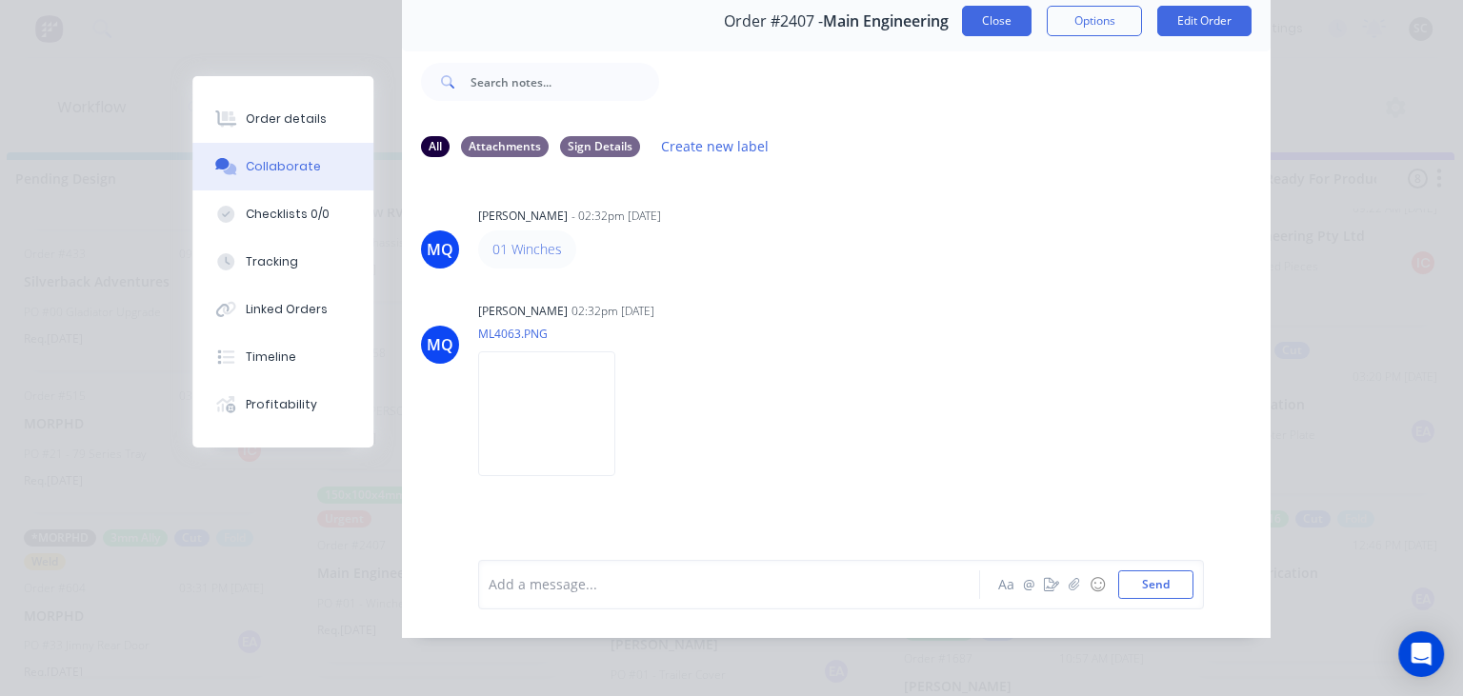
click at [1001, 29] on button "Close" at bounding box center [997, 21] width 70 height 30
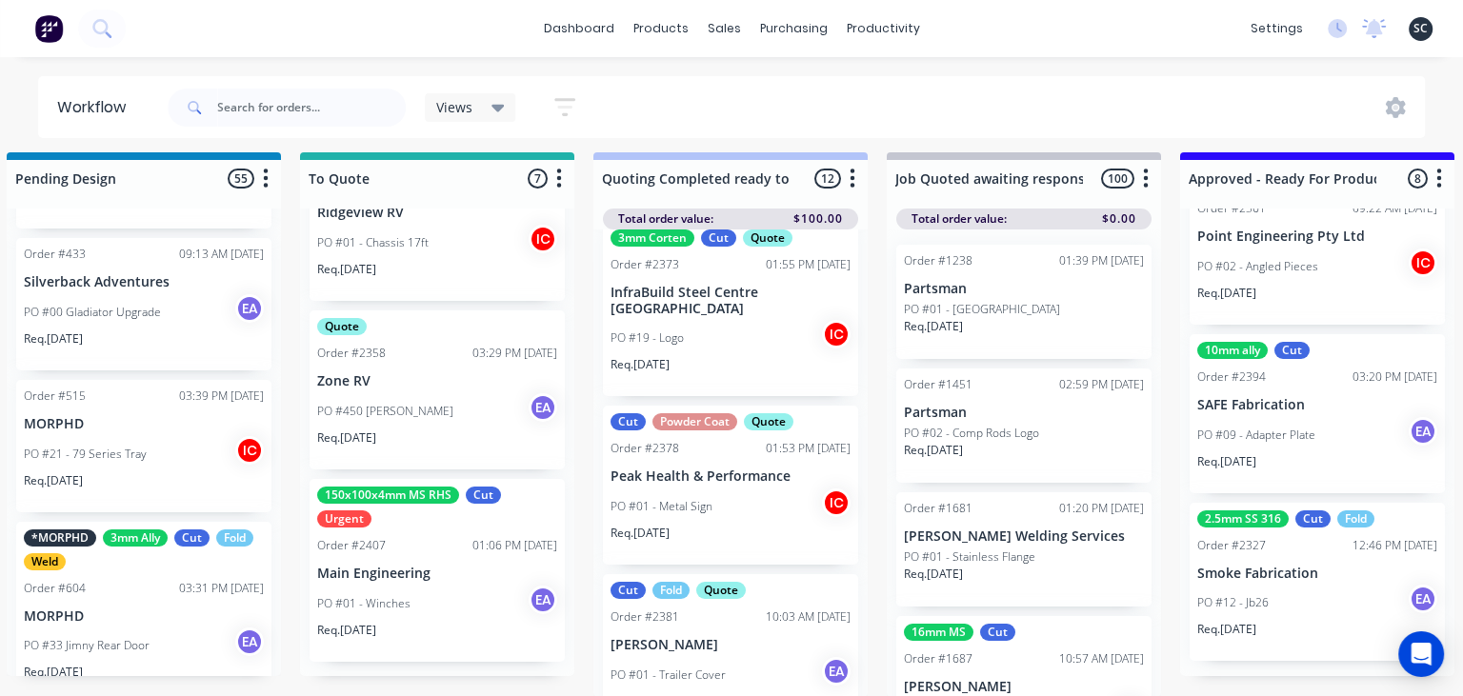
click at [1362, 44] on div "dashboard products sales purchasing productivity dashboard products Product Cat…" at bounding box center [731, 28] width 1463 height 57
click at [1372, 41] on div at bounding box center [1374, 28] width 24 height 29
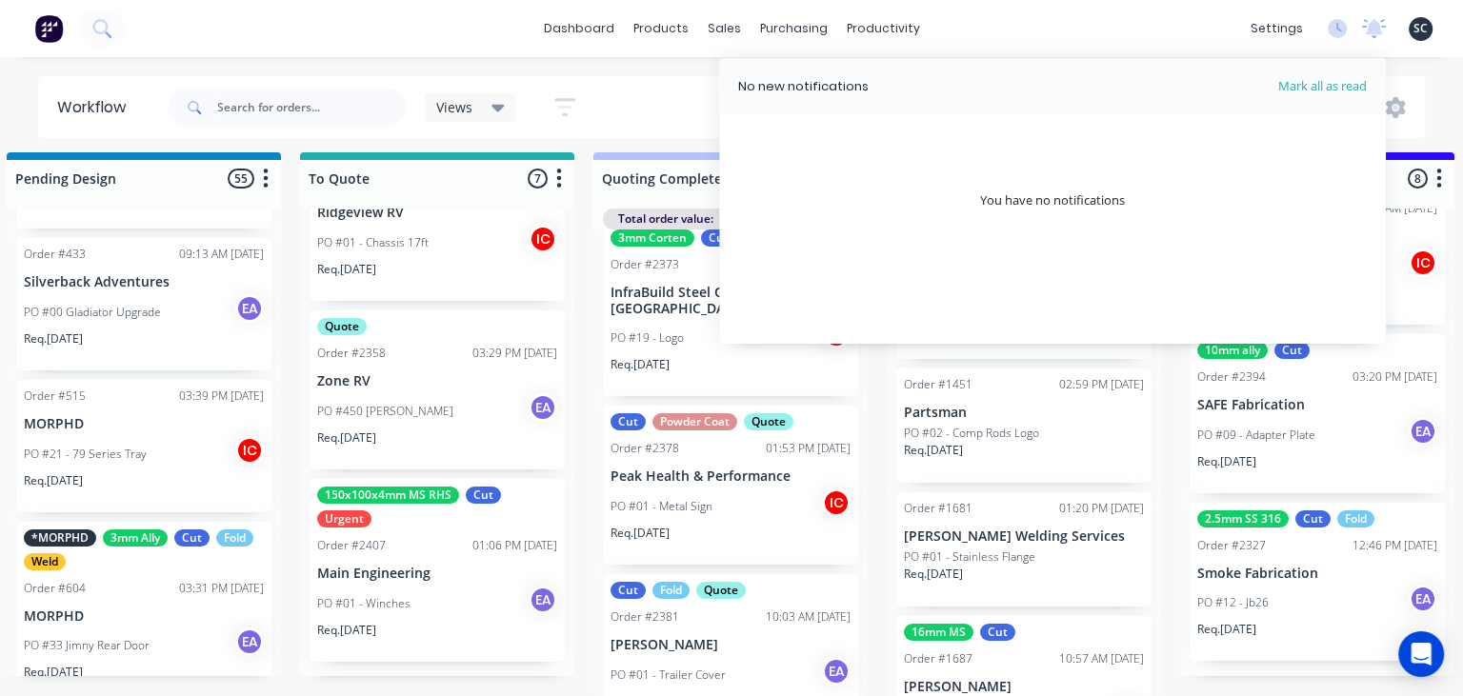
click at [320, 51] on div "dashboard products sales purchasing productivity dashboard products Product Cat…" at bounding box center [731, 28] width 1463 height 57
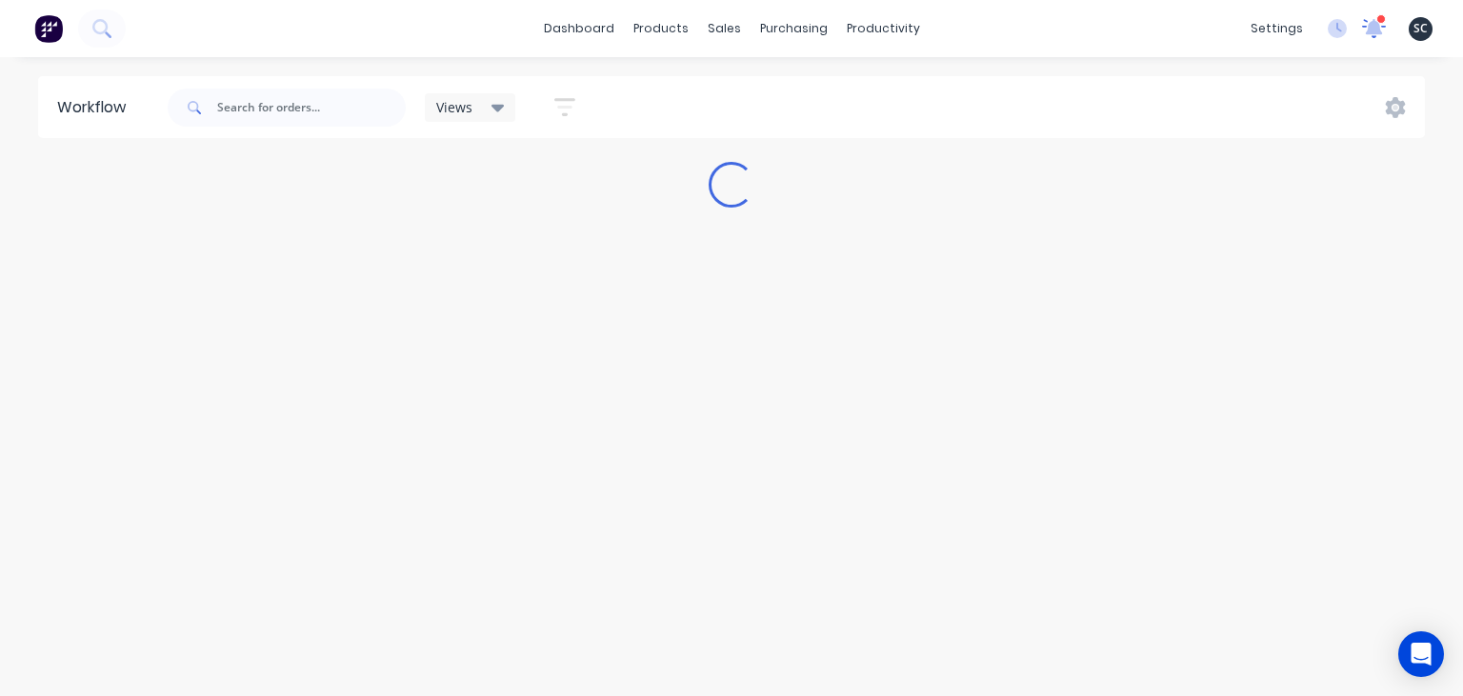
click at [1370, 31] on icon at bounding box center [1373, 26] width 19 height 18
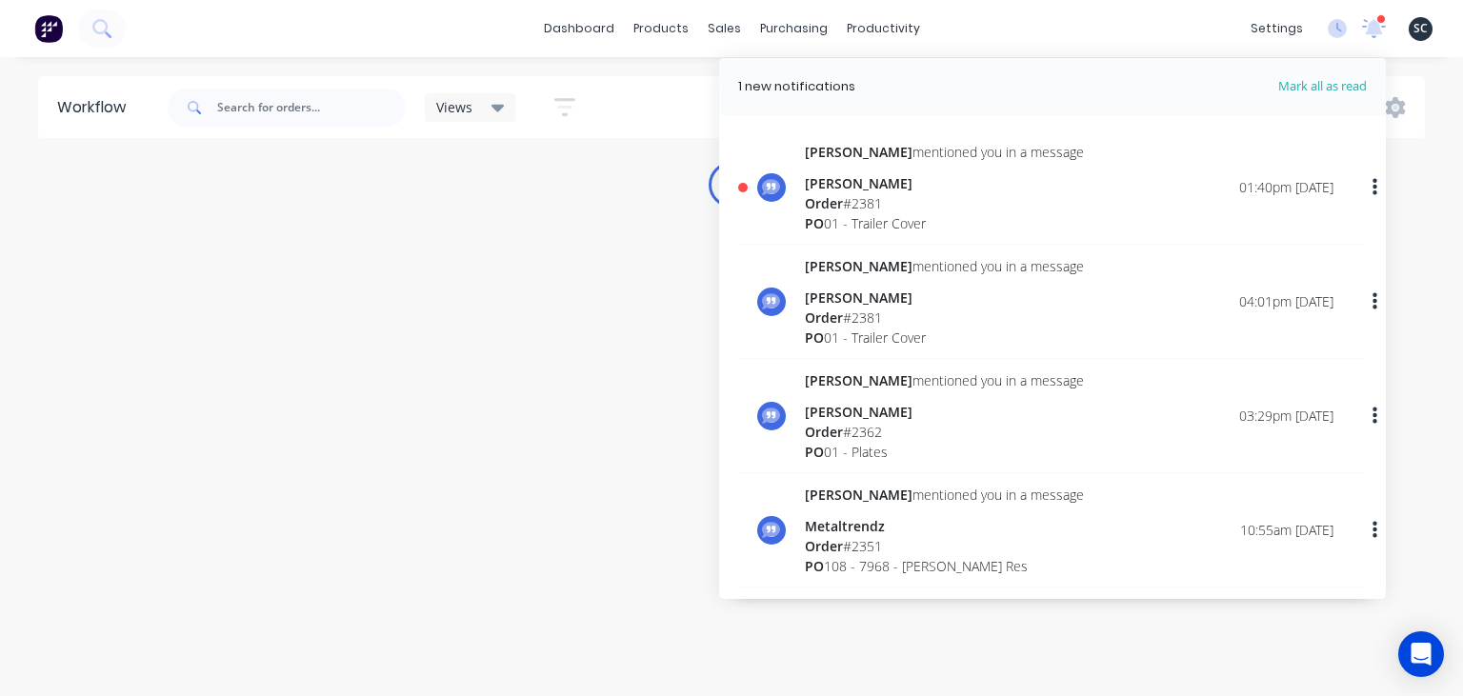
click at [931, 196] on div "Order # 2381" at bounding box center [944, 203] width 279 height 20
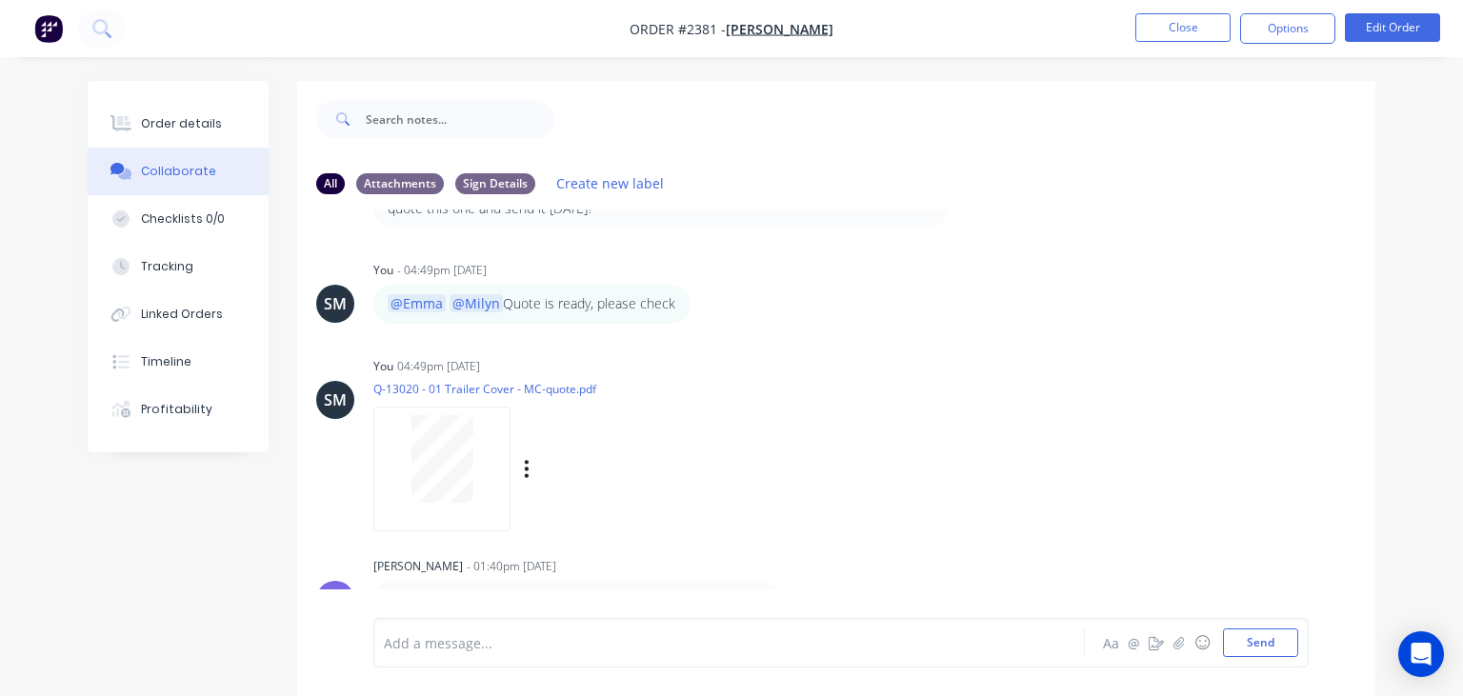
scroll to position [28, 0]
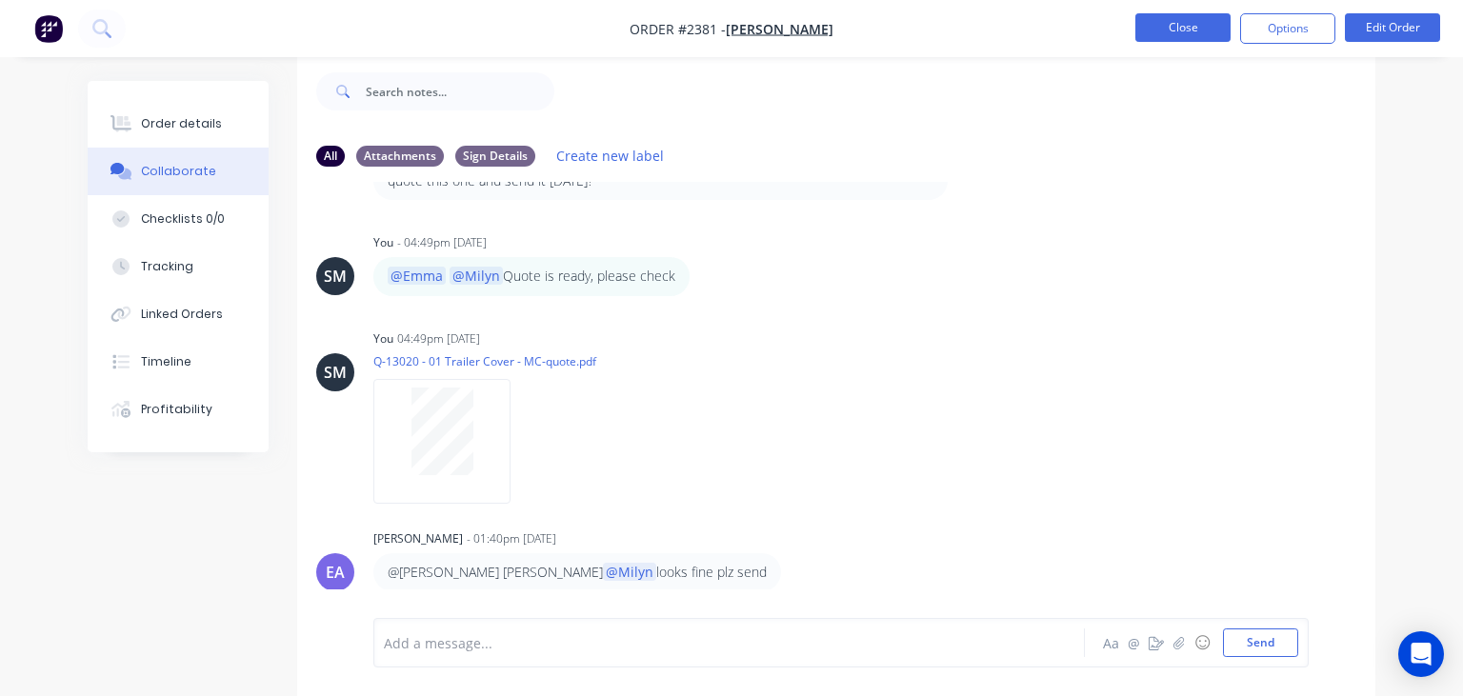
click at [1153, 29] on button "Close" at bounding box center [1182, 27] width 95 height 29
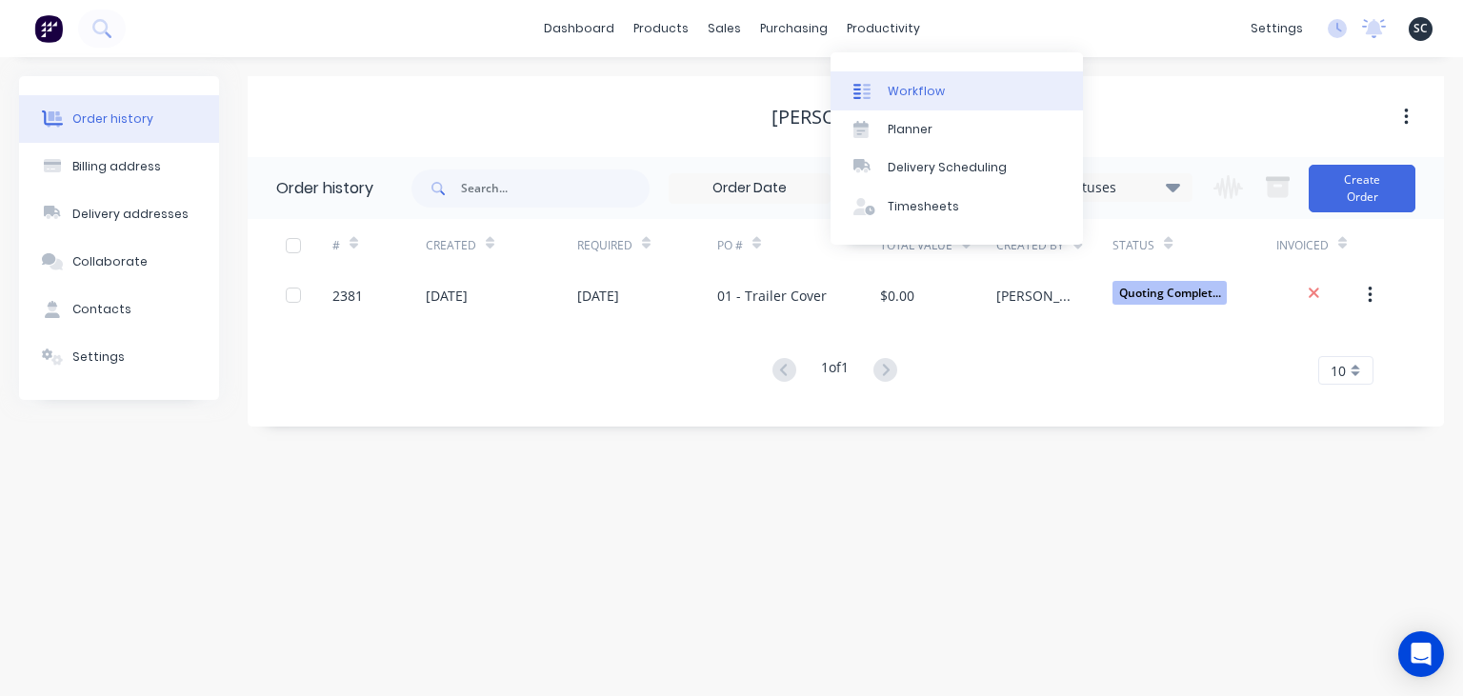
click at [921, 88] on div "Workflow" at bounding box center [916, 91] width 57 height 17
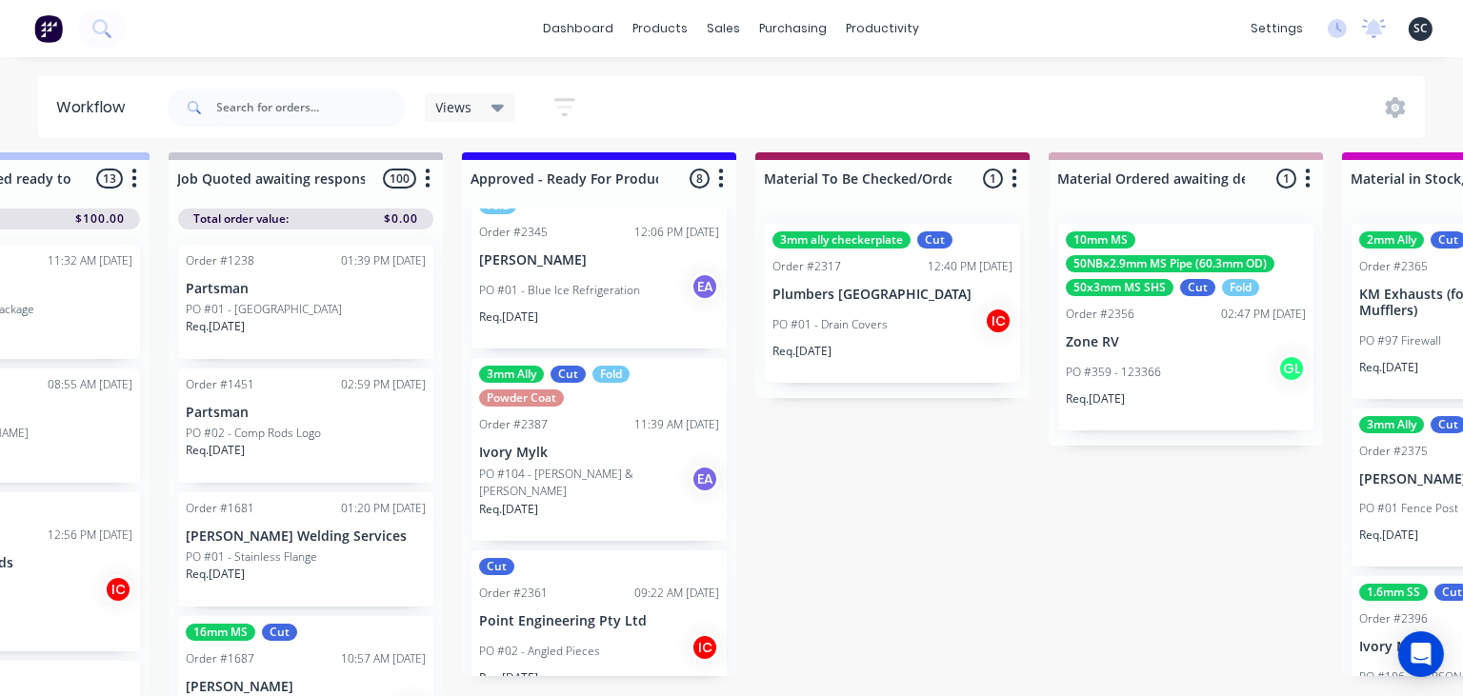
scroll to position [1043, 0]
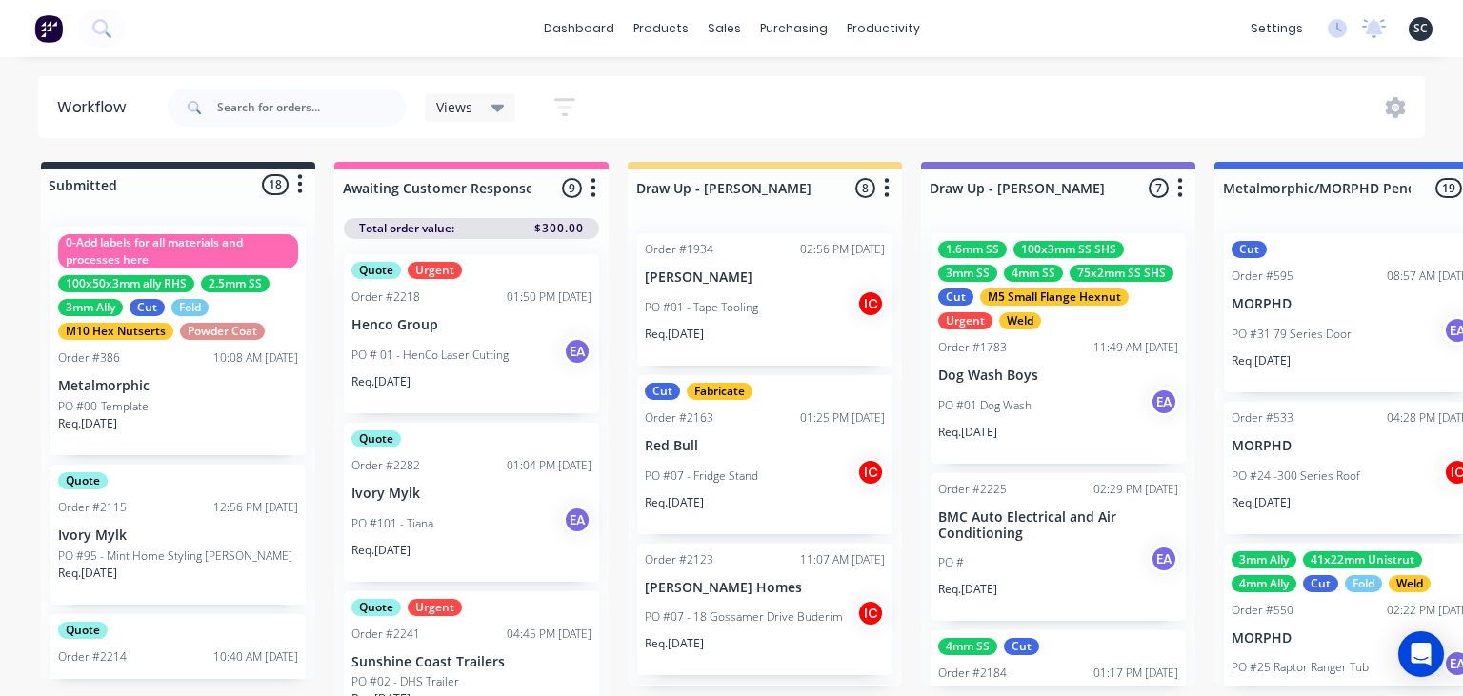
scroll to position [1043, 0]
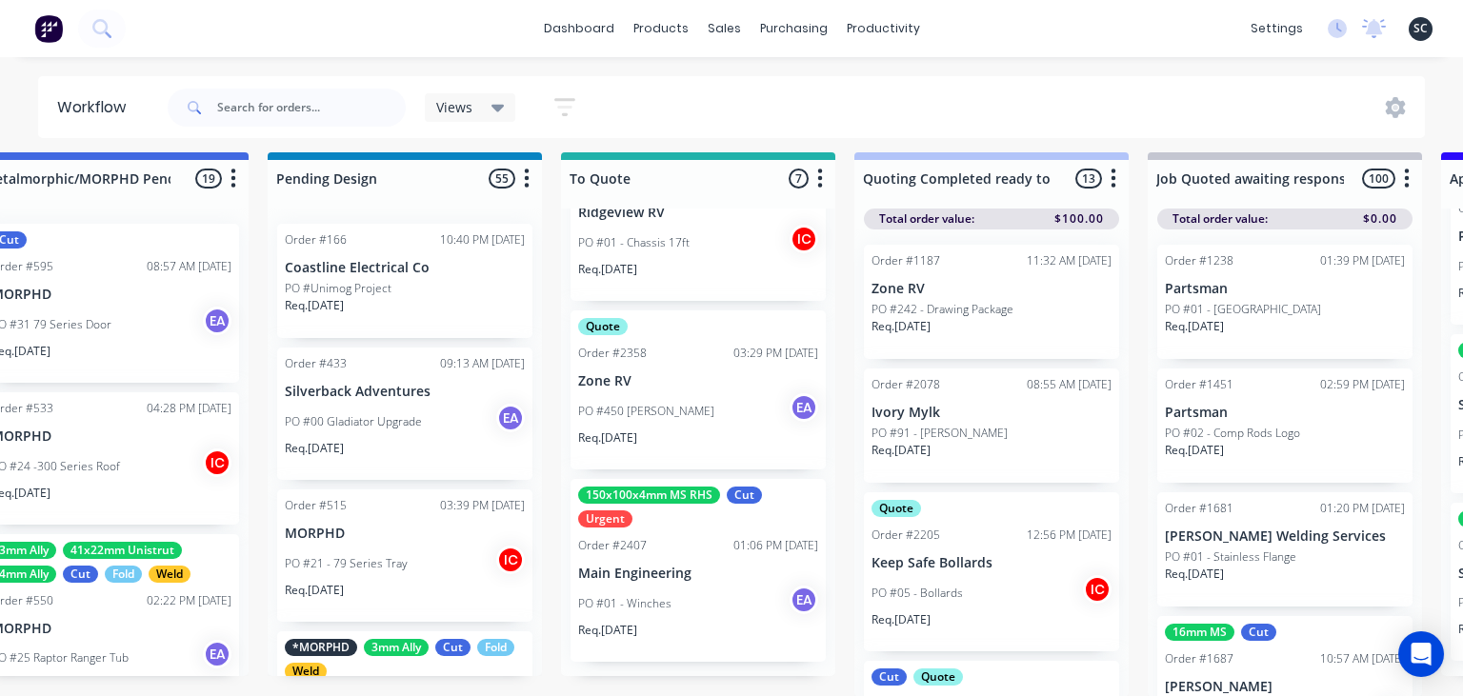
scroll to position [10, 1244]
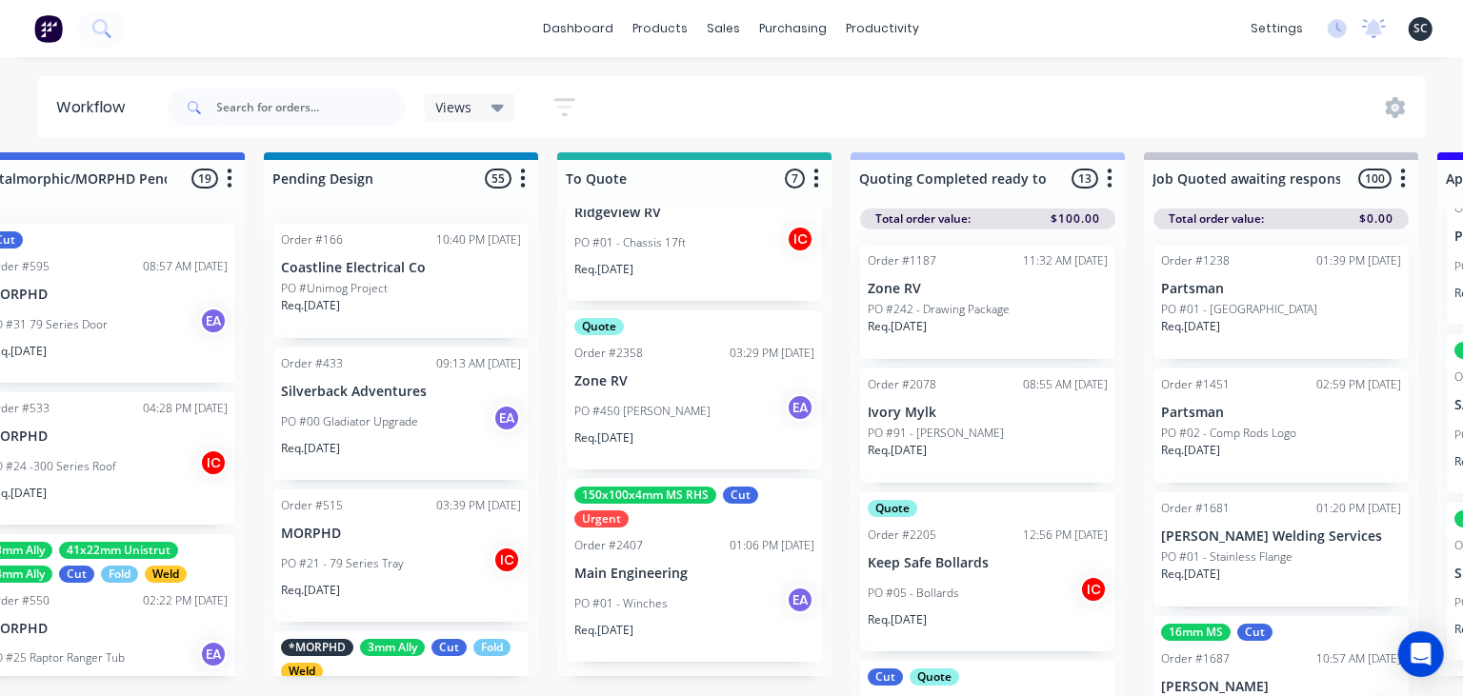
click at [651, 562] on div "150x100x4mm MS RHS Cut Urgent Order #2407 01:06 PM 07/10/25 Main Engineering PO…" at bounding box center [694, 570] width 255 height 183
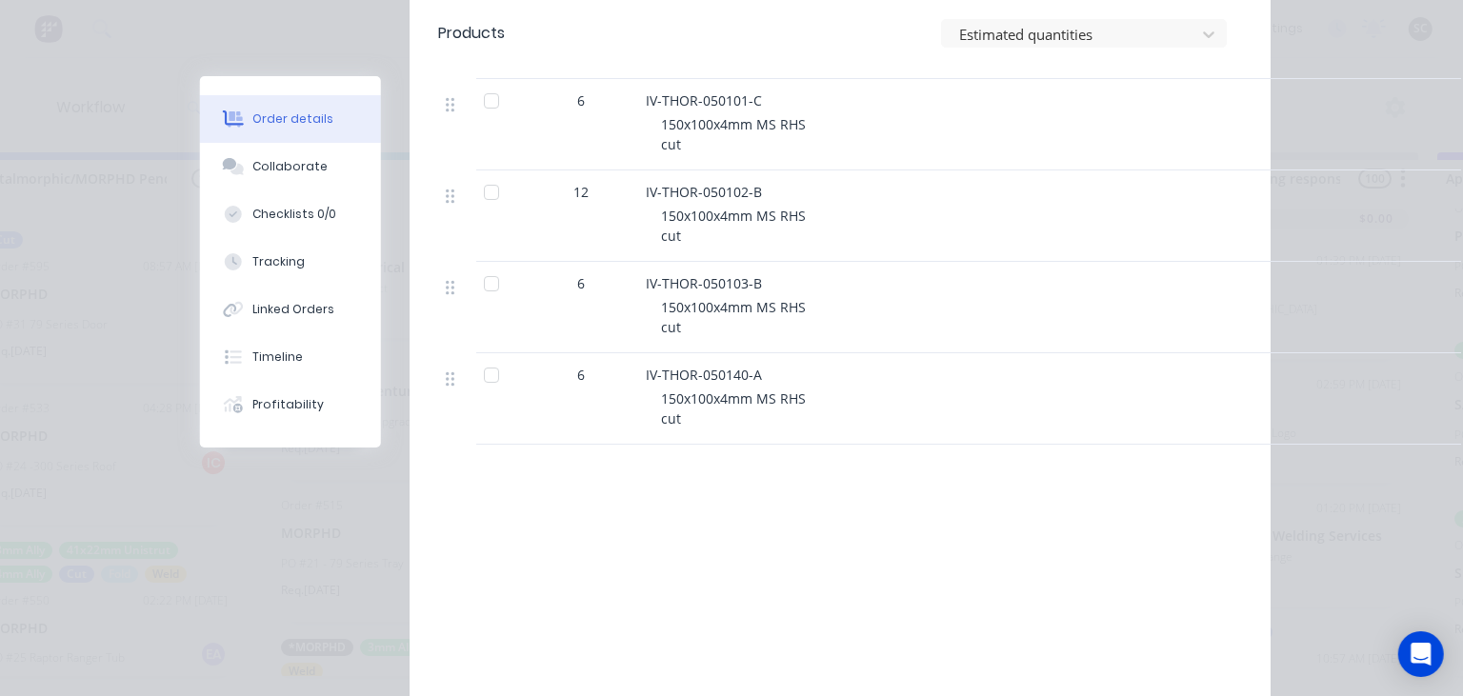
scroll to position [768, 0]
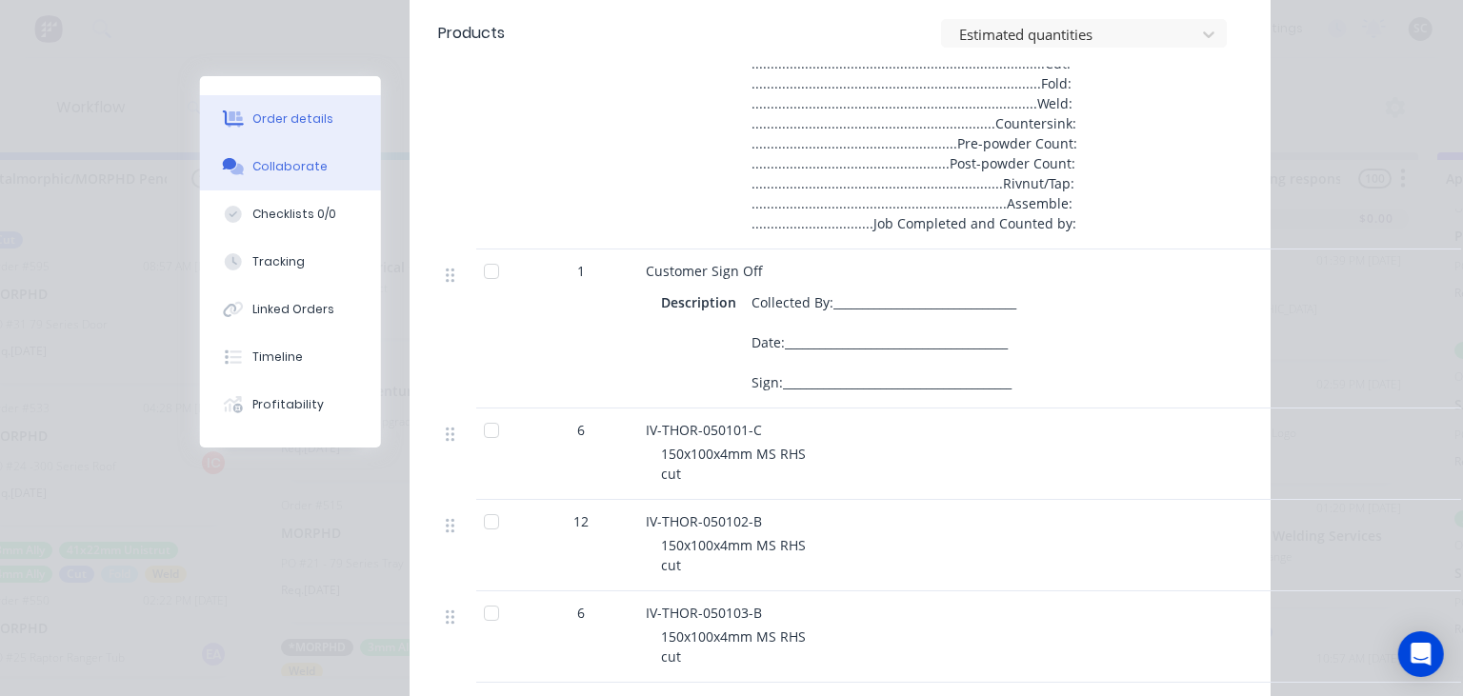
click at [311, 167] on div "Collaborate" at bounding box center [290, 166] width 75 height 17
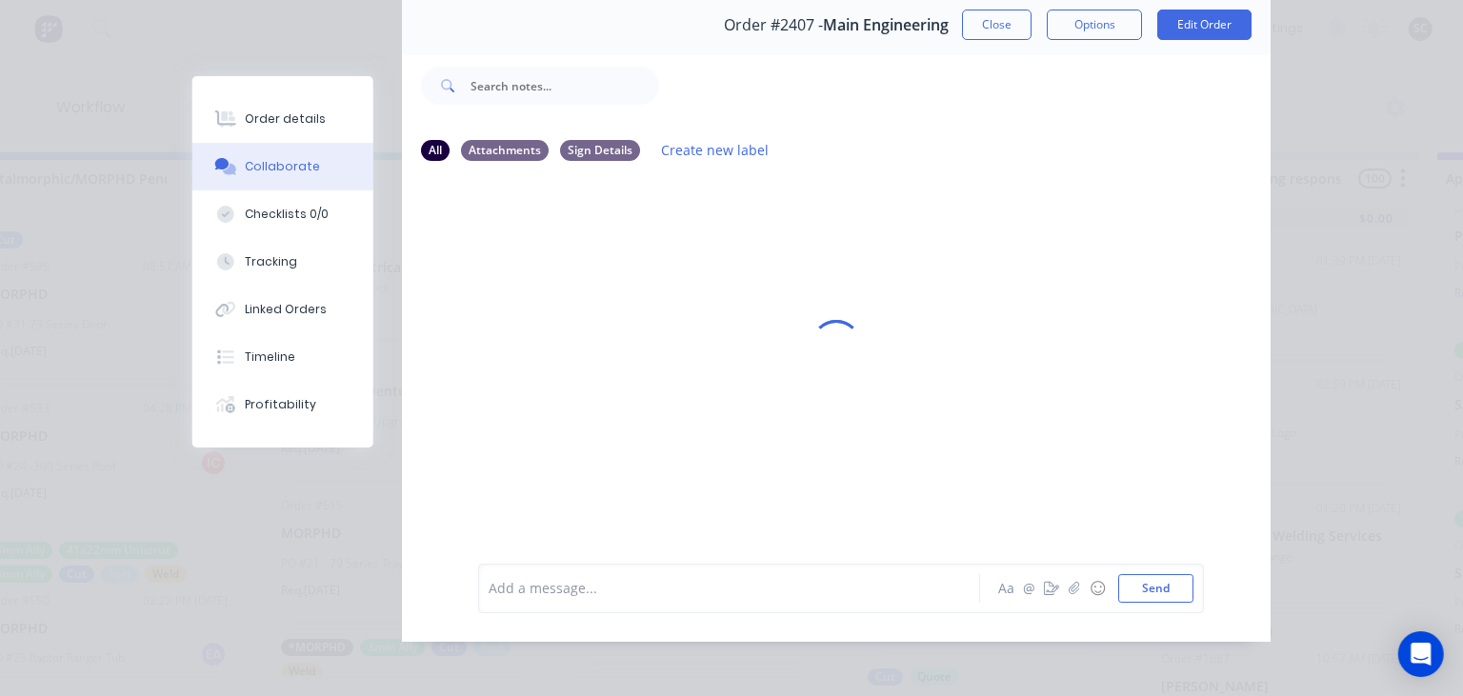
scroll to position [85, 0]
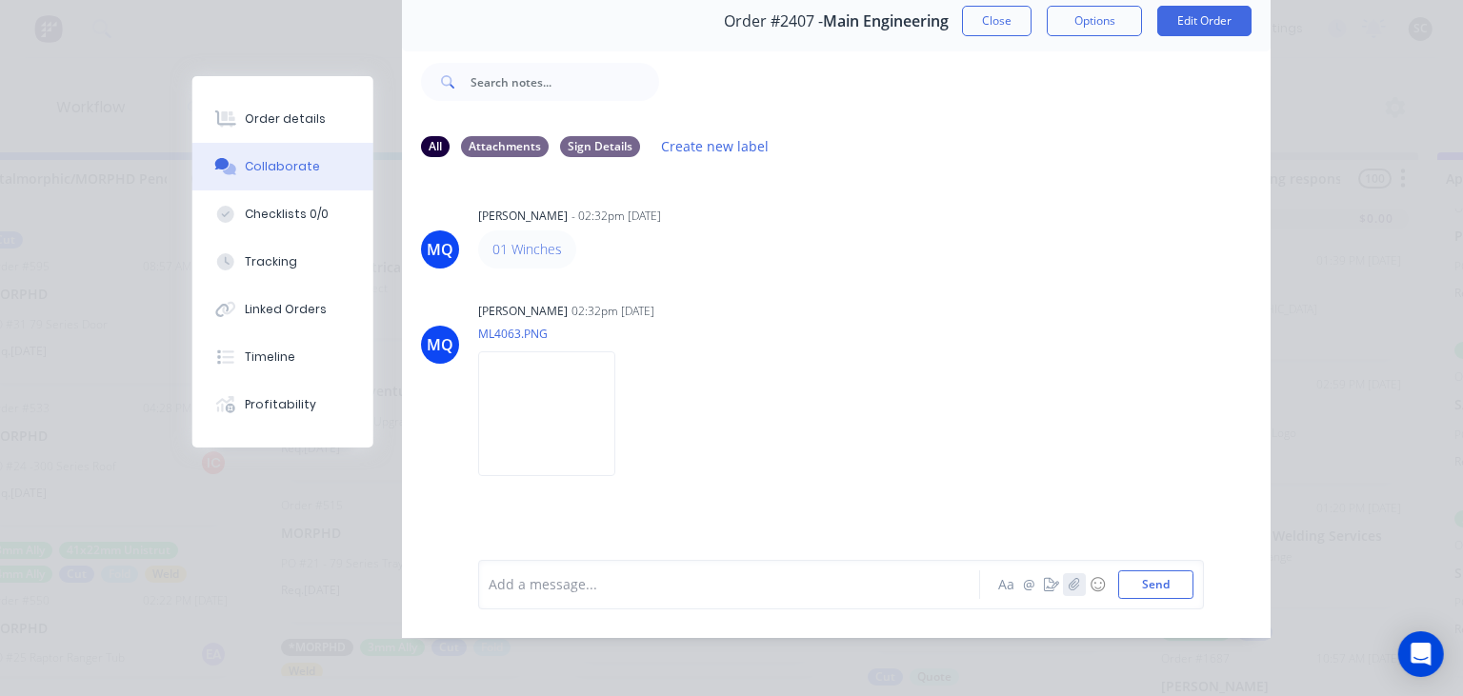
click at [1074, 585] on icon "button" at bounding box center [1074, 584] width 11 height 13
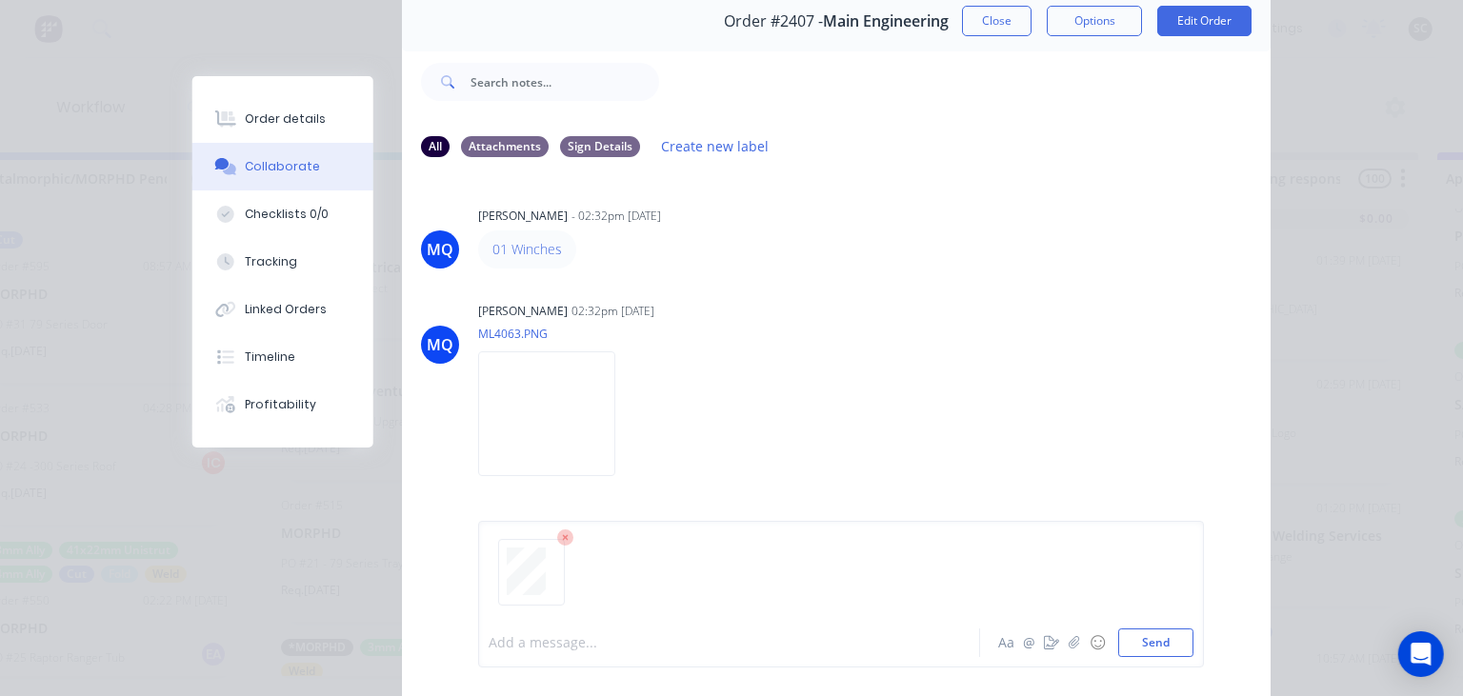
click at [583, 649] on div at bounding box center [735, 643] width 490 height 20
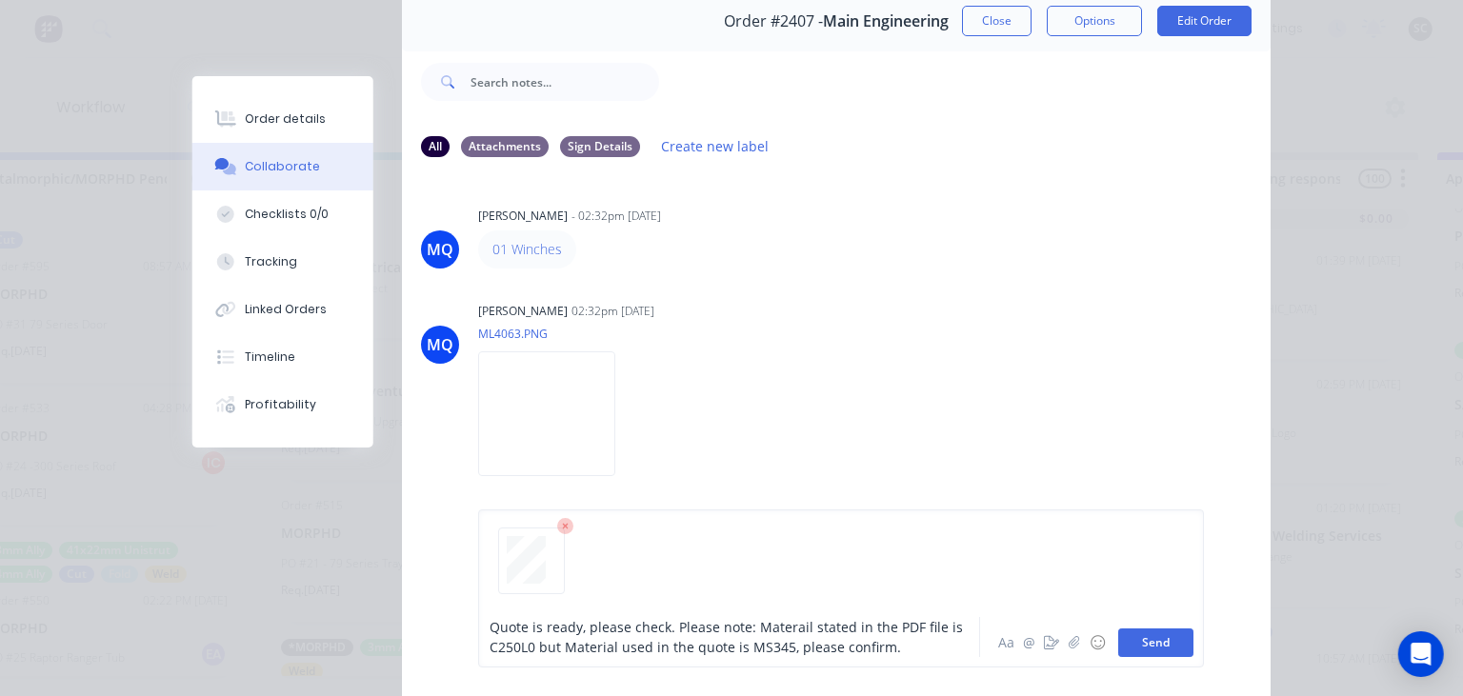
click at [1159, 655] on button "Send" at bounding box center [1155, 643] width 75 height 29
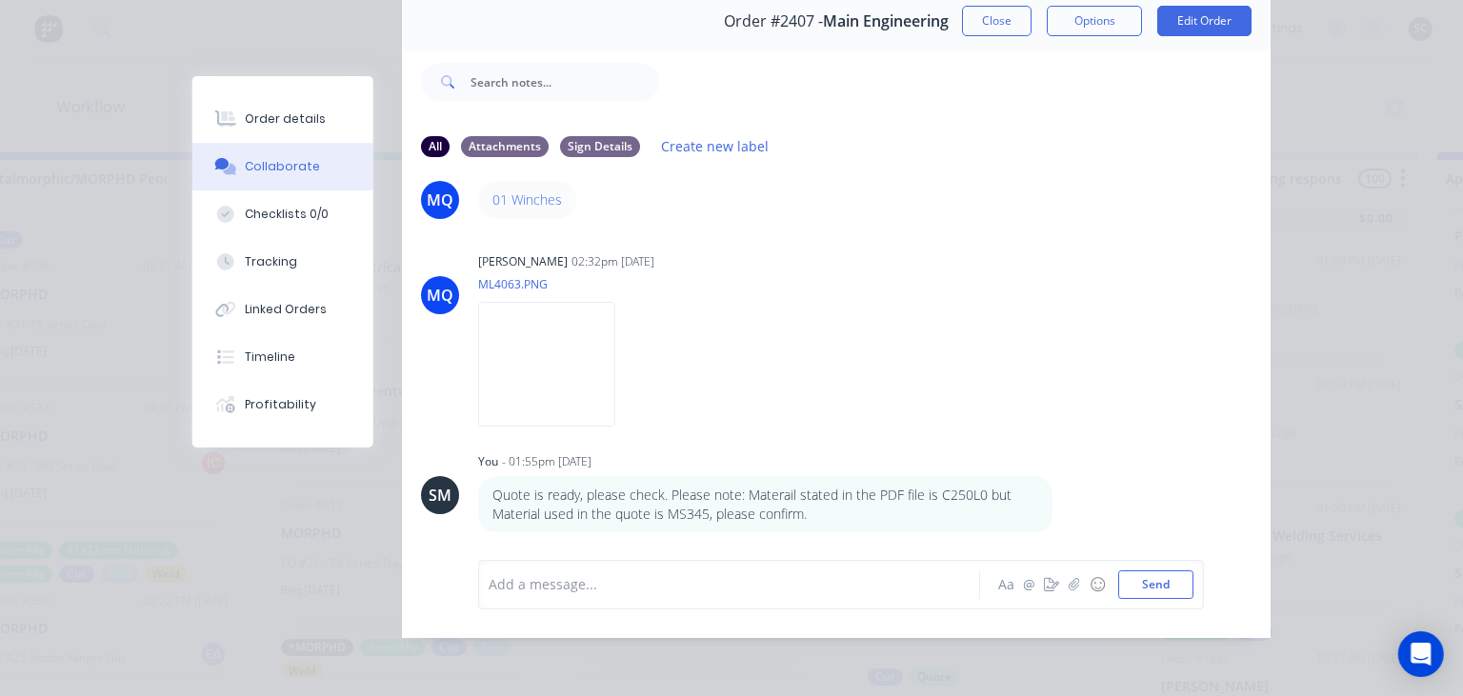
scroll to position [50, 0]
click at [1005, 28] on button "Close" at bounding box center [997, 21] width 70 height 30
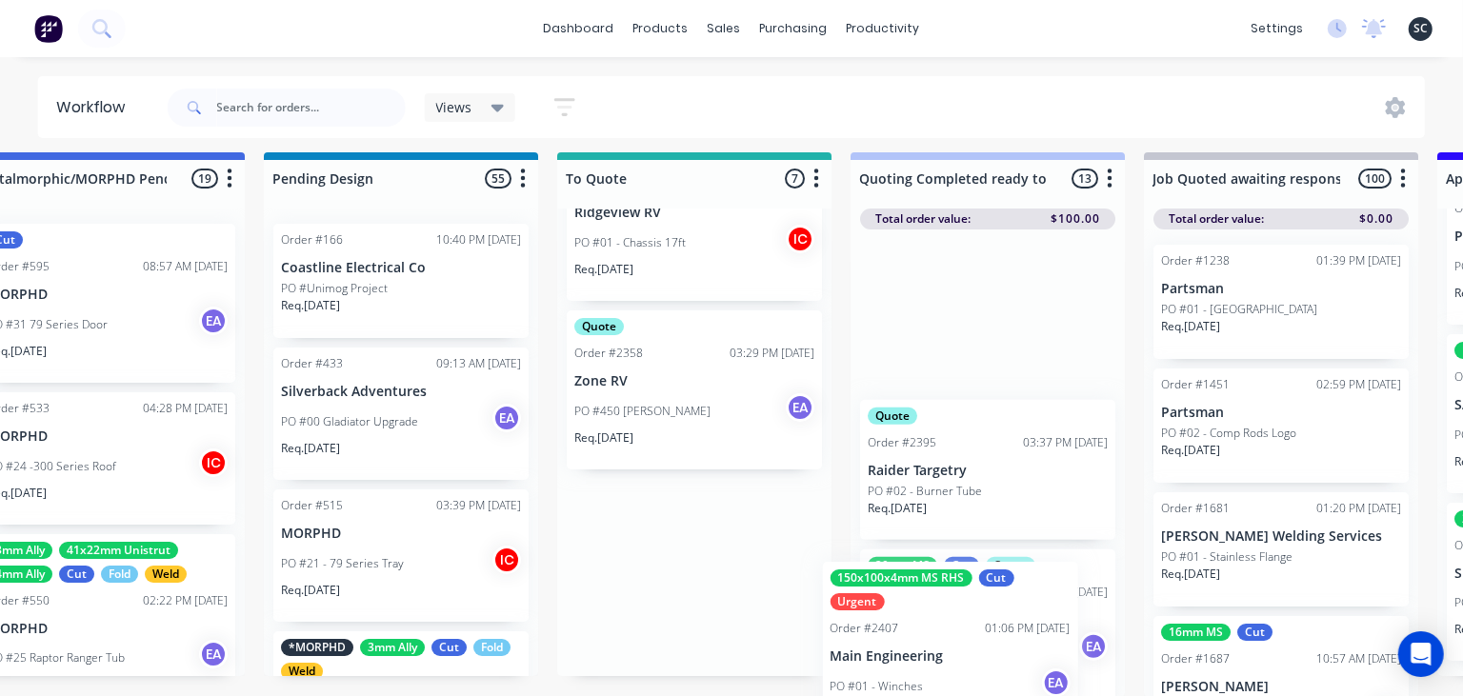
scroll to position [1813, 0]
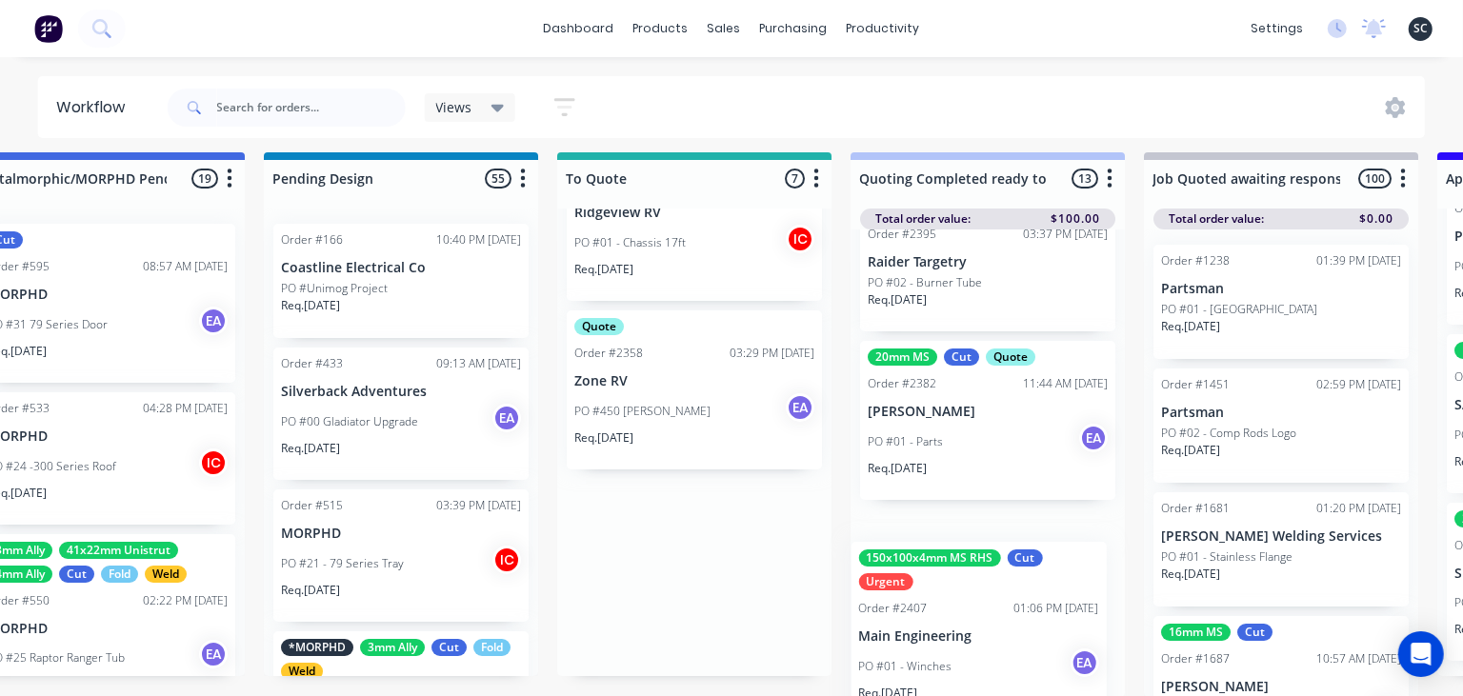
drag, startPoint x: 616, startPoint y: 576, endPoint x: 908, endPoint y: 640, distance: 298.3
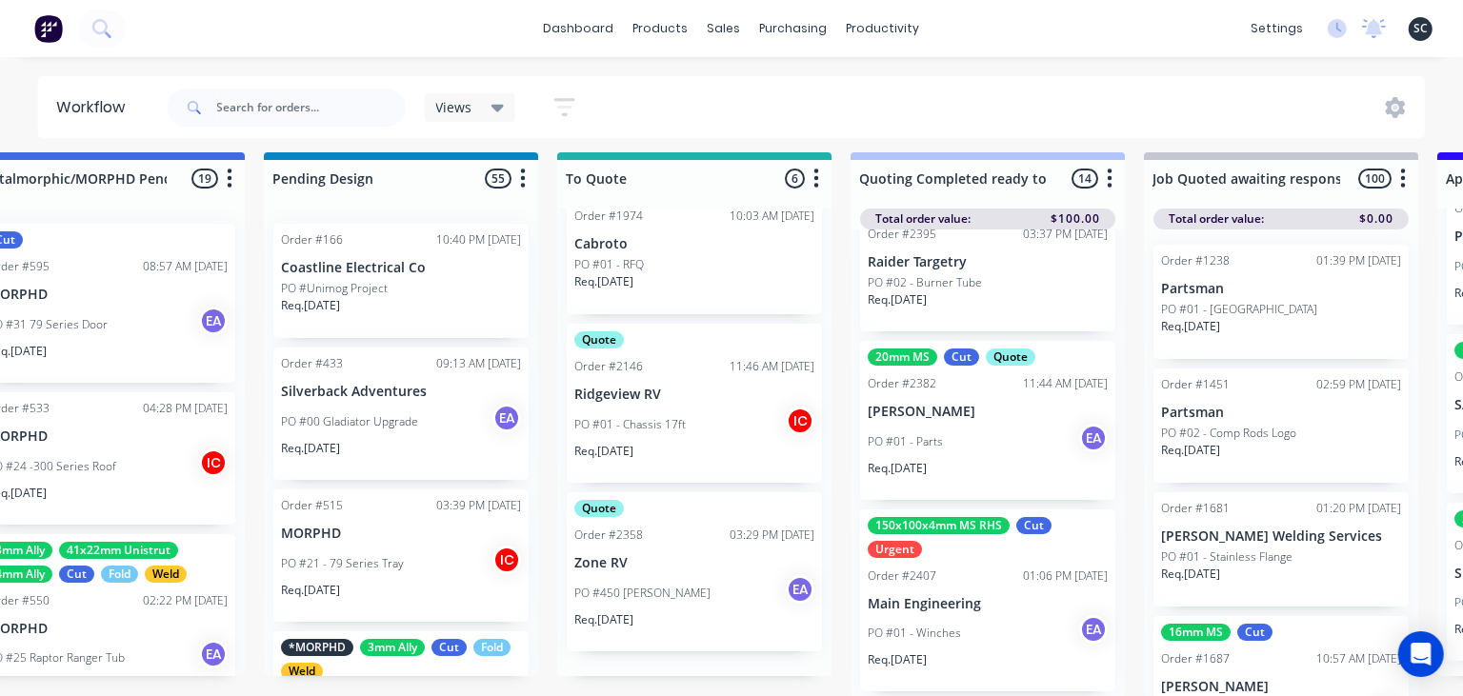
scroll to position [523, 0]
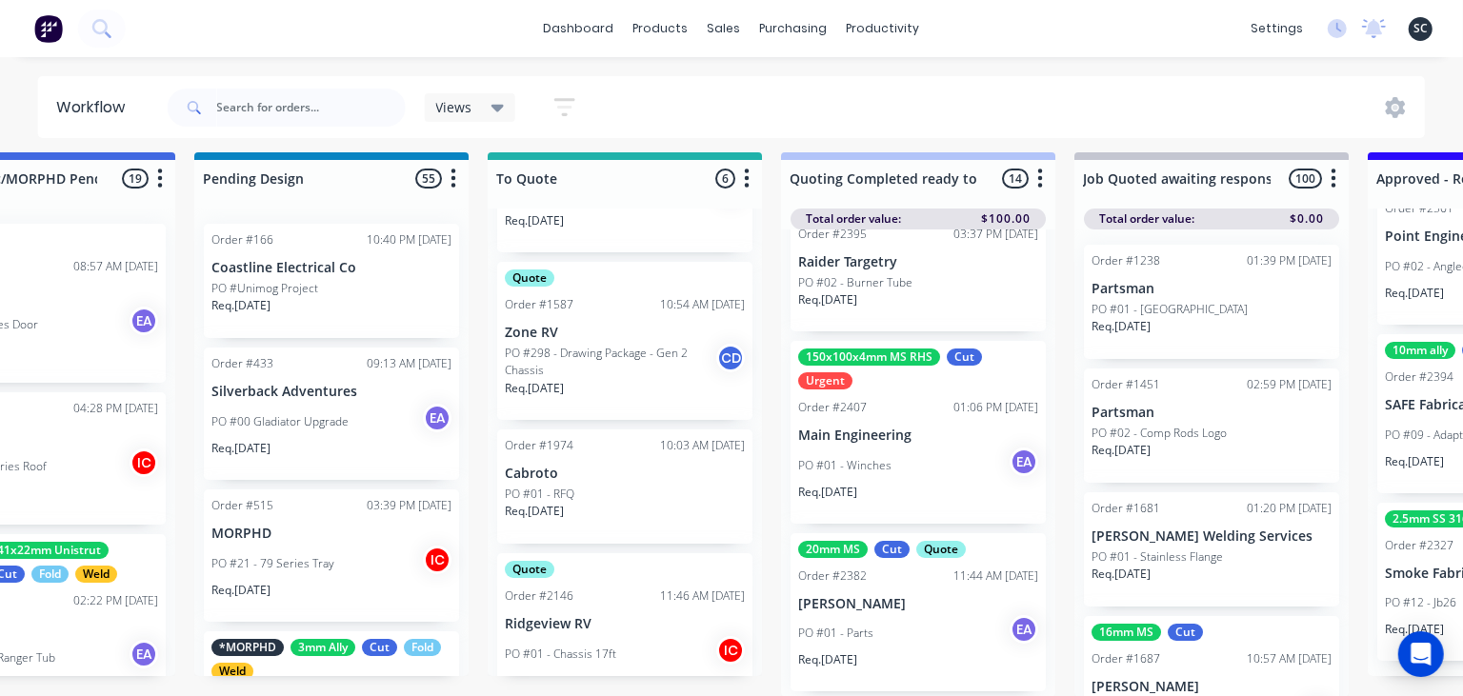
scroll to position [523, 0]
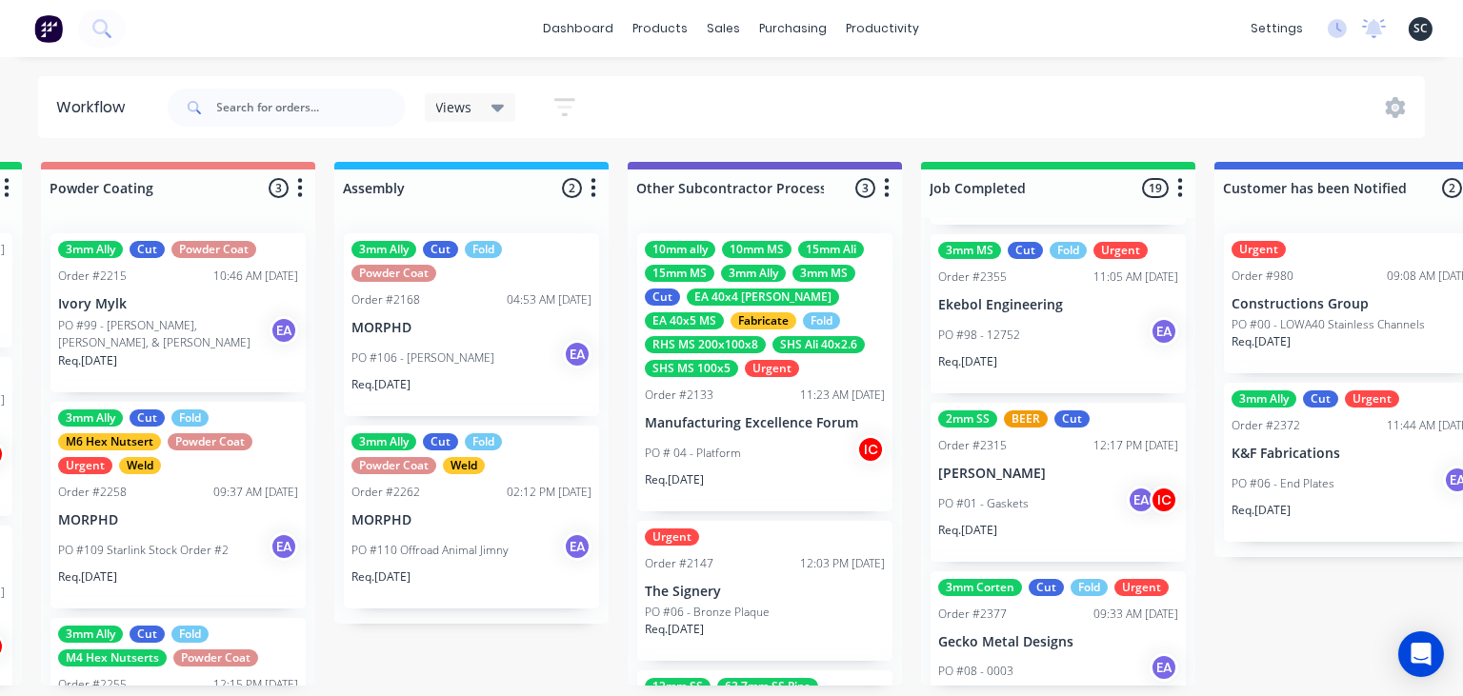
scroll to position [2826, 0]
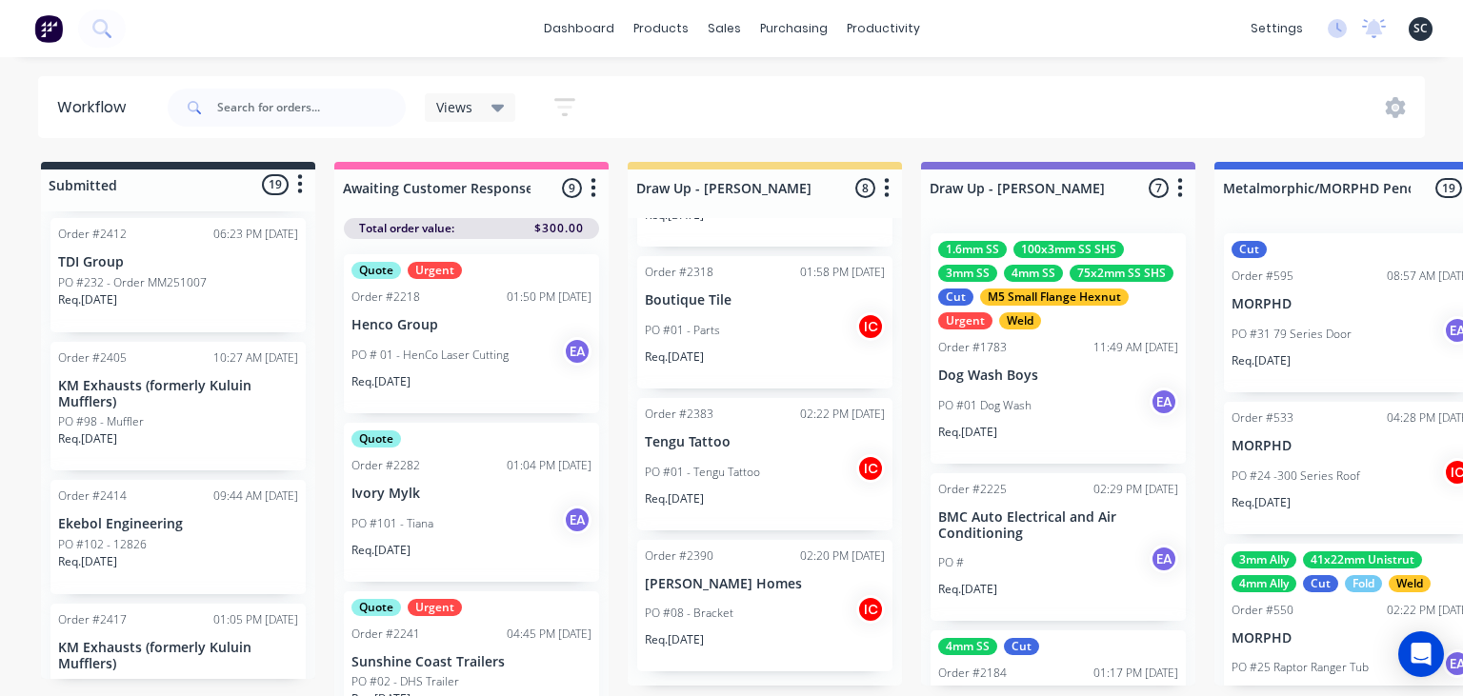
scroll to position [2826, 0]
click at [1377, 29] on icon at bounding box center [1374, 26] width 19 height 18
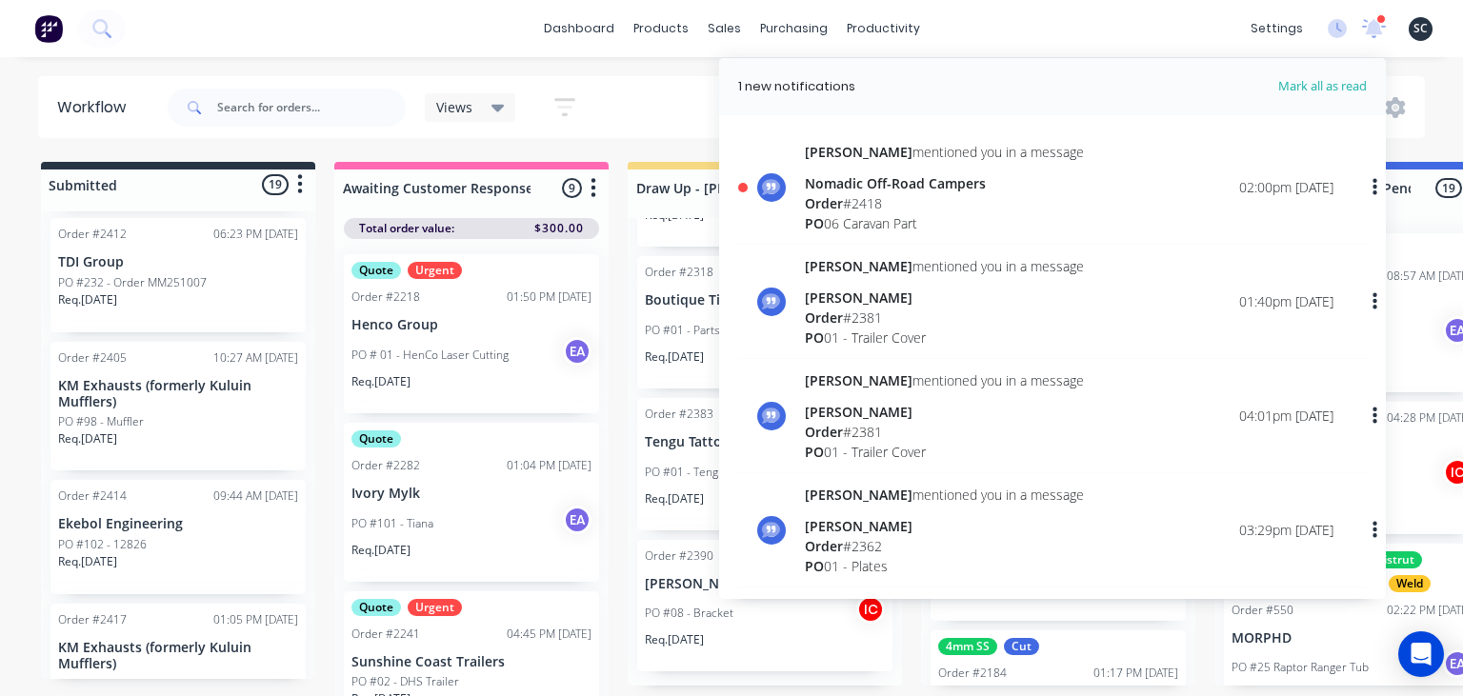
click at [876, 203] on div "Order # 2418" at bounding box center [944, 203] width 279 height 20
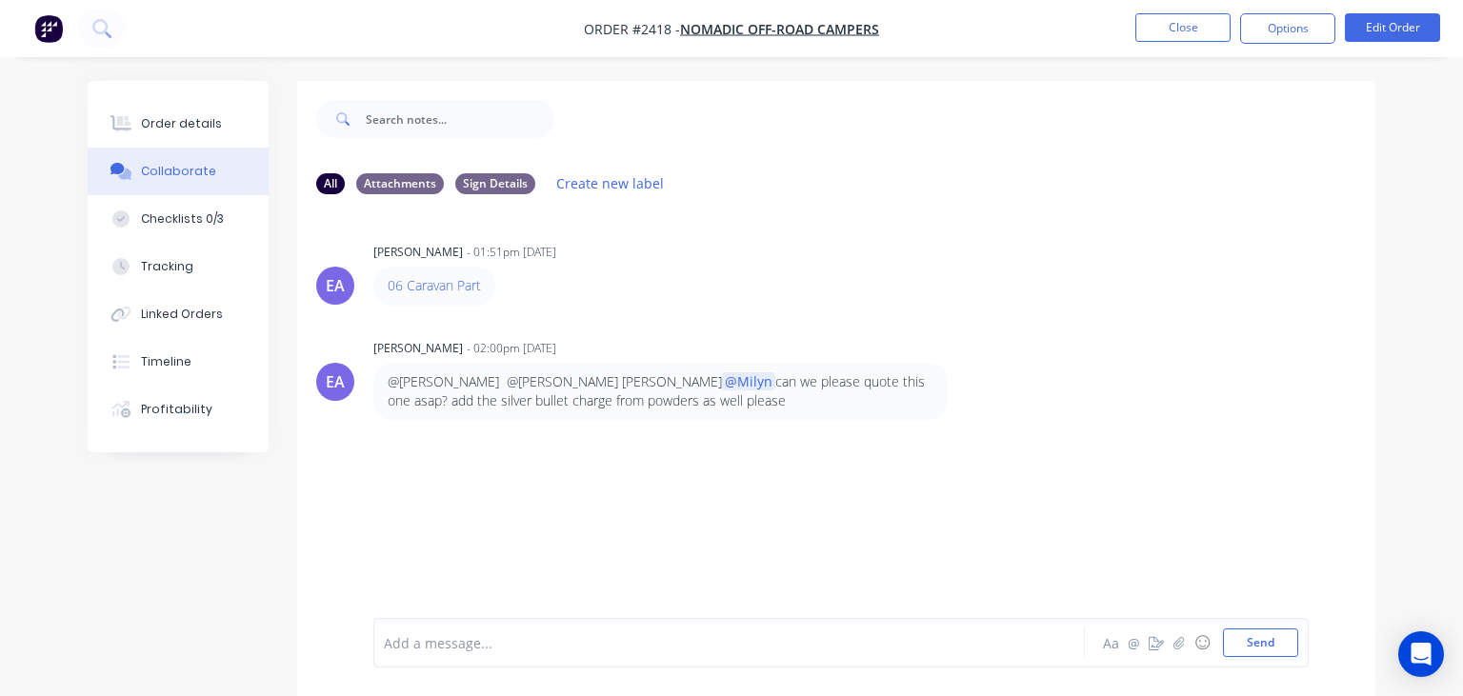
click at [804, 315] on div "EA Emma Arena - 01:51pm 08/10/25 06 Caravan Part EA Emma Arena - 02:00pm 08/10/…" at bounding box center [836, 414] width 1078 height 409
drag, startPoint x: 394, startPoint y: 286, endPoint x: 523, endPoint y: 285, distance: 128.6
click at [523, 285] on div "06 Caravan Part" at bounding box center [670, 286] width 595 height 38
copy link "06 Caravan Part"
click at [181, 133] on button "Order details" at bounding box center [178, 124] width 181 height 48
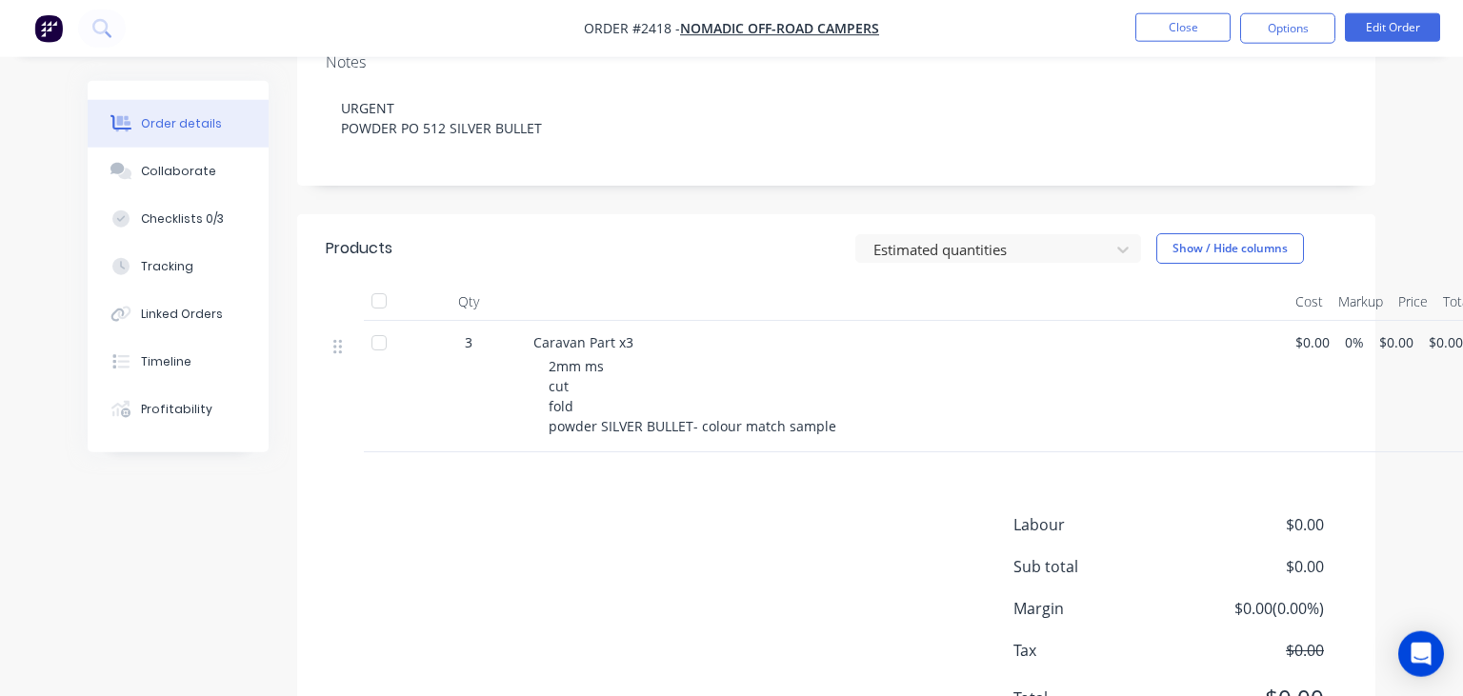
scroll to position [301, 0]
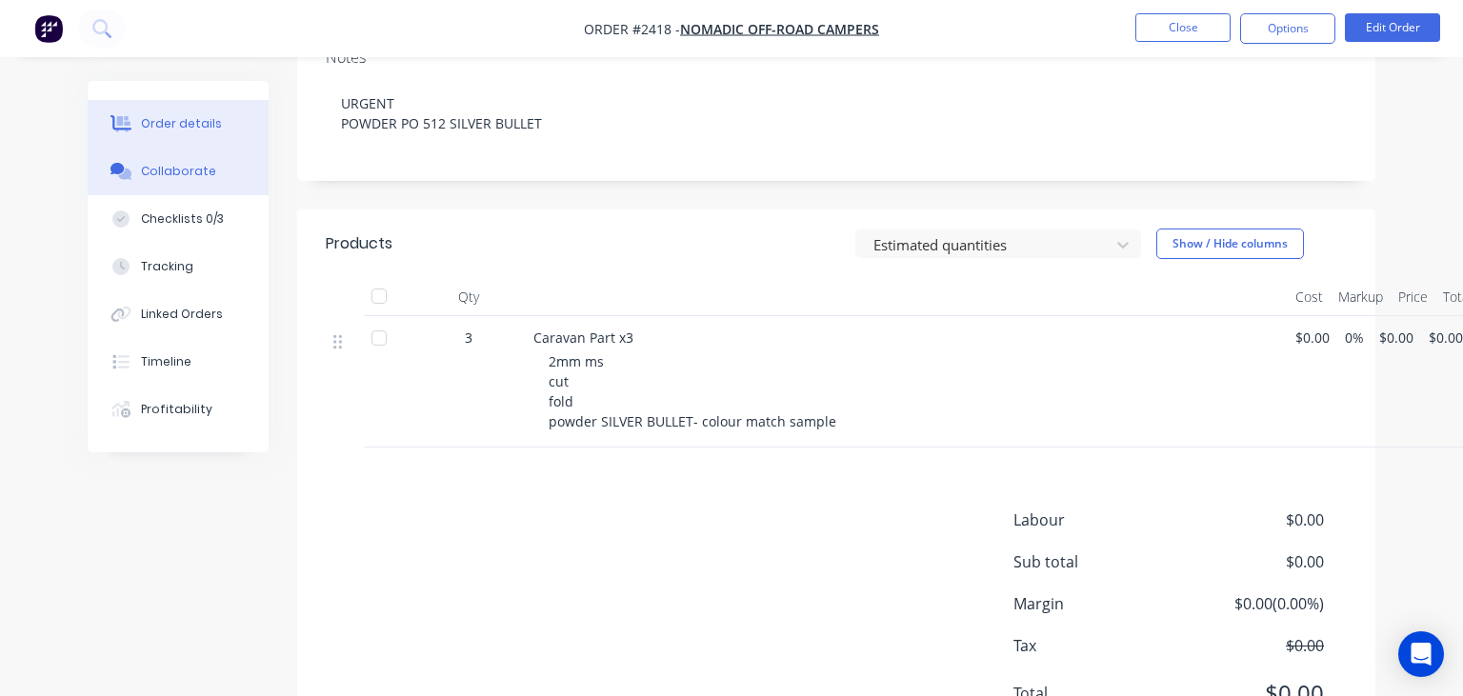
click at [185, 170] on div "Collaborate" at bounding box center [178, 171] width 75 height 17
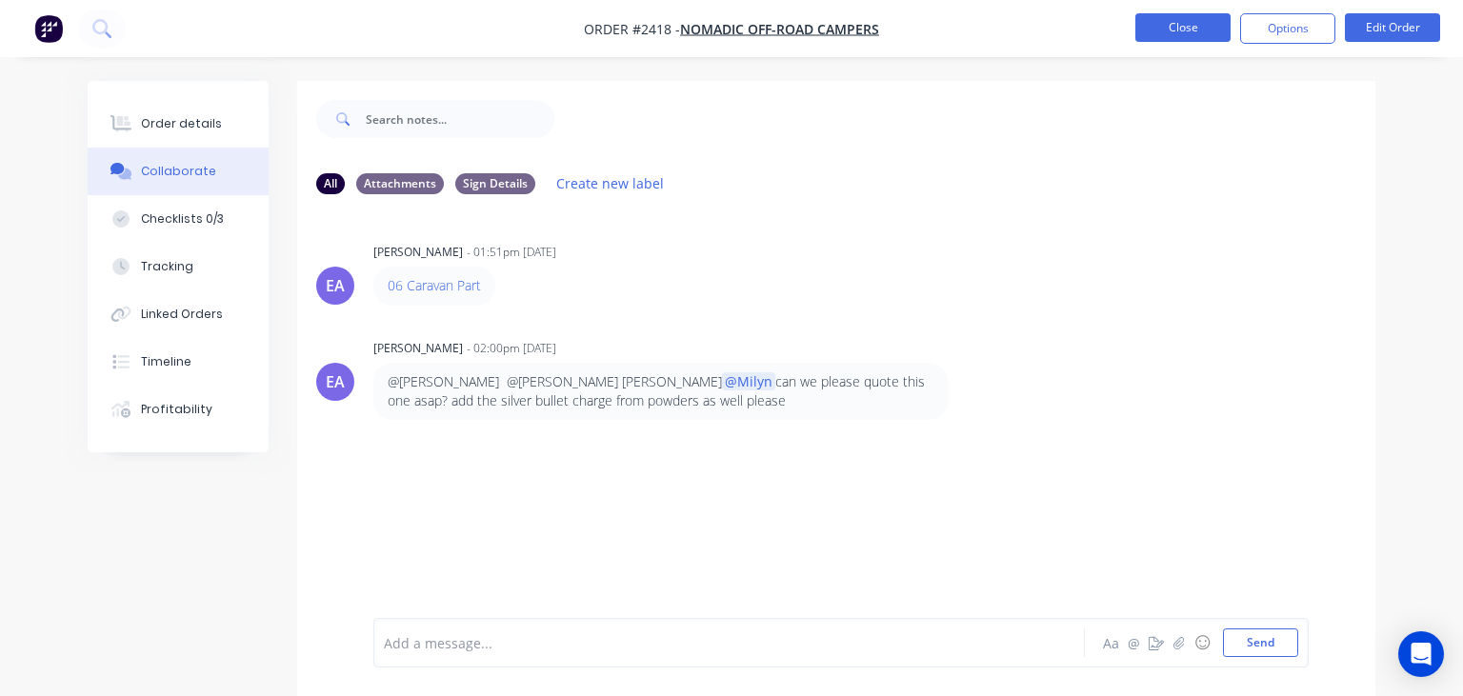
click at [1175, 40] on button "Close" at bounding box center [1182, 27] width 95 height 29
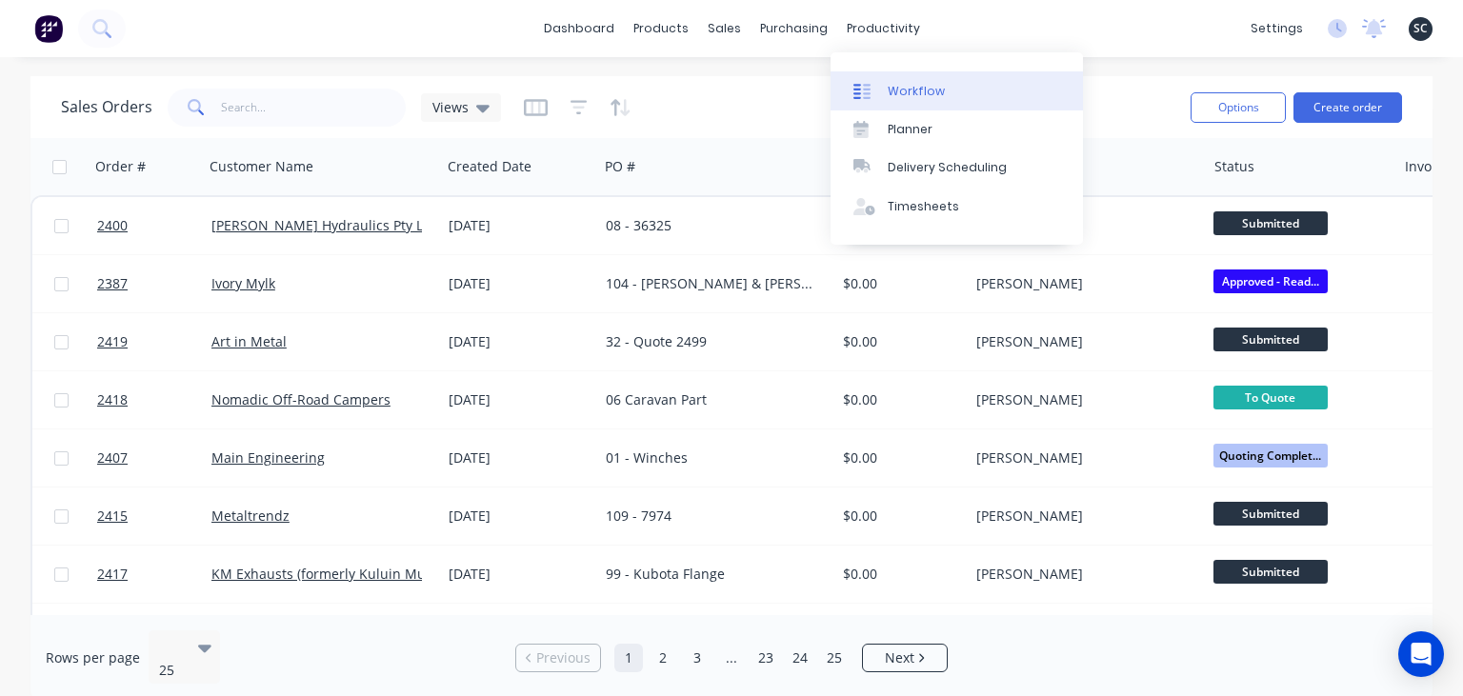
click at [930, 86] on div "Workflow" at bounding box center [916, 91] width 57 height 17
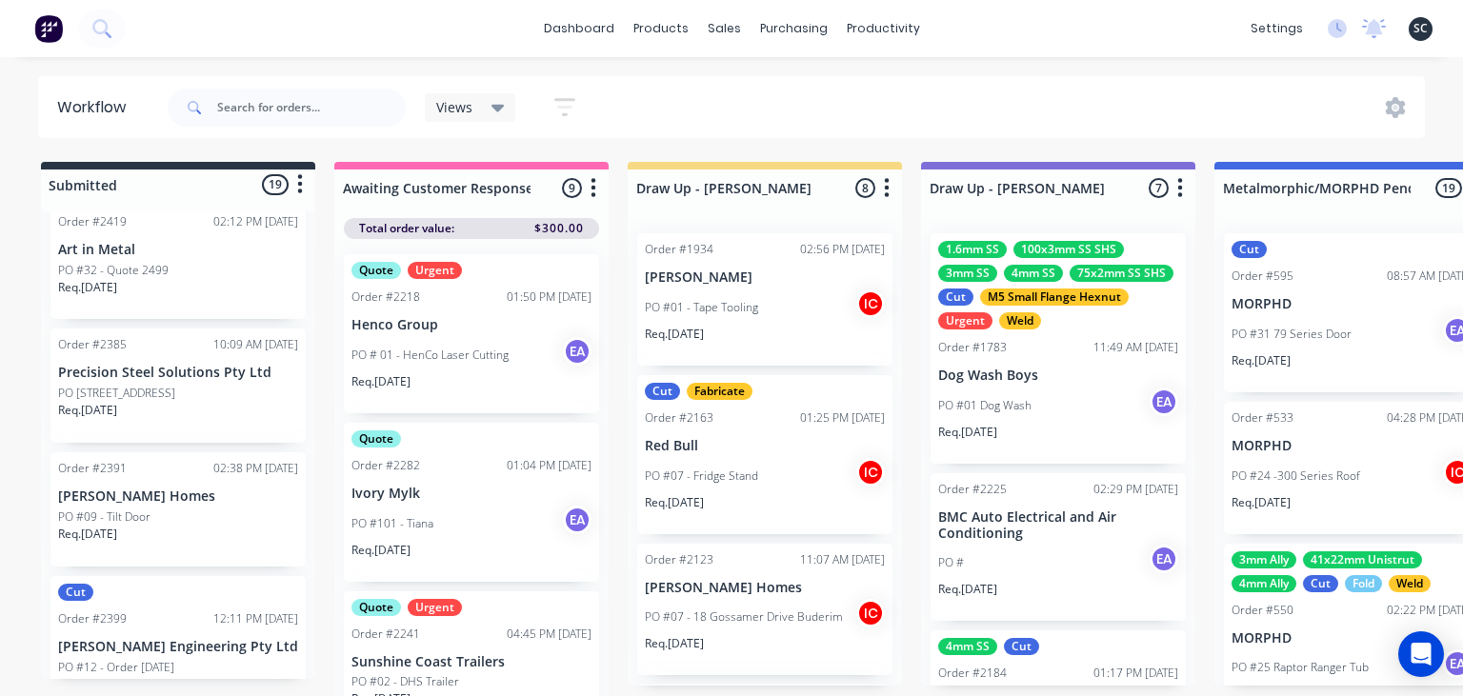
scroll to position [1032, 0]
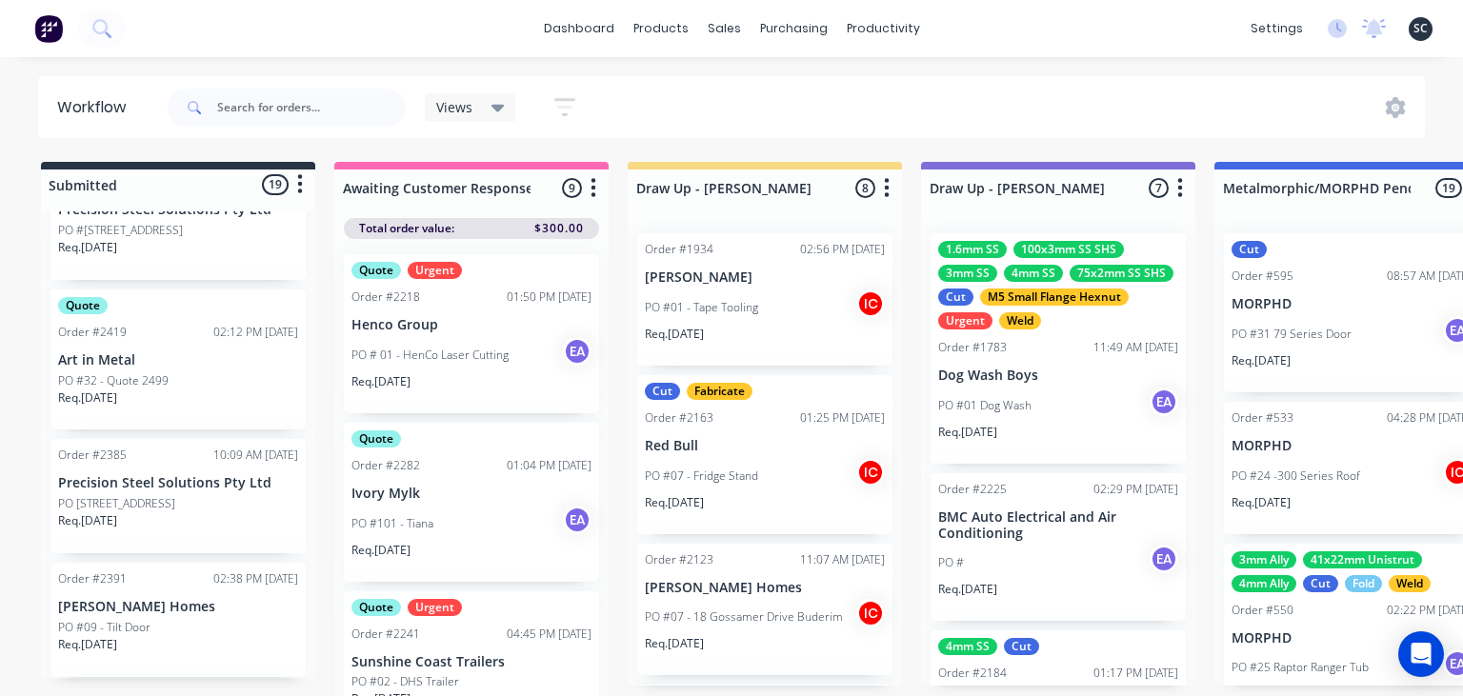
click at [161, 375] on p "PO #32 - Quote 2499" at bounding box center [113, 380] width 110 height 17
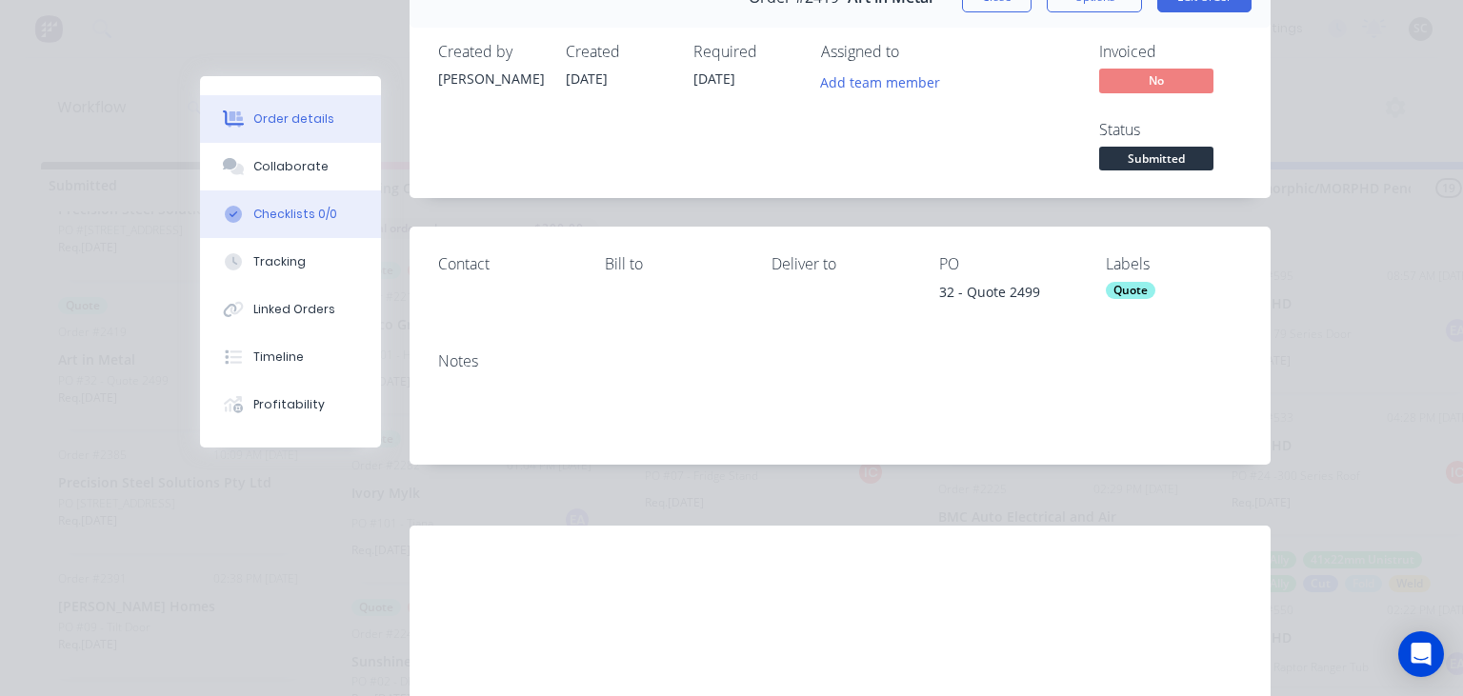
scroll to position [110, 0]
drag, startPoint x: 295, startPoint y: 170, endPoint x: 434, endPoint y: 218, distance: 147.3
click at [295, 170] on div "Collaborate" at bounding box center [290, 166] width 75 height 17
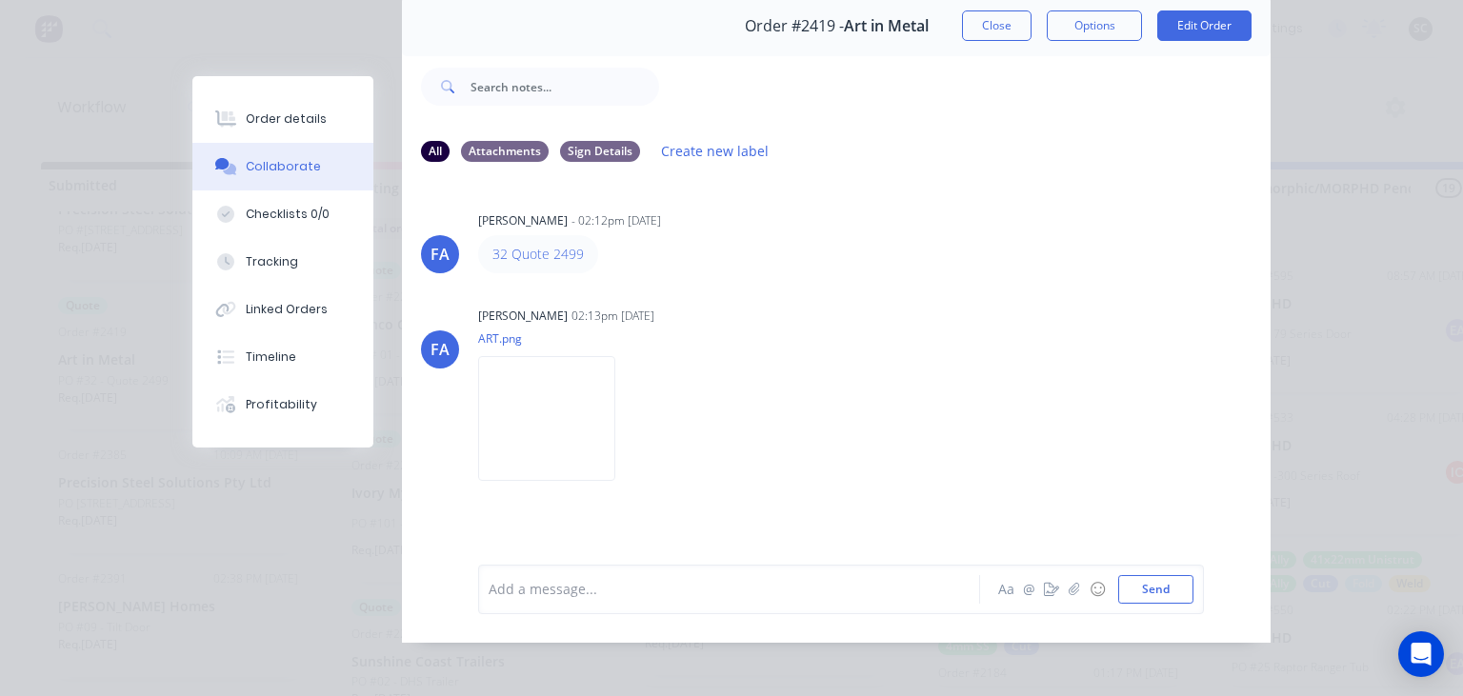
scroll to position [85, 0]
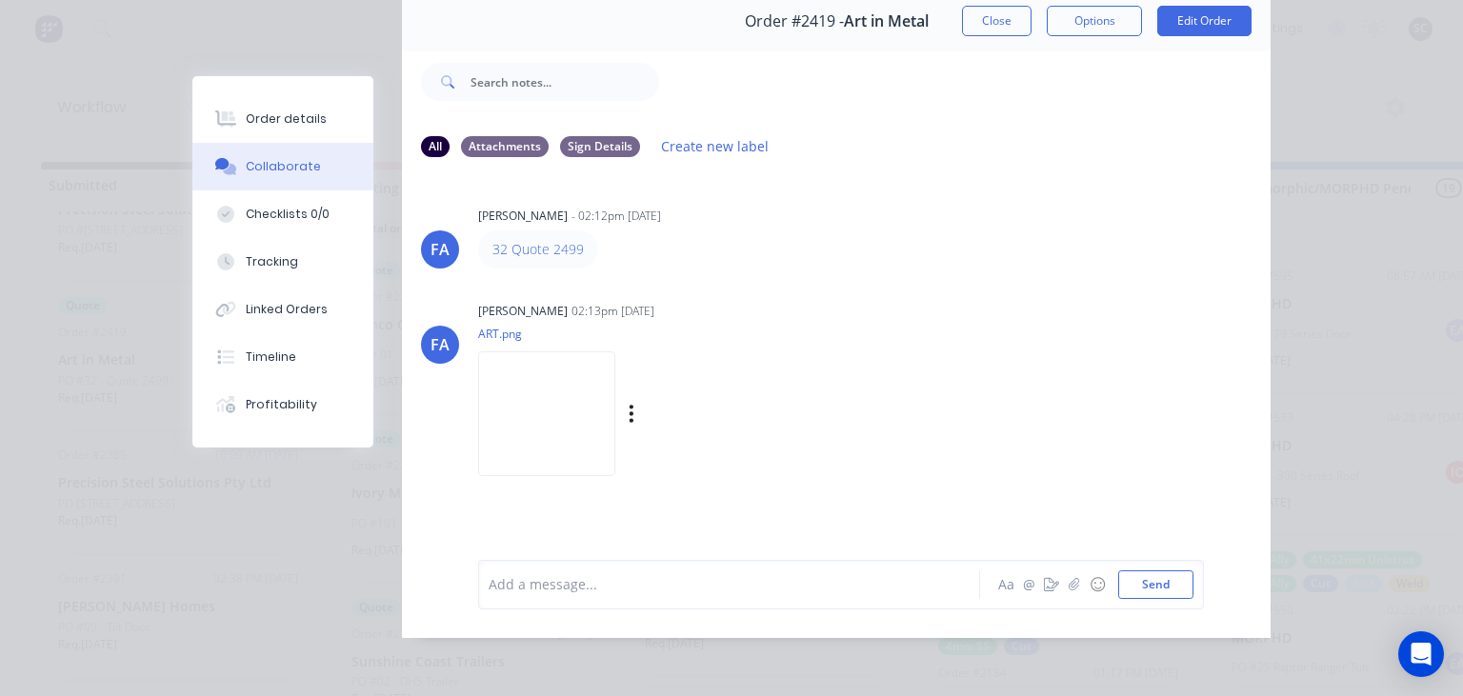
click at [530, 394] on img at bounding box center [546, 413] width 137 height 125
click at [994, 17] on button "Close" at bounding box center [997, 21] width 70 height 30
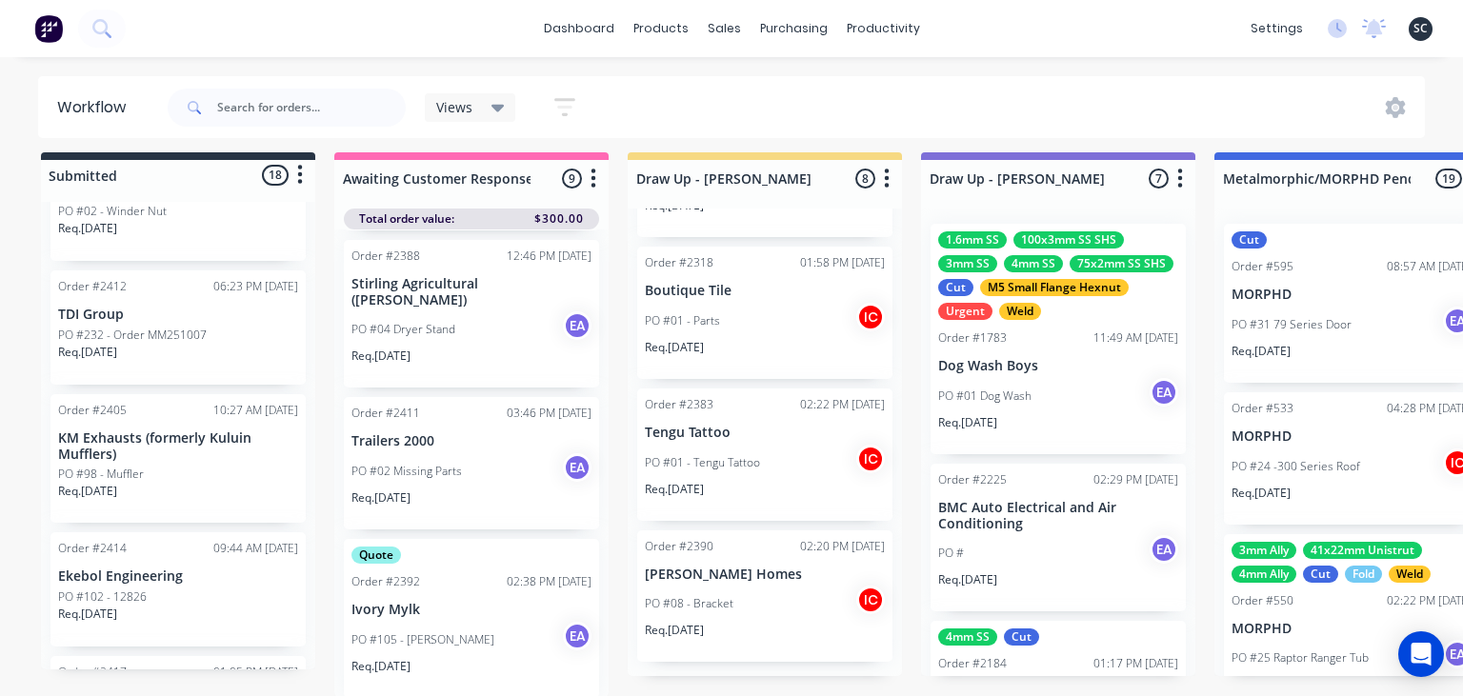
scroll to position [1801, 0]
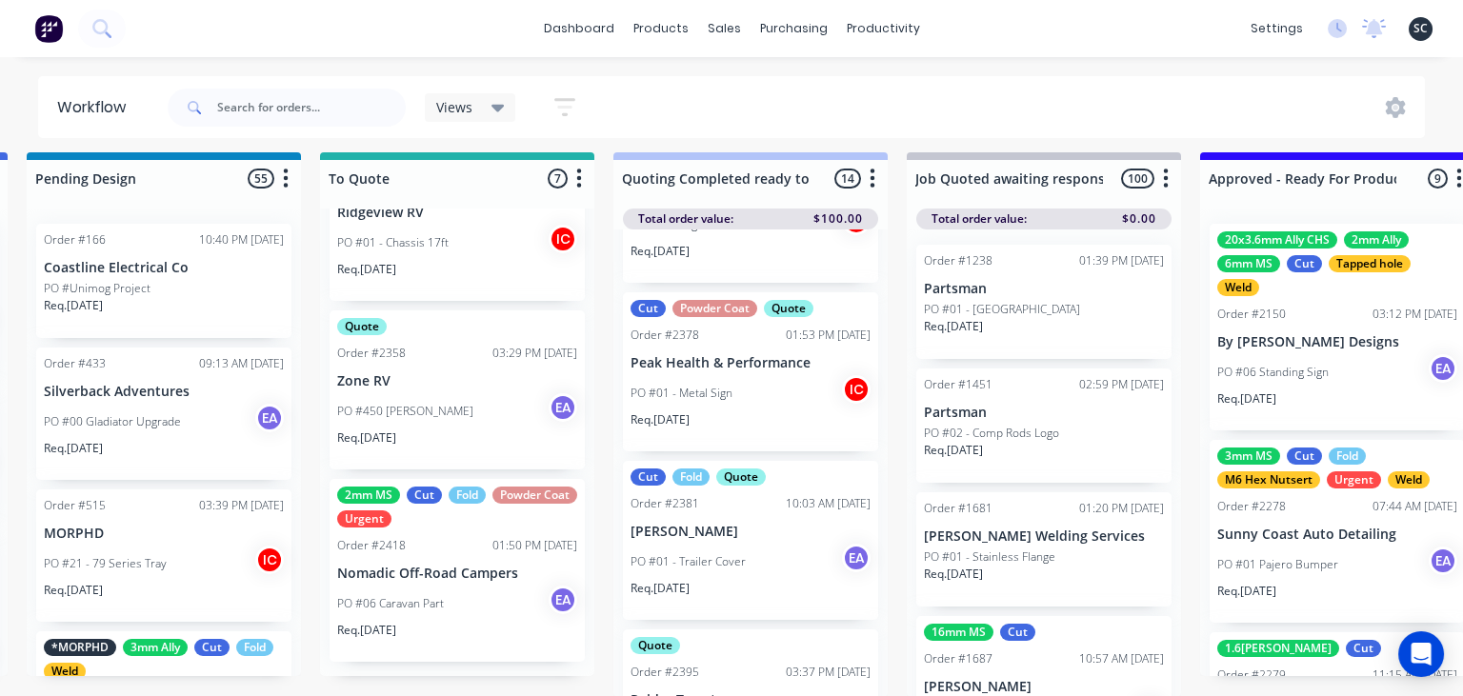
scroll to position [1274, 0]
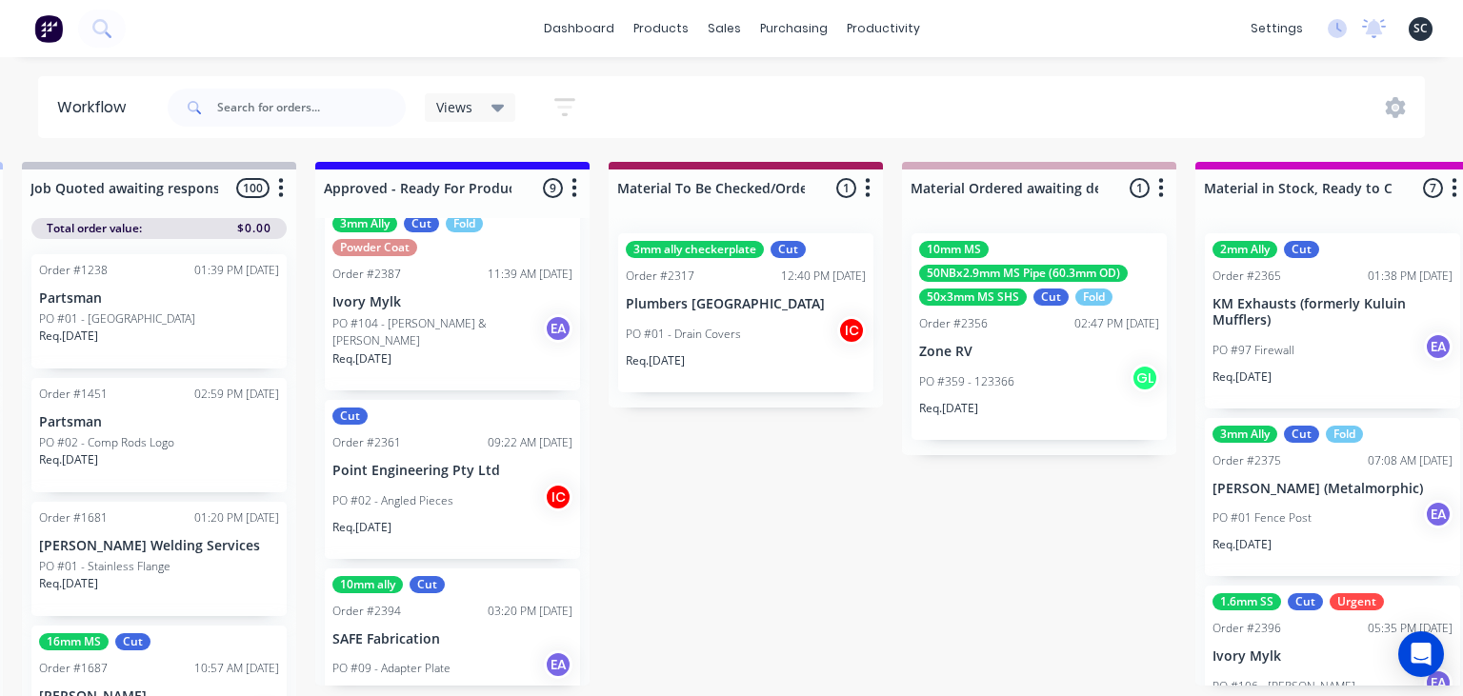
scroll to position [1211, 0]
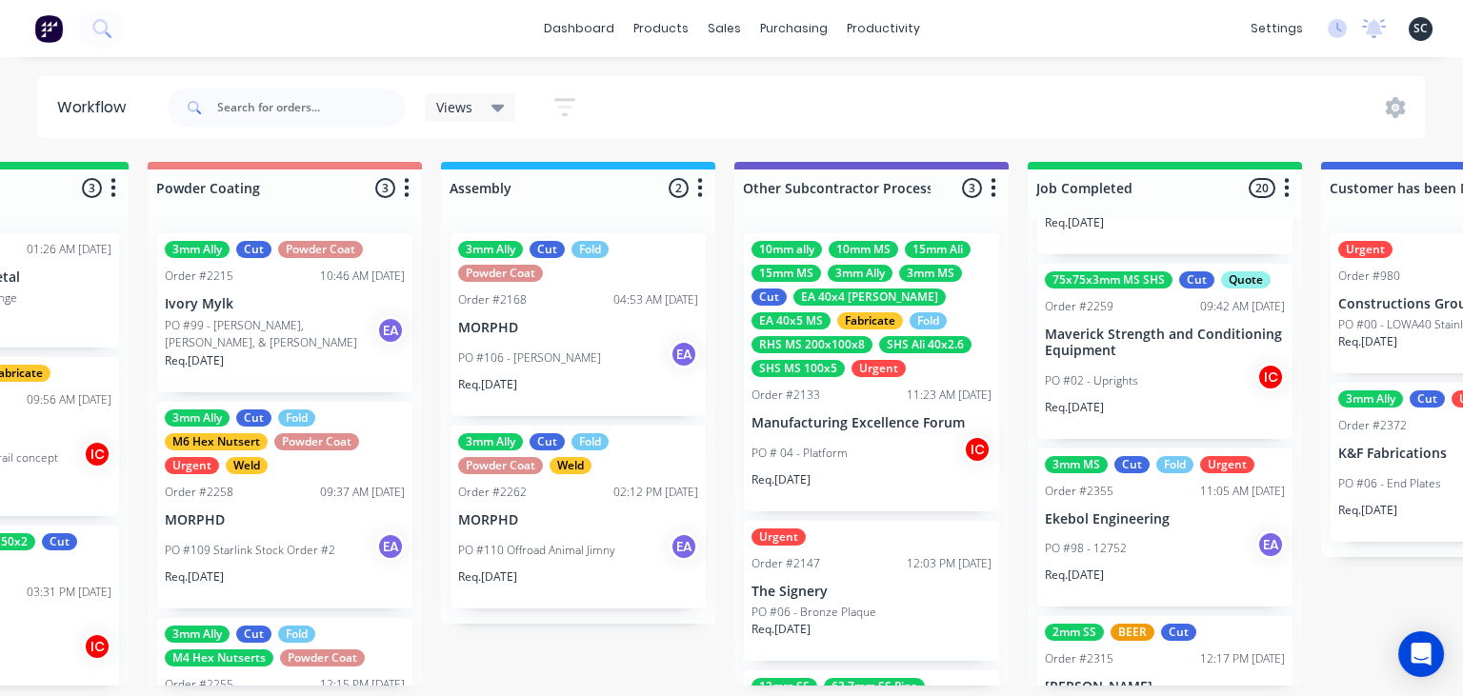
scroll to position [2571, 0]
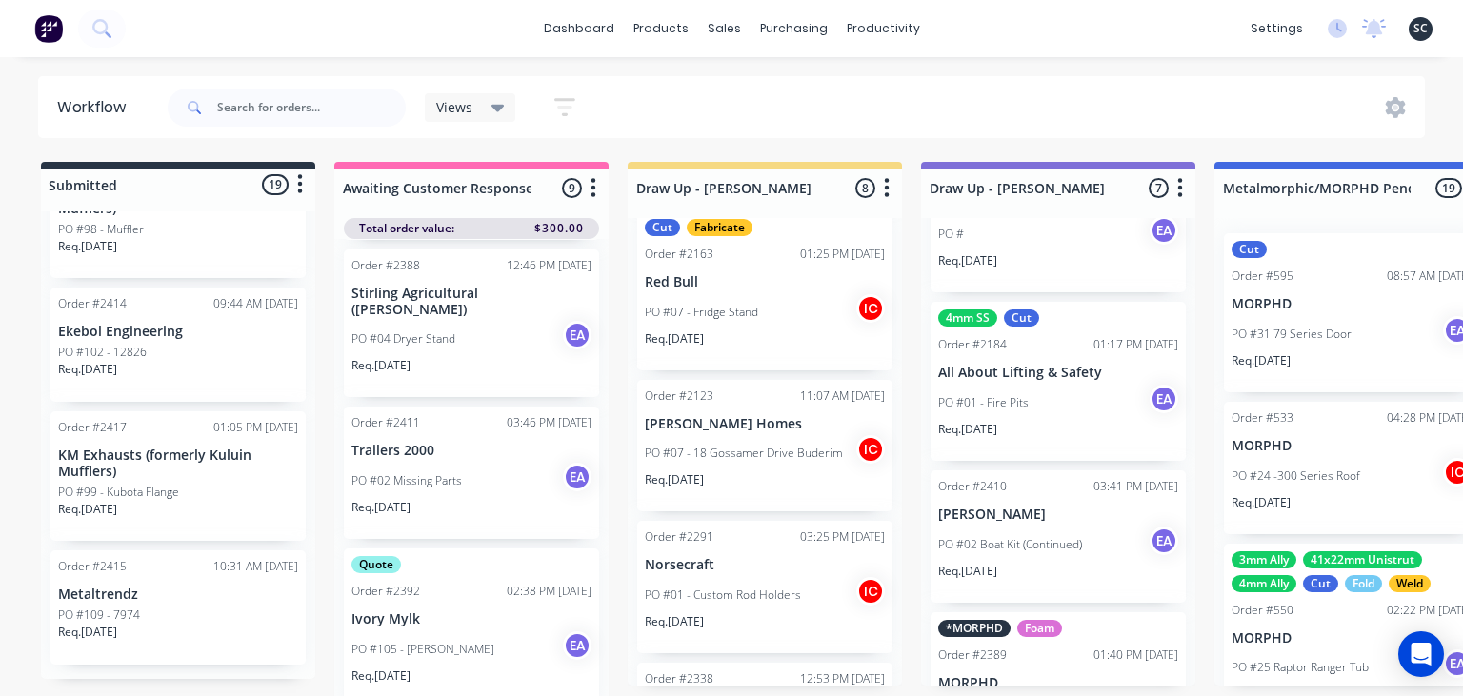
scroll to position [702, 0]
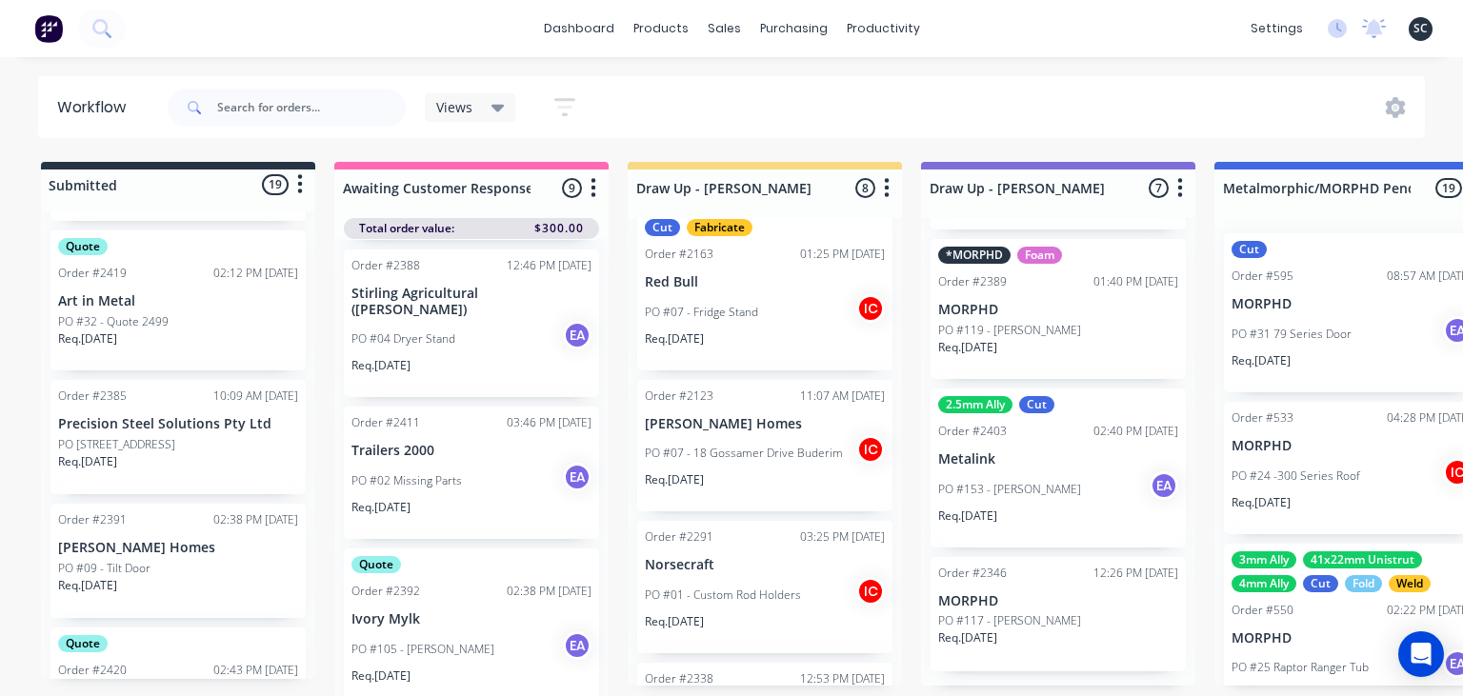
scroll to position [904, 0]
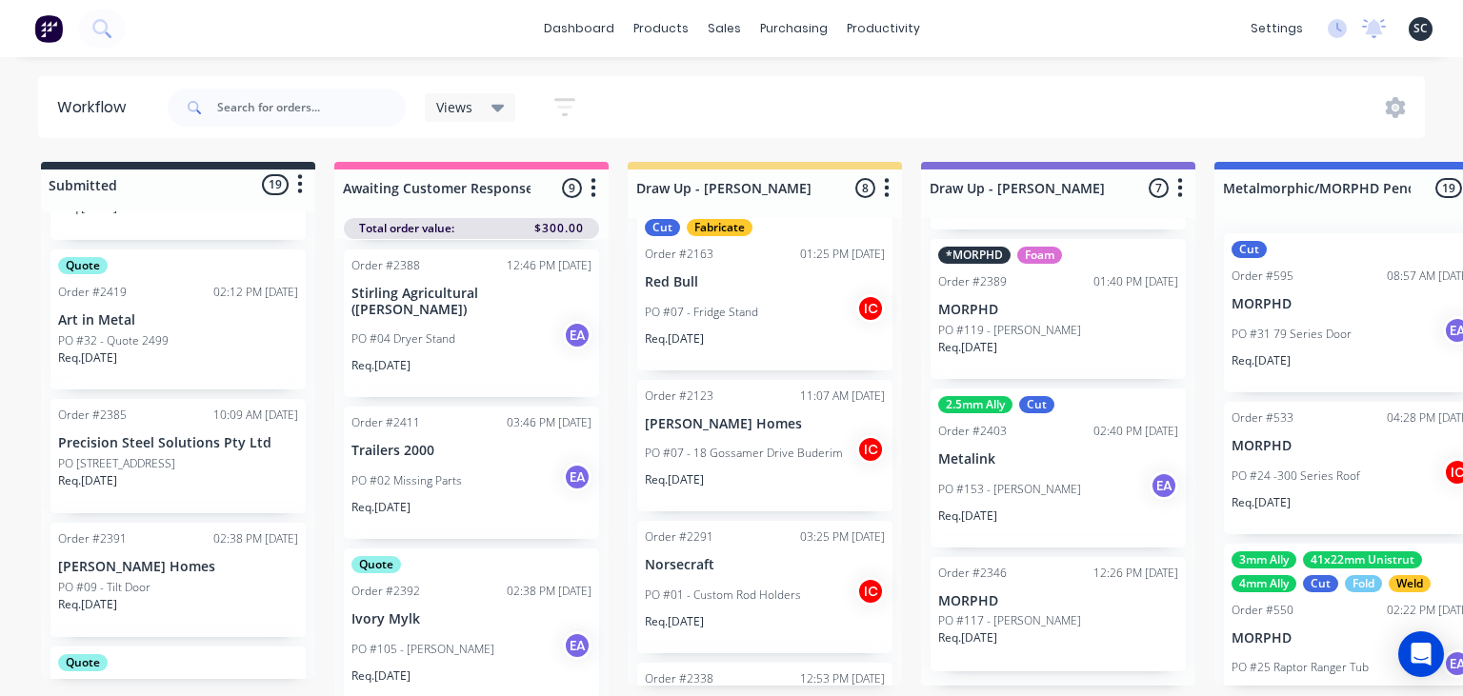
click at [139, 364] on div "Req. 15/10/25" at bounding box center [178, 366] width 240 height 32
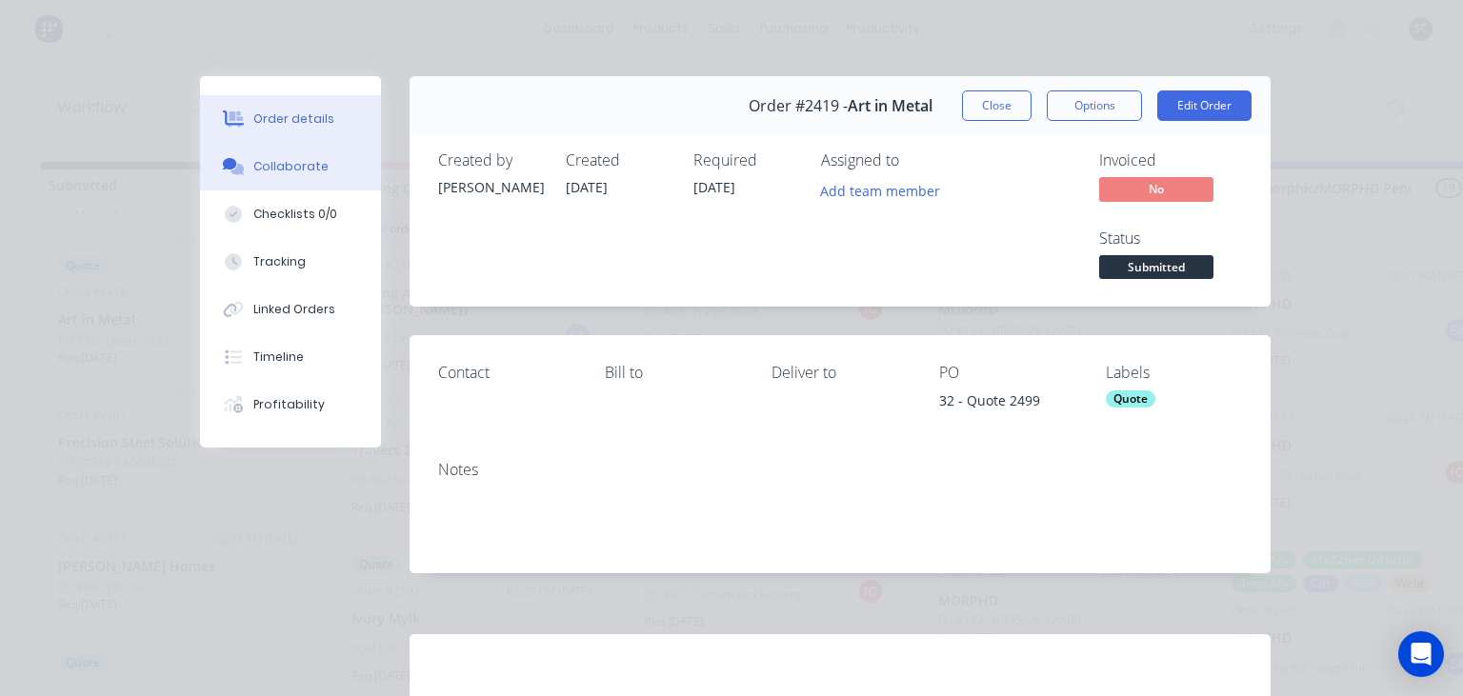
click at [307, 166] on div "Collaborate" at bounding box center [290, 166] width 75 height 17
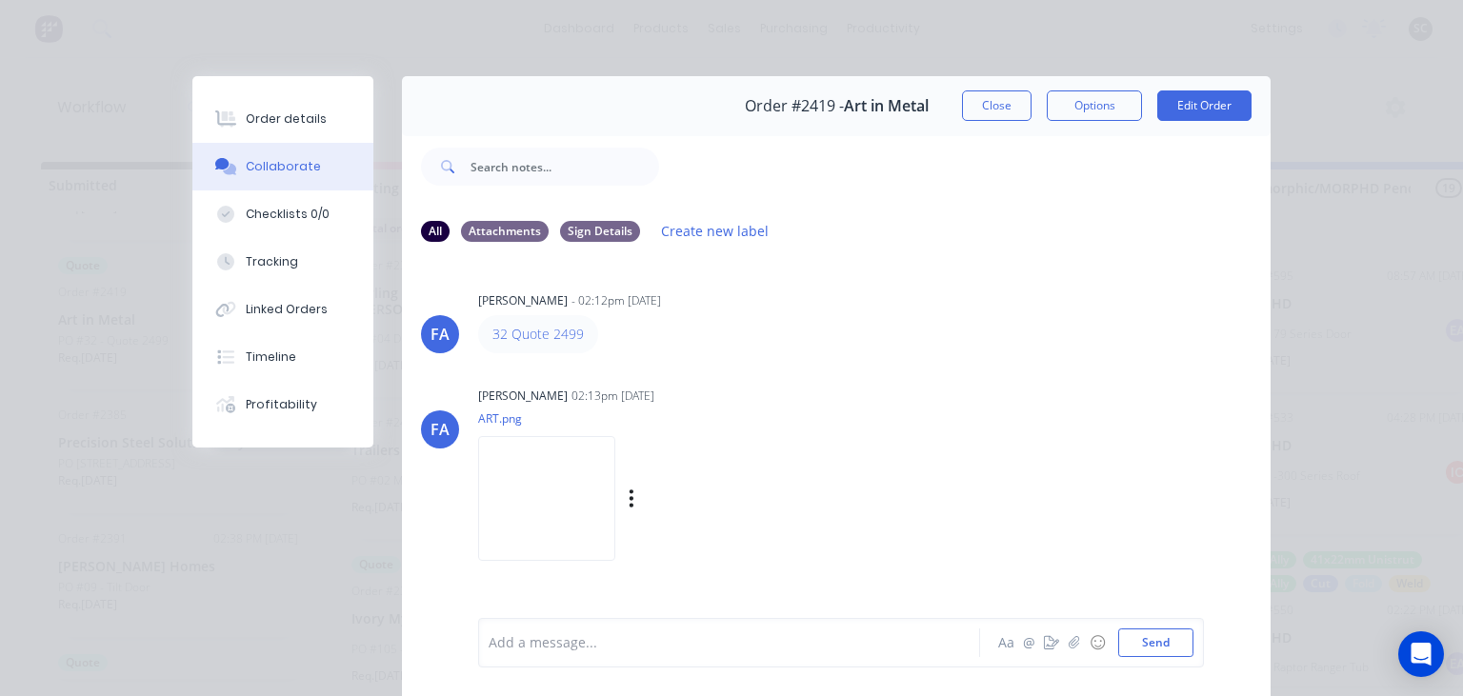
scroll to position [85, 0]
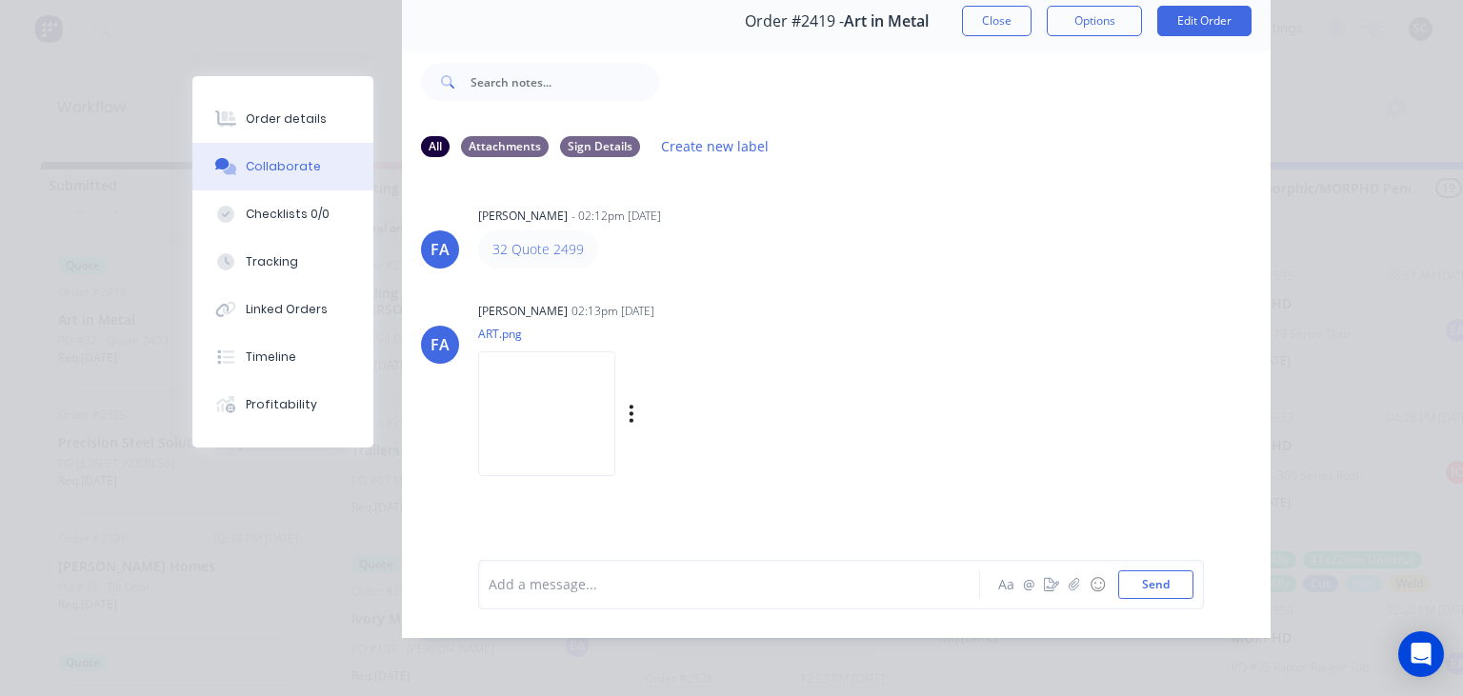
click at [581, 399] on img at bounding box center [546, 413] width 137 height 125
click at [807, 272] on div "FA Francis Adrian Candido - 02:12pm 08/10/25 32 Quote 2499 FA Francis Adrian Ca…" at bounding box center [836, 352] width 869 height 358
click at [983, 15] on button "Close" at bounding box center [997, 21] width 70 height 30
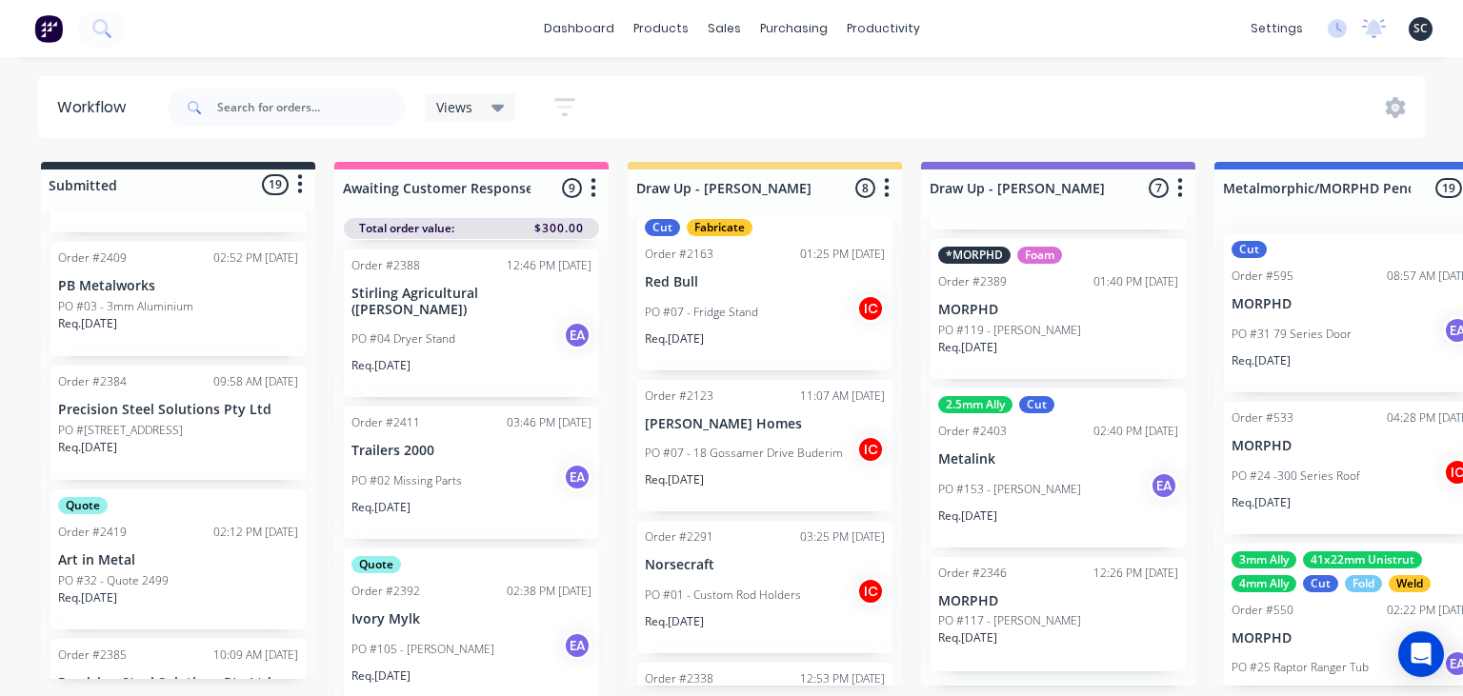
scroll to position [575, 0]
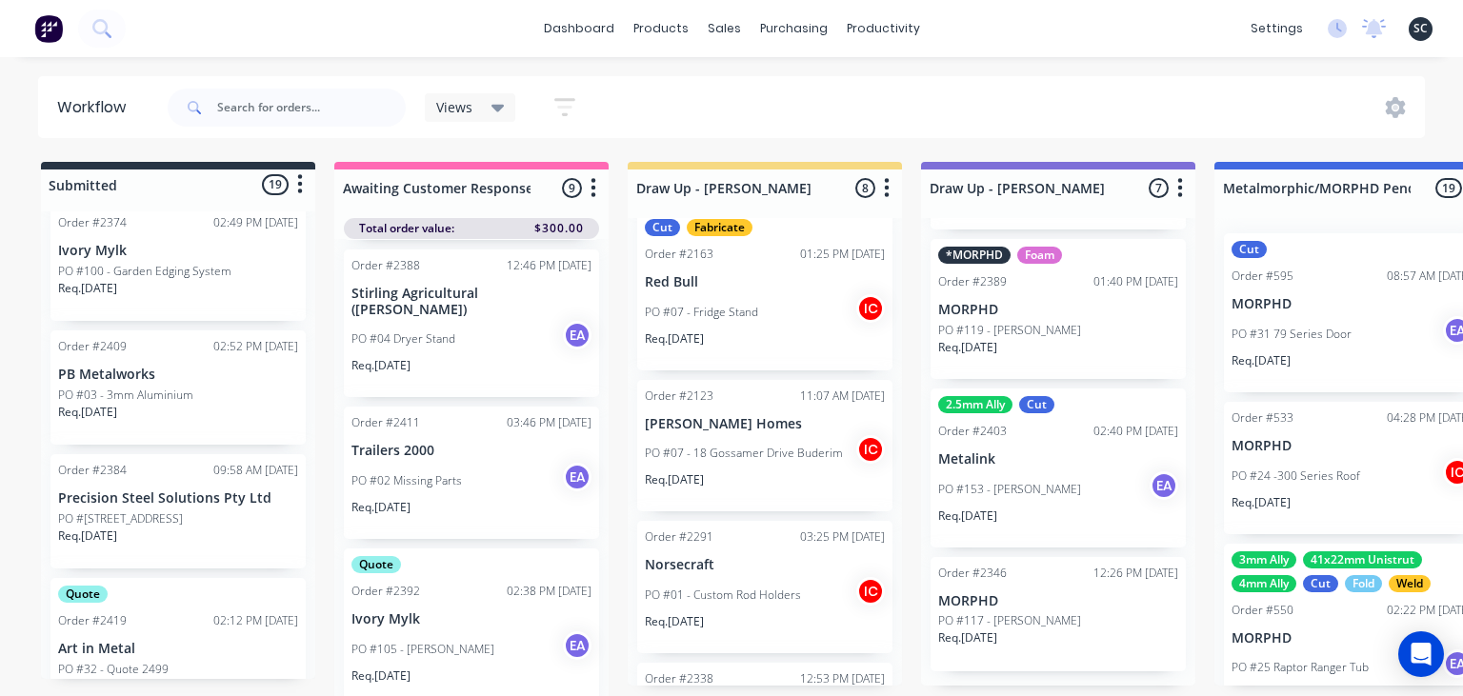
click at [192, 505] on p "Precision Steel Solutions Pty Ltd" at bounding box center [178, 498] width 240 height 16
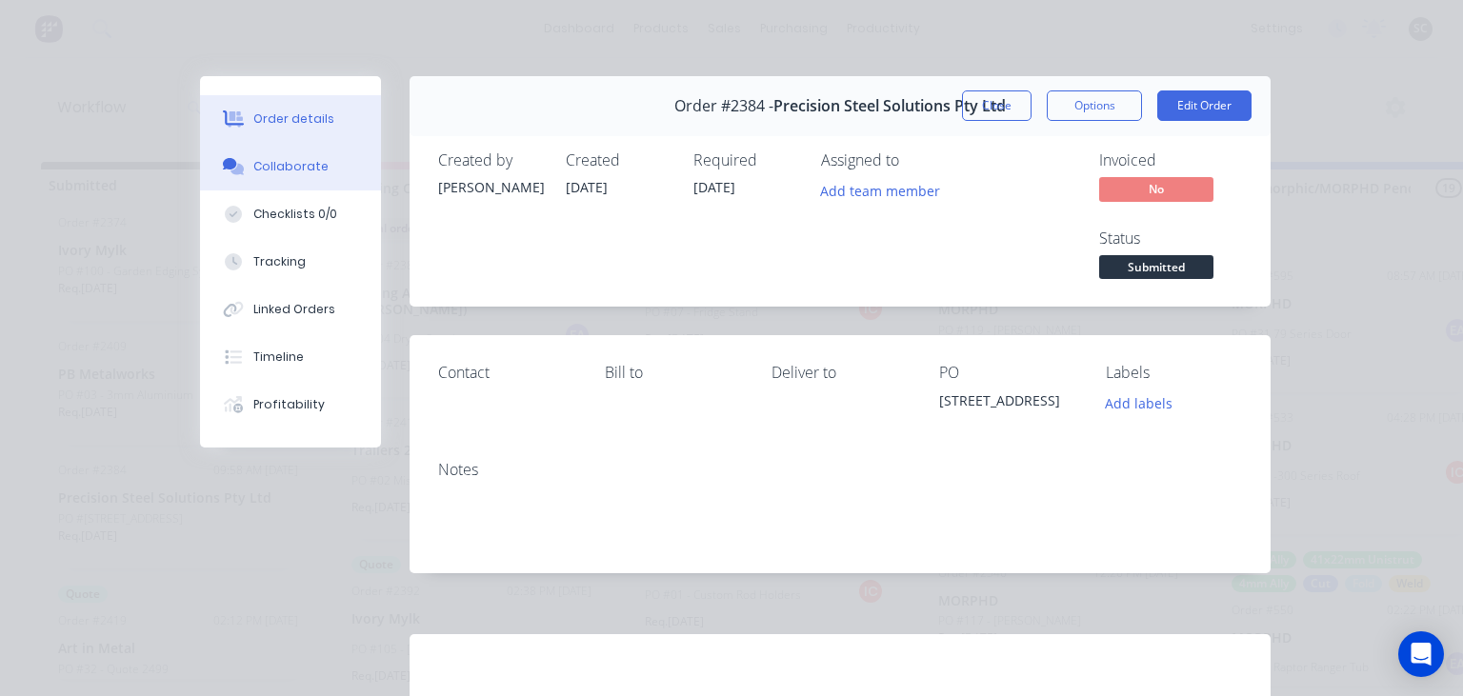
click at [295, 170] on div "Collaborate" at bounding box center [290, 166] width 75 height 17
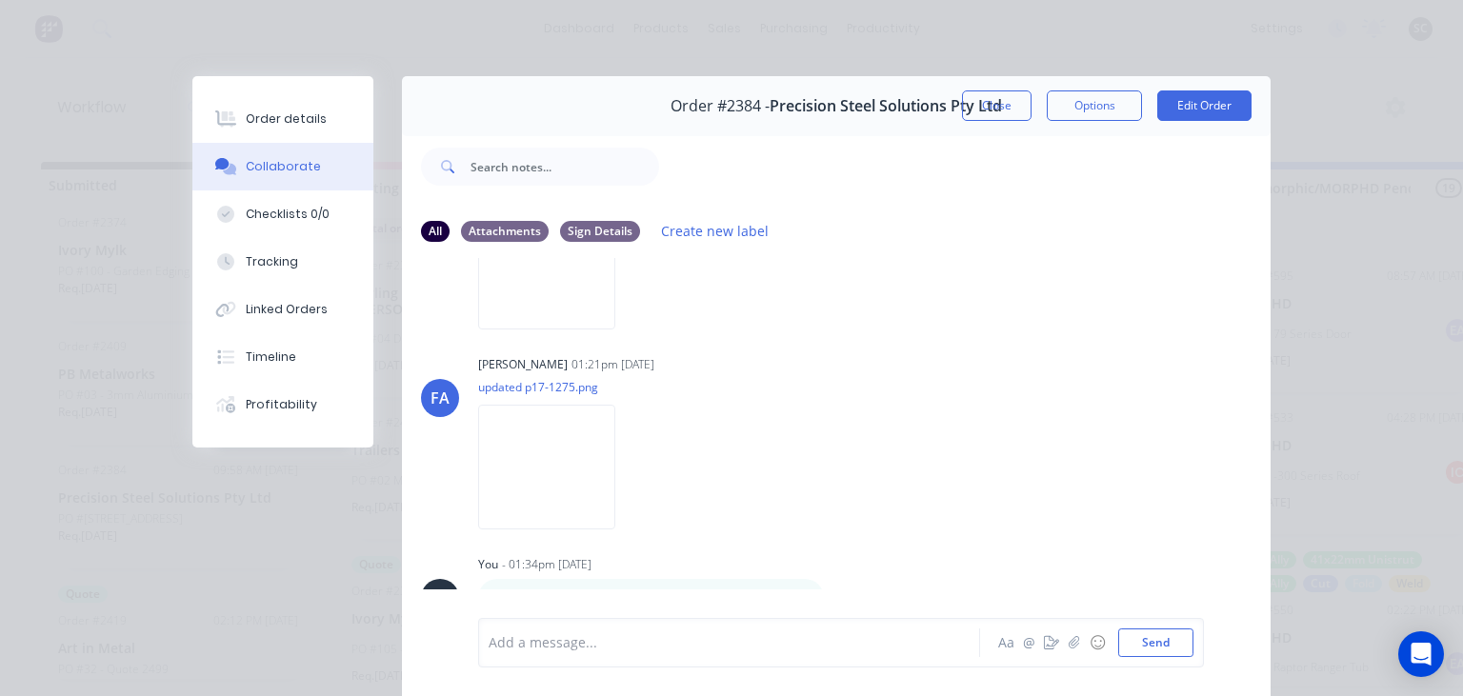
scroll to position [251, 0]
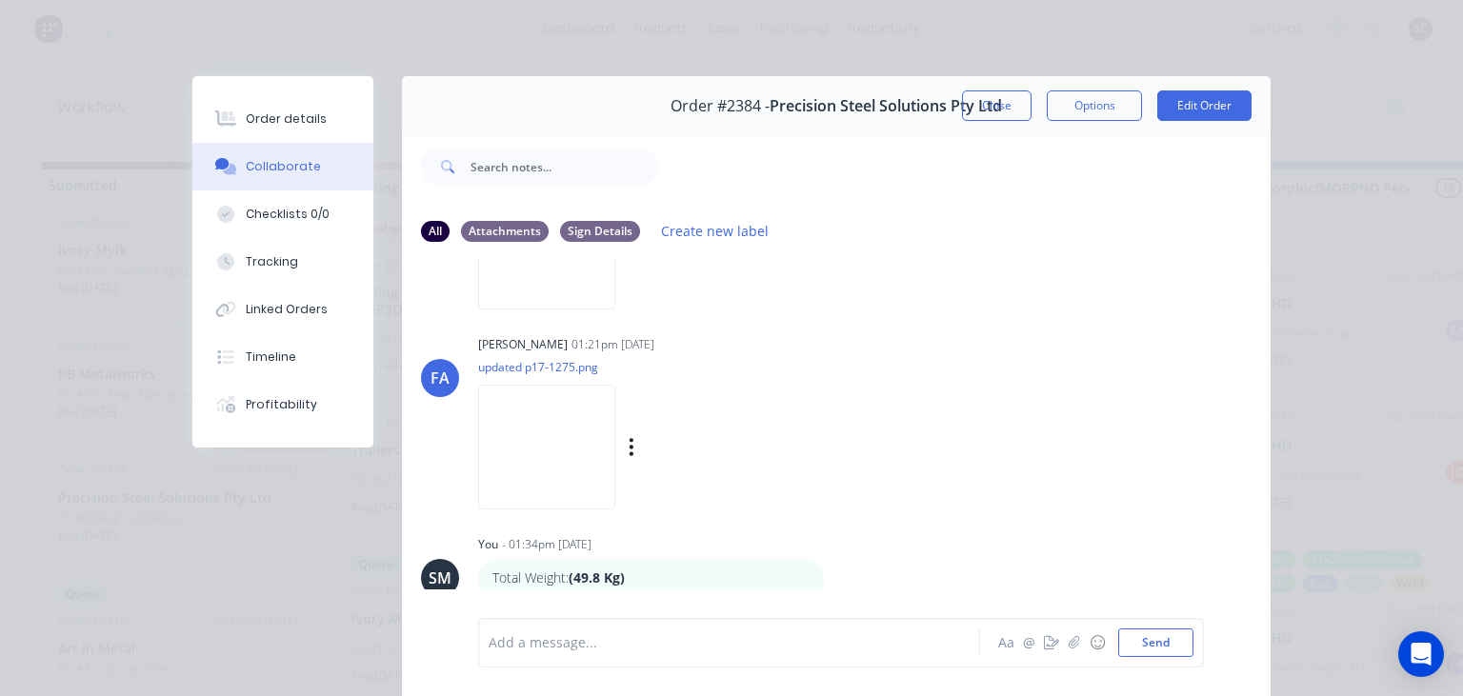
click at [828, 402] on div "Labels Download" at bounding box center [653, 447] width 350 height 143
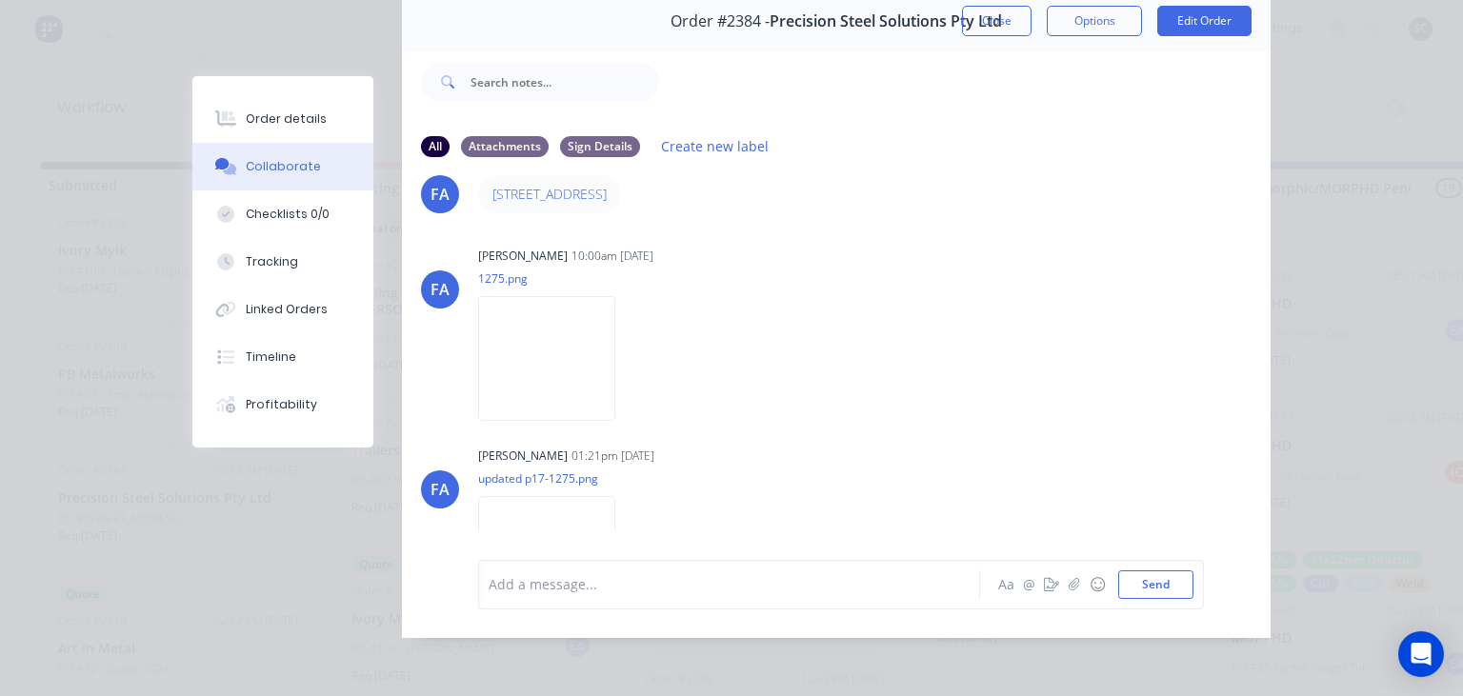
scroll to position [31, 0]
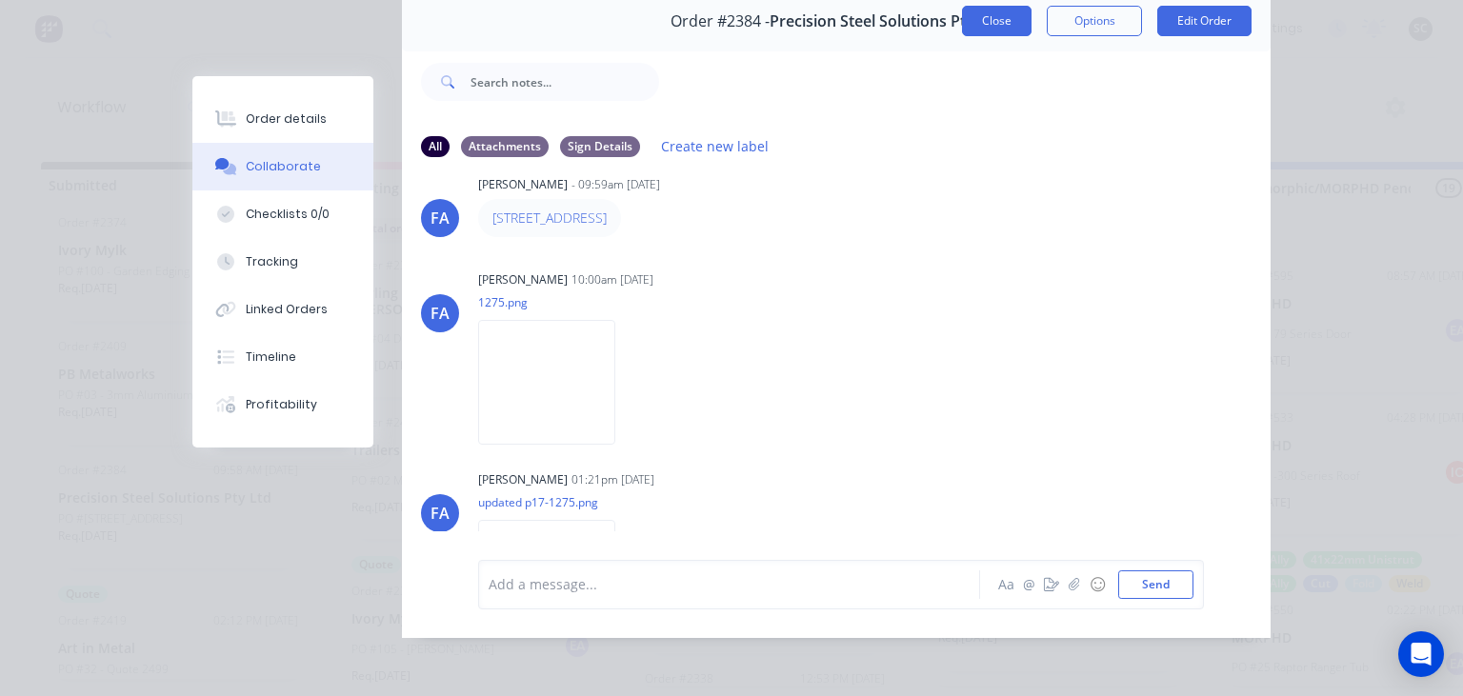
click at [1009, 34] on button "Close" at bounding box center [997, 21] width 70 height 30
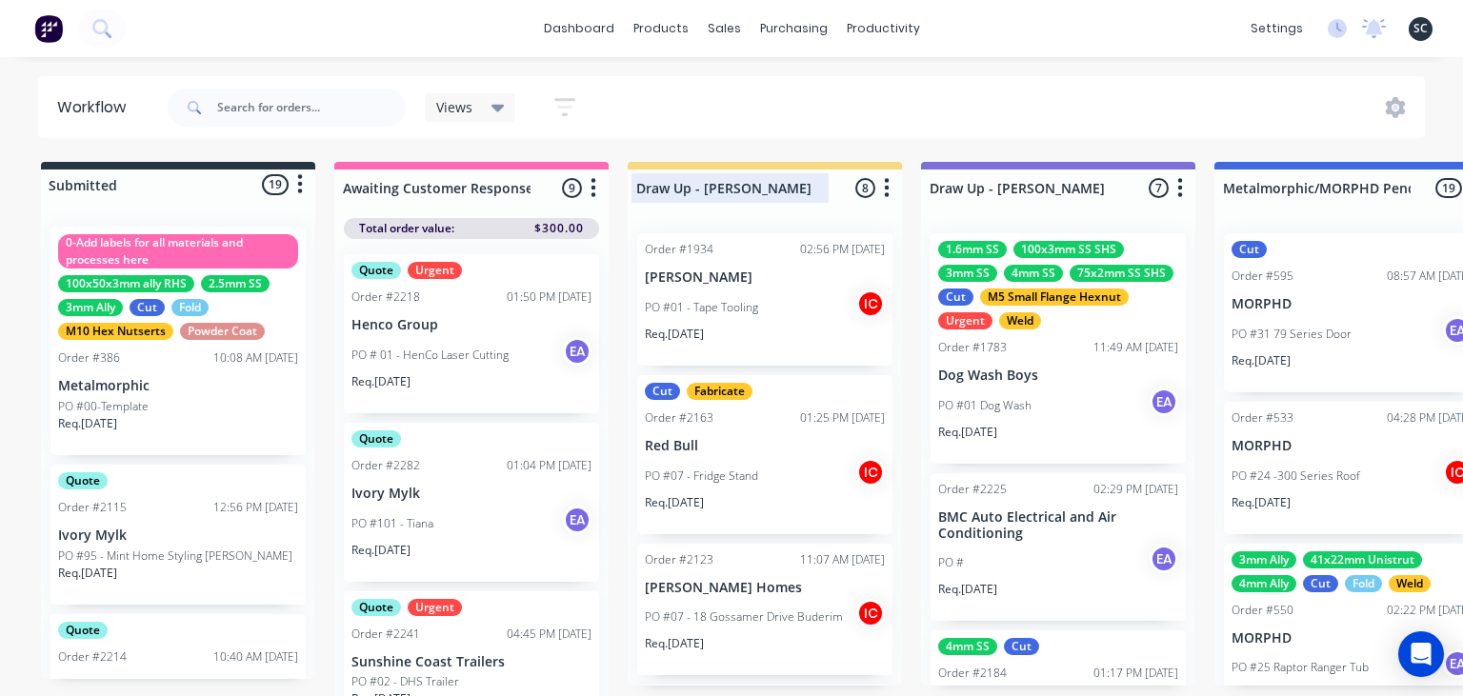
scroll to position [2571, 0]
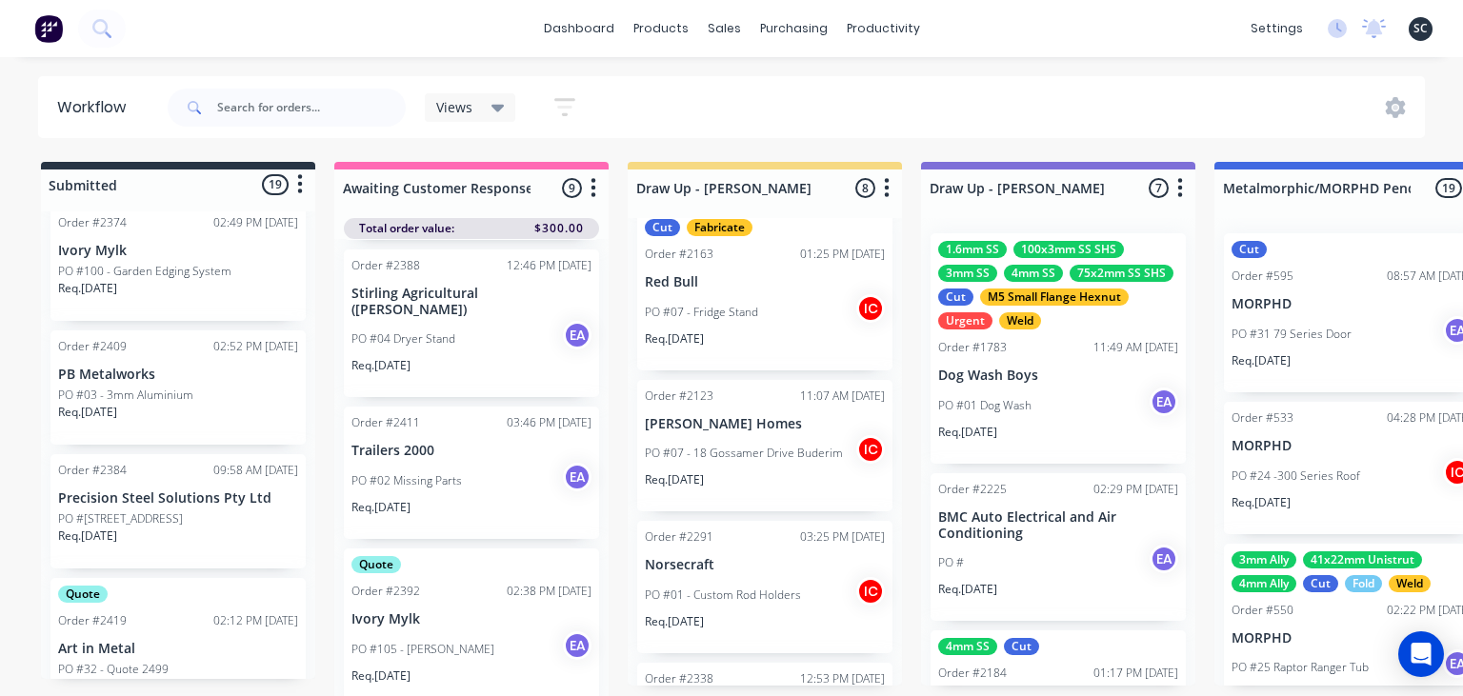
scroll to position [2571, 0]
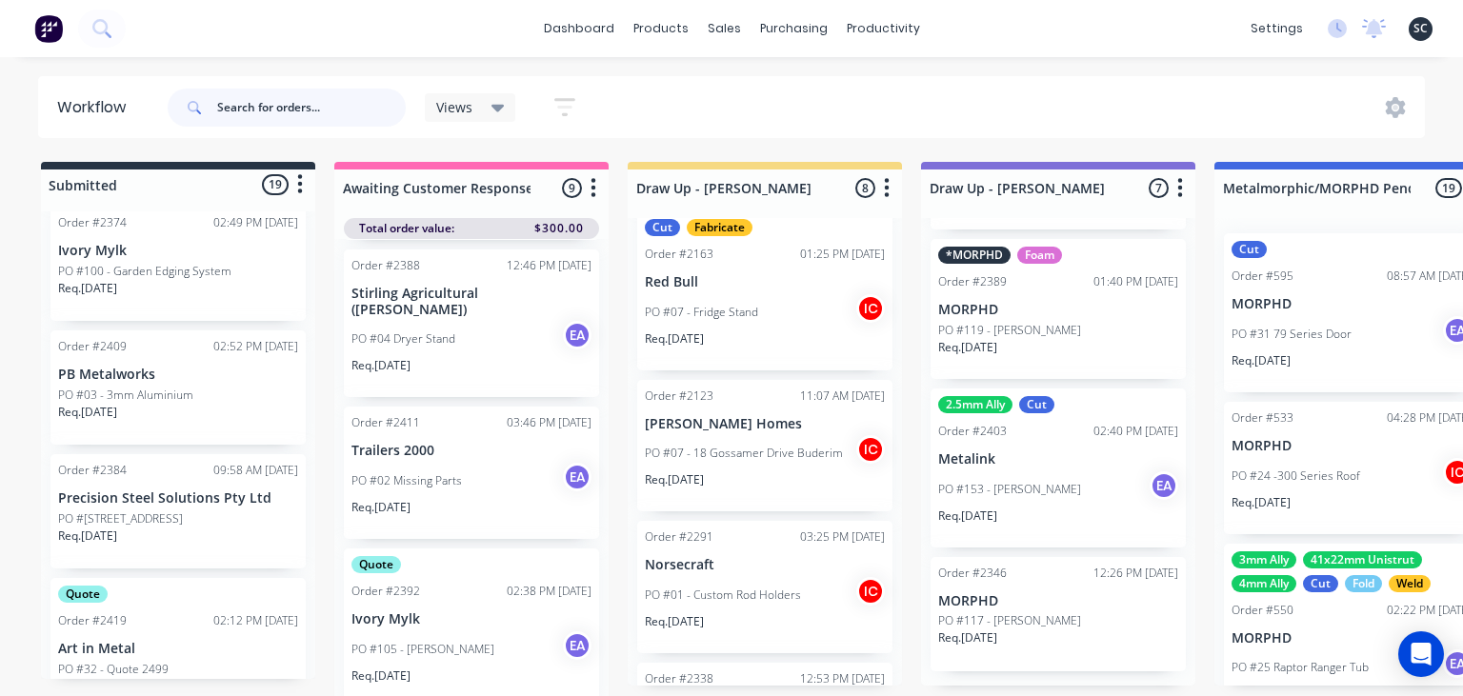
click at [279, 101] on input "text" at bounding box center [311, 108] width 189 height 38
type input "Metalink"
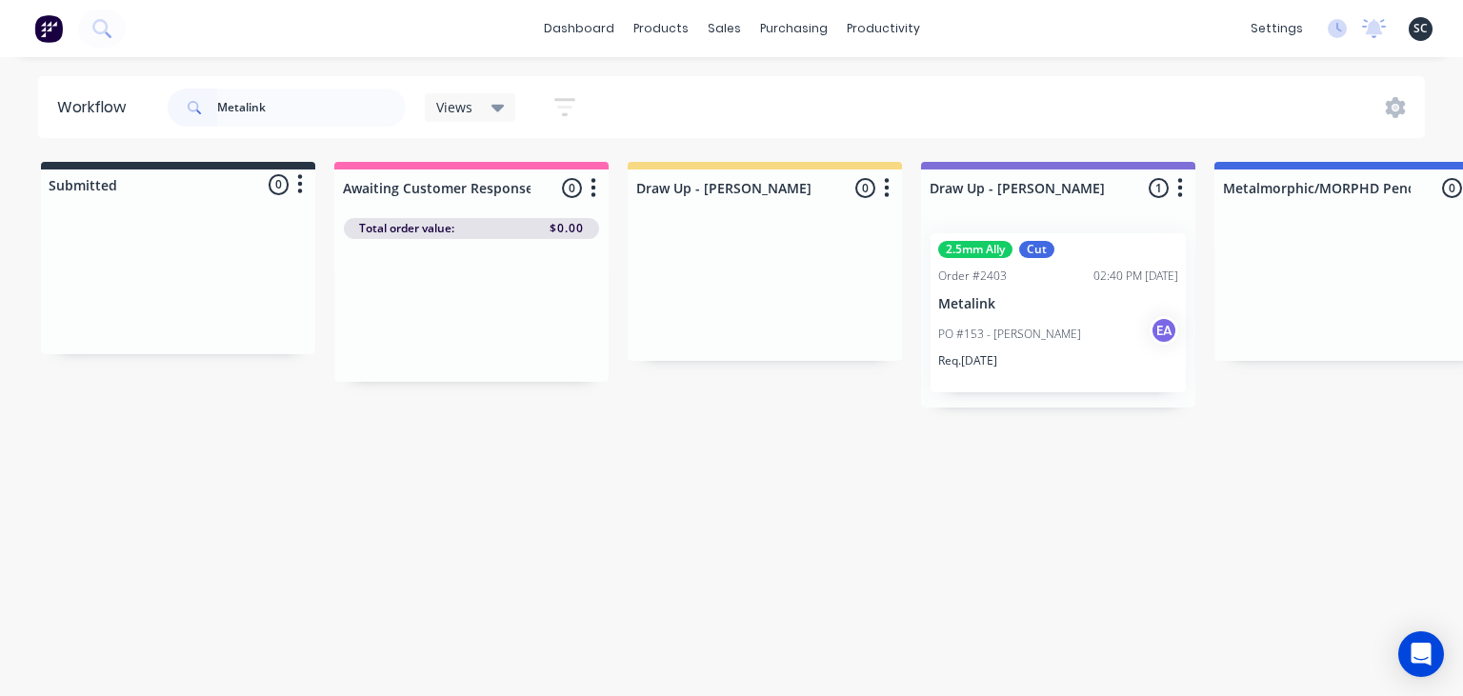
click at [1042, 363] on div "Req. 17/10/25" at bounding box center [1058, 368] width 240 height 32
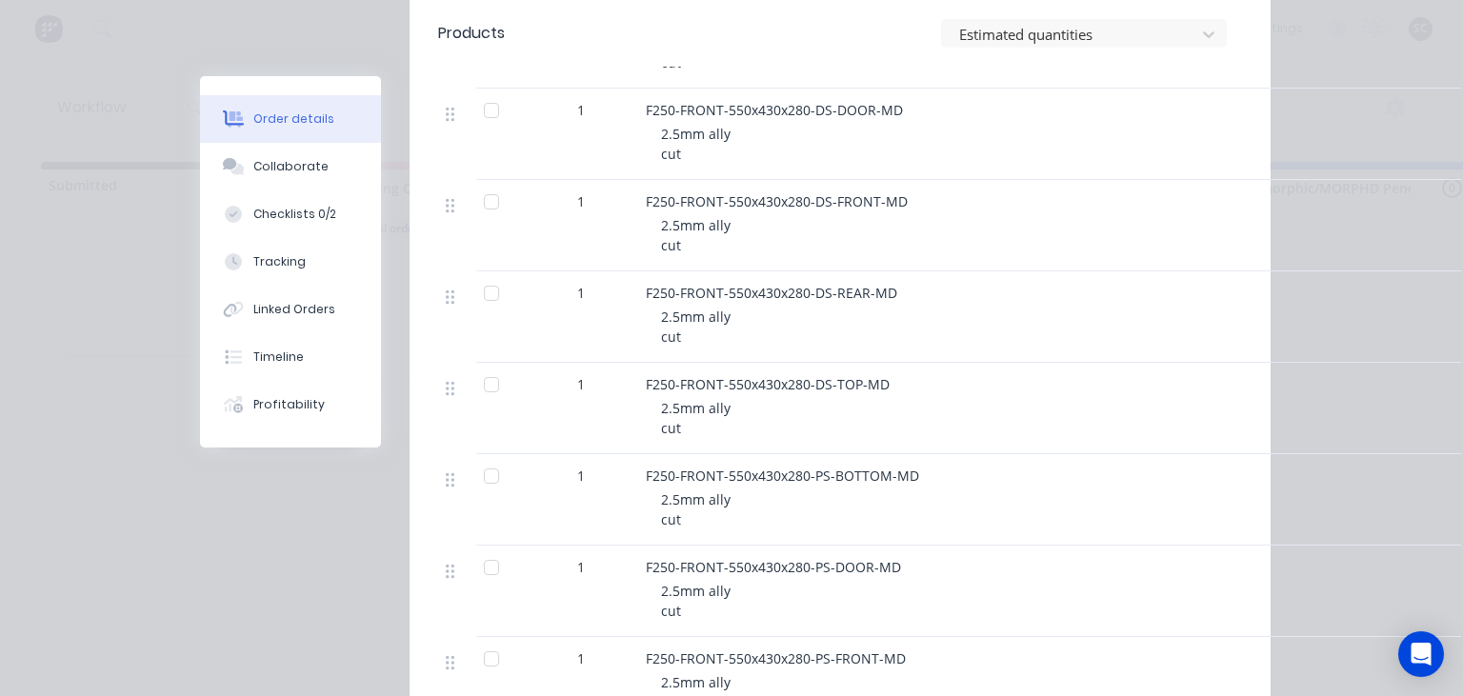
scroll to position [987, 0]
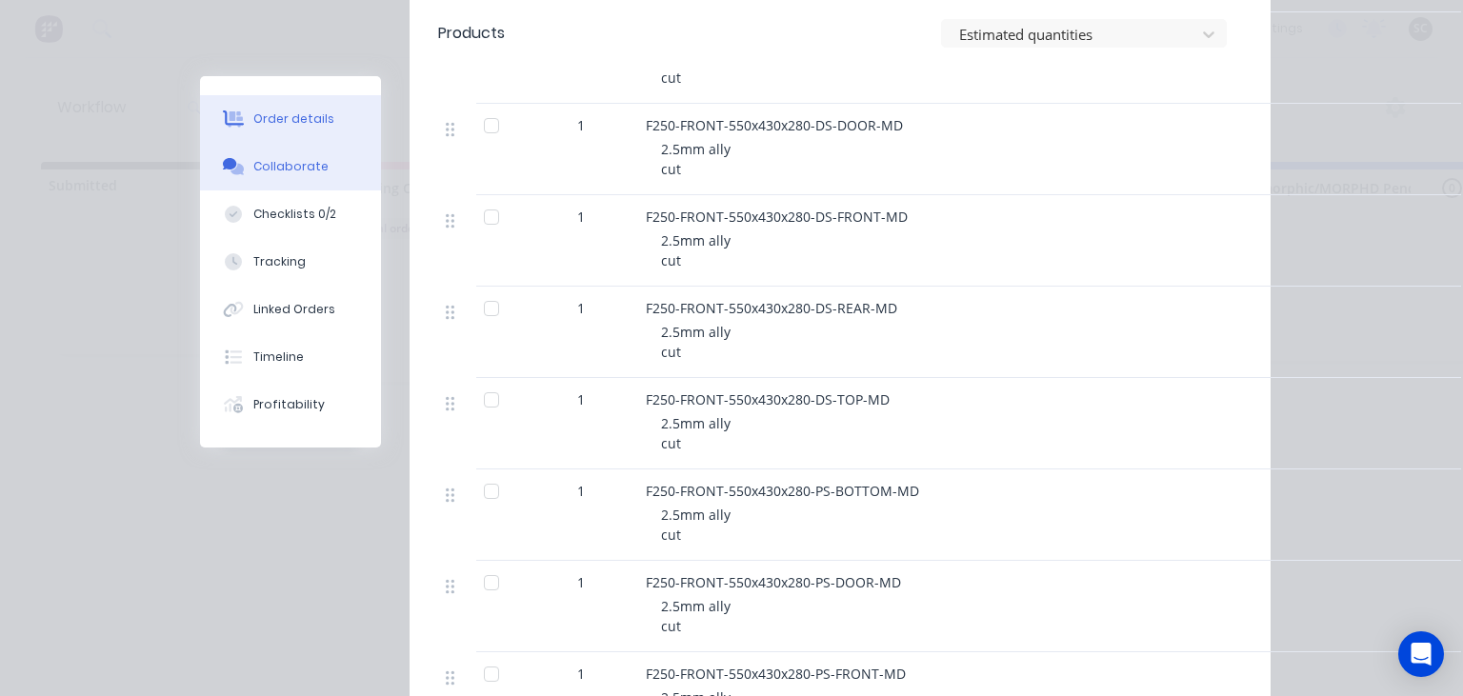
click at [276, 165] on div "Collaborate" at bounding box center [290, 166] width 75 height 17
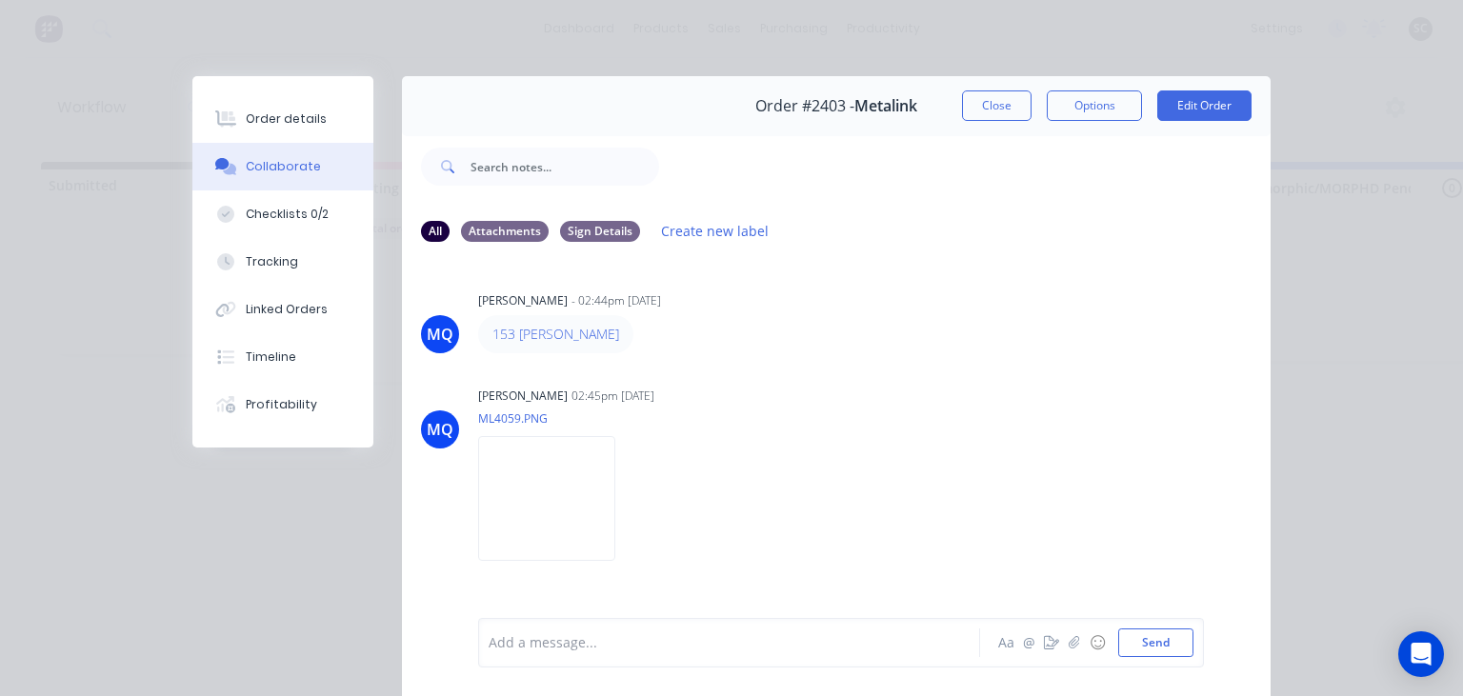
scroll to position [250, 0]
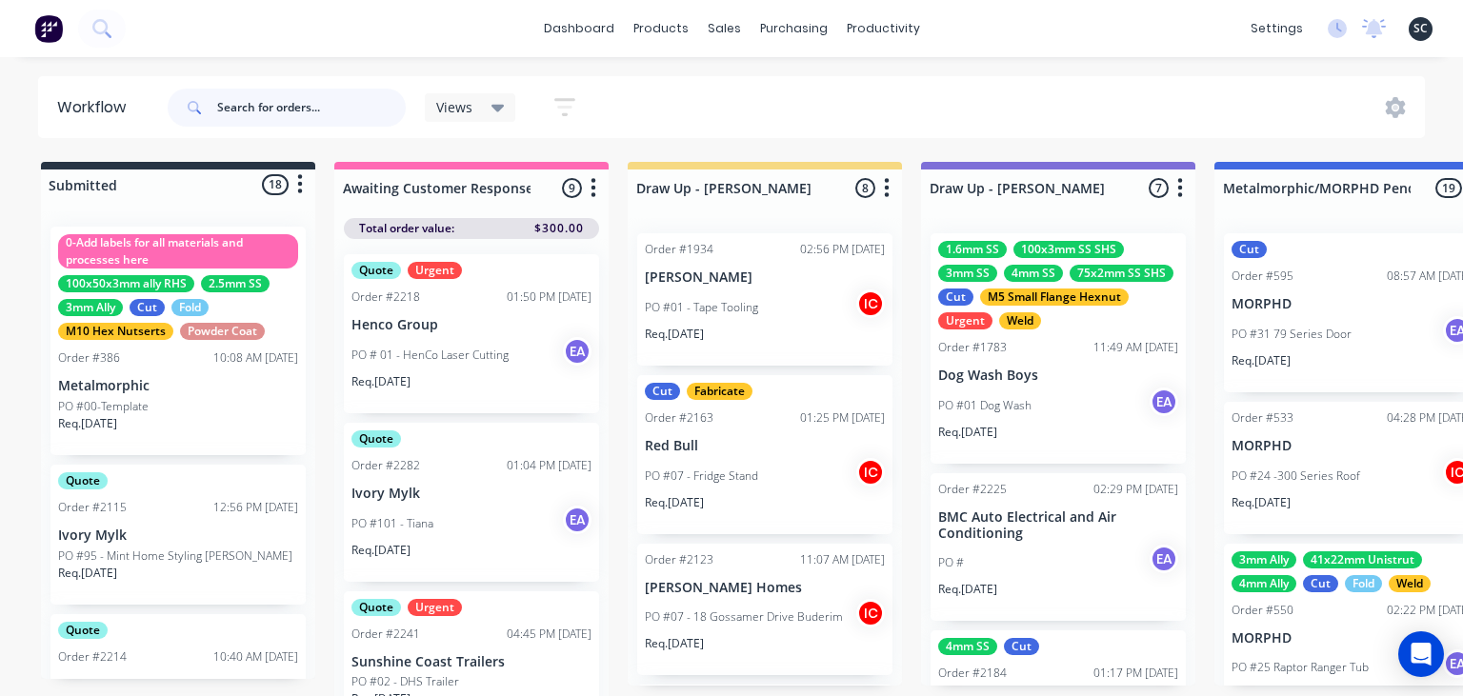
click at [241, 110] on input "text" at bounding box center [311, 108] width 189 height 38
type input "Metalink"
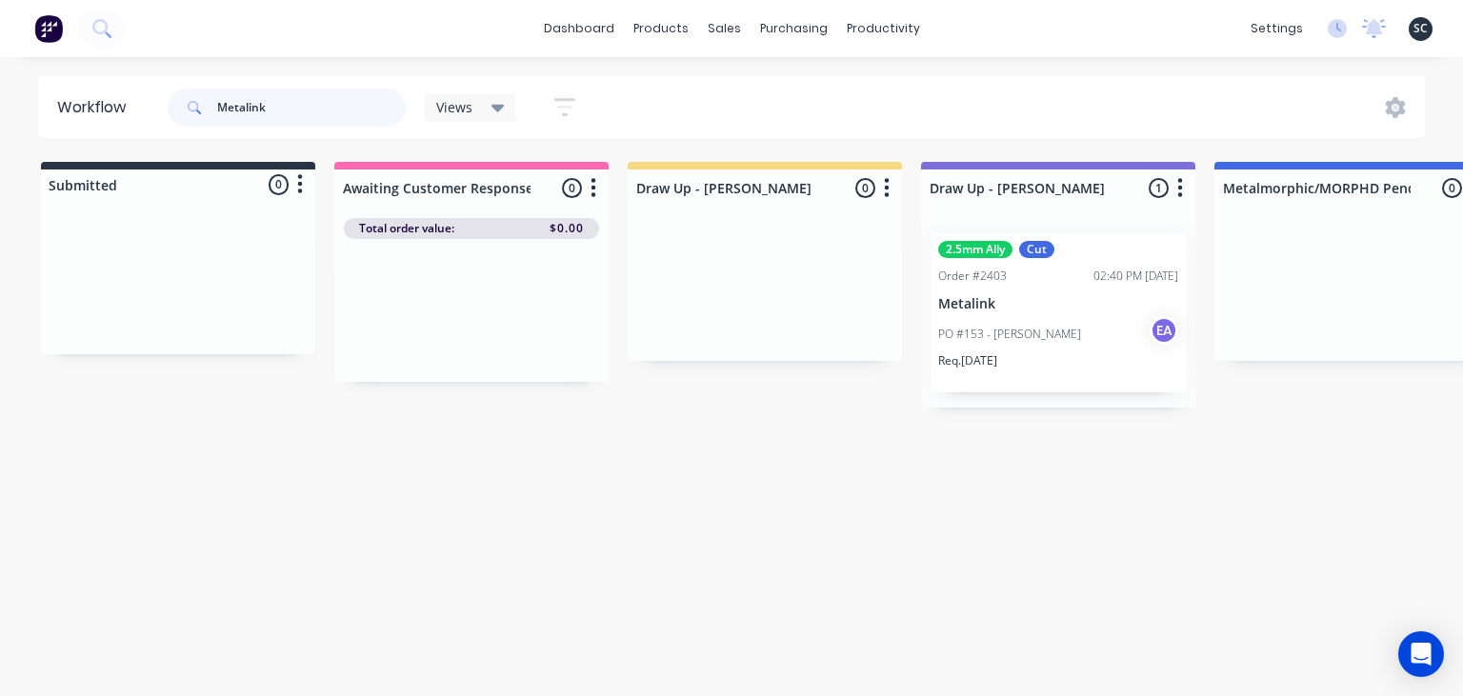
drag, startPoint x: 117, startPoint y: 109, endPoint x: 83, endPoint y: 116, distance: 35.1
click at [217, 116] on input "Metalink" at bounding box center [311, 108] width 189 height 38
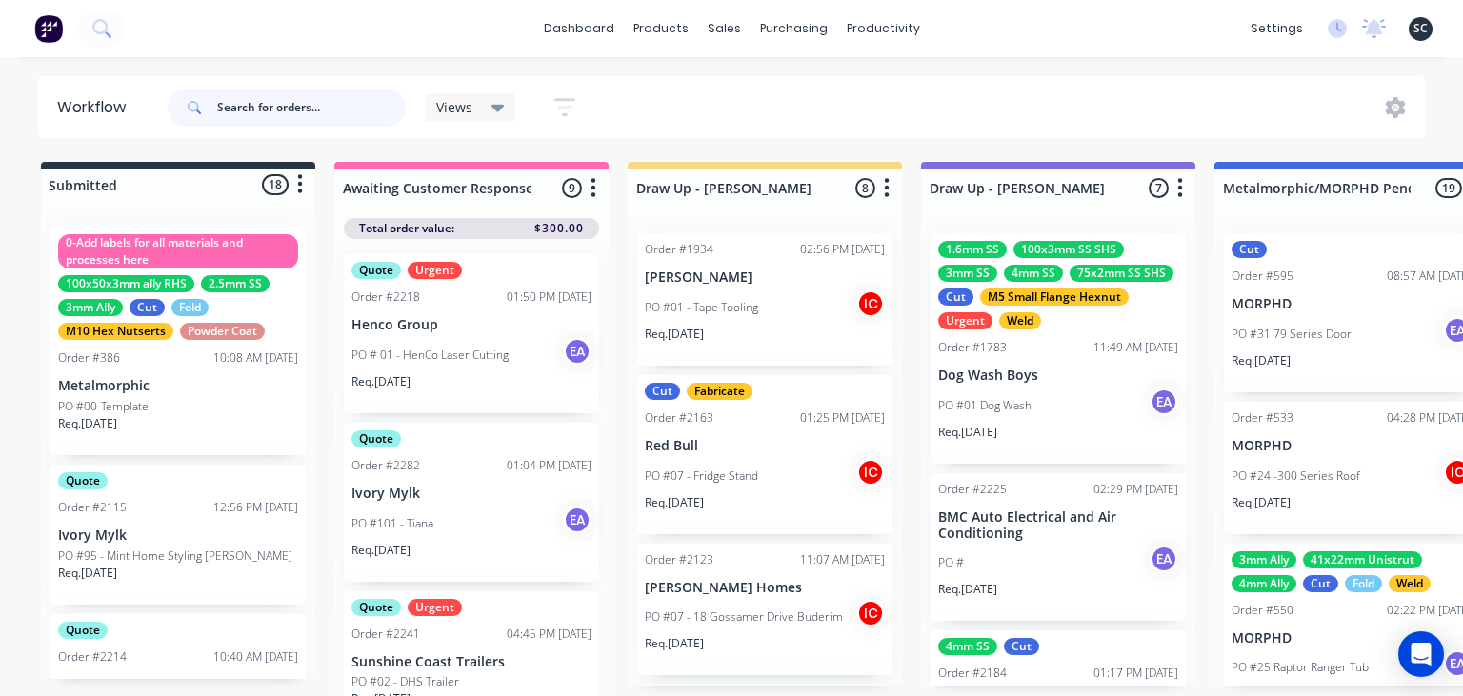
click at [258, 107] on input "text" at bounding box center [311, 108] width 189 height 38
type input "nomadic"
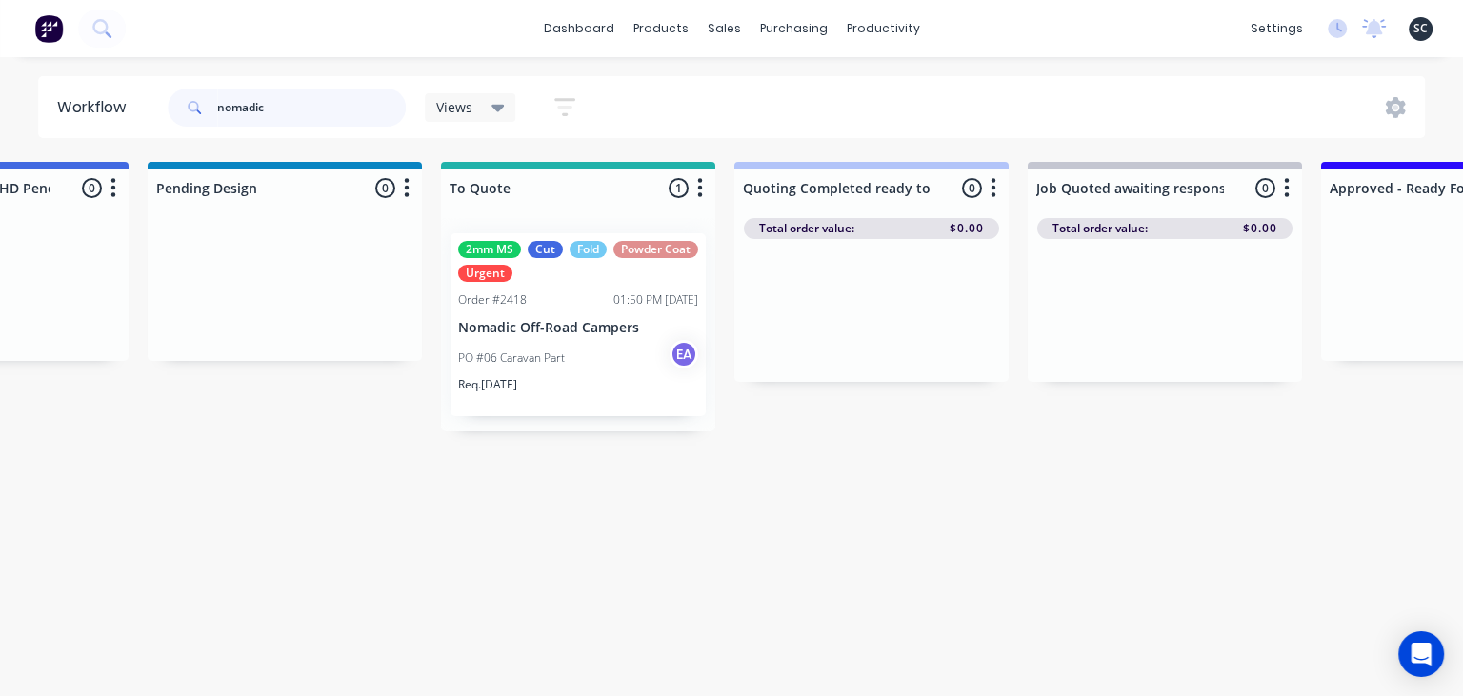
scroll to position [0, 1355]
click at [580, 377] on div "Req. 08/10/25" at bounding box center [583, 392] width 240 height 32
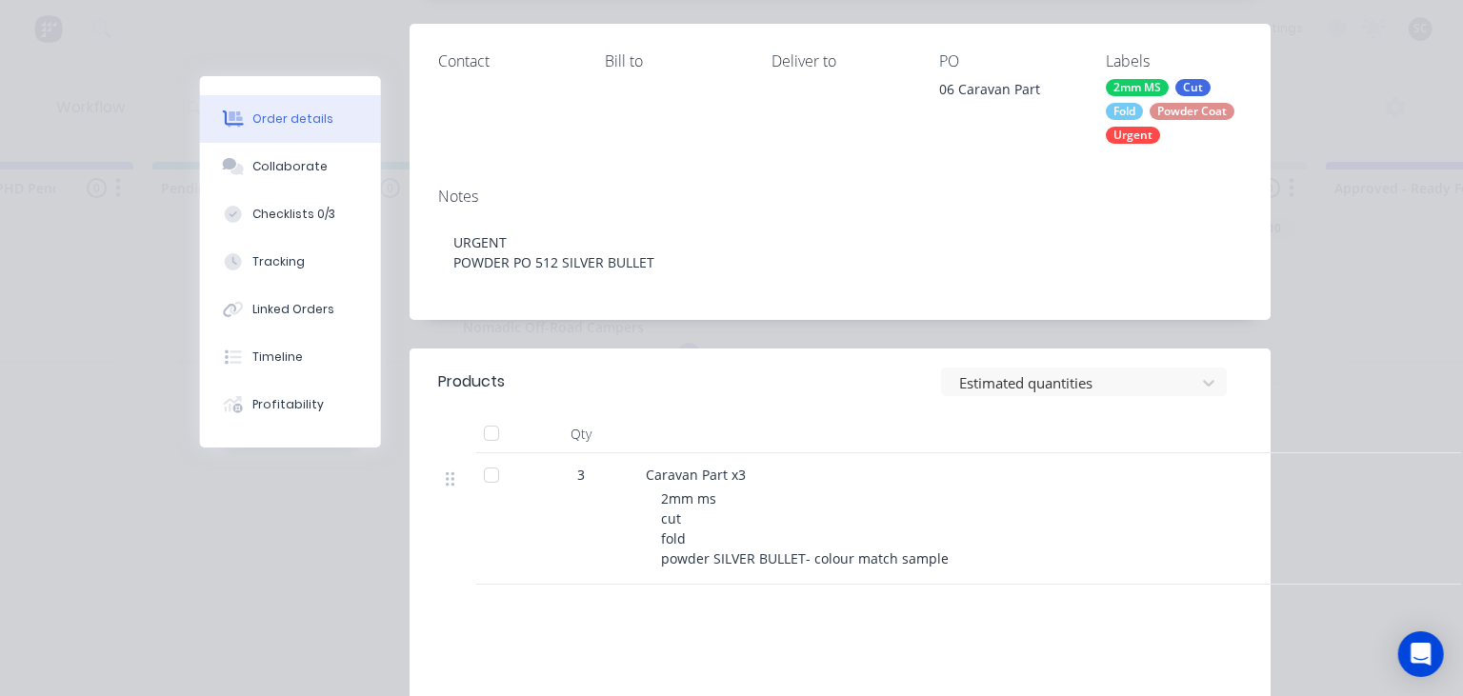
scroll to position [438, 0]
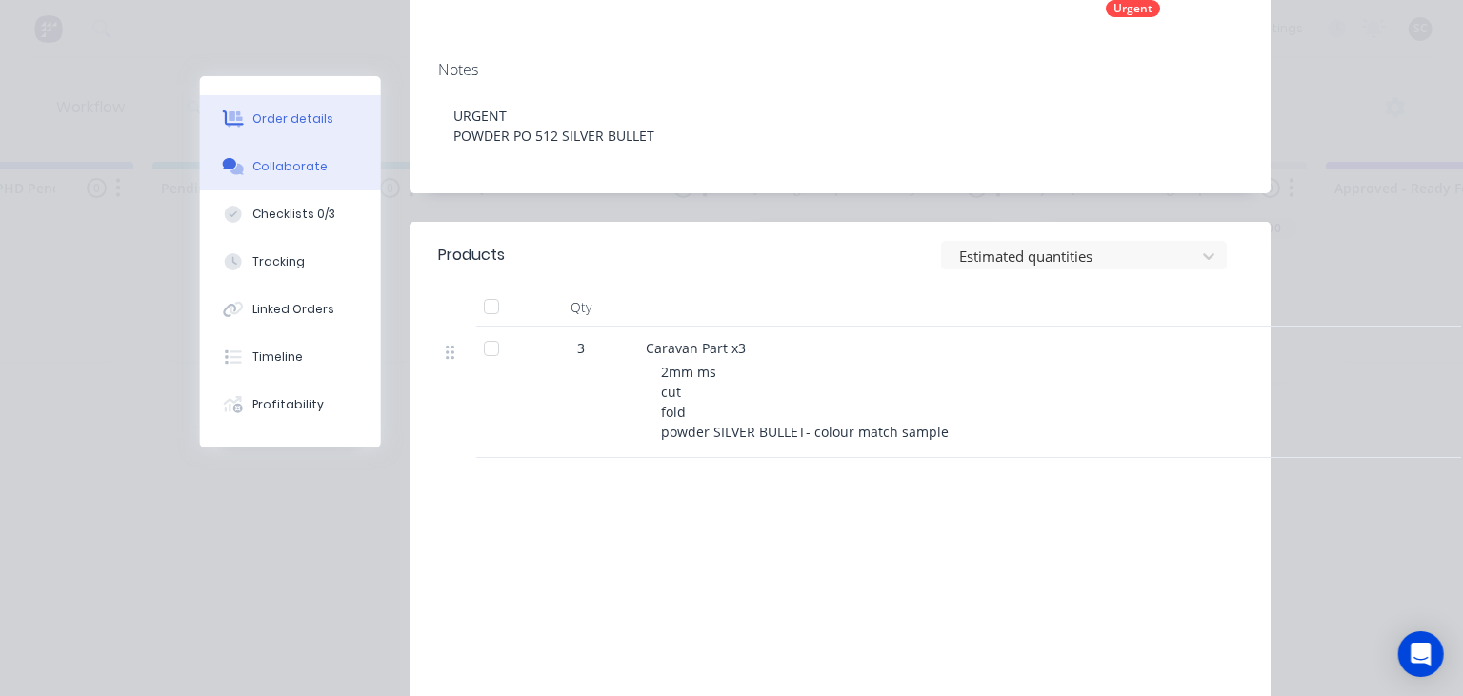
click at [297, 170] on div "Collaborate" at bounding box center [290, 166] width 75 height 17
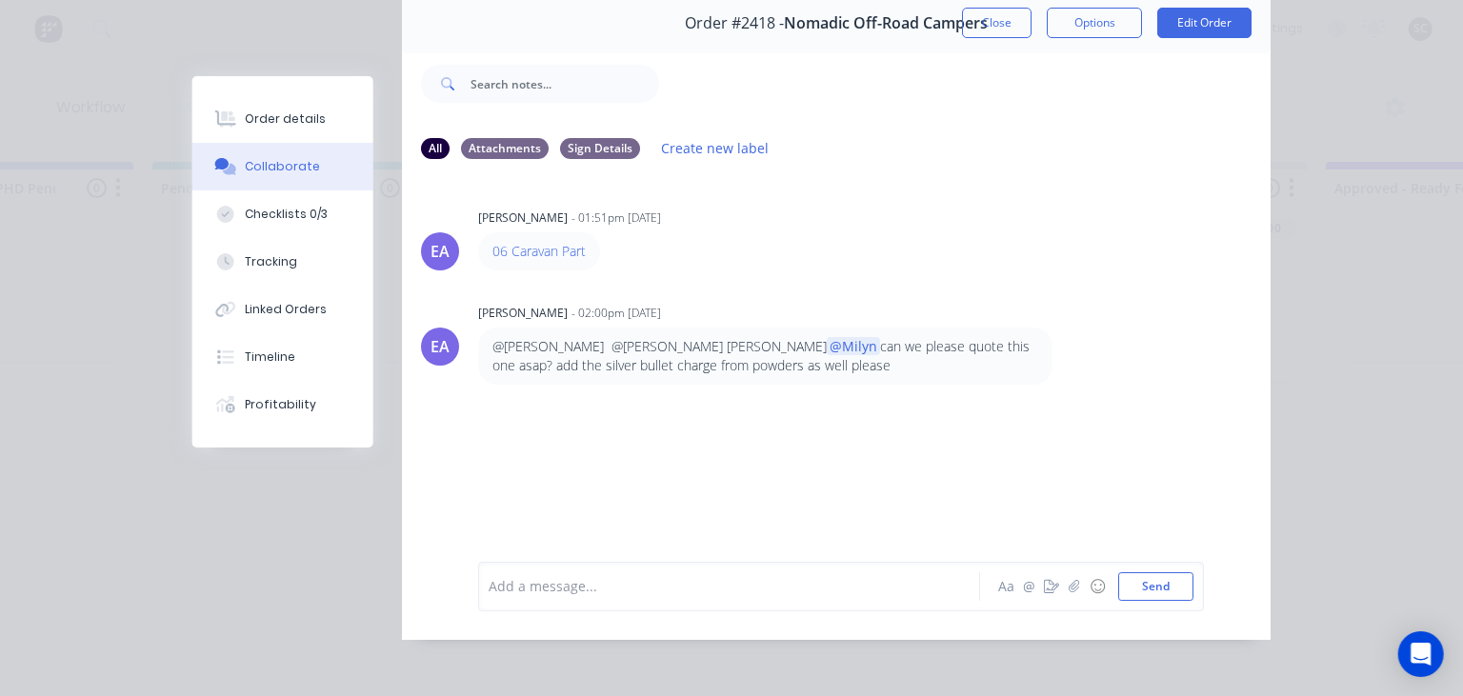
scroll to position [85, 0]
click at [728, 589] on div at bounding box center [735, 584] width 490 height 20
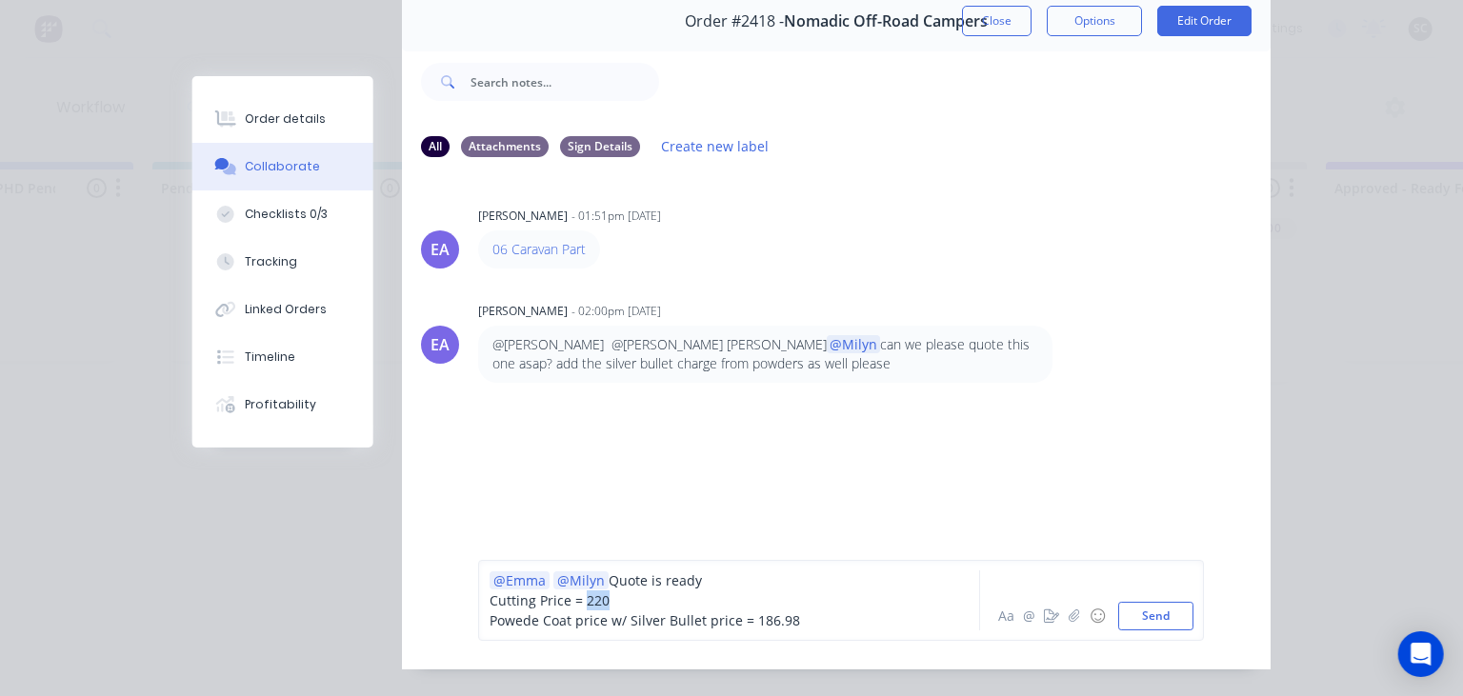
drag, startPoint x: 583, startPoint y: 599, endPoint x: 613, endPoint y: 603, distance: 30.7
click at [613, 603] on div "Cutting Price = 220" at bounding box center [735, 600] width 490 height 20
drag, startPoint x: 750, startPoint y: 621, endPoint x: 815, endPoint y: 620, distance: 64.8
click at [815, 620] on div "Powede Coat price w/ Silver Bullet price = 186.98" at bounding box center [735, 620] width 490 height 20
click at [819, 619] on div "Powede Coat price w/ Silver Bullet price = 186.98" at bounding box center [735, 620] width 490 height 20
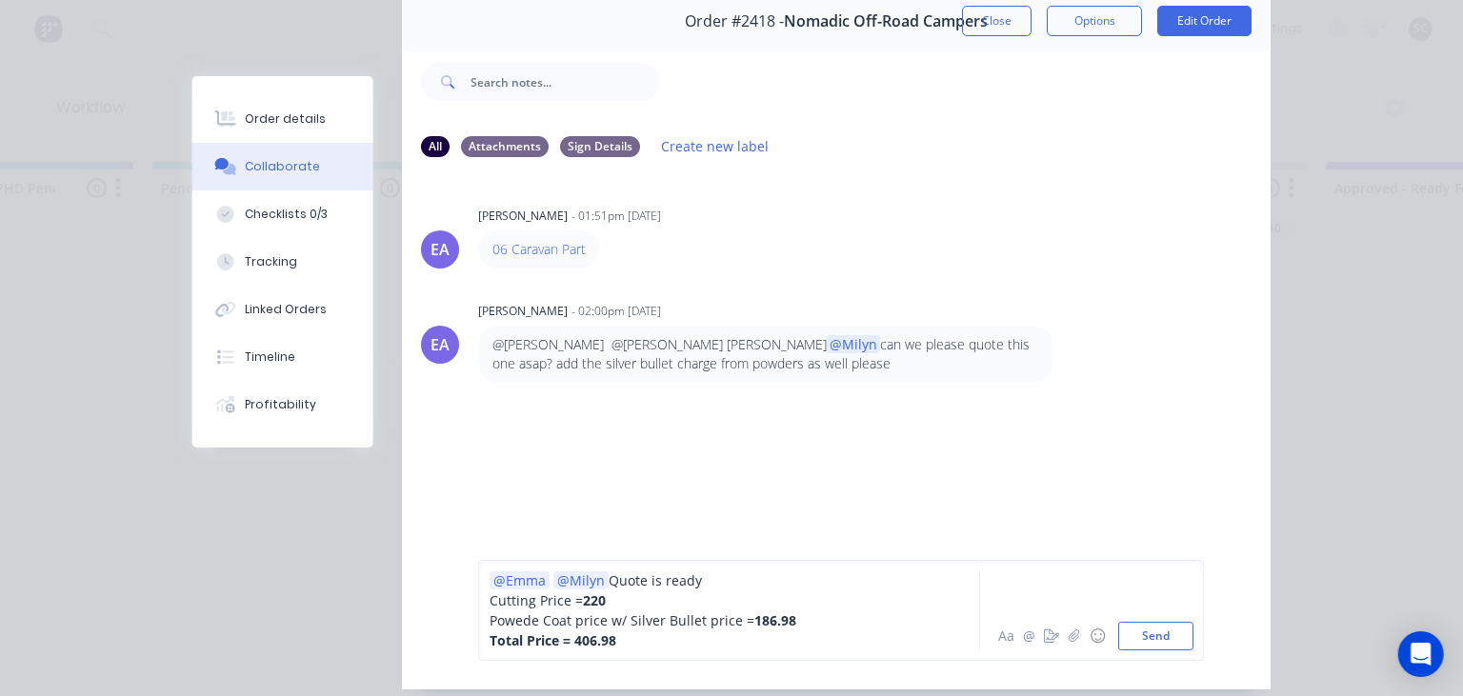
drag, startPoint x: 504, startPoint y: 639, endPoint x: 574, endPoint y: 639, distance: 70.5
click at [556, 639] on div "@Emma @Milyn Quote is ready Cutting Price = 220 Powede Coat price w/ Silver Bul…" at bounding box center [734, 610] width 490 height 80
click at [1153, 636] on button "Send" at bounding box center [1155, 636] width 75 height 29
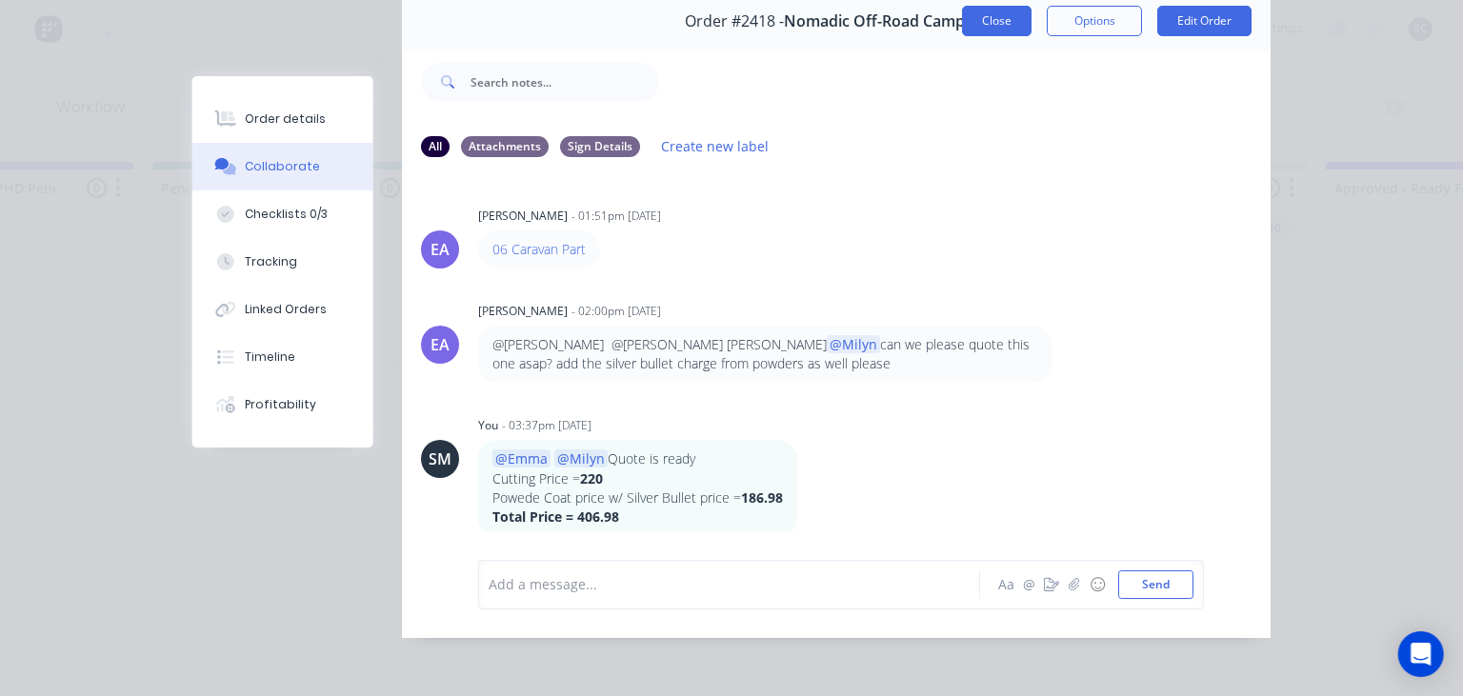
click at [1003, 19] on button "Close" at bounding box center [997, 21] width 70 height 30
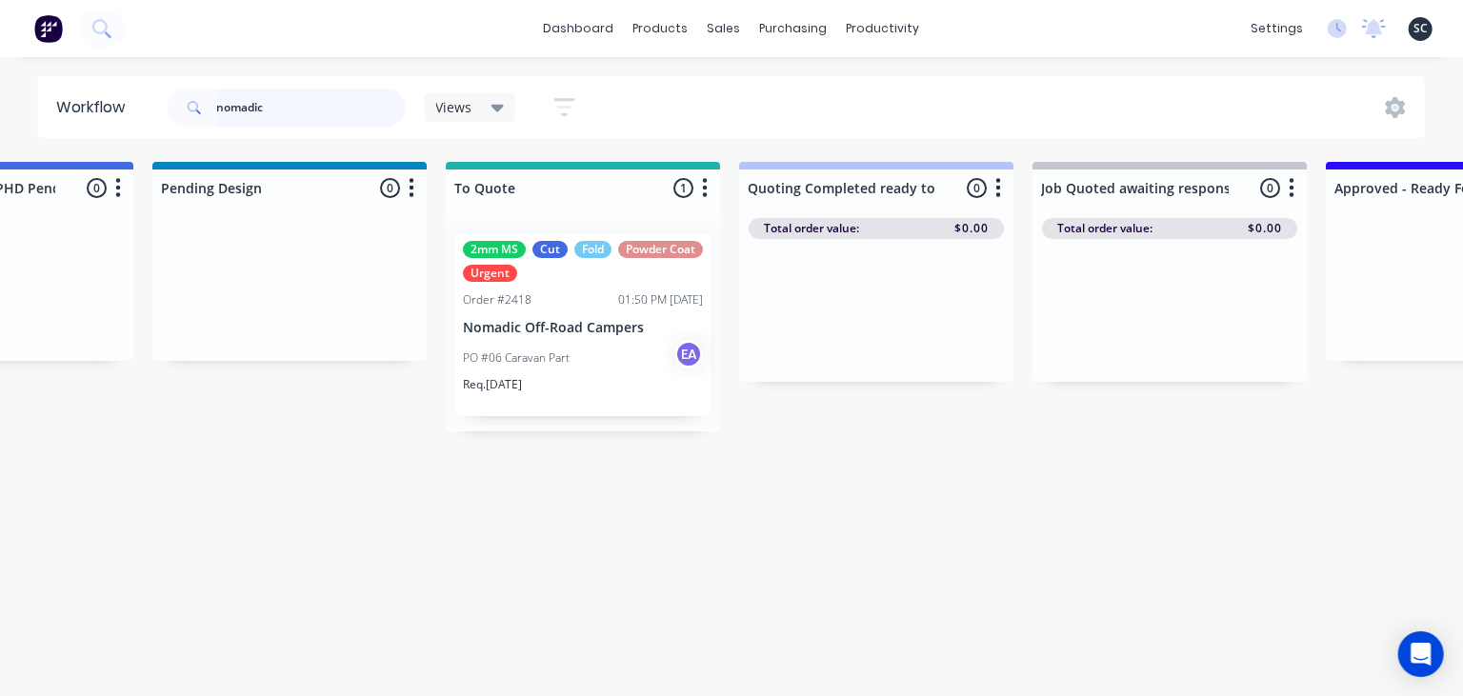
drag, startPoint x: 97, startPoint y: 130, endPoint x: 82, endPoint y: 132, distance: 15.4
click at [217, 127] on input "nomadic" at bounding box center [311, 108] width 189 height 38
type input "Metalink"
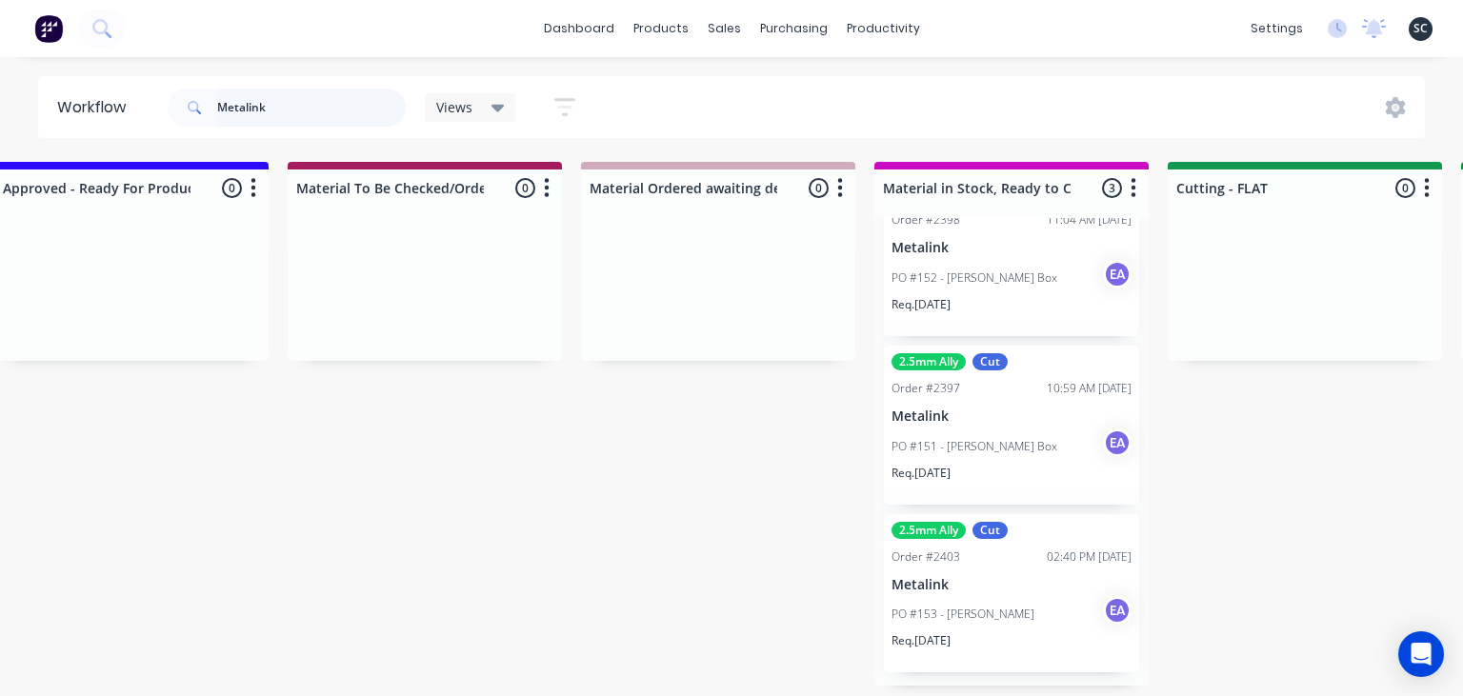
scroll to position [57, 0]
click at [974, 633] on div "Req. 17/10/25" at bounding box center [1011, 647] width 240 height 32
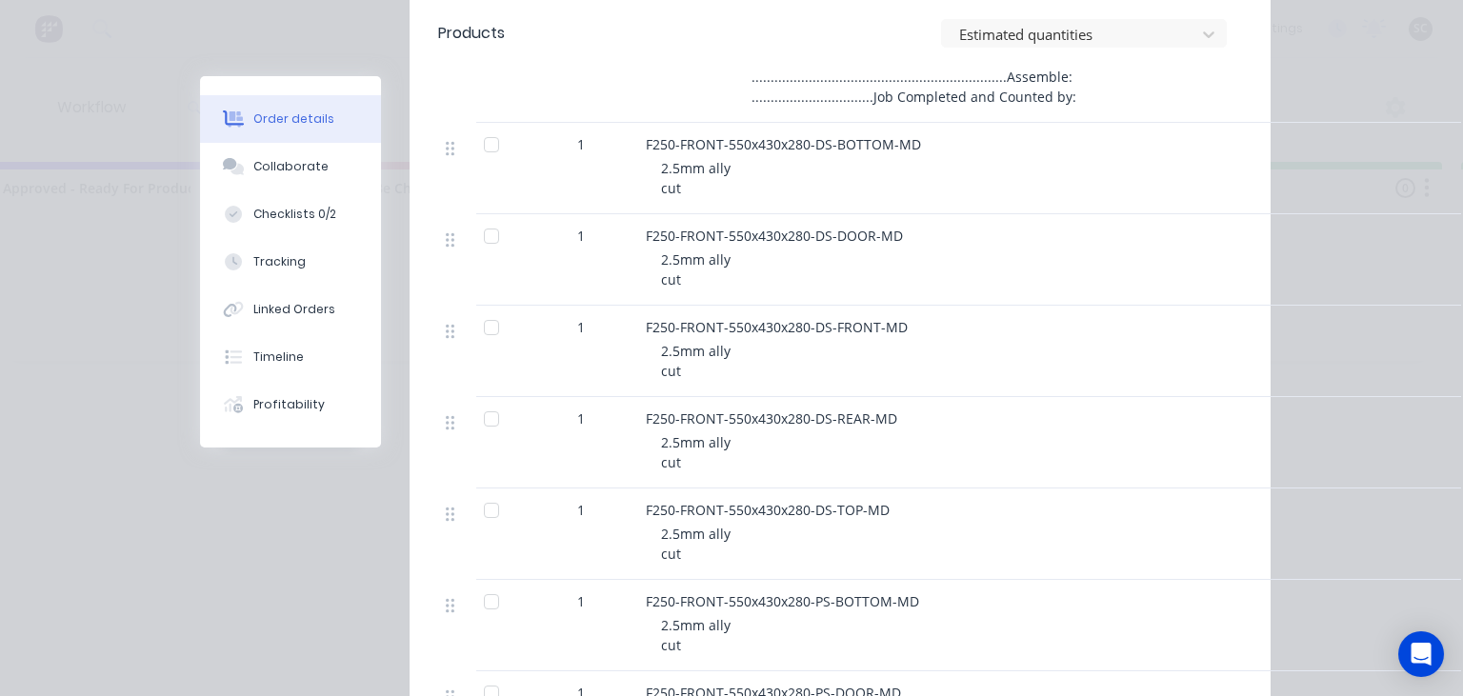
scroll to position [877, 0]
click at [304, 154] on button "Collaborate" at bounding box center [290, 167] width 181 height 48
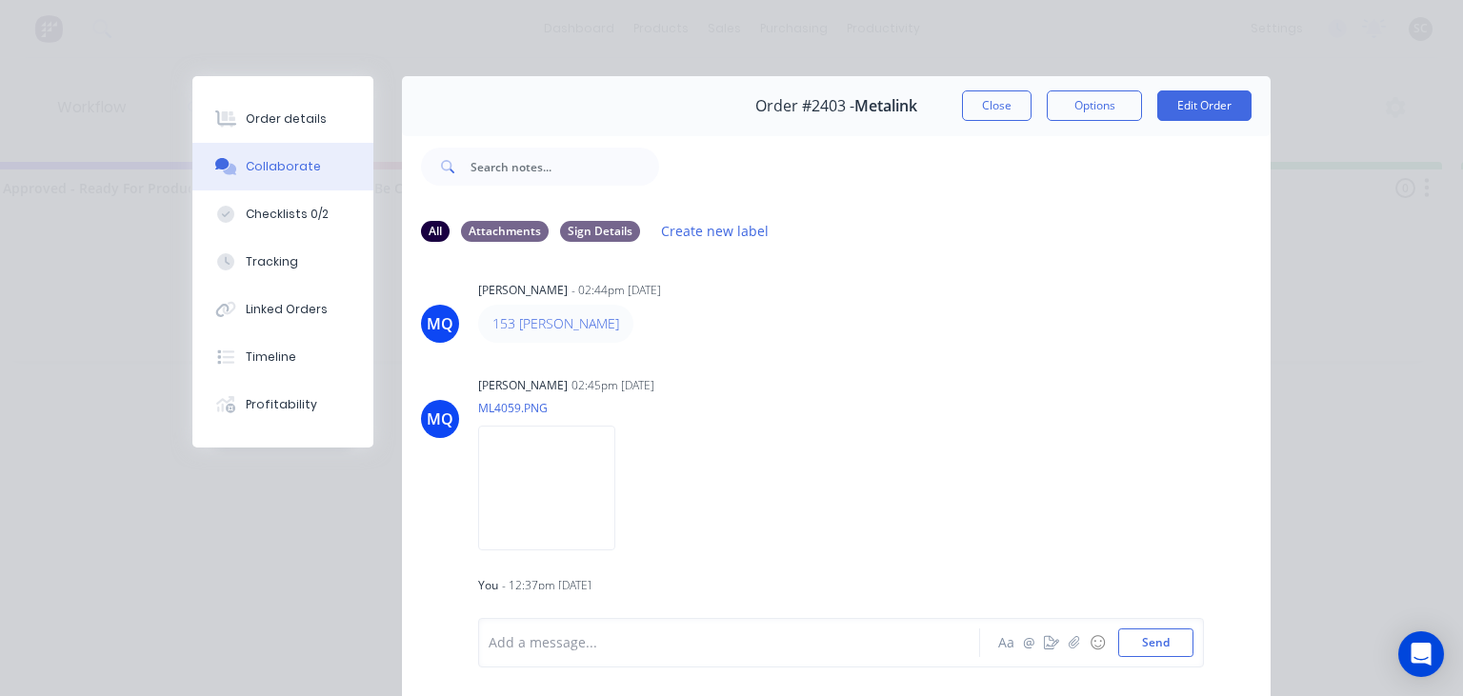
scroll to position [0, 0]
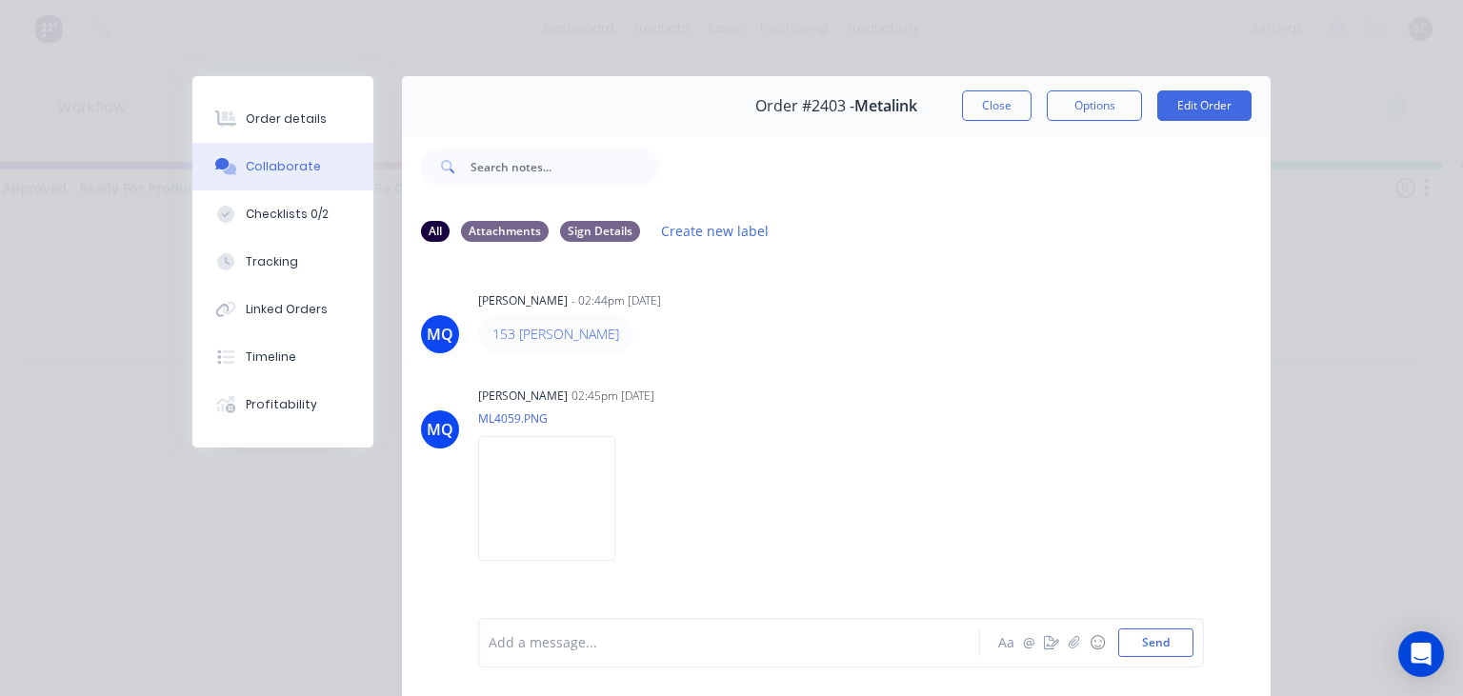
drag, startPoint x: 598, startPoint y: 332, endPoint x: 650, endPoint y: 332, distance: 52.4
drag, startPoint x: 898, startPoint y: 368, endPoint x: 903, endPoint y: 15, distance: 352.4
click at [901, 363] on div "MQ Milyn Quinones - 02:44pm 03/10/25 153 Michael Donaldson MQ Milyn Quinones 02…" at bounding box center [836, 437] width 869 height 358
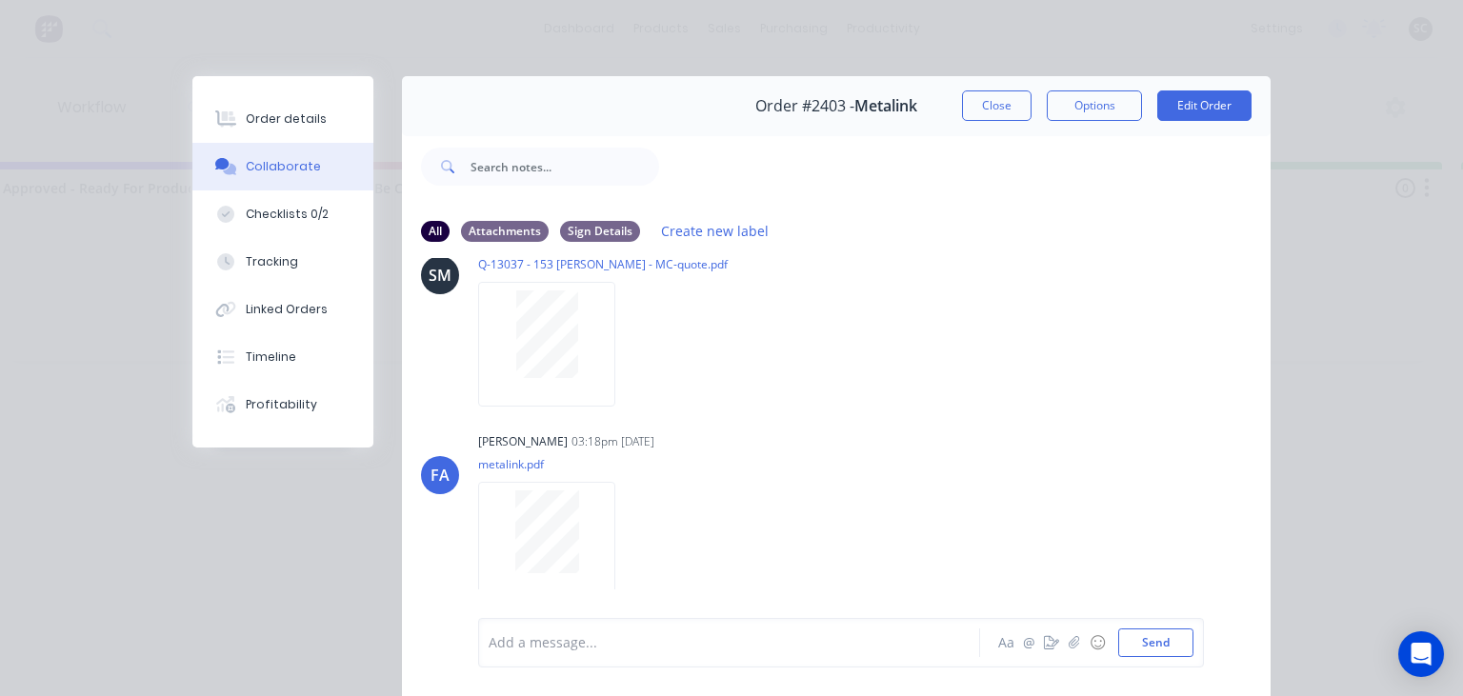
scroll to position [85, 0]
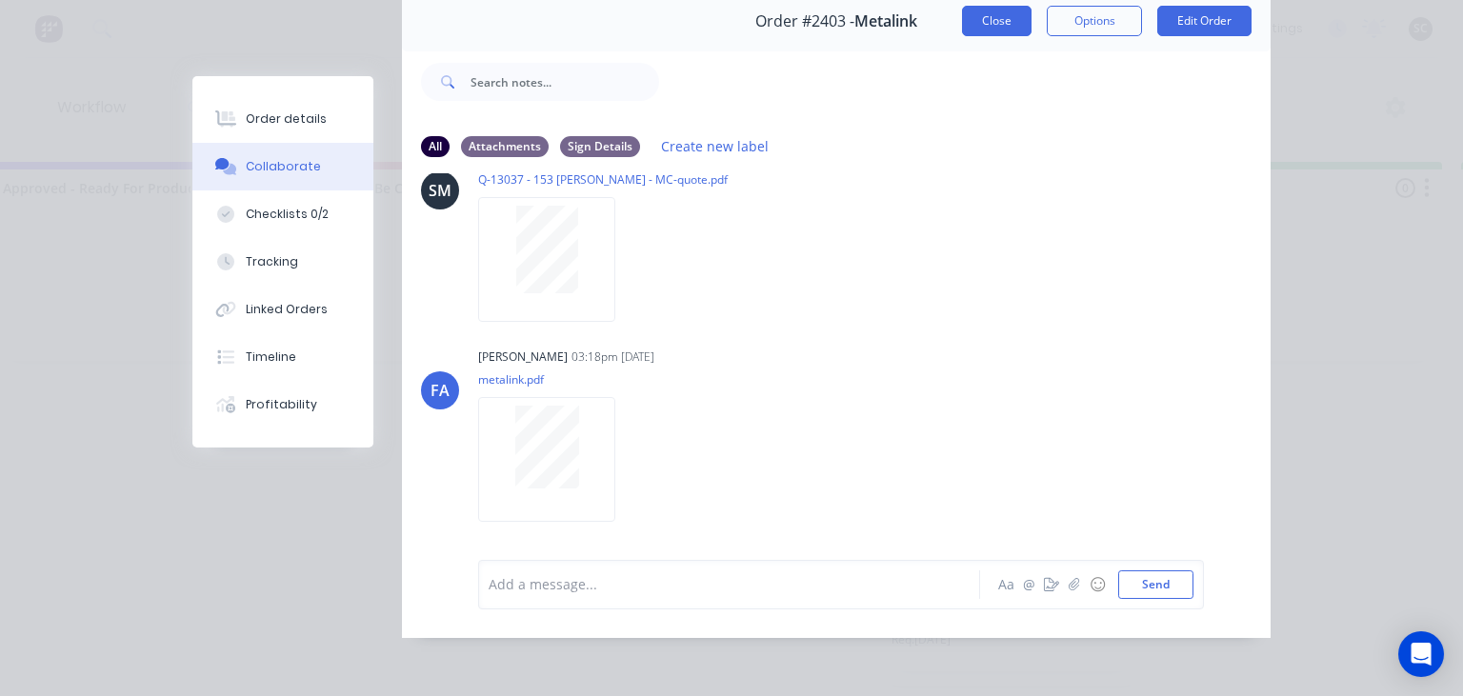
click at [1005, 21] on button "Close" at bounding box center [997, 21] width 70 height 30
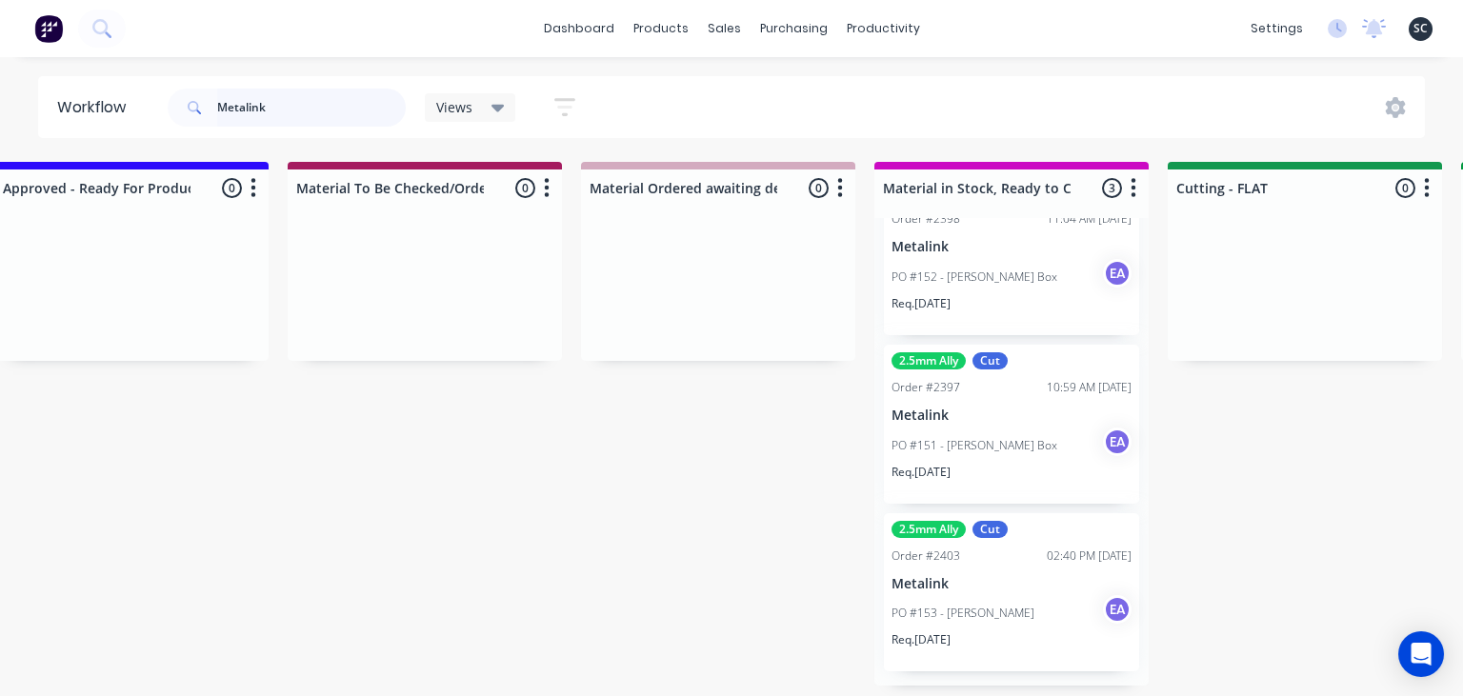
drag, startPoint x: 276, startPoint y: 100, endPoint x: 132, endPoint y: 117, distance: 144.8
click at [217, 117] on input "Metalink" at bounding box center [311, 108] width 189 height 38
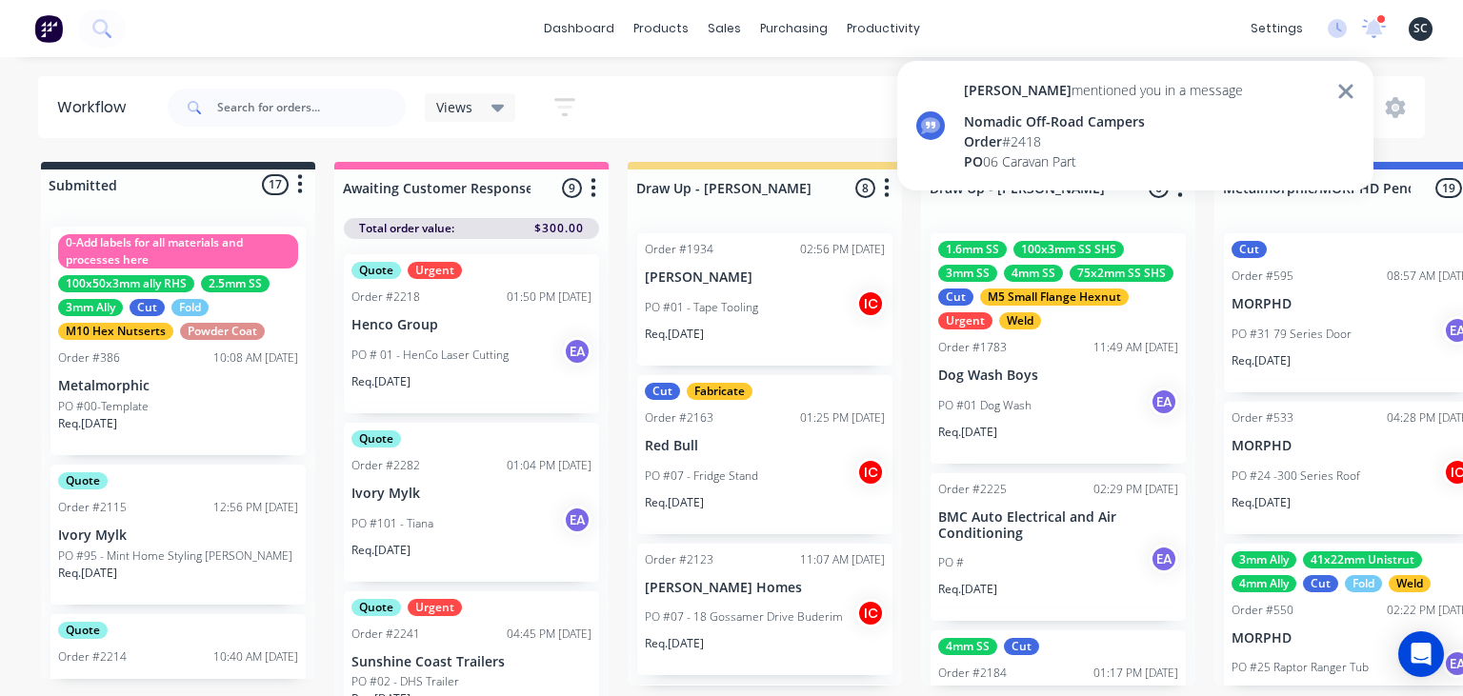
click at [1090, 142] on div "Order # 2418" at bounding box center [1103, 141] width 279 height 20
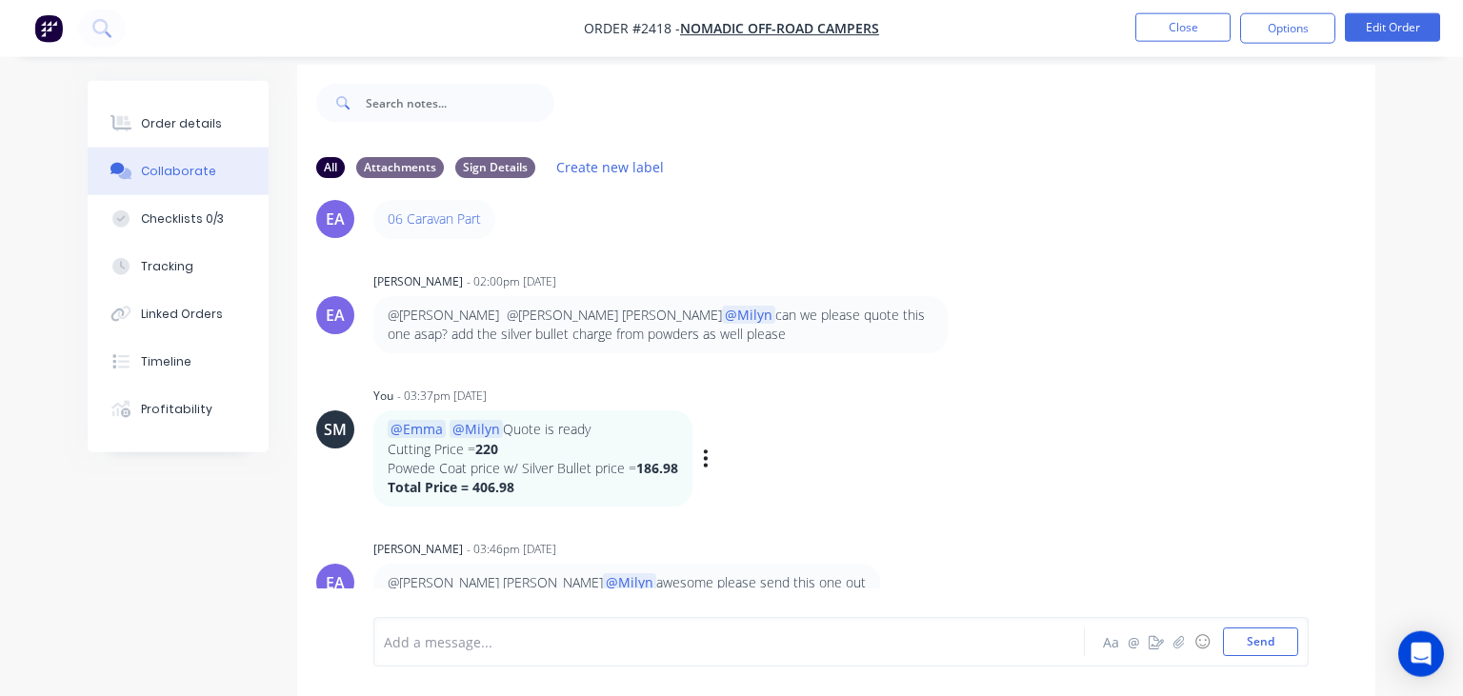
scroll to position [28, 0]
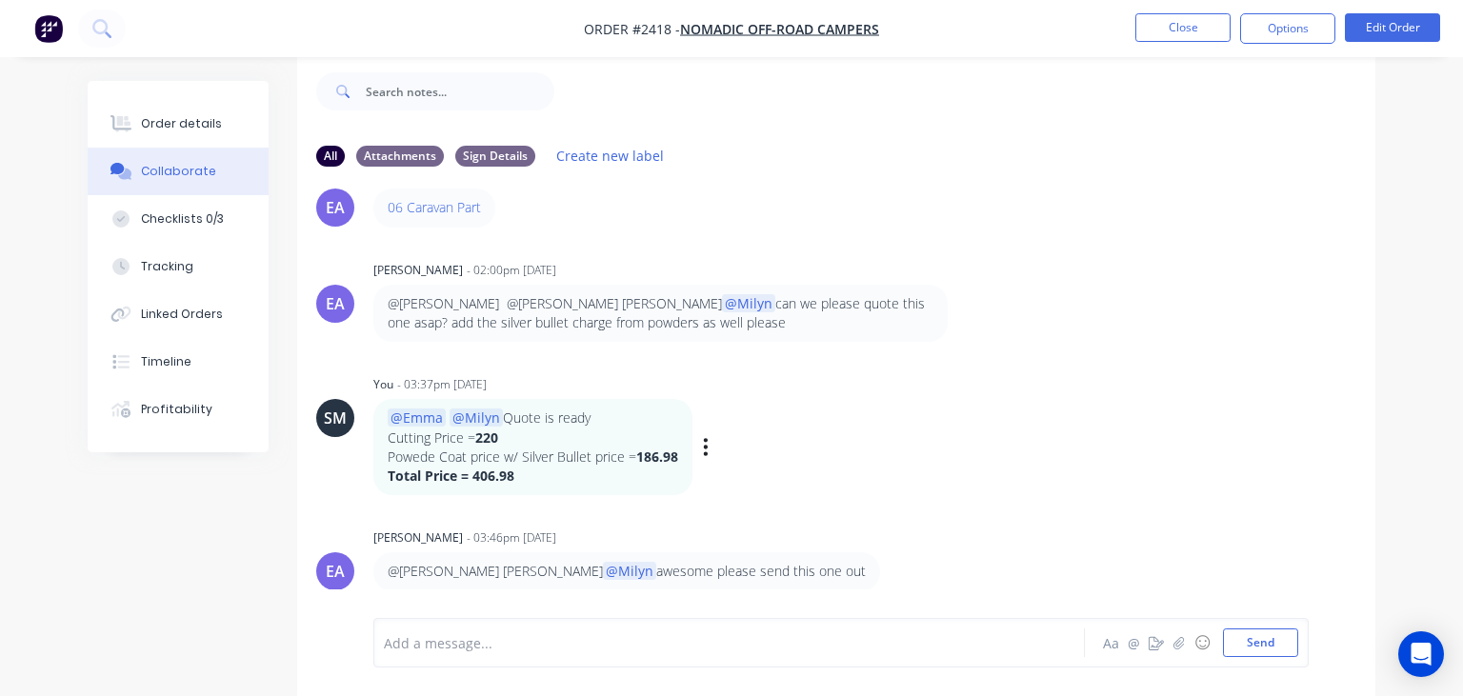
click at [976, 399] on div "SM You - 03:37pm 08/10/25 @Emma @Milyn Quote is ready Cutting Price = 220 Powed…" at bounding box center [836, 432] width 1078 height 125
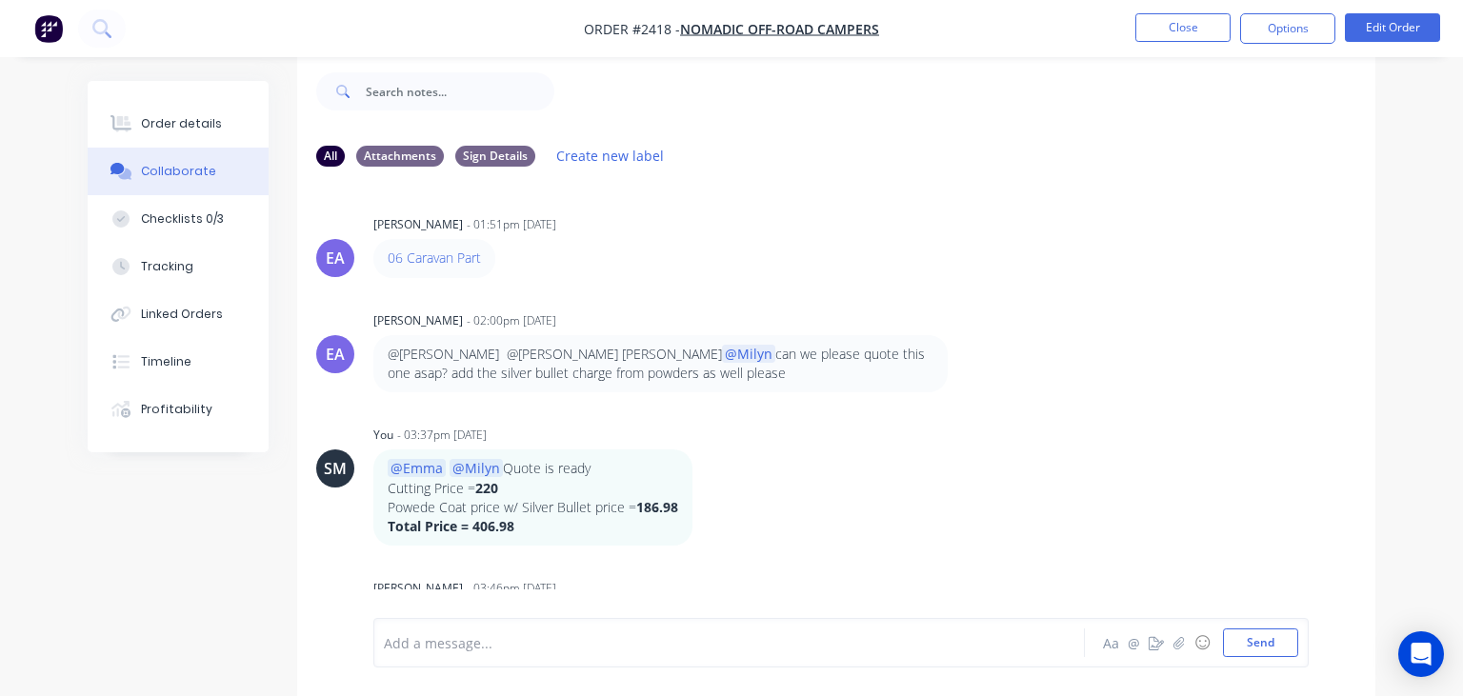
scroll to position [50, 0]
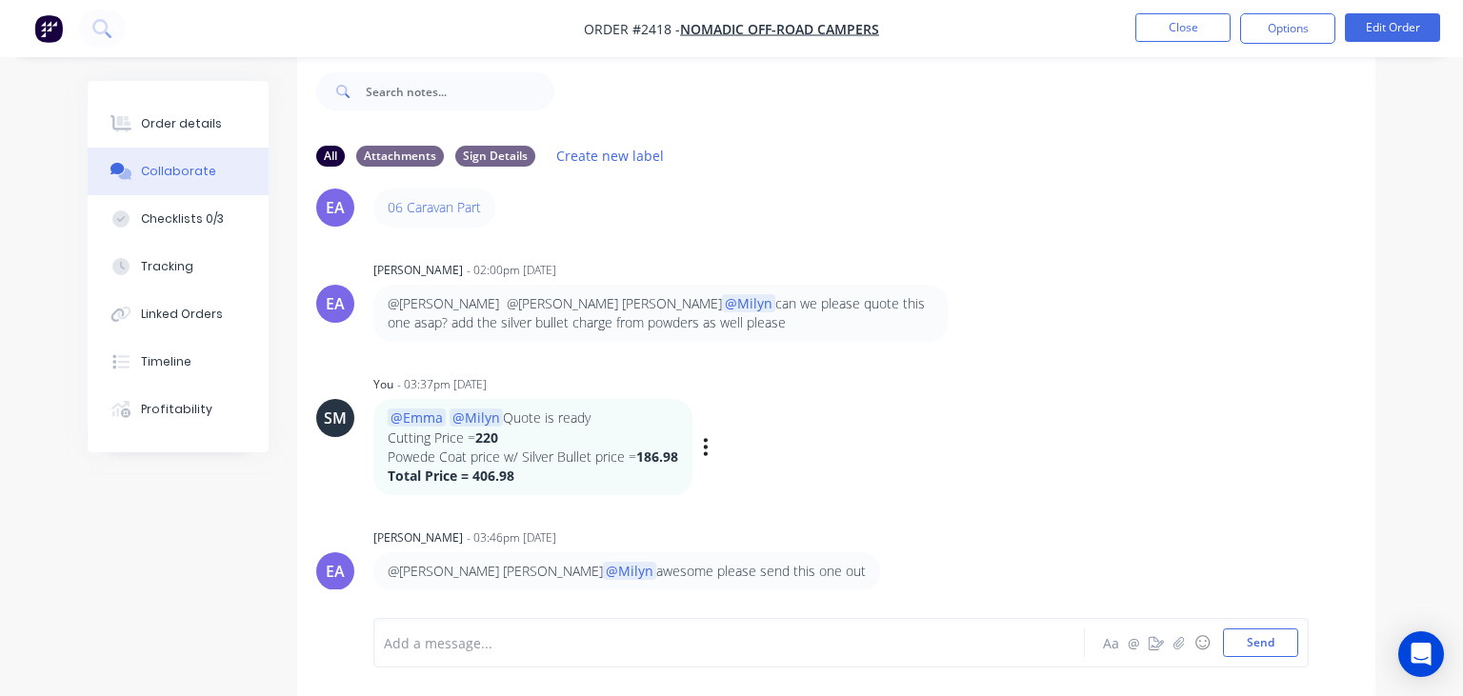
click at [1216, 376] on div "SM You - 03:37pm 08/10/25 @Emma @Milyn Quote is ready Cutting Price = 220 Powed…" at bounding box center [836, 432] width 1078 height 125
drag, startPoint x: 1171, startPoint y: 293, endPoint x: 1184, endPoint y: 261, distance: 34.7
click at [1171, 293] on div "EA Emma Arena - 02:00pm 08/10/25 @Francis Adrian @Sean Marc @Milyn can we pleas…" at bounding box center [836, 299] width 1078 height 87
click at [916, 454] on div "@Emma @Milyn Quote is ready Cutting Price = 220 Powede Coat price w/ Silver Bul…" at bounding box center [670, 447] width 595 height 96
click at [1034, 418] on div "SM You - 03:37pm 08/10/25 @Emma @Milyn Quote is ready Cutting Price = 220 Powed…" at bounding box center [836, 432] width 1078 height 125
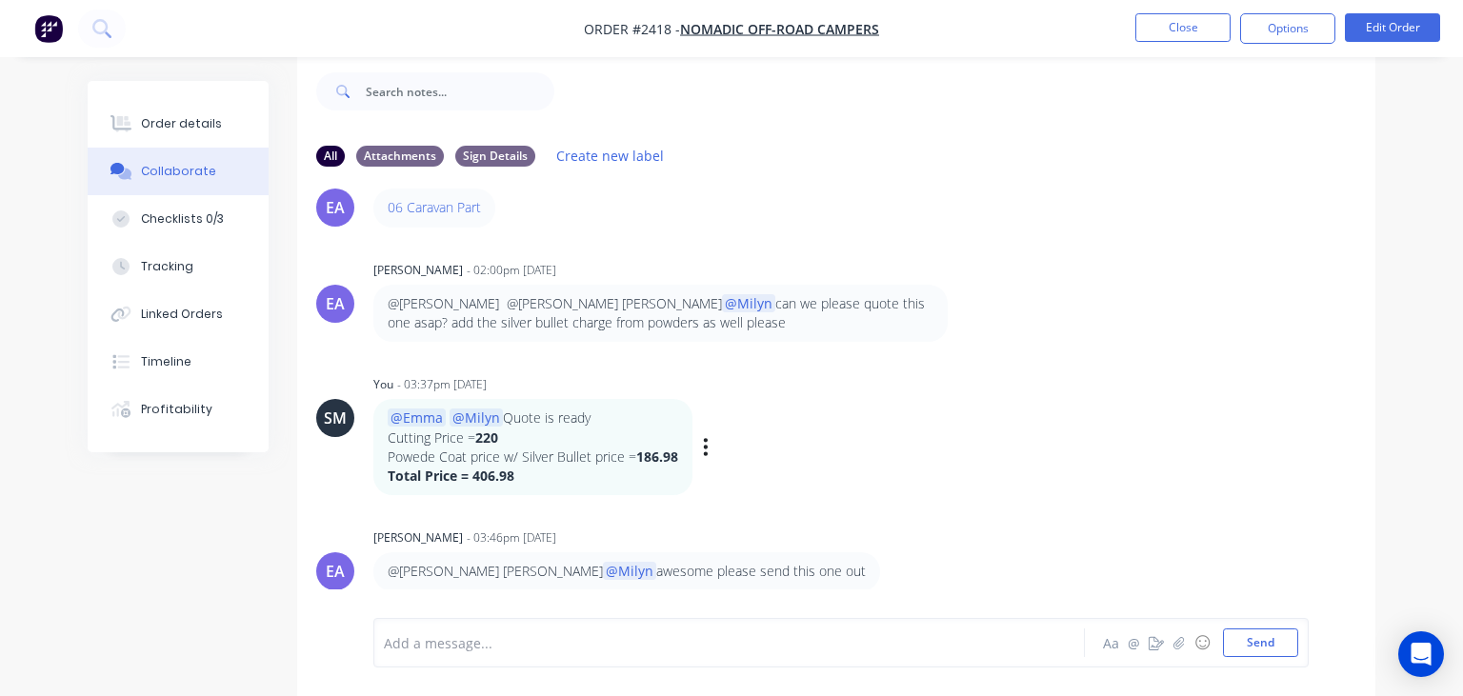
click at [1067, 425] on div "SM You - 03:37pm 08/10/25 @Emma @Milyn Quote is ready Cutting Price = 220 Powed…" at bounding box center [836, 432] width 1078 height 125
click at [1179, 34] on button "Close" at bounding box center [1182, 27] width 95 height 29
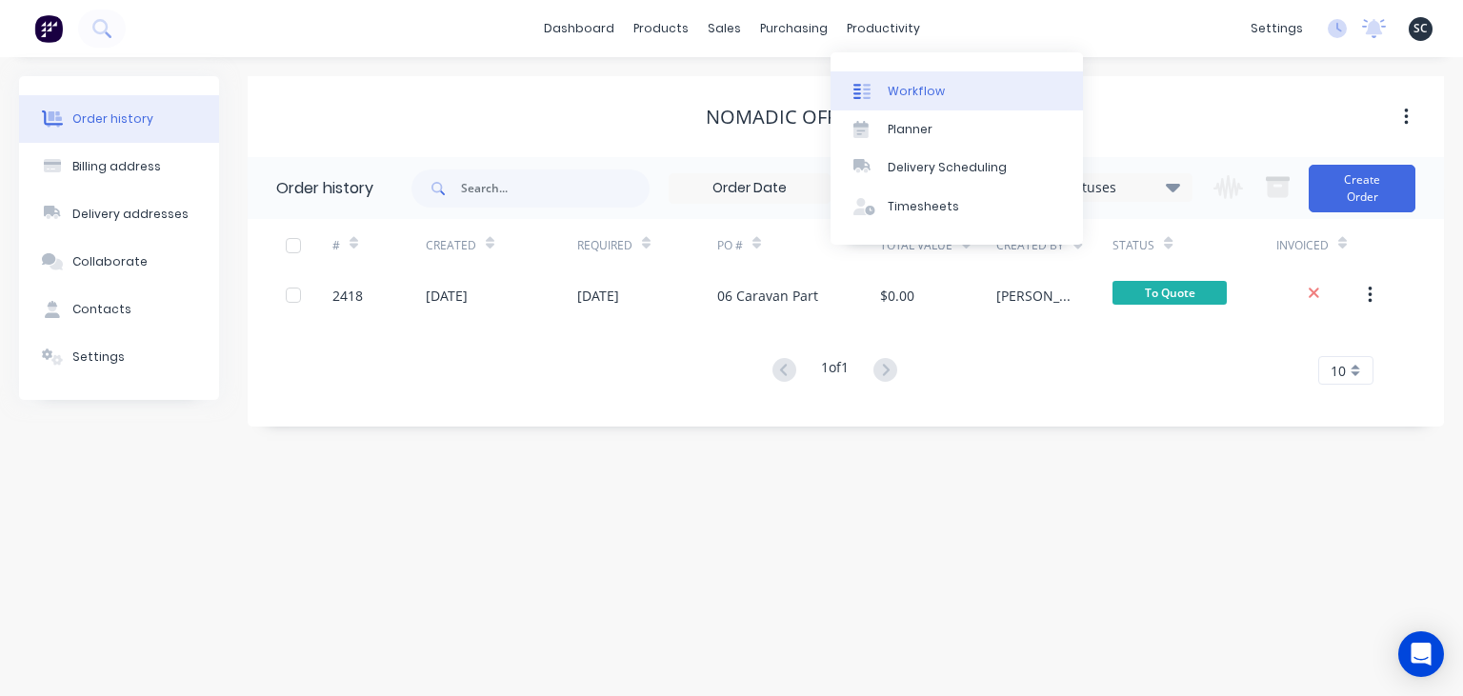
click at [958, 99] on link "Workflow" at bounding box center [956, 90] width 252 height 38
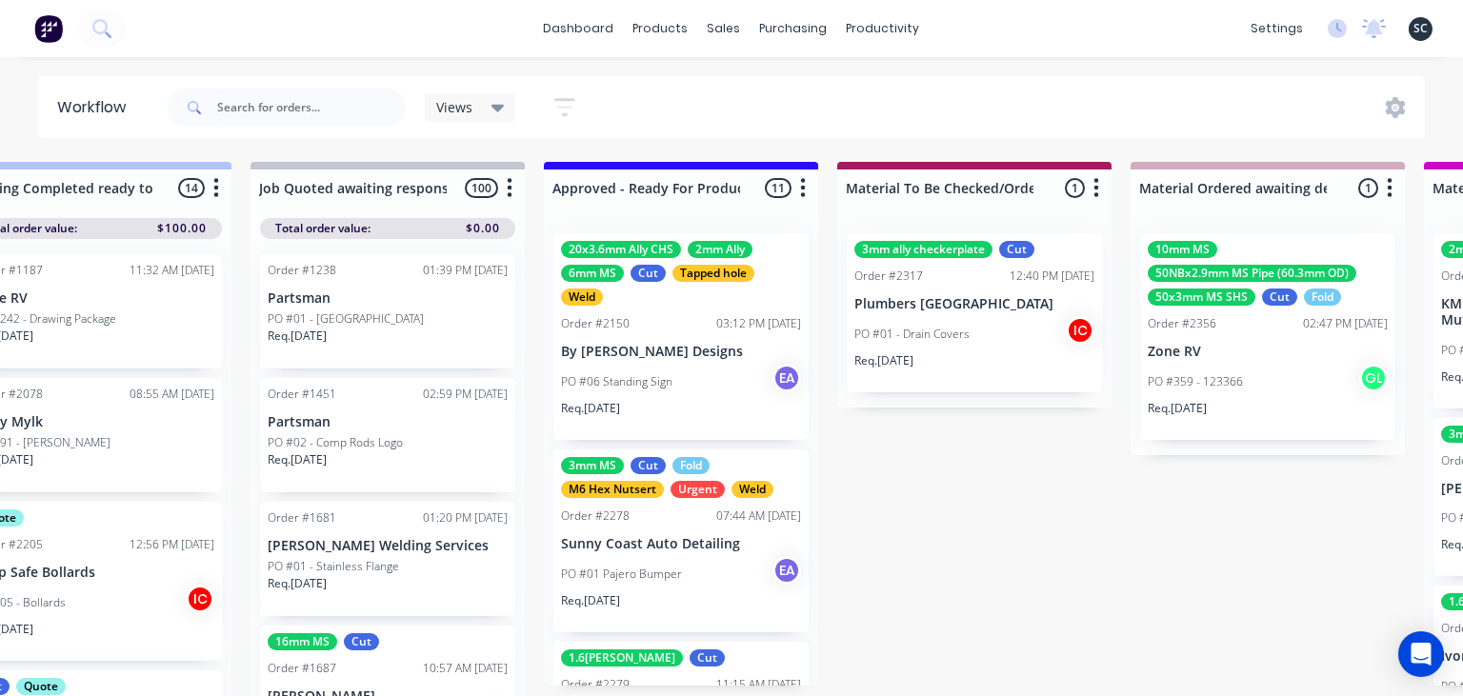
scroll to position [0, 2141]
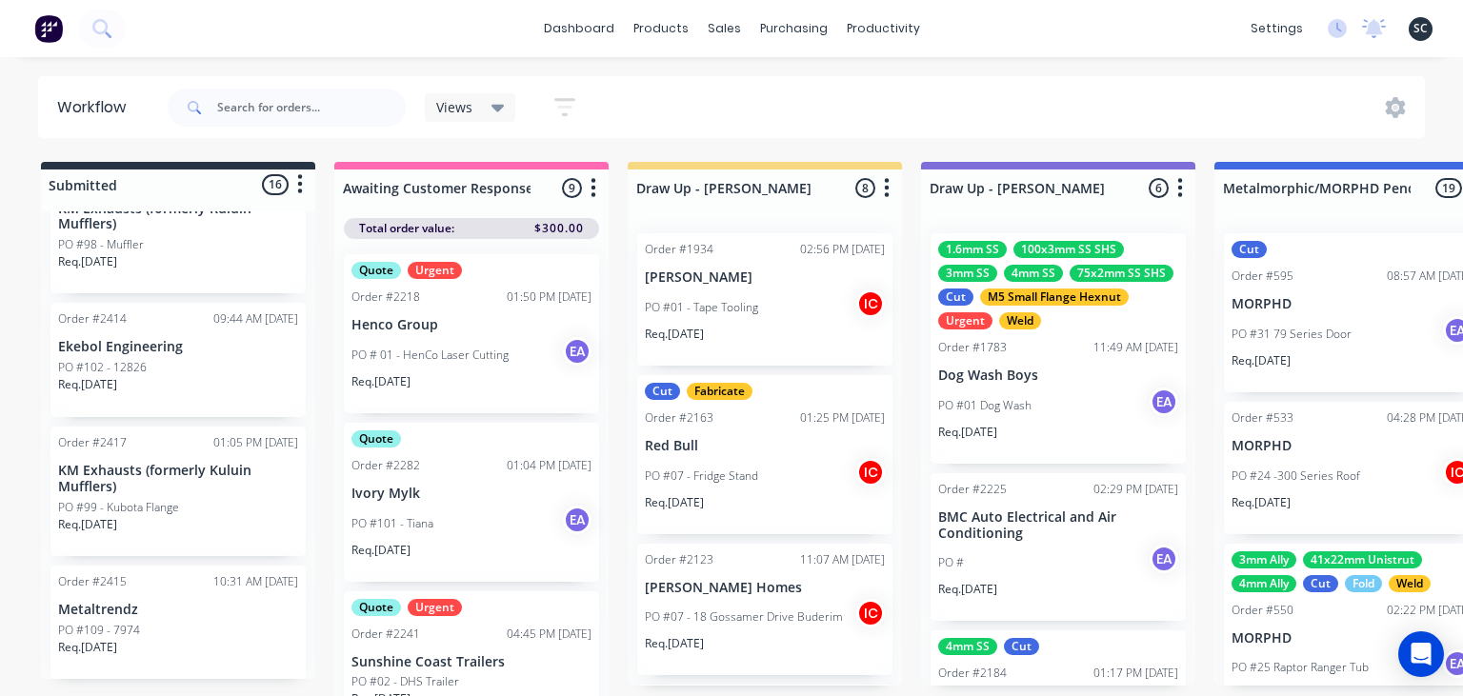
scroll to position [1846, 0]
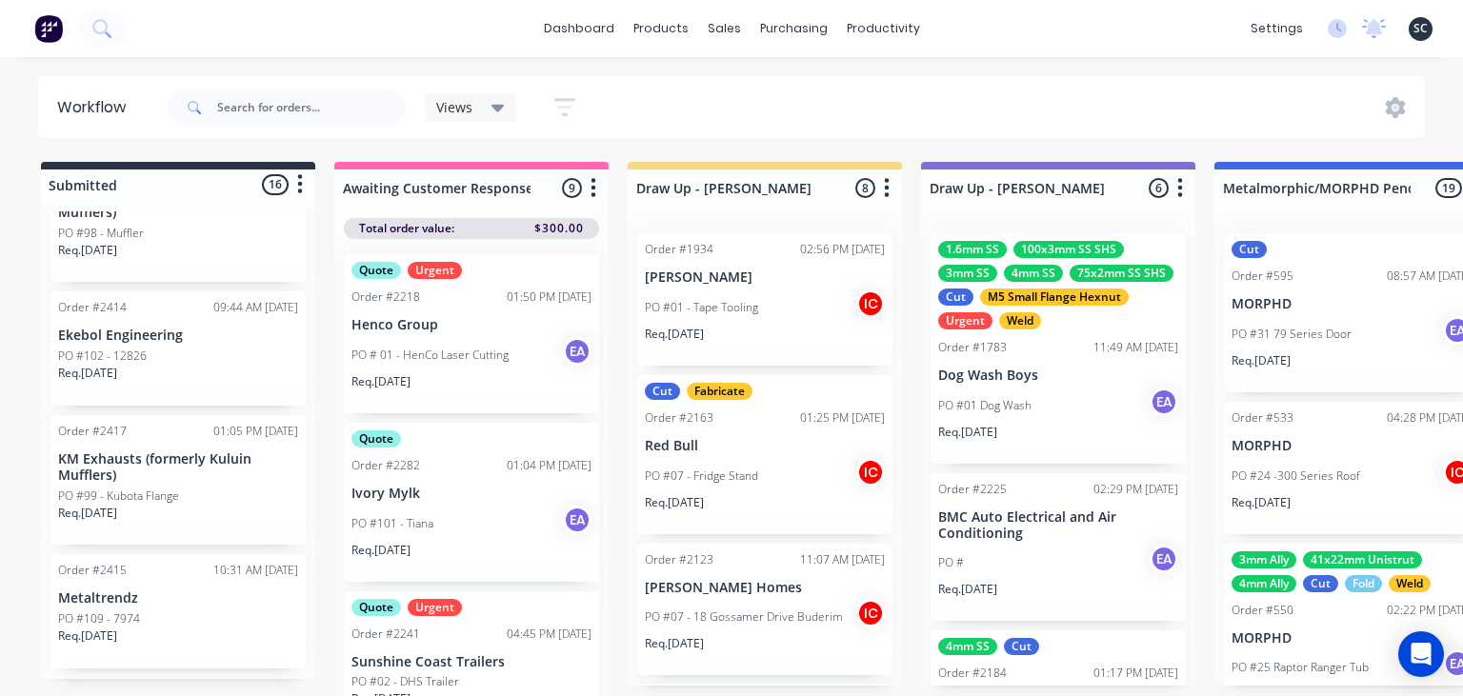
click at [965, 57] on div "dashboard products sales purchasing productivity dashboard products Product Cat…" at bounding box center [731, 291] width 1463 height 582
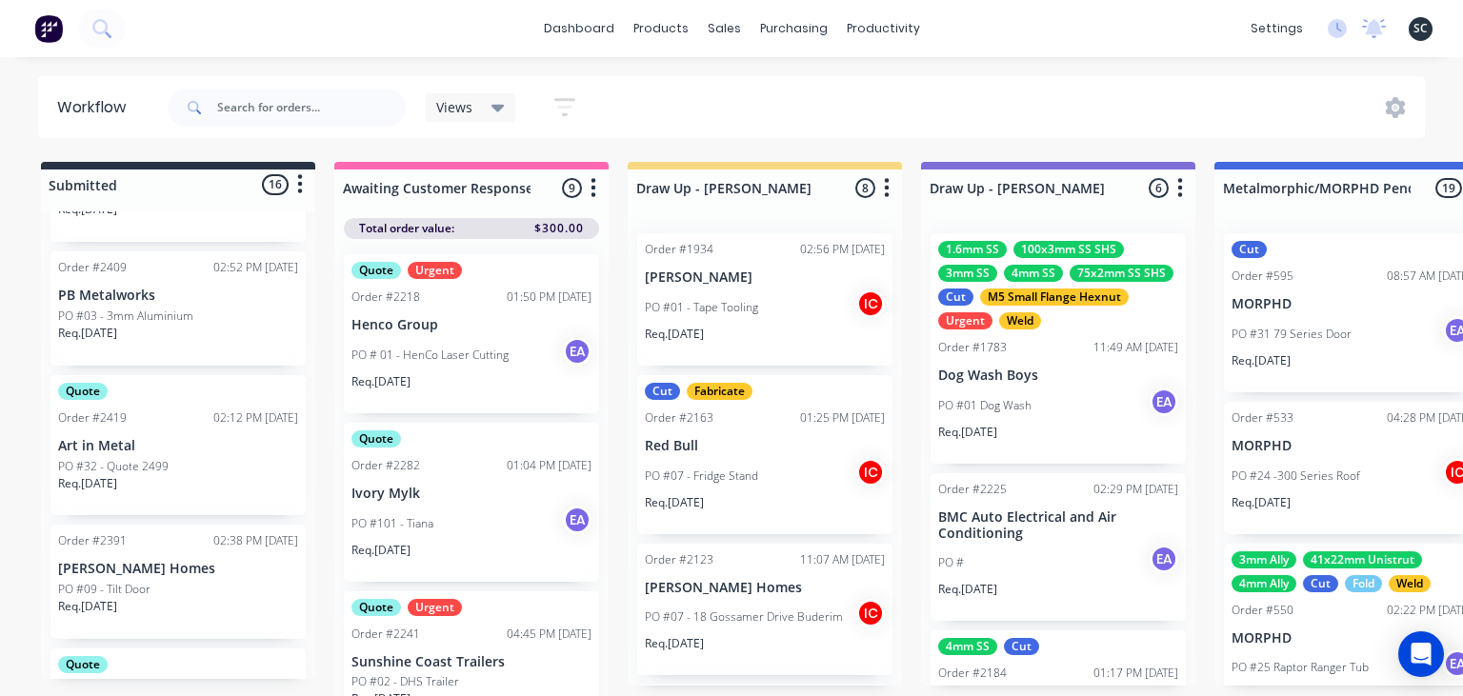
scroll to position [643, 0]
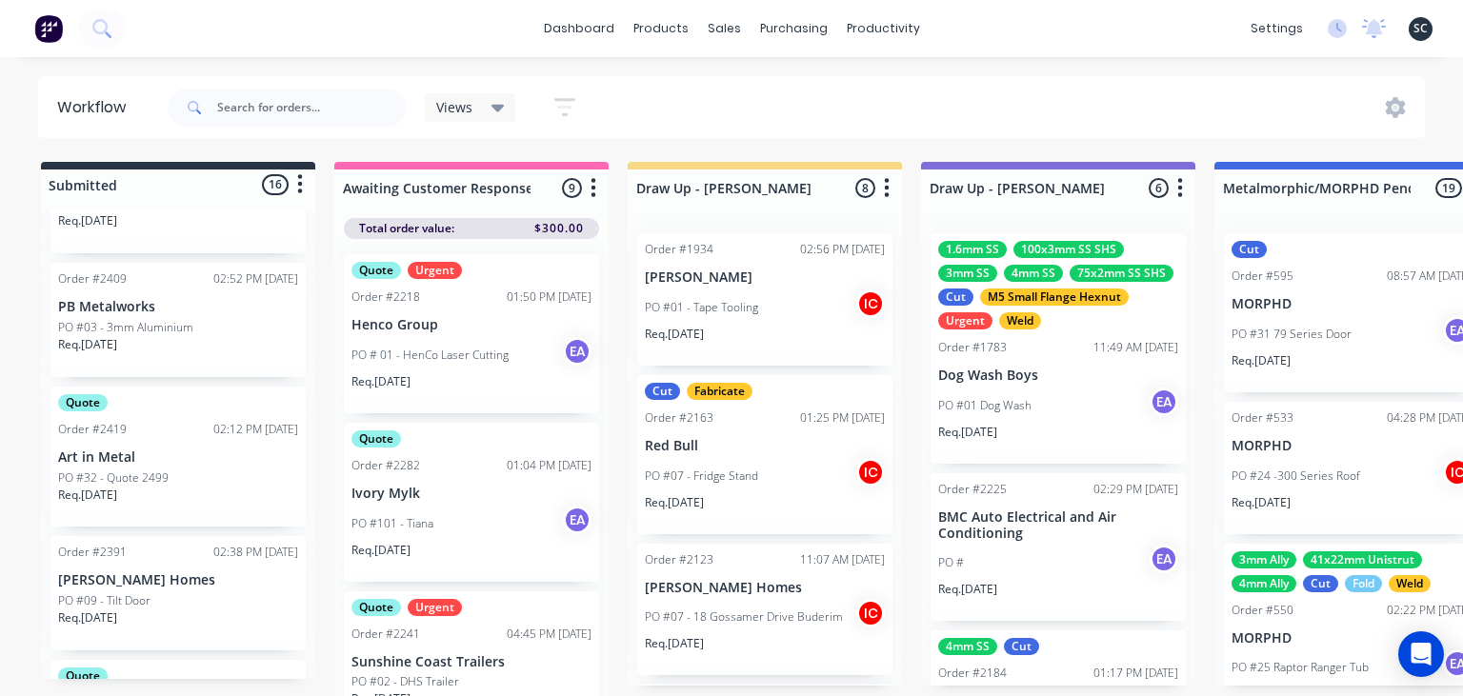
click at [164, 439] on div "Quote Order #2419 02:12 PM 08/10/25 Art in Metal PO #32 - Quote 2499 Req. 15/10…" at bounding box center [177, 457] width 255 height 140
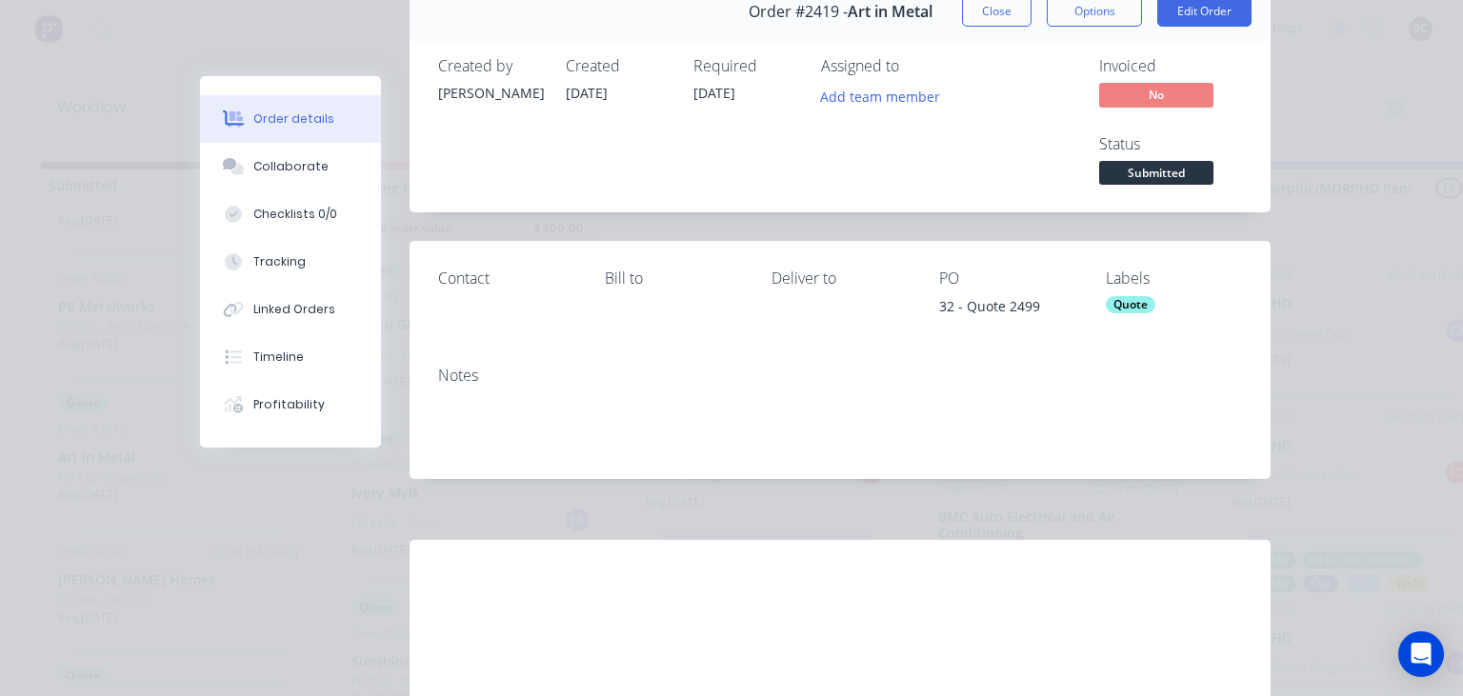
scroll to position [110, 0]
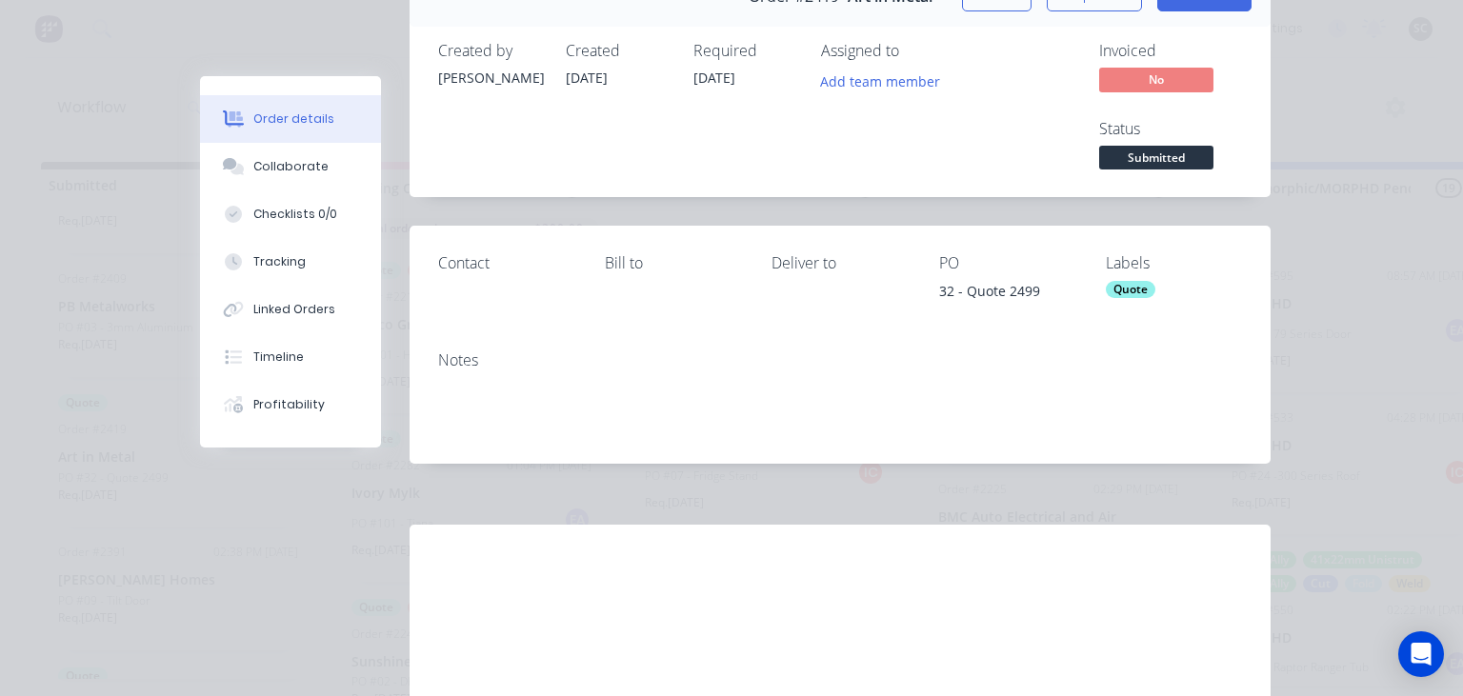
drag, startPoint x: 326, startPoint y: 171, endPoint x: 416, endPoint y: 196, distance: 93.8
click at [324, 171] on button "Collaborate" at bounding box center [290, 167] width 181 height 48
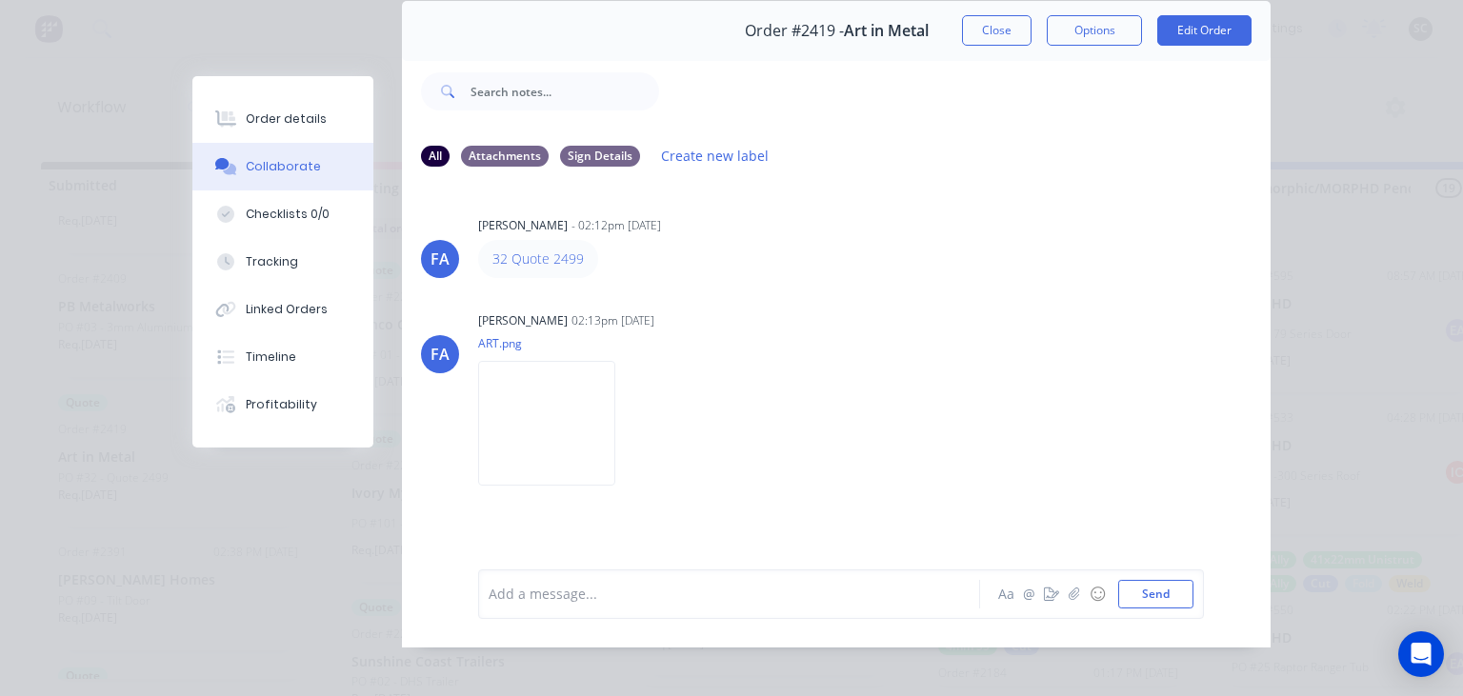
scroll to position [85, 0]
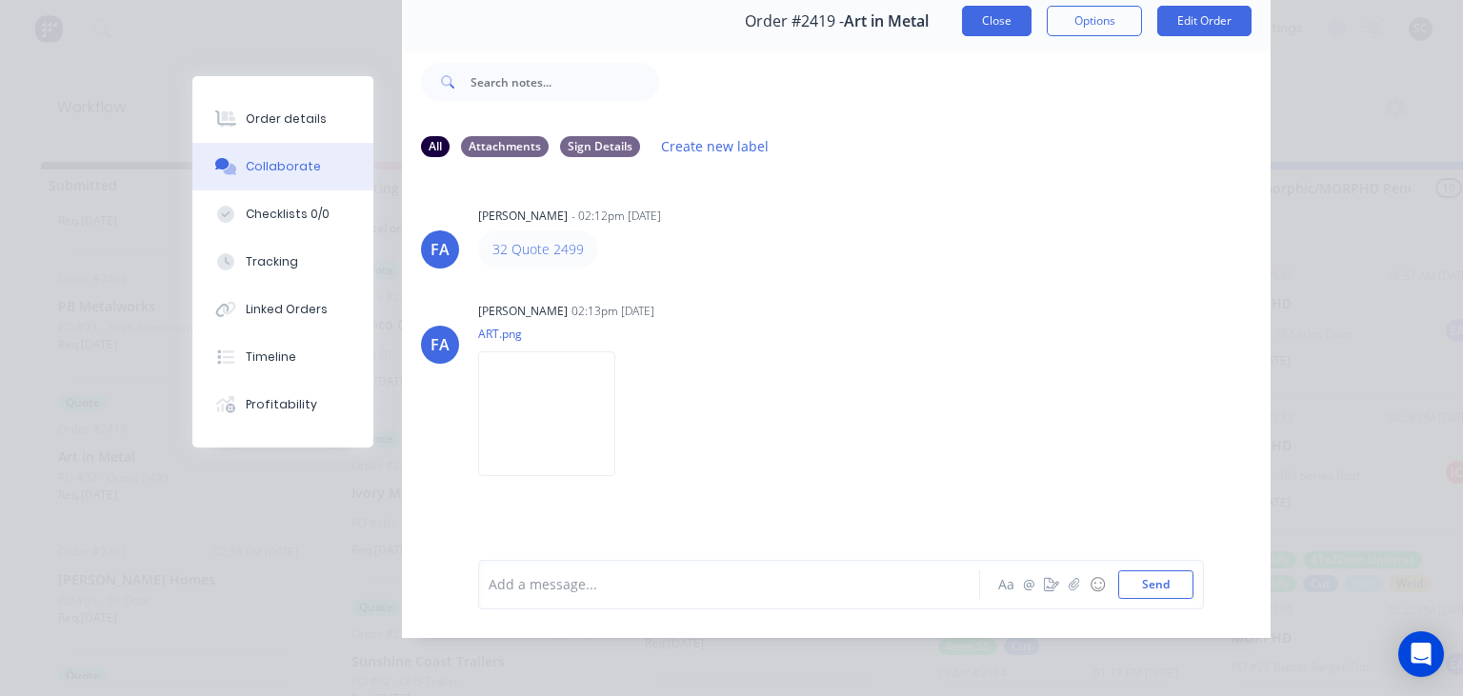
click at [985, 13] on button "Close" at bounding box center [997, 21] width 70 height 30
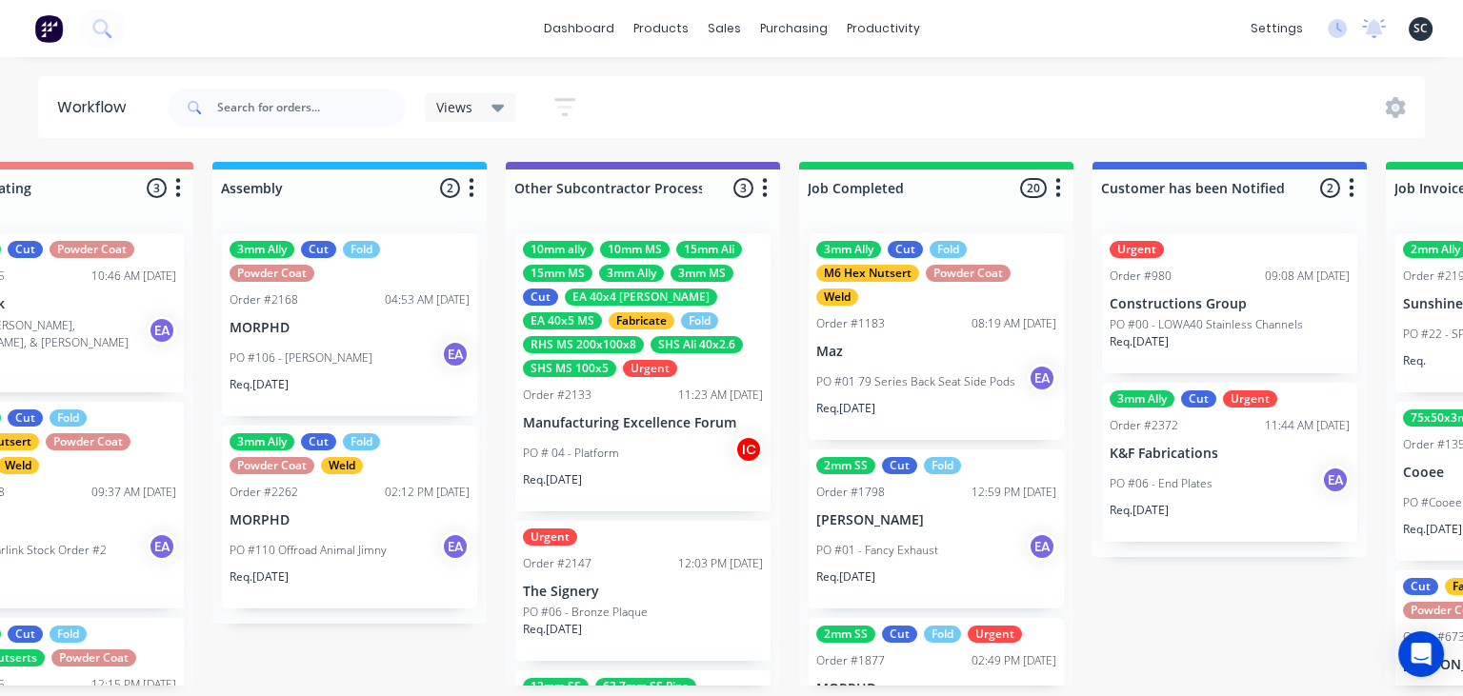
scroll to position [0, 5704]
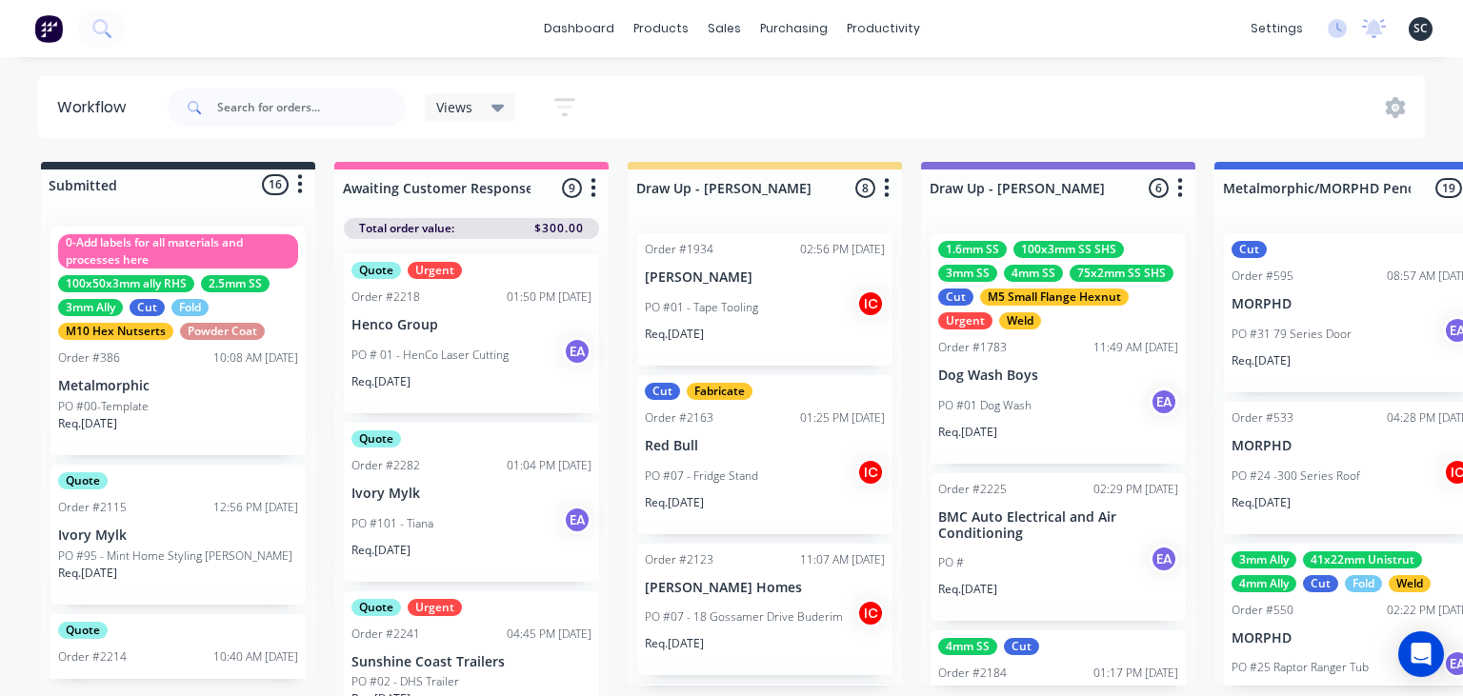
scroll to position [643, 0]
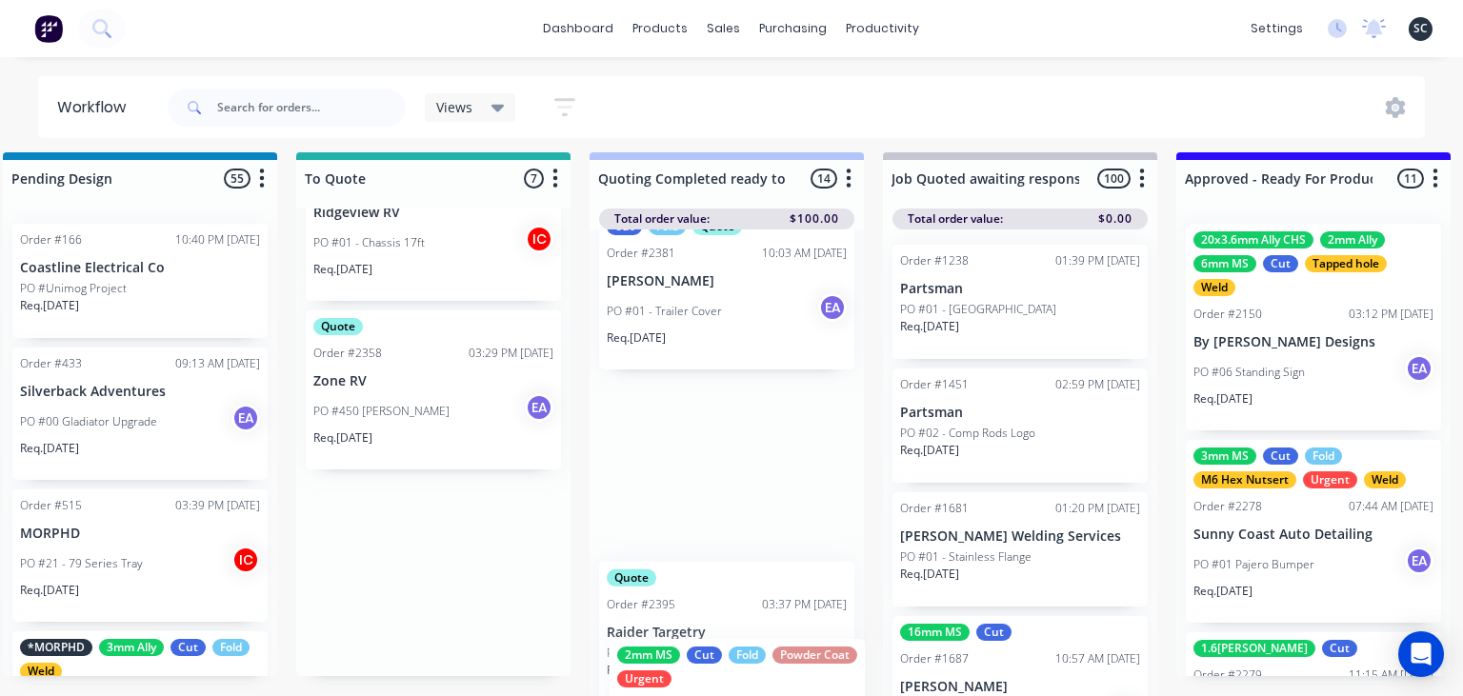
scroll to position [2015, 0]
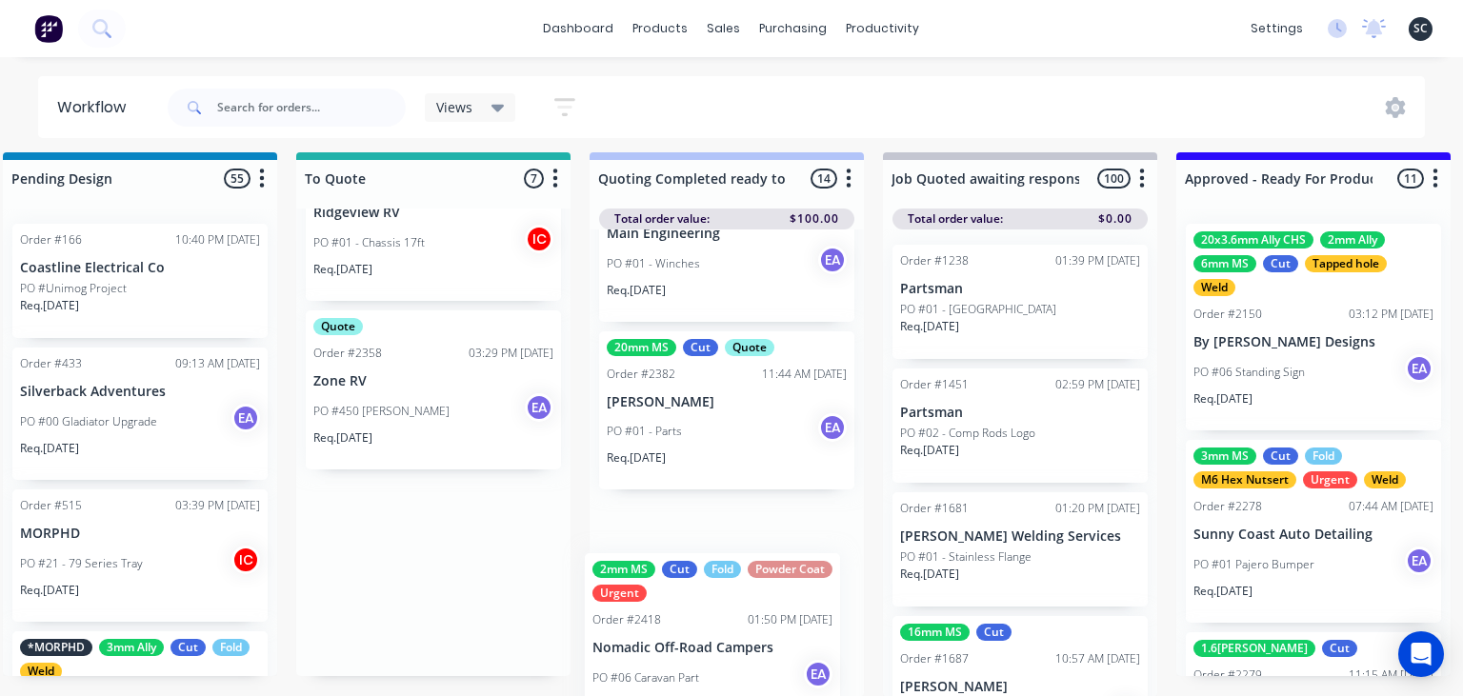
drag, startPoint x: 375, startPoint y: 580, endPoint x: 660, endPoint y: 655, distance: 294.5
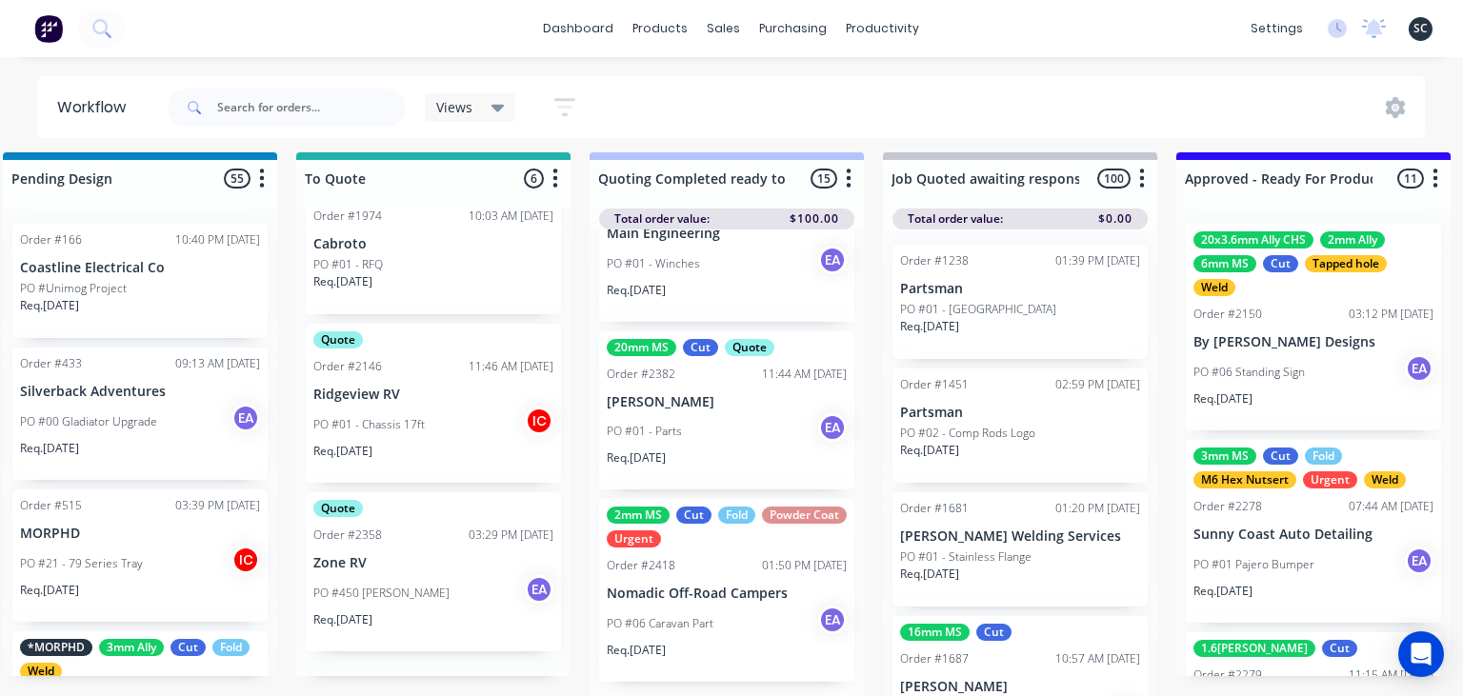
scroll to position [523, 0]
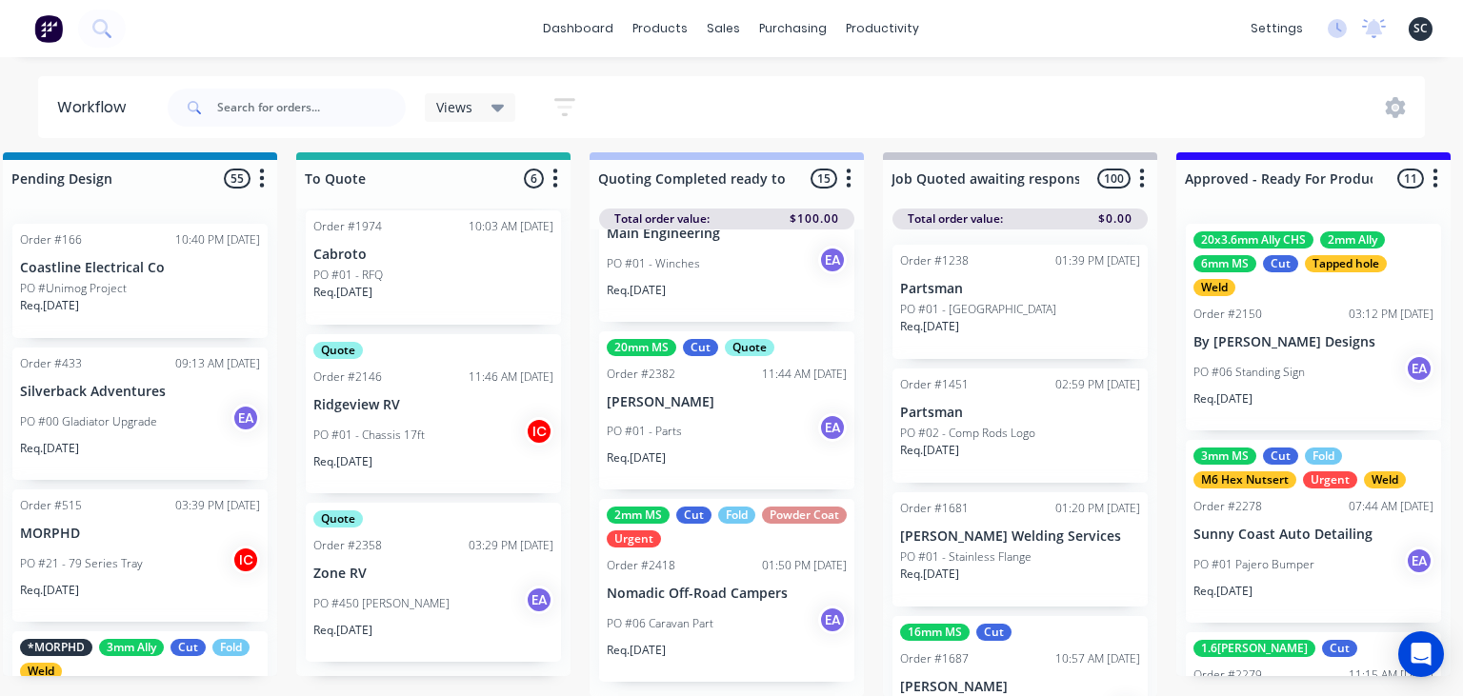
click at [741, 596] on p "Nomadic Off-Road Campers" at bounding box center [727, 594] width 240 height 16
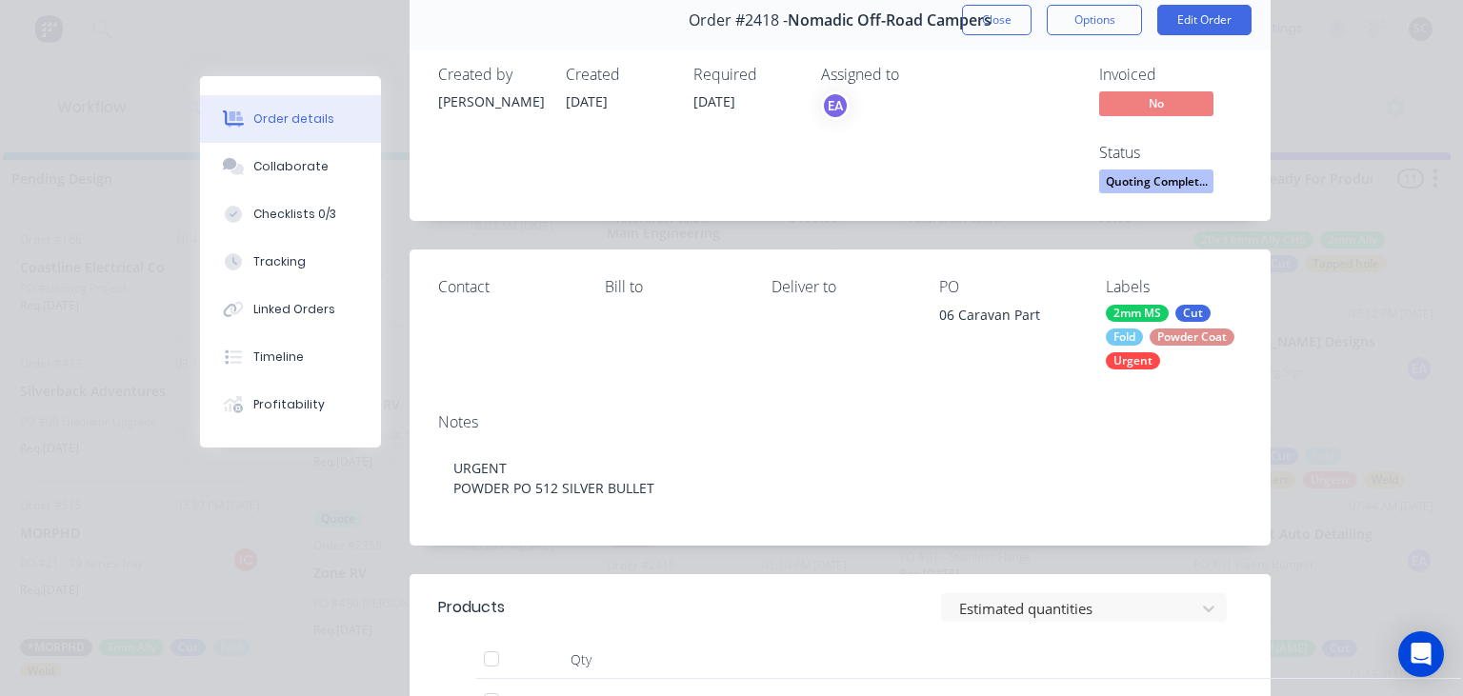
scroll to position [438, 0]
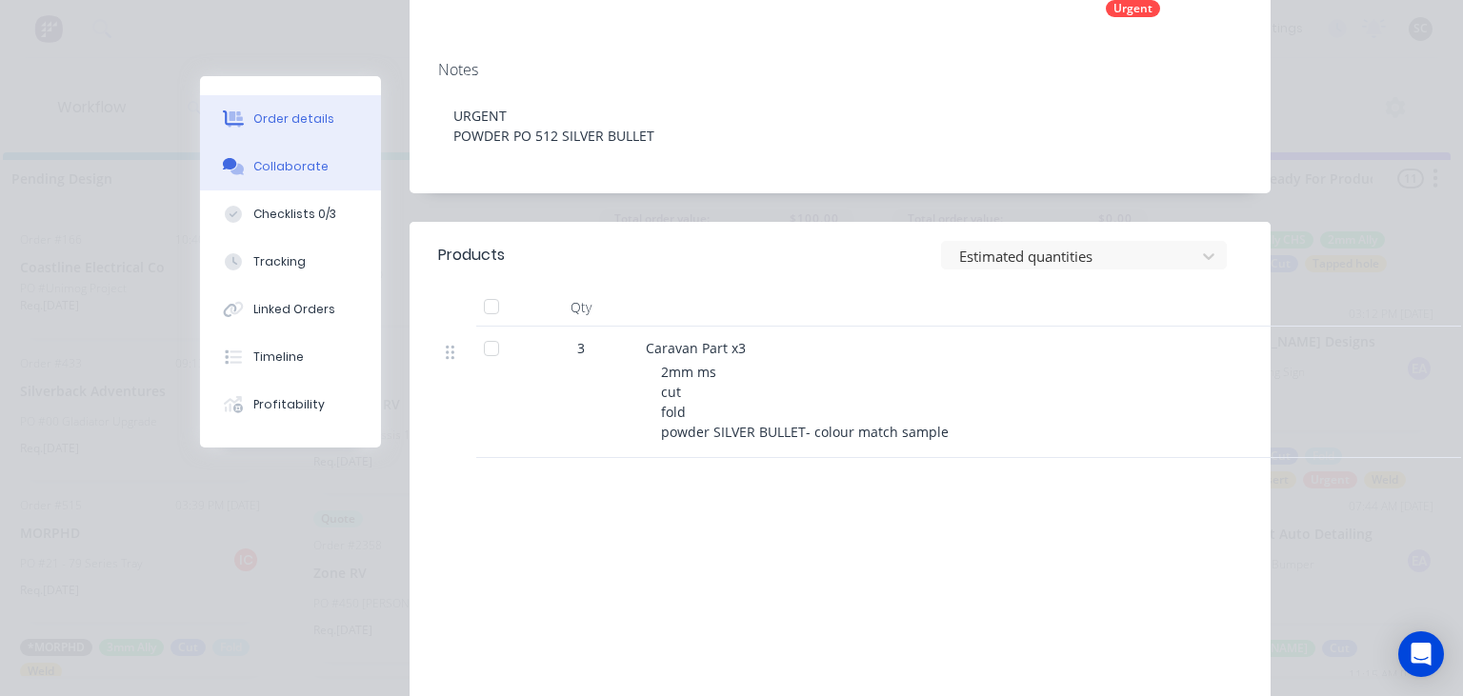
click at [306, 165] on div "Collaborate" at bounding box center [290, 166] width 75 height 17
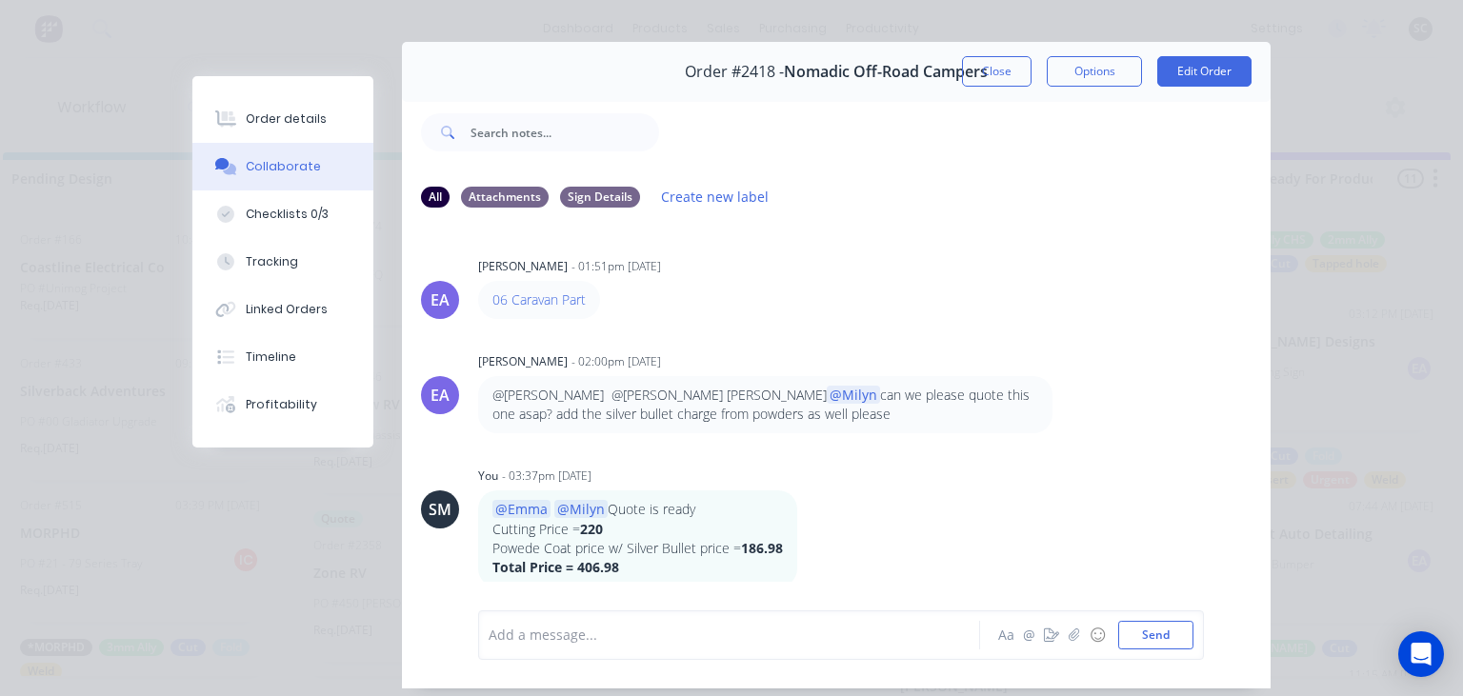
scroll to position [85, 0]
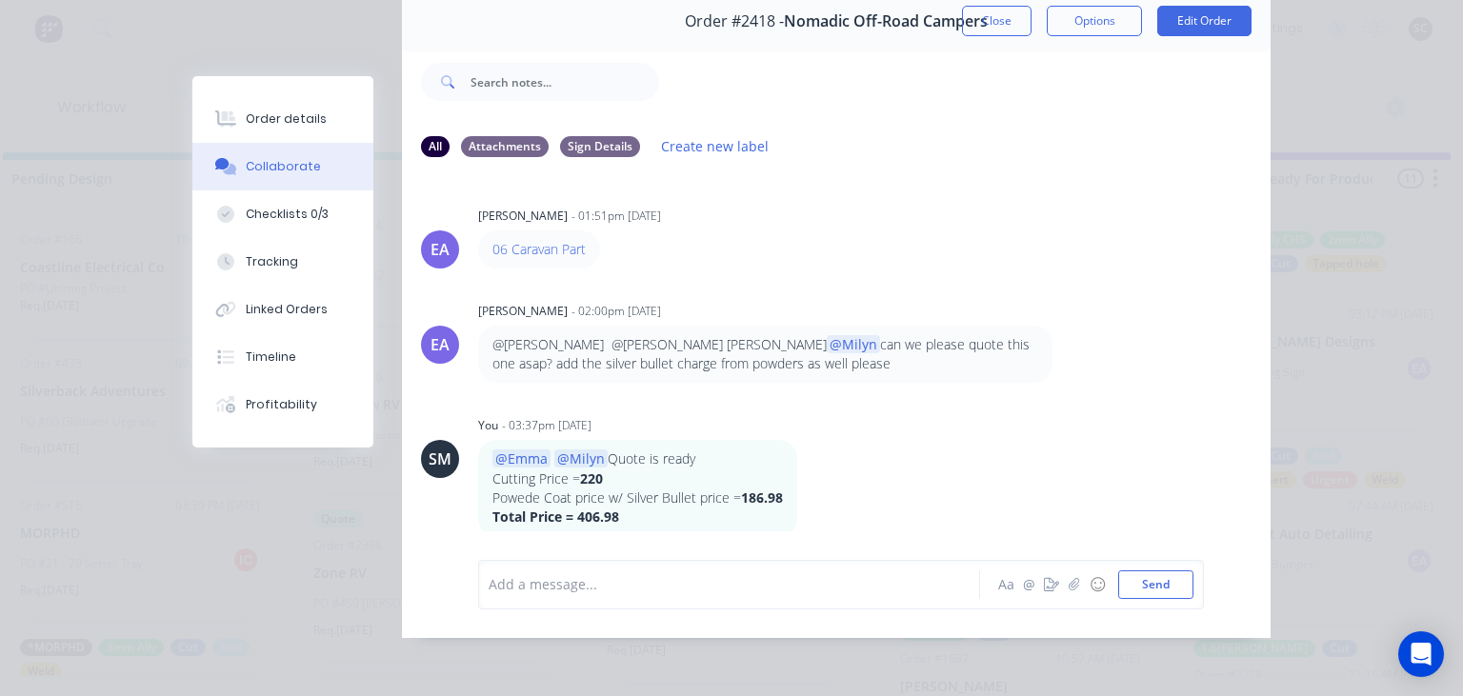
drag, startPoint x: 1004, startPoint y: 29, endPoint x: 990, endPoint y: 429, distance: 400.2
click at [1004, 29] on button "Close" at bounding box center [997, 21] width 70 height 30
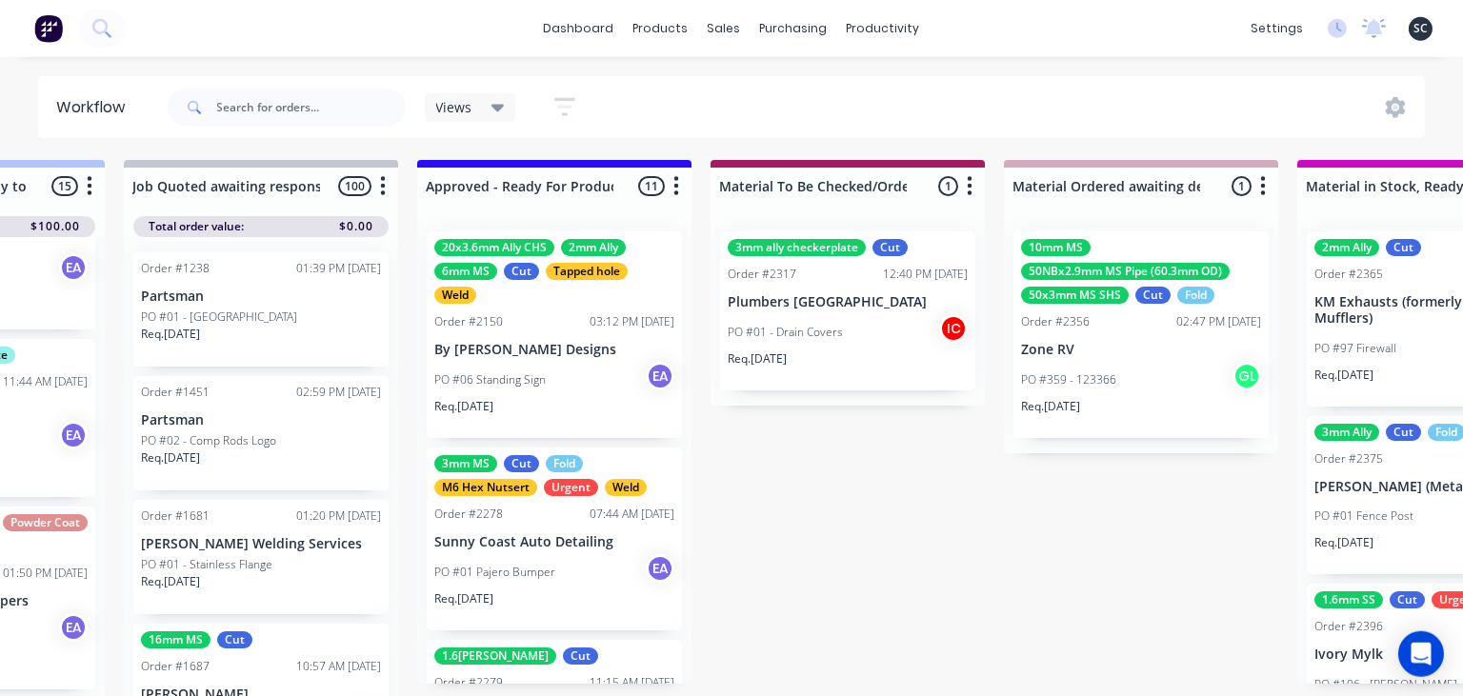
scroll to position [10, 2264]
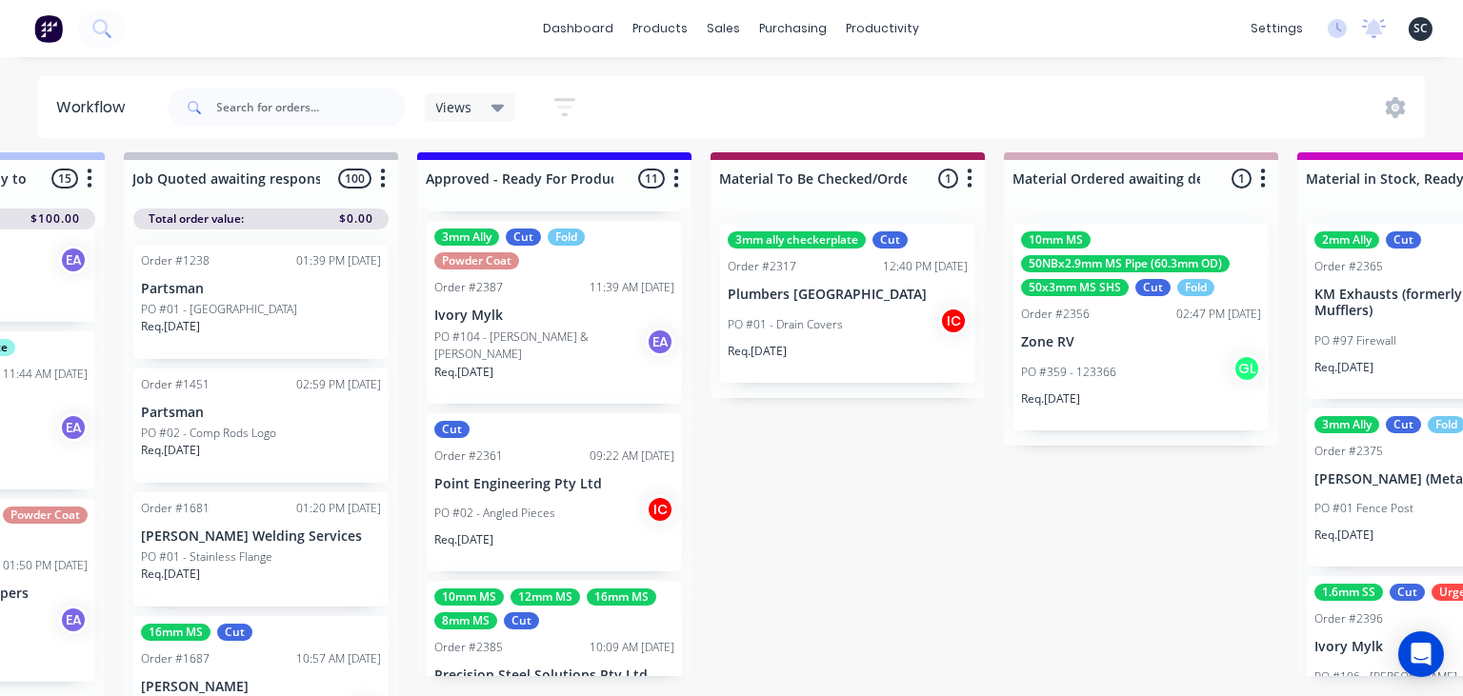
scroll to position [717, 0]
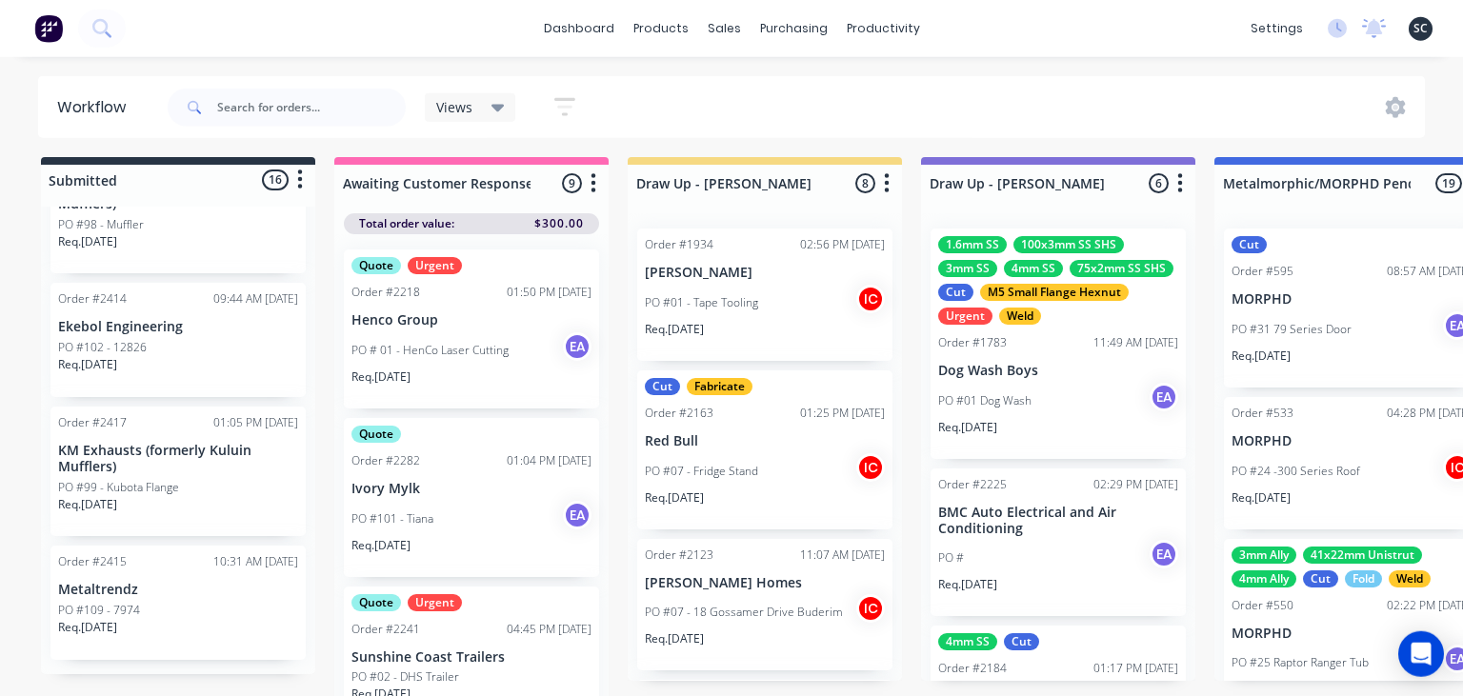
scroll to position [10, 0]
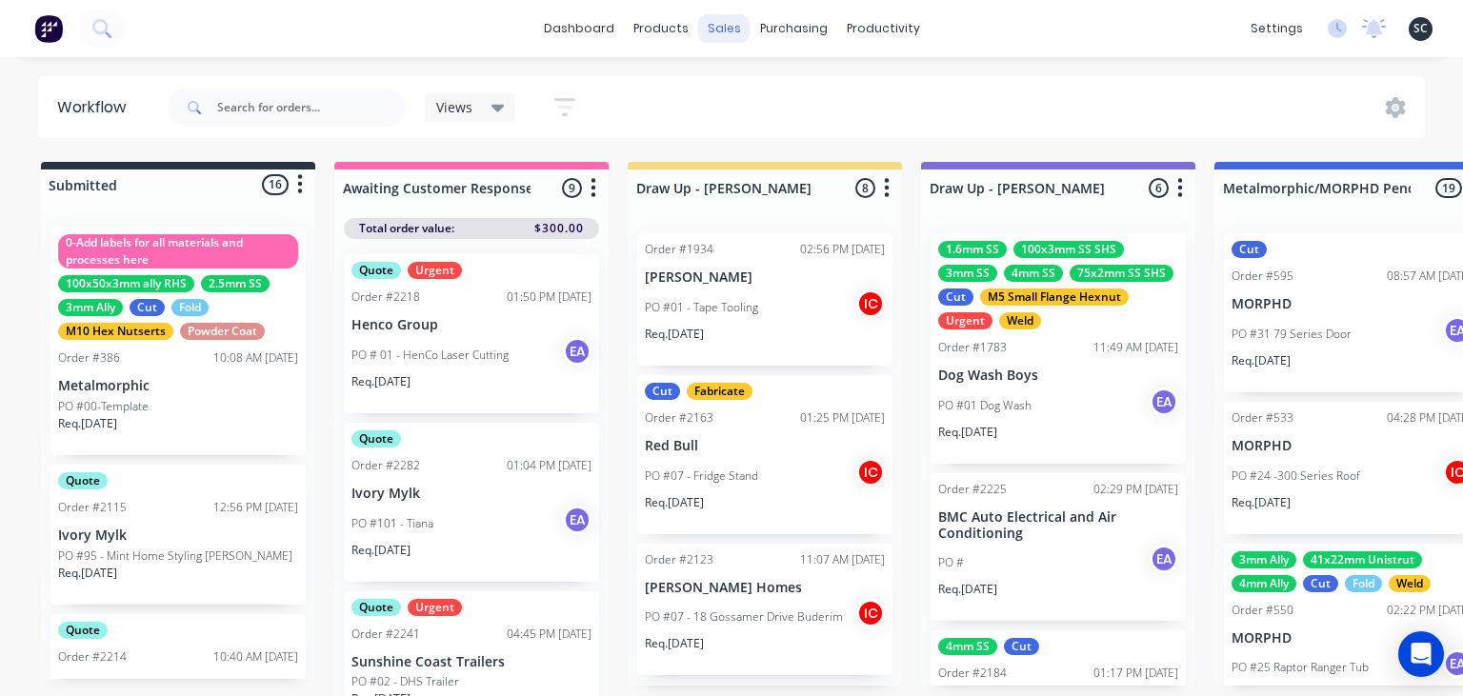
scroll to position [717, 0]
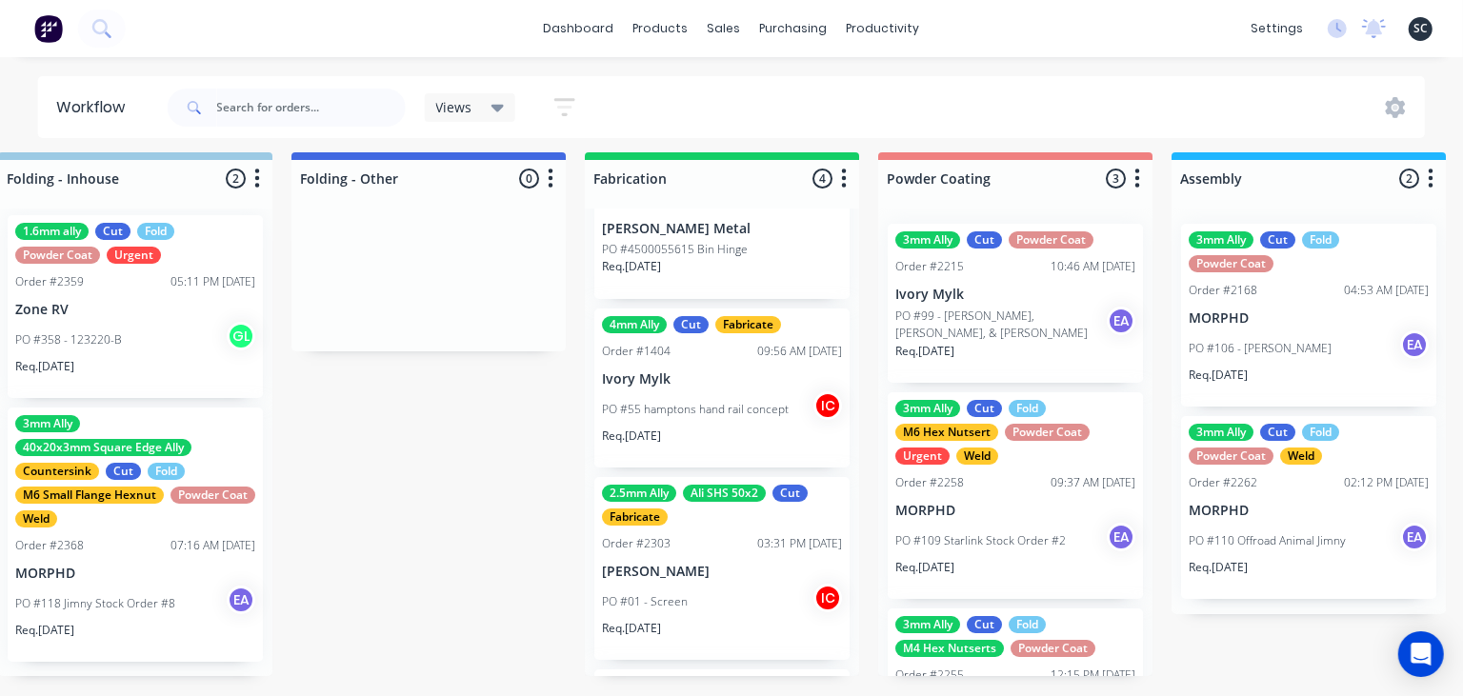
scroll to position [206, 0]
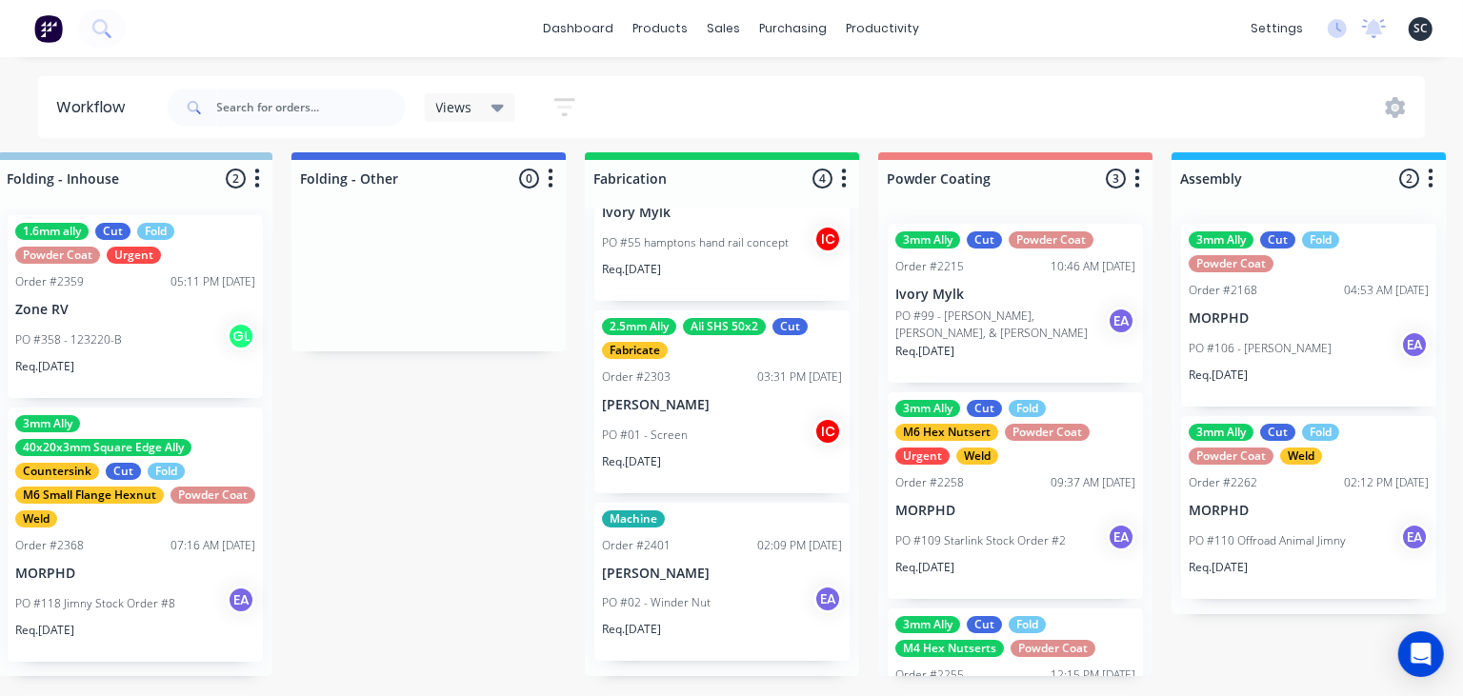
click at [727, 576] on p "[PERSON_NAME]" at bounding box center [722, 574] width 240 height 16
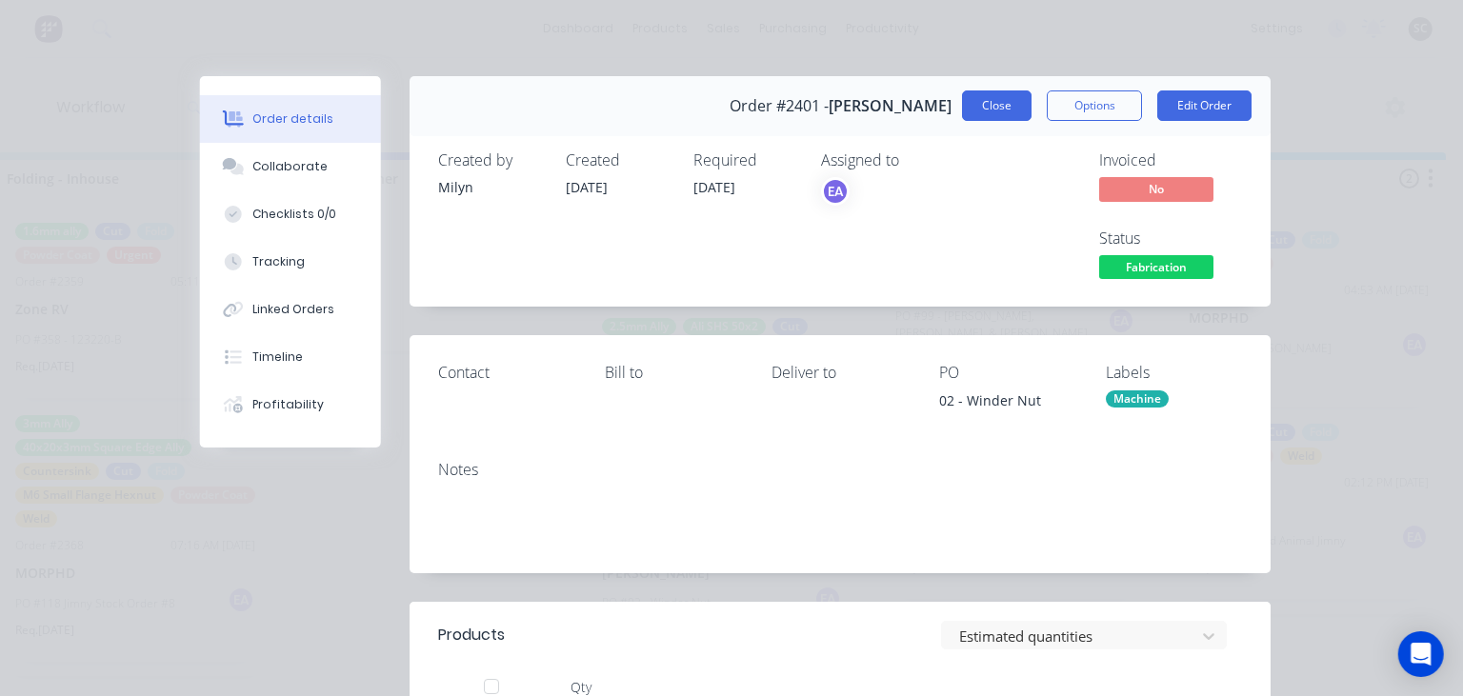
click at [992, 109] on button "Close" at bounding box center [997, 105] width 70 height 30
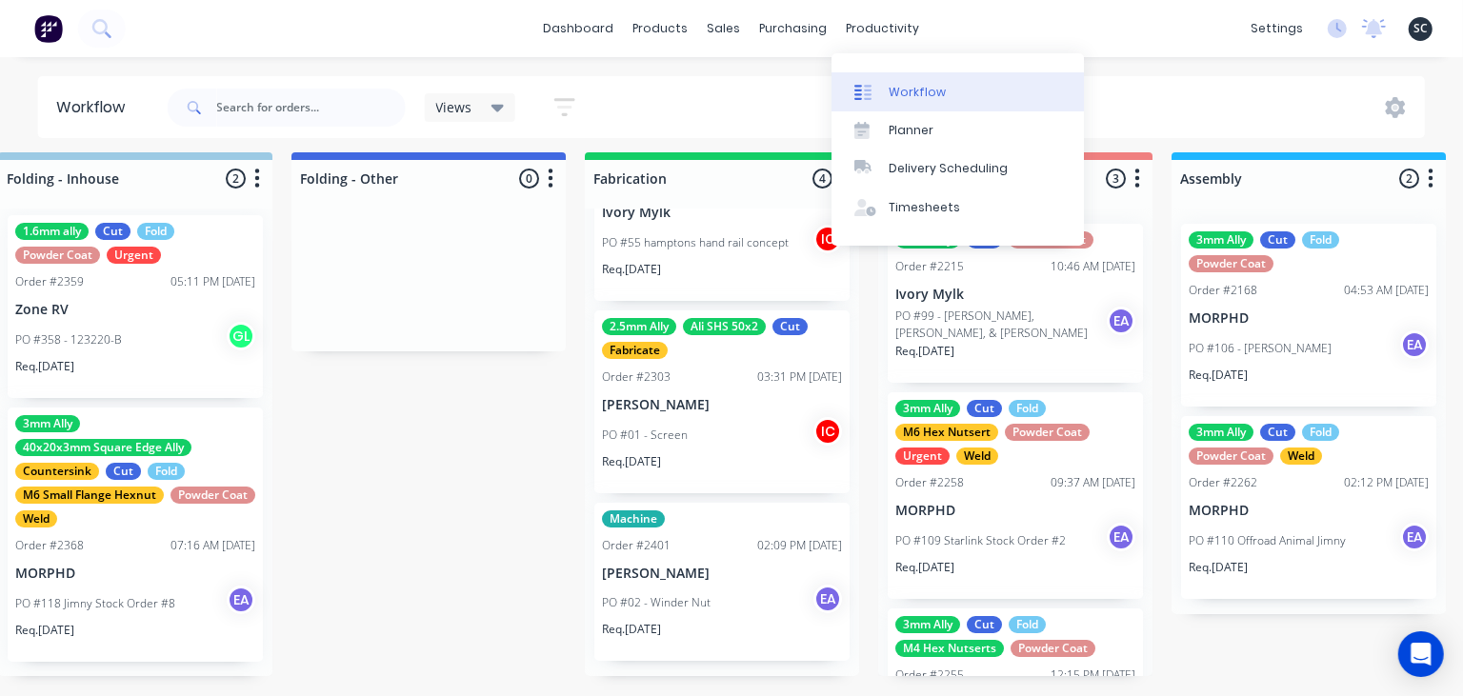
click at [899, 86] on div "Workflow" at bounding box center [917, 92] width 57 height 17
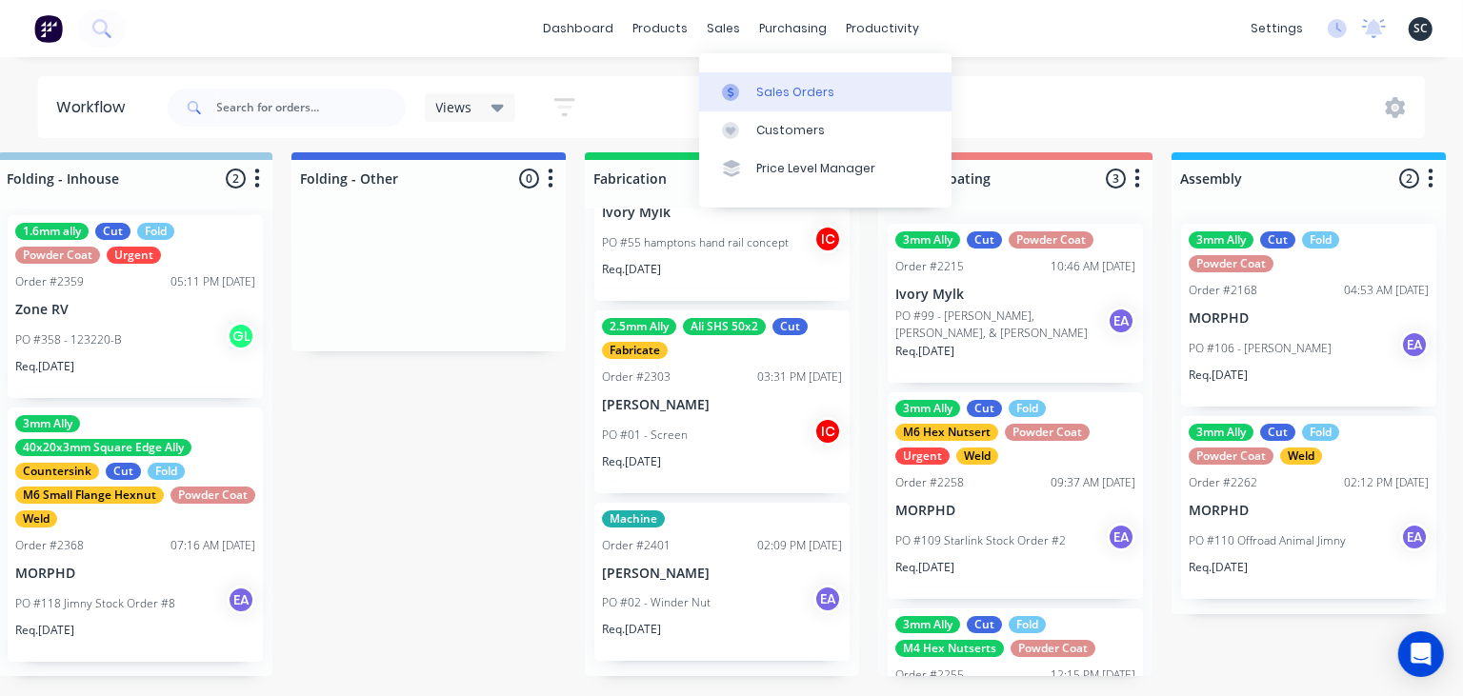
click at [799, 98] on div "Sales Orders" at bounding box center [795, 92] width 78 height 17
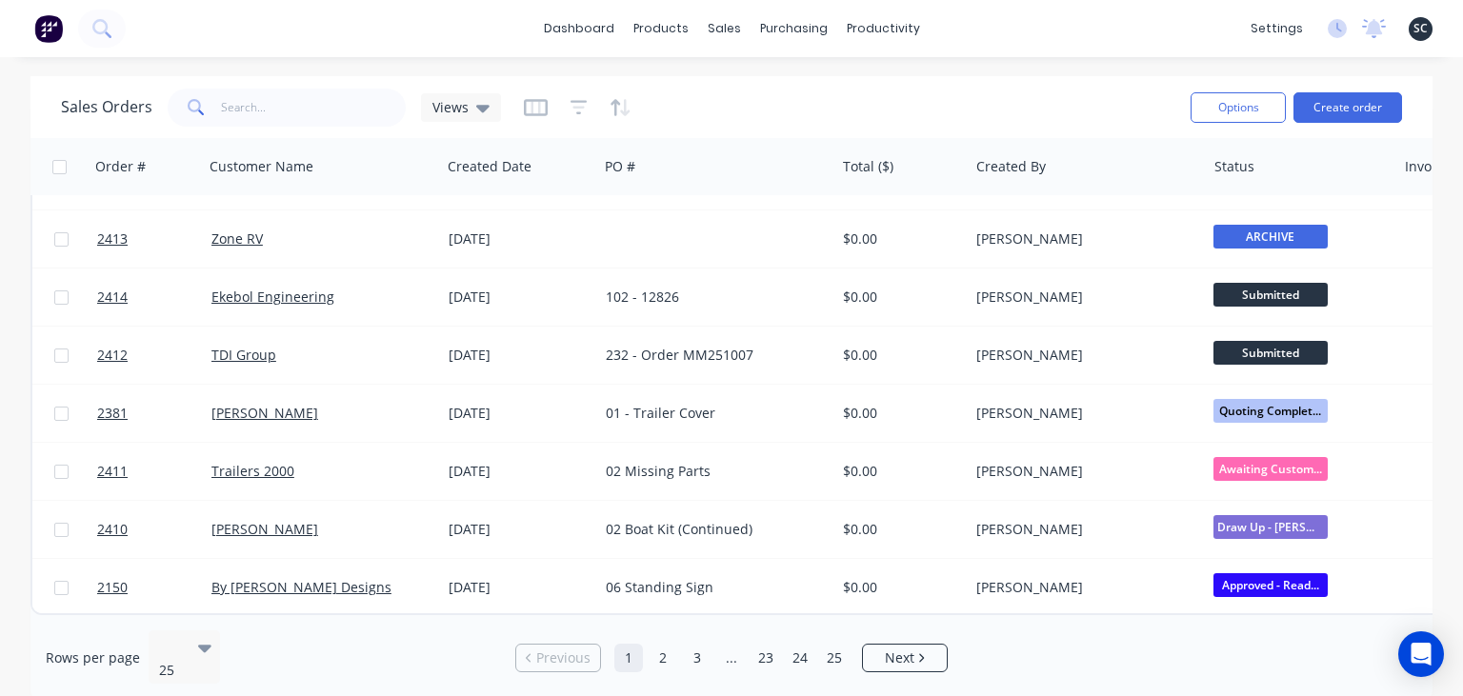
scroll to position [812, 0]
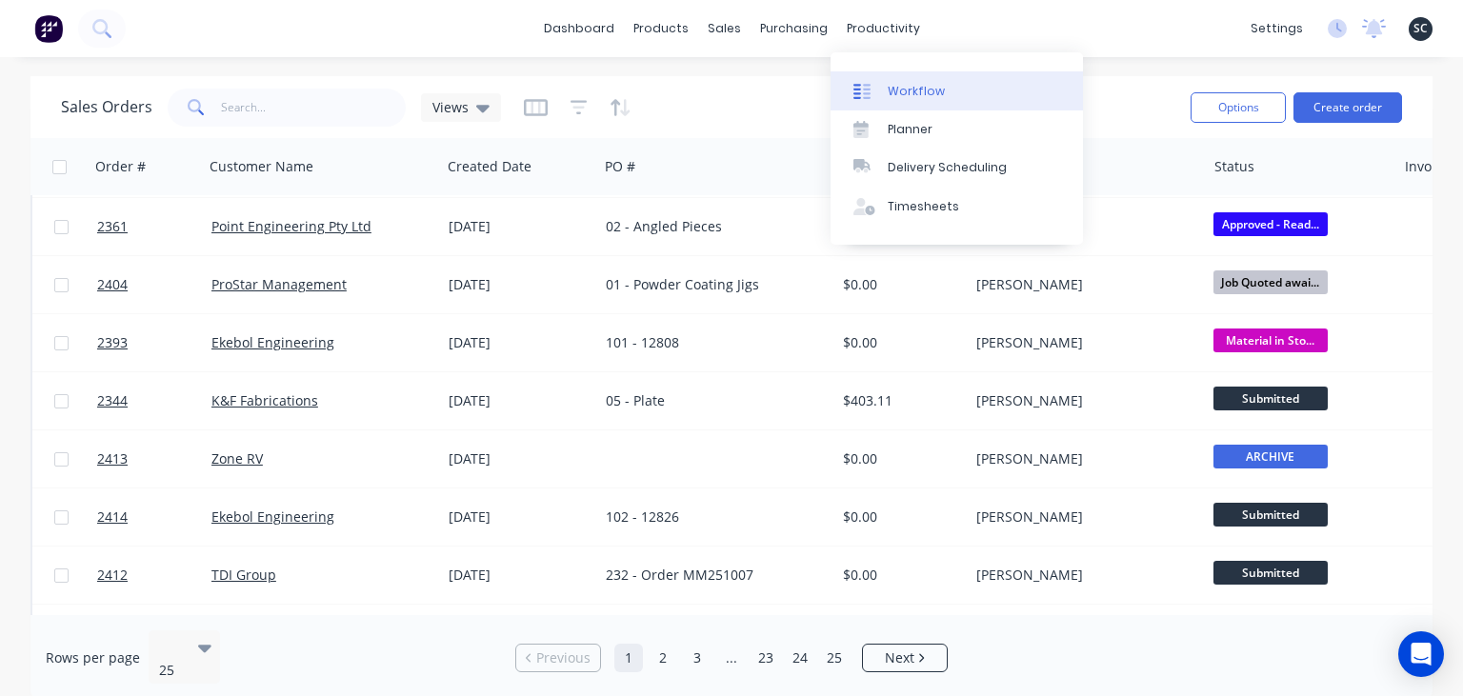
click at [950, 92] on link "Workflow" at bounding box center [956, 90] width 252 height 38
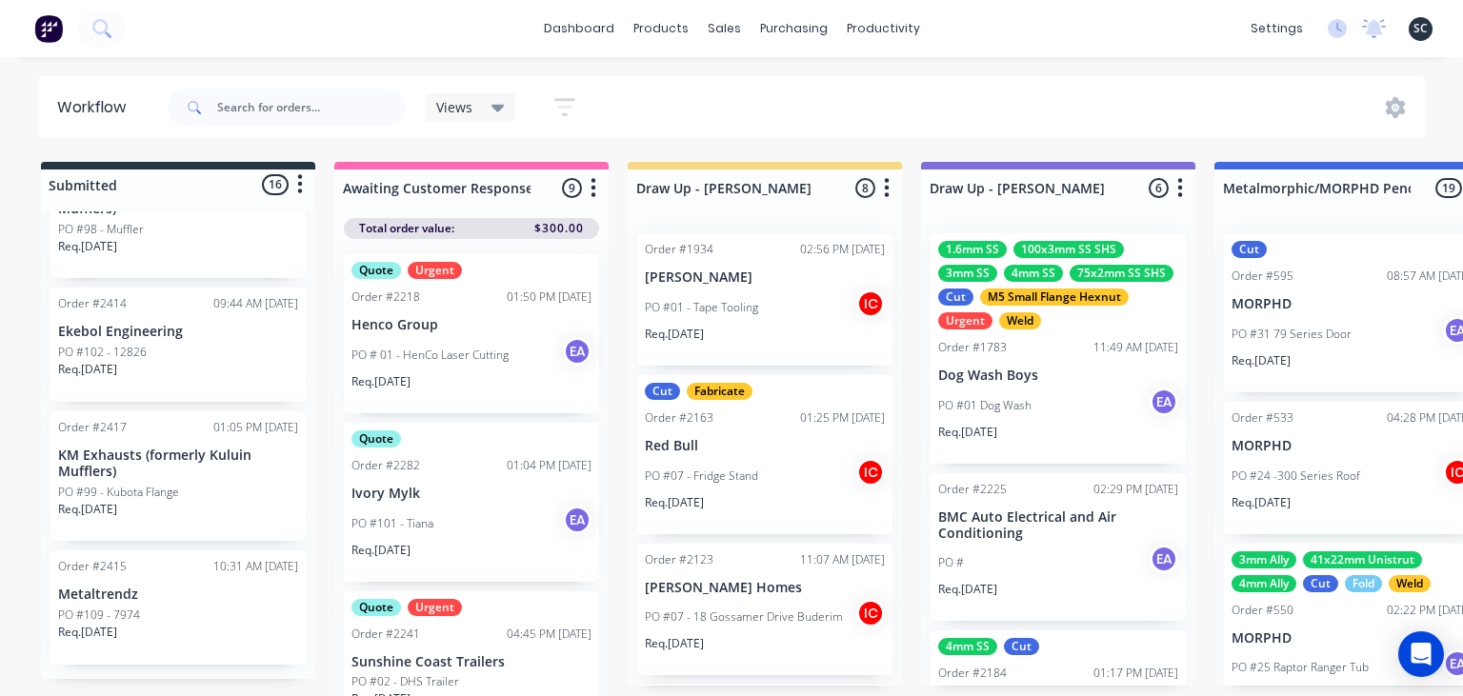
scroll to position [206, 0]
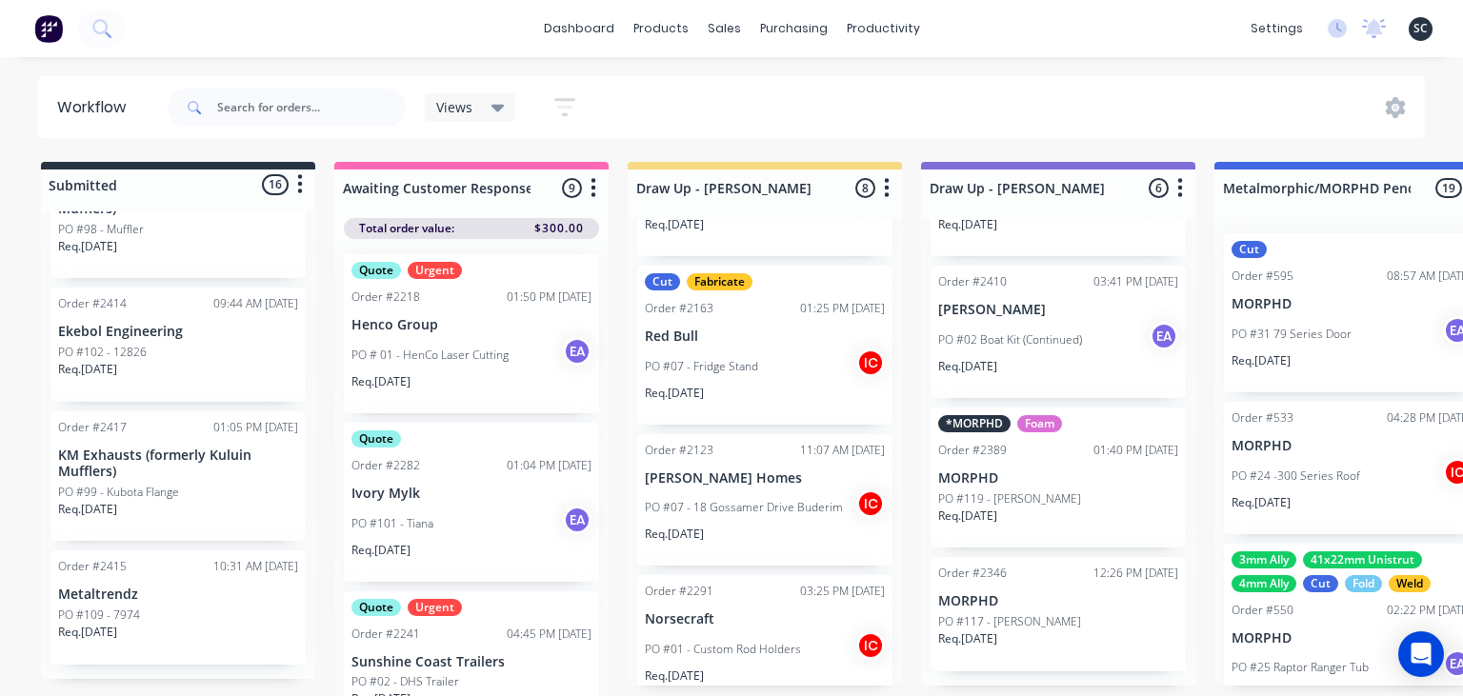
scroll to position [206, 0]
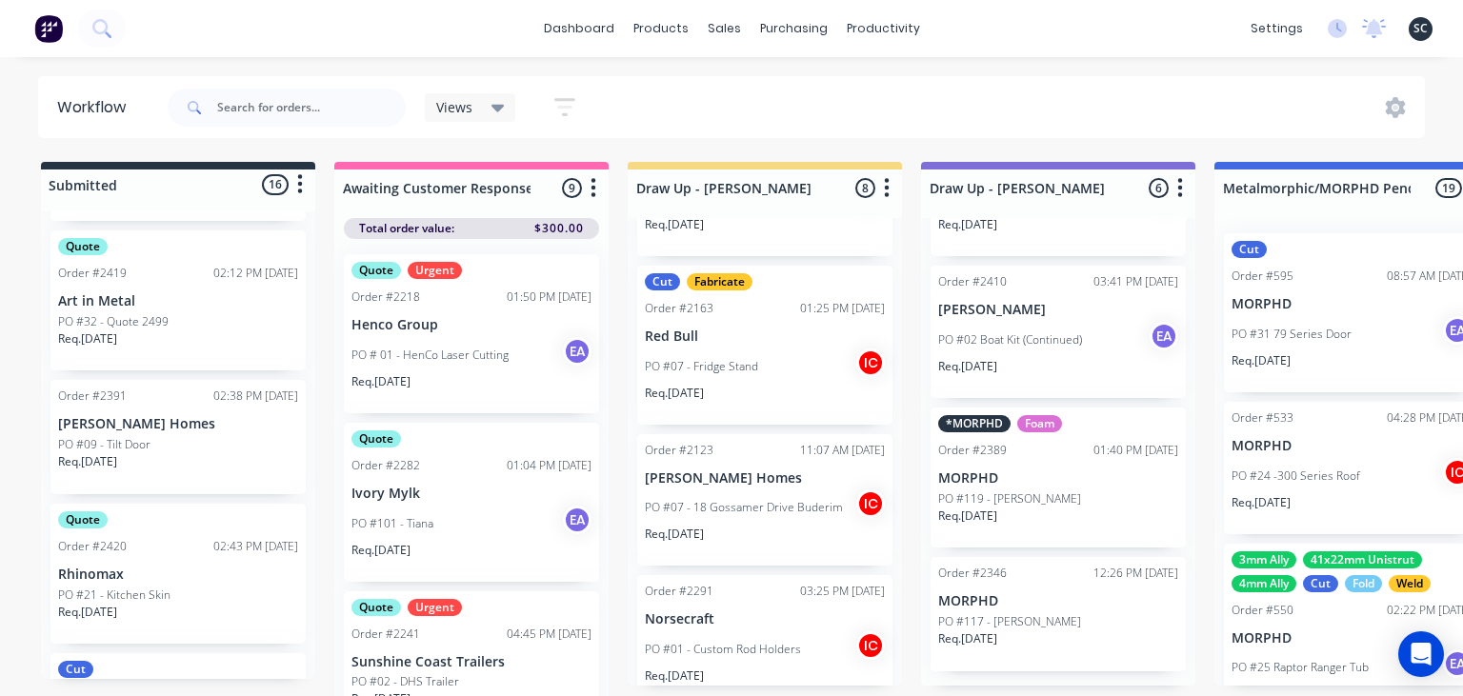
scroll to position [752, 0]
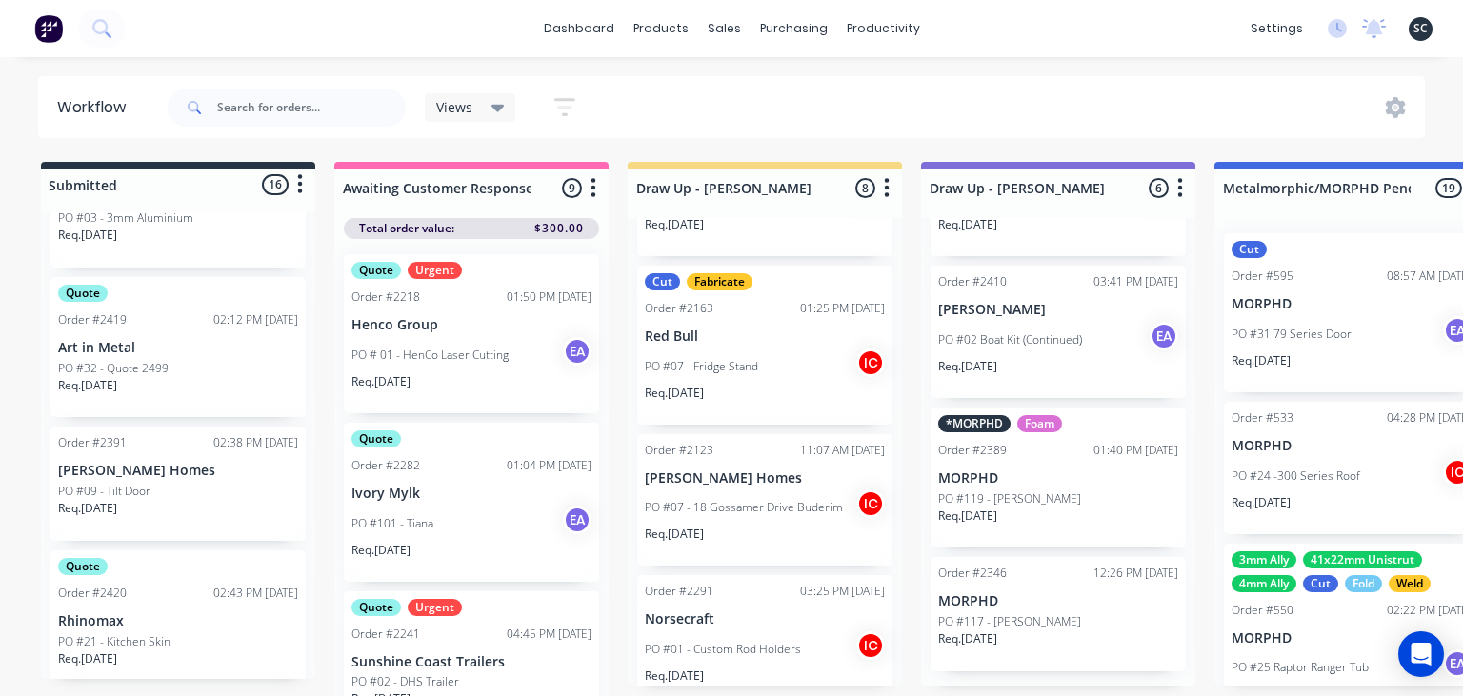
click at [150, 371] on p "PO #32 - Quote 2499" at bounding box center [113, 368] width 110 height 17
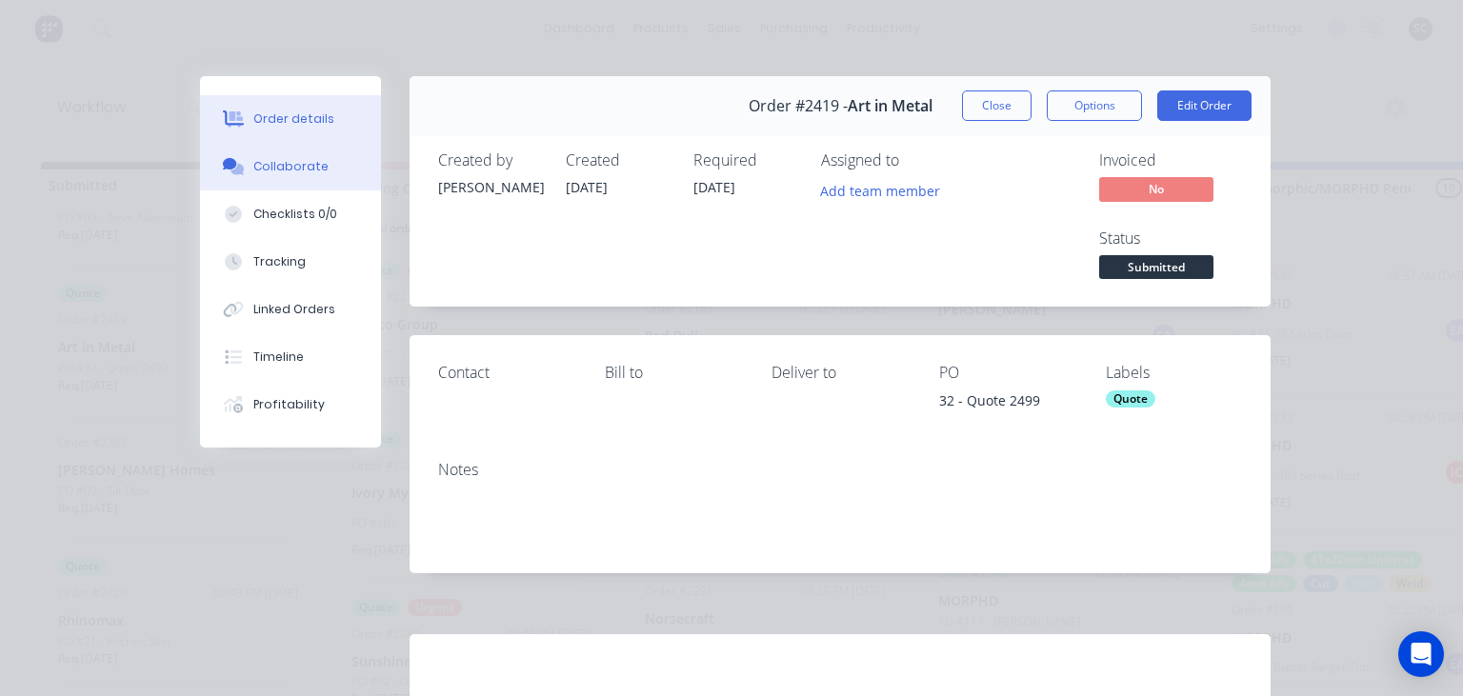
click at [297, 170] on div "Collaborate" at bounding box center [290, 166] width 75 height 17
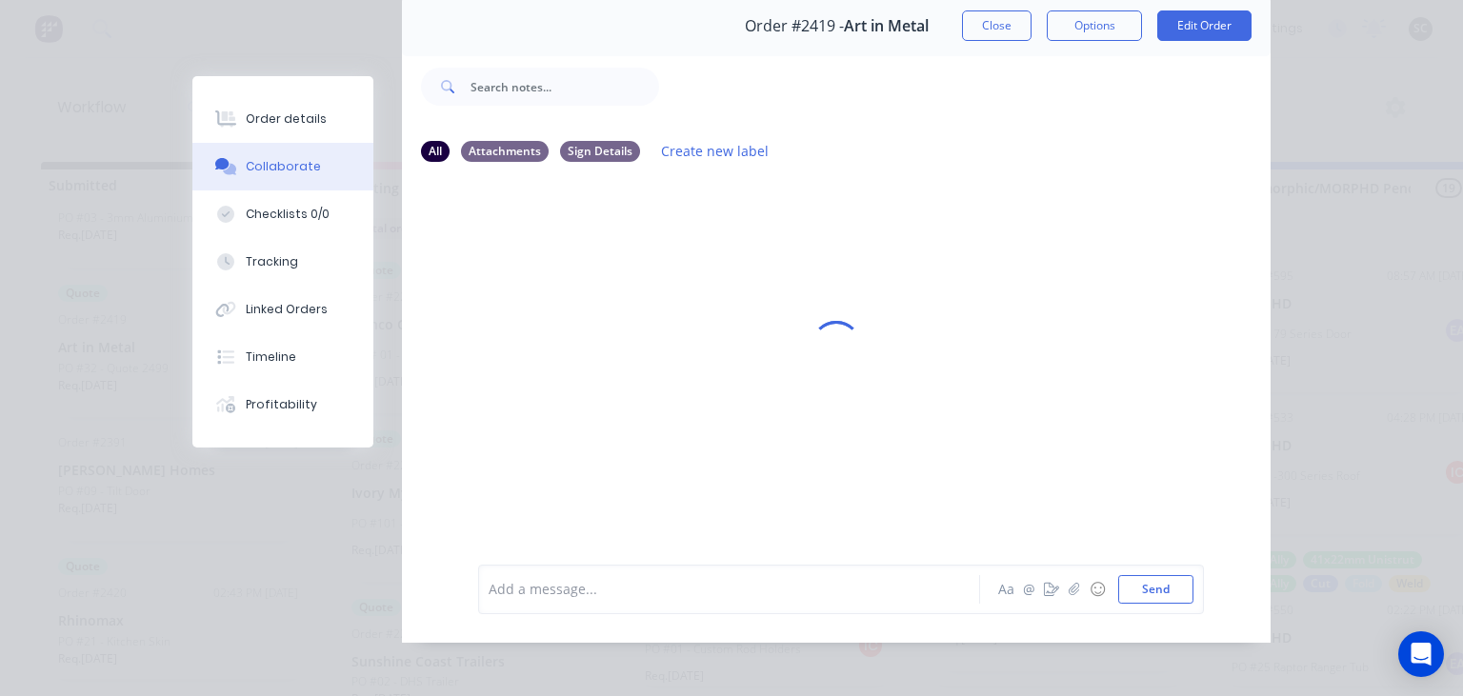
scroll to position [85, 0]
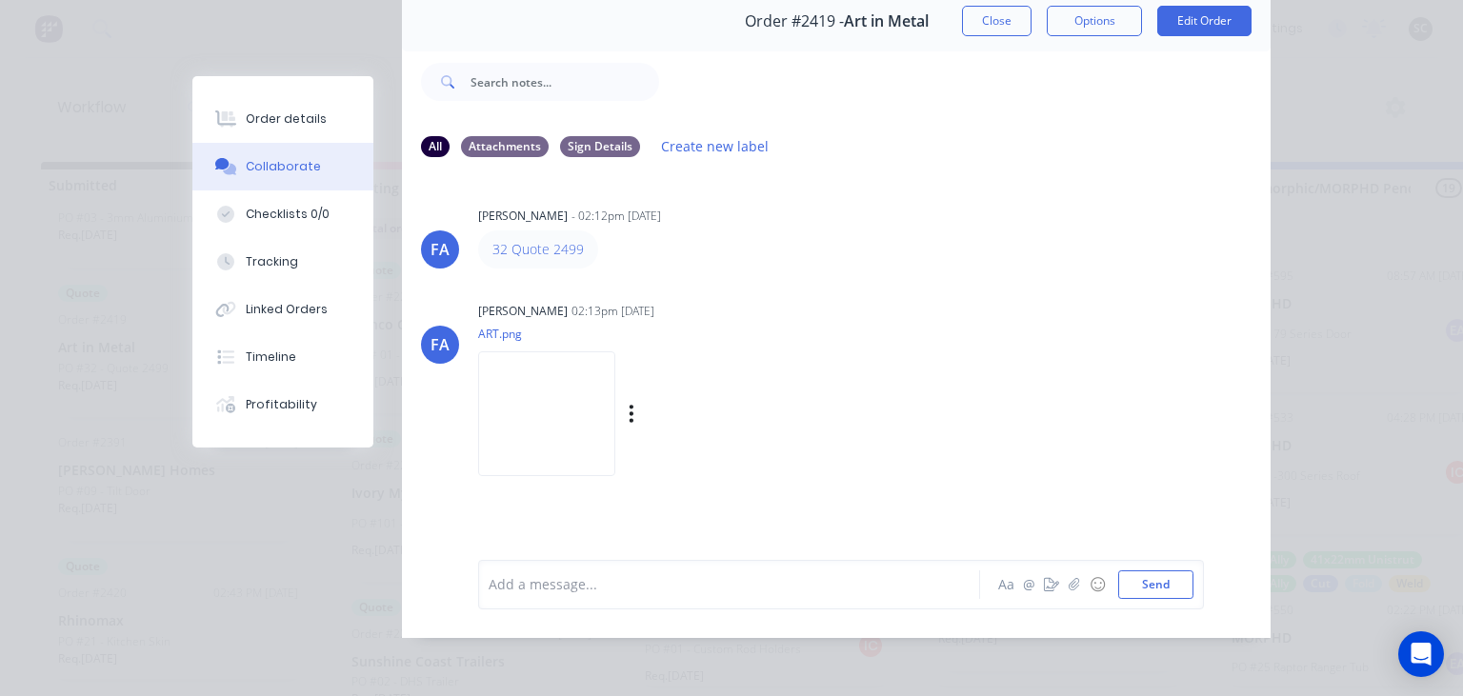
click at [578, 431] on img at bounding box center [546, 413] width 137 height 125
click at [977, 27] on button "Close" at bounding box center [997, 21] width 70 height 30
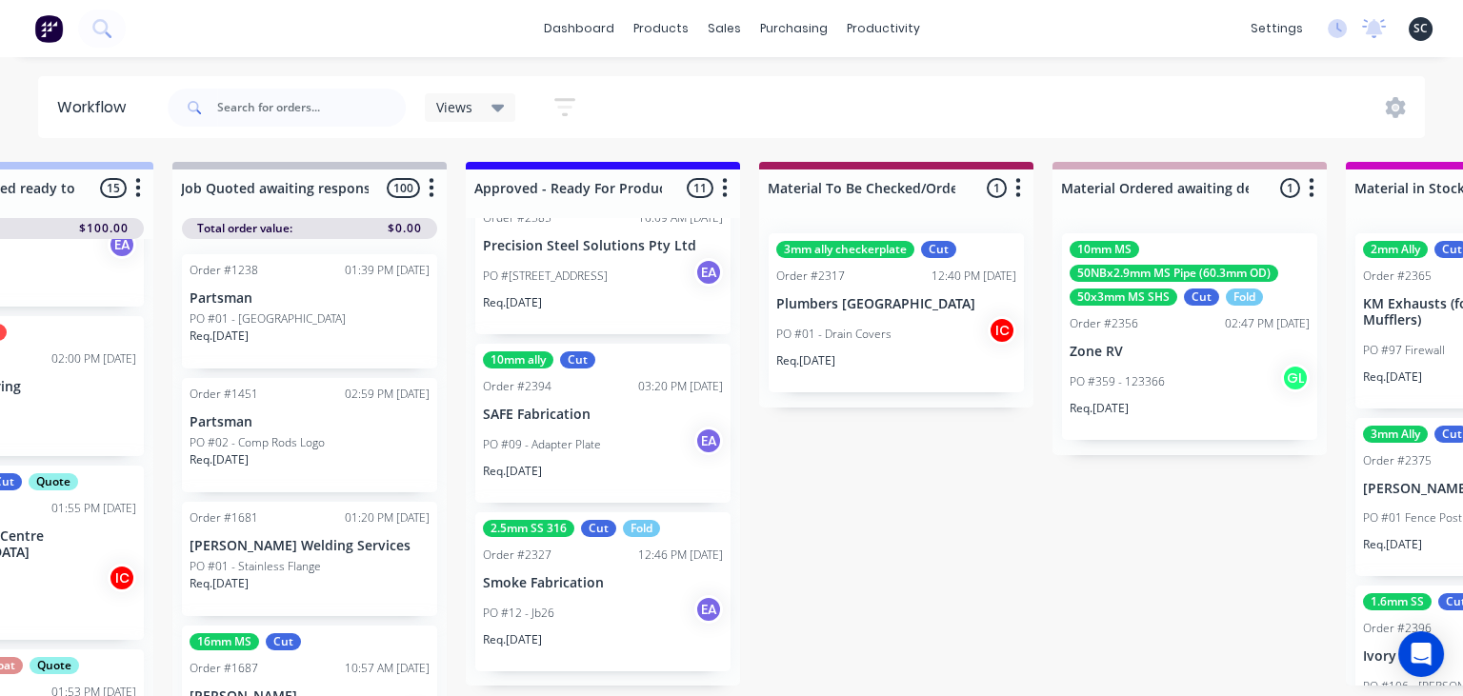
scroll to position [0, 2224]
